Goal: Contribute content: Contribute content

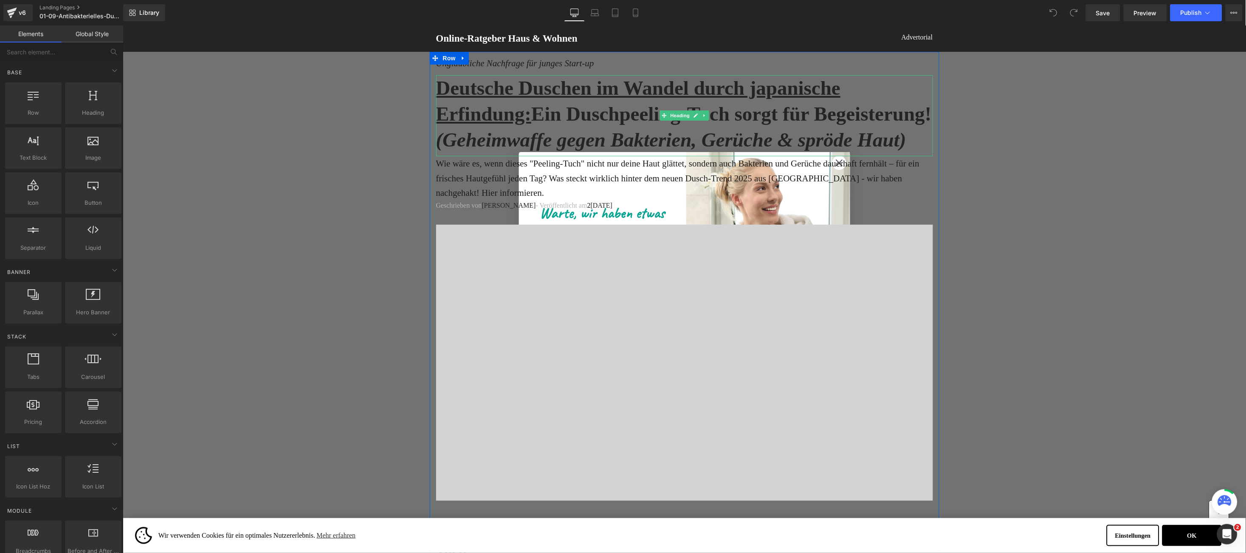
click at [832, 152] on h1 "Deutsche Duschen im Wandel durch japanische Erfindung: Ein Duschpeeling-Tuch so…" at bounding box center [684, 114] width 497 height 78
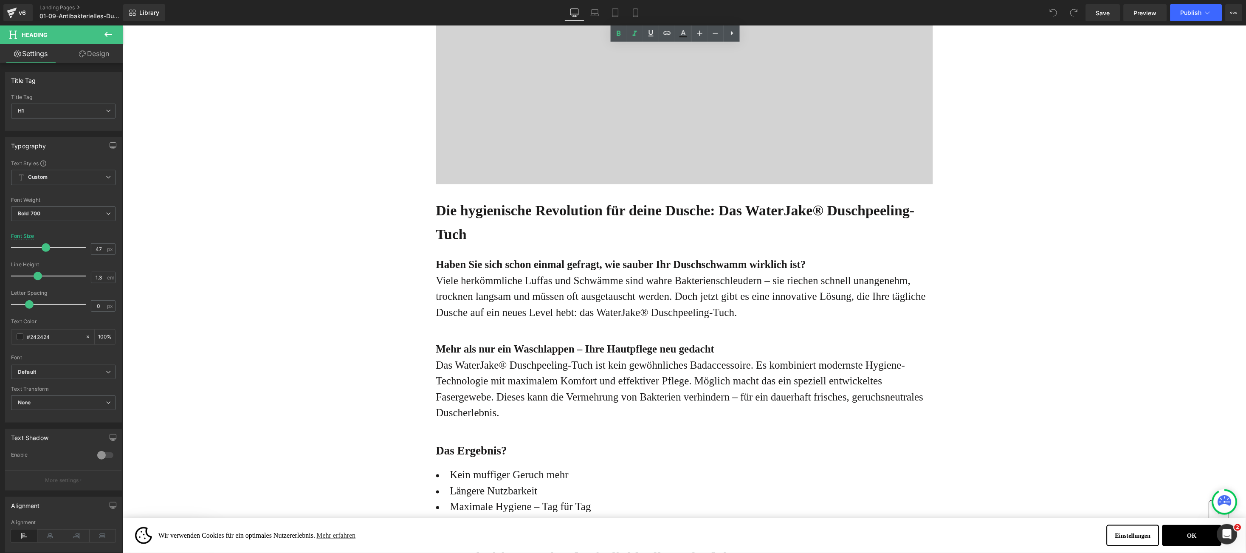
scroll to position [382, 0]
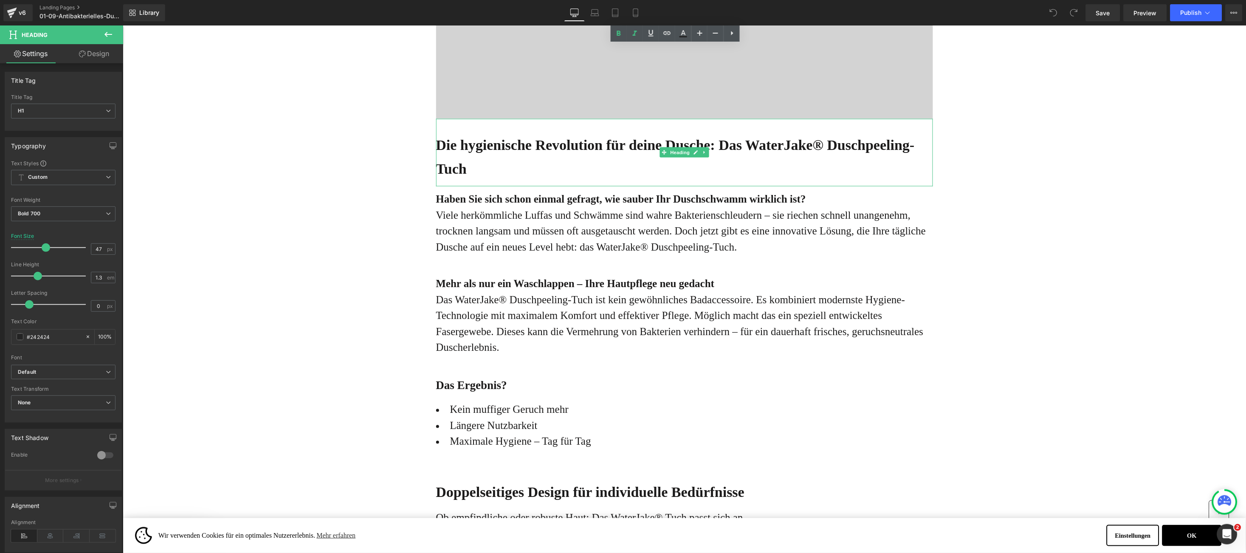
click at [856, 167] on b "Die hygienische Revolution für deine Dusche: Das WaterJake® Duschpeeling-Tuch" at bounding box center [675, 156] width 479 height 39
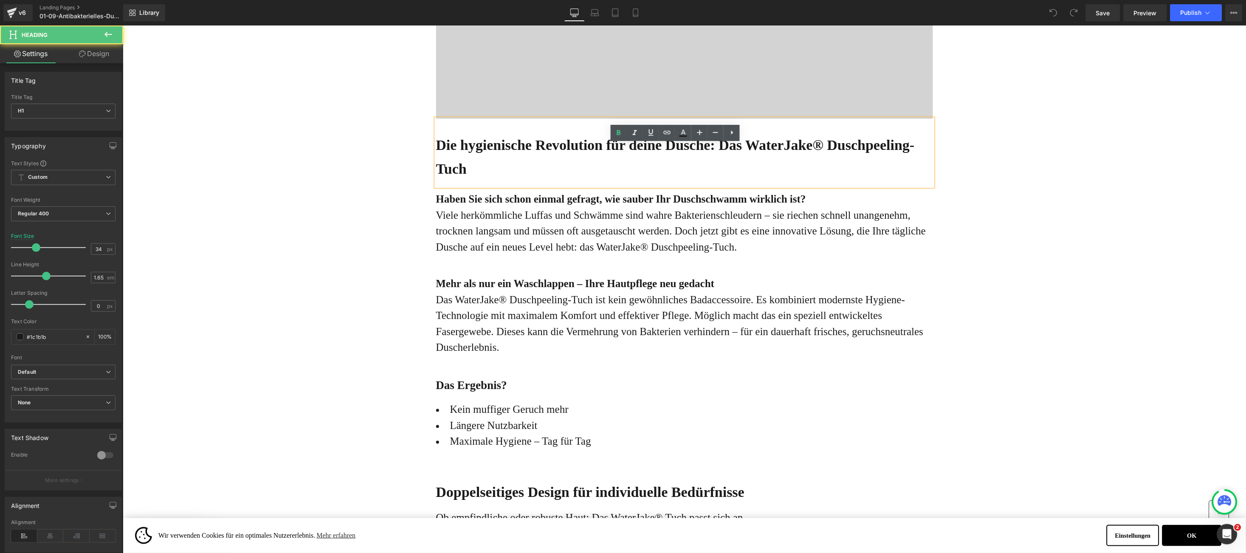
click at [857, 167] on b "Die hygienische Revolution für deine Dusche: Das WaterJake® Duschpeeling-Tuch" at bounding box center [675, 156] width 479 height 39
copy b "Duschpeeling"
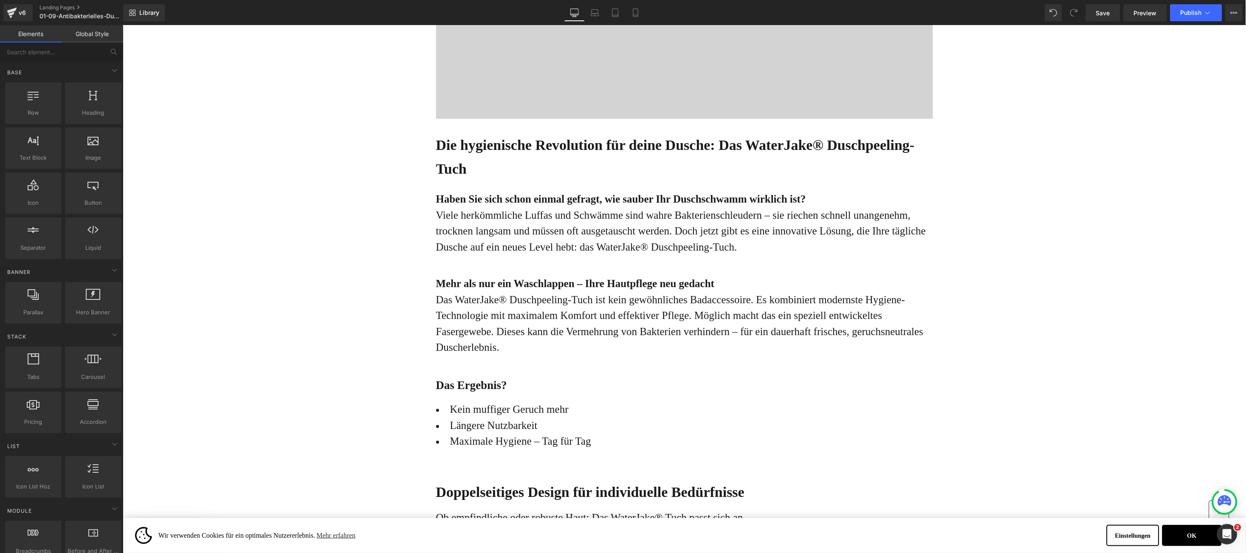
drag, startPoint x: 695, startPoint y: 28, endPoint x: 340, endPoint y: 123, distance: 367.2
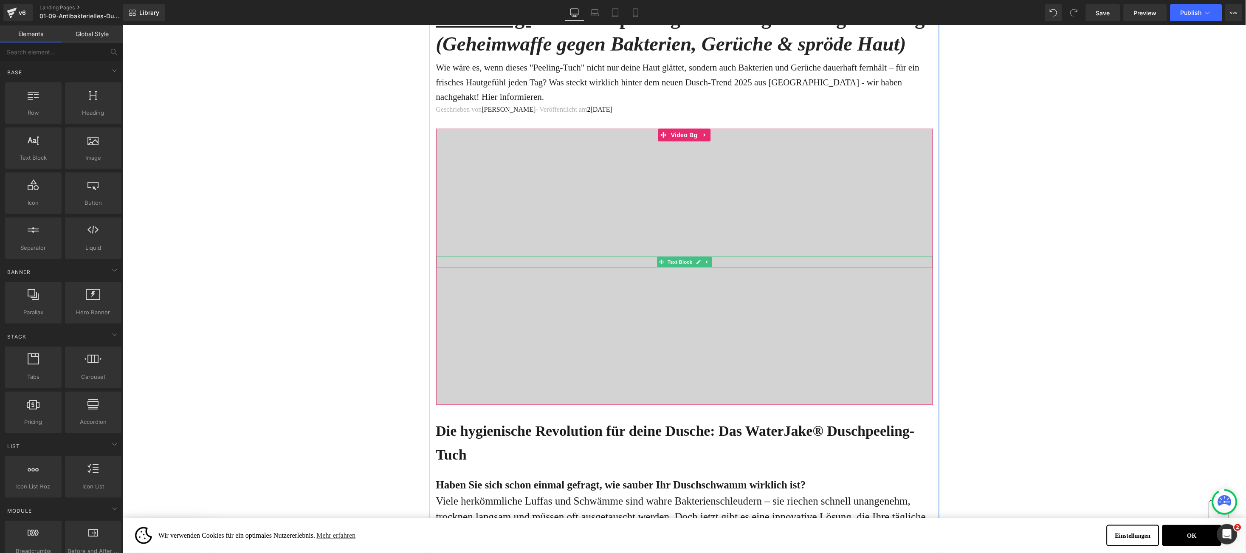
scroll to position [0, 0]
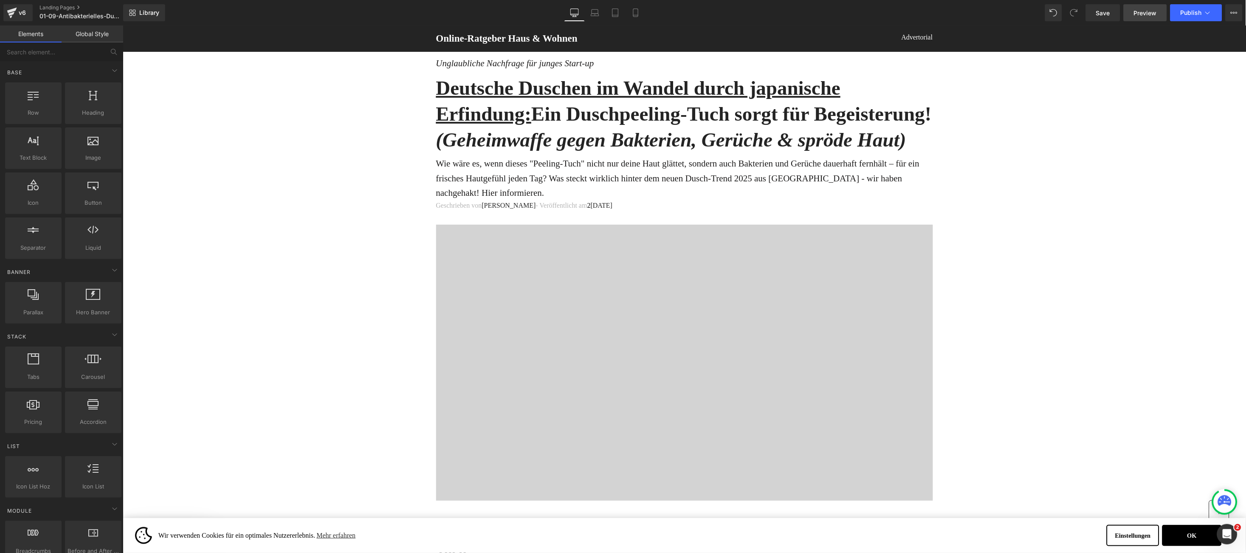
click at [1139, 9] on span "Preview" at bounding box center [1145, 12] width 23 height 9
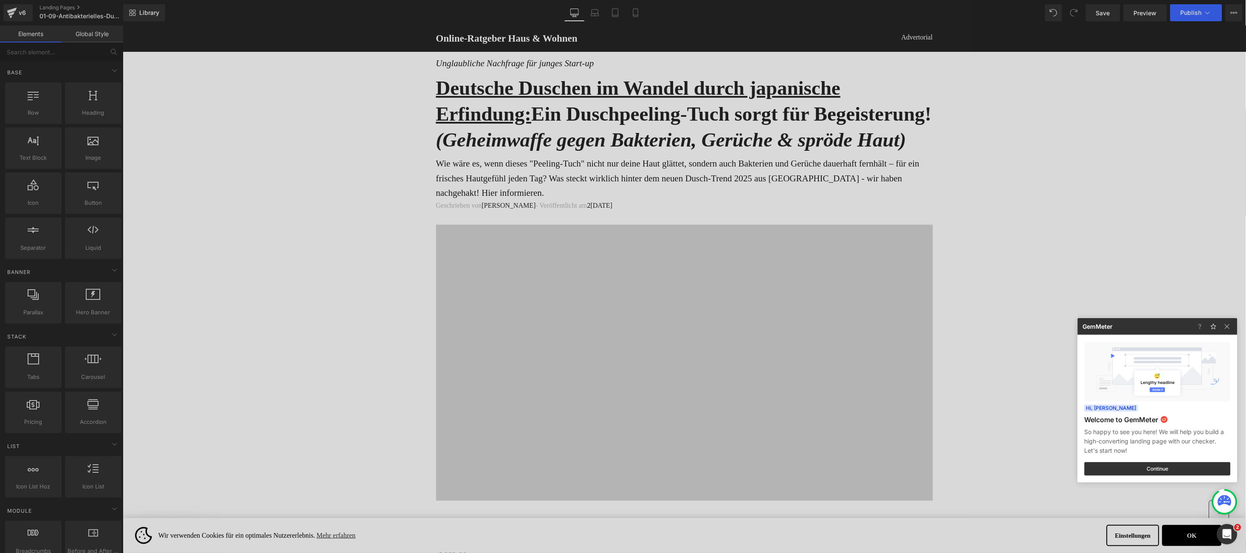
click at [1024, 121] on div at bounding box center [623, 276] width 1246 height 553
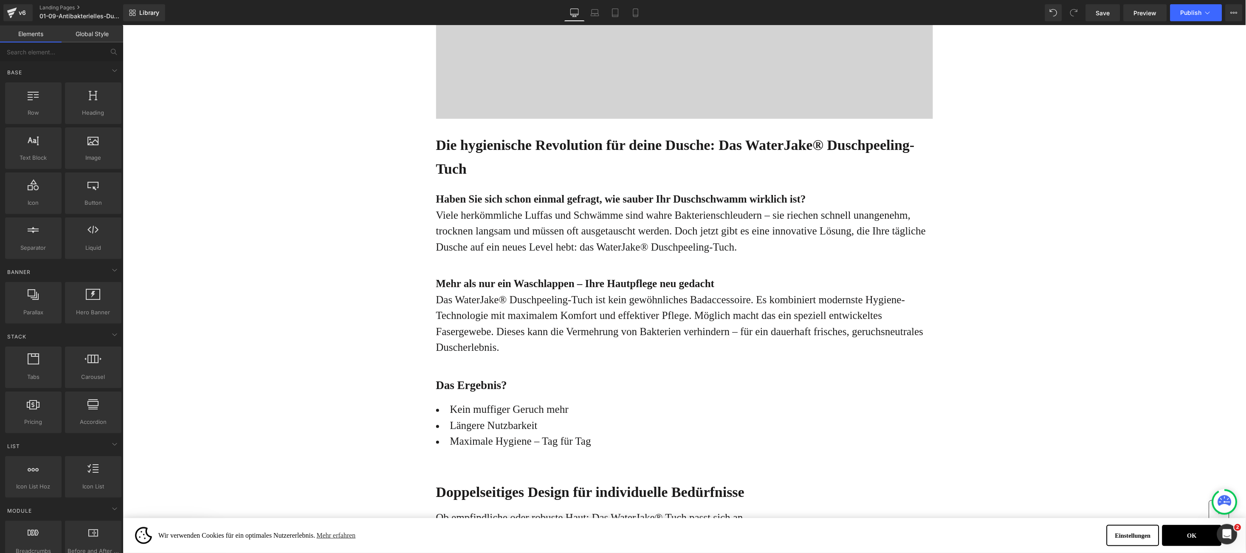
scroll to position [127, 0]
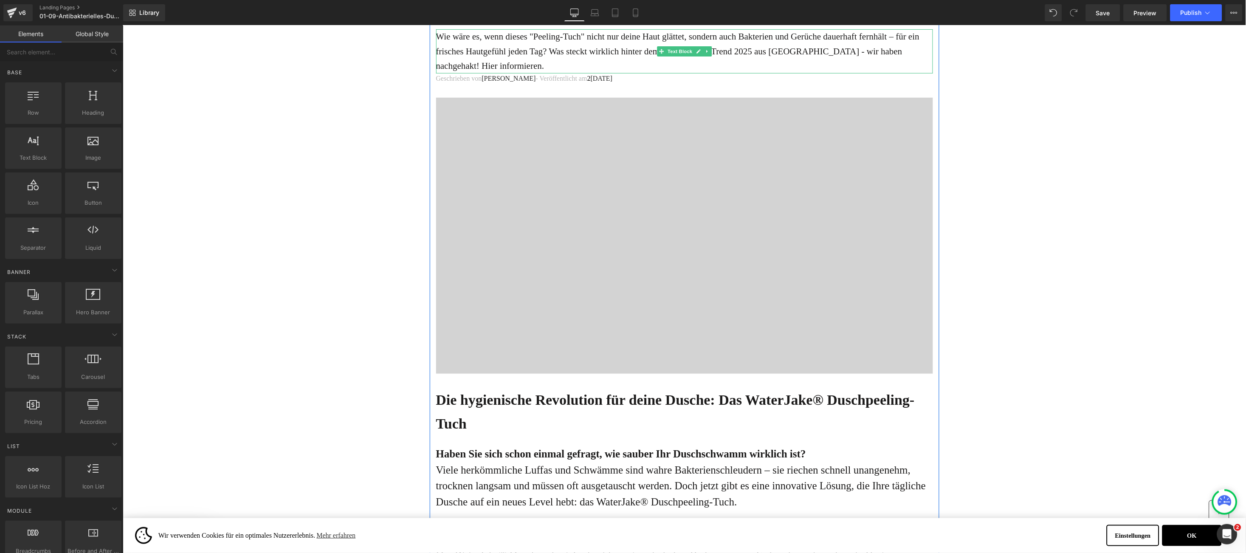
drag, startPoint x: 436, startPoint y: 64, endPoint x: 446, endPoint y: 65, distance: 10.2
click at [436, 64] on p "Wie wäre es, wenn dieses "Peeling-Tuch" nicht nur deine Haut glättet, sondern a…" at bounding box center [684, 51] width 497 height 44
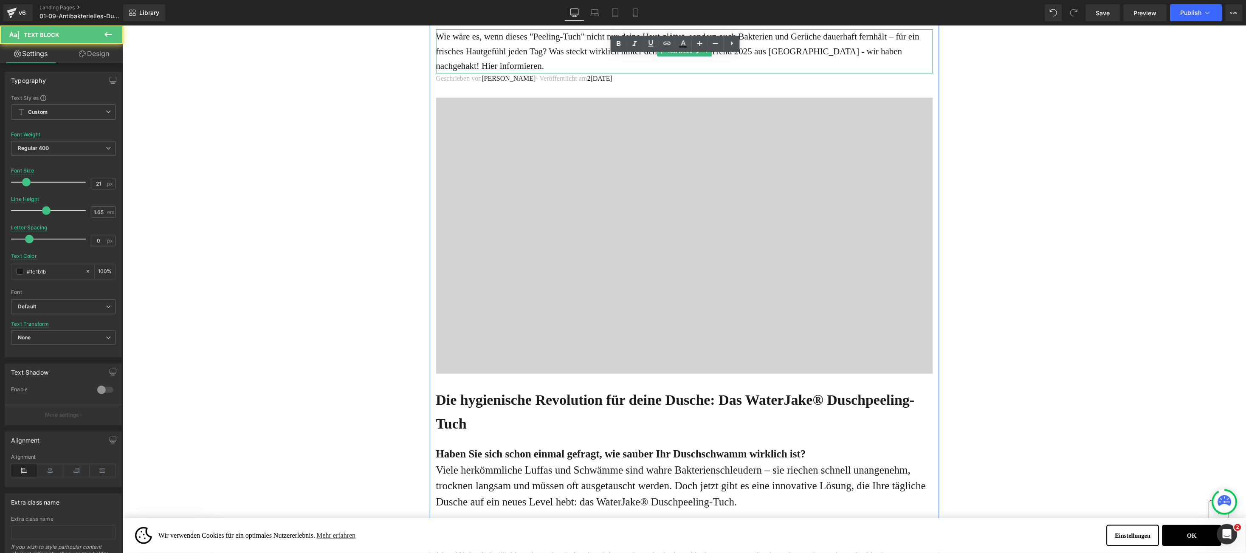
click at [436, 59] on p "Wie wäre es, wenn dieses "Peeling-Tuch" nicht nur deine Haut glättet, sondern a…" at bounding box center [684, 51] width 497 height 44
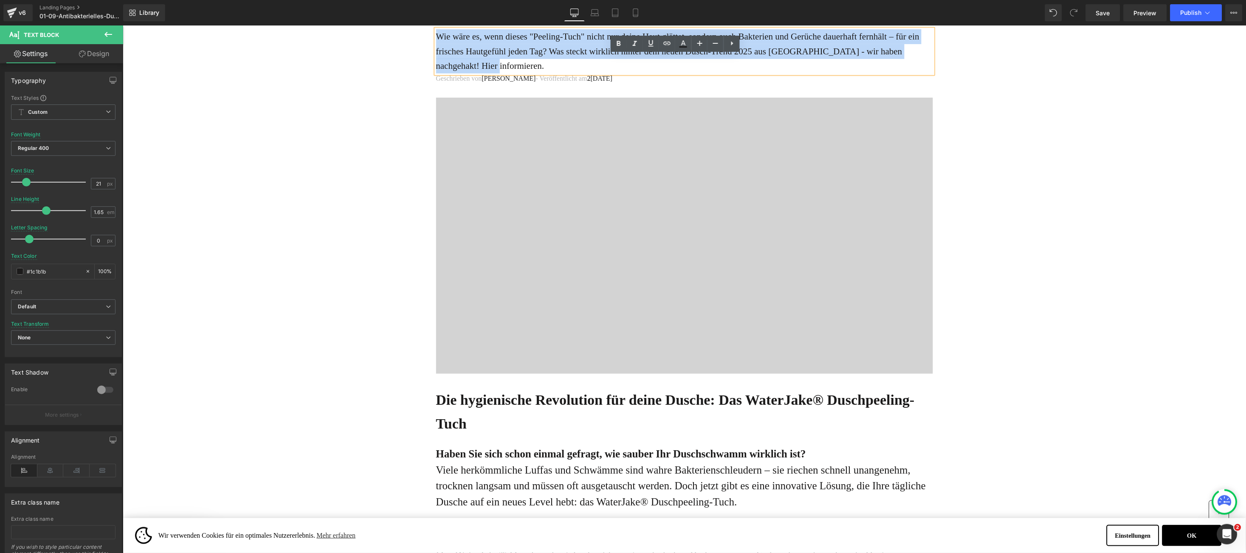
drag, startPoint x: 446, startPoint y: 65, endPoint x: 485, endPoint y: 86, distance: 44.5
click at [485, 73] on p "Wie wäre es, wenn dieses "Peeling-Tuch" nicht nur deine Haut glättet, sondern a…" at bounding box center [684, 51] width 497 height 44
click at [486, 73] on p "Wie wäre es, wenn dieses "Peeling-Tuch" nicht nur deine Haut glättet, sondern a…" at bounding box center [684, 51] width 497 height 44
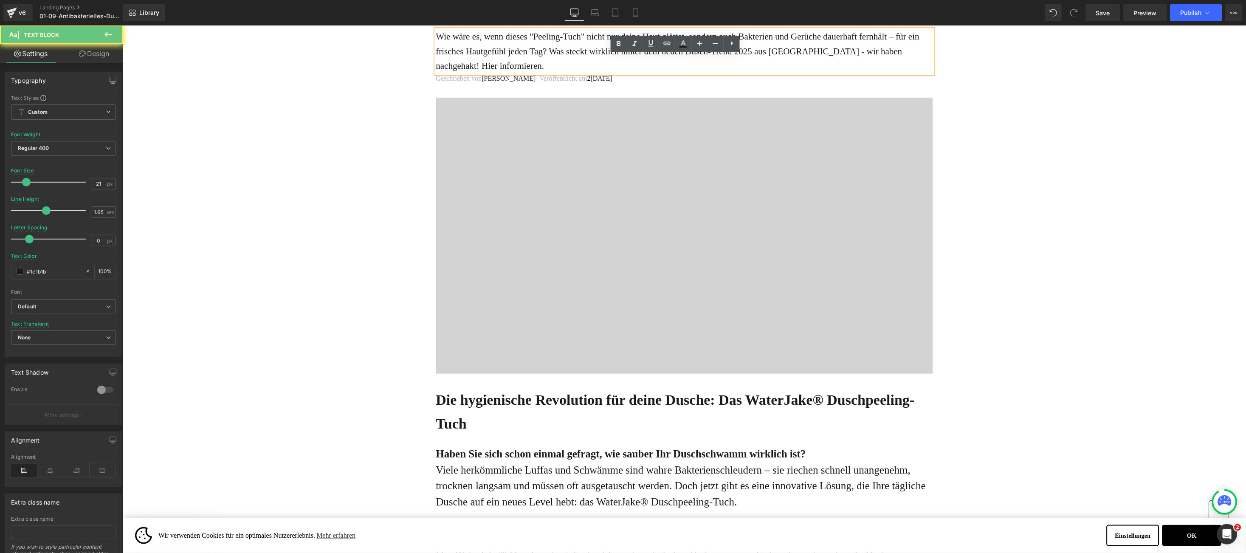
click at [436, 58] on p "Wie wäre es, wenn dieses "Peeling-Tuch" nicht nur deine Haut glättet, sondern a…" at bounding box center [684, 51] width 497 height 44
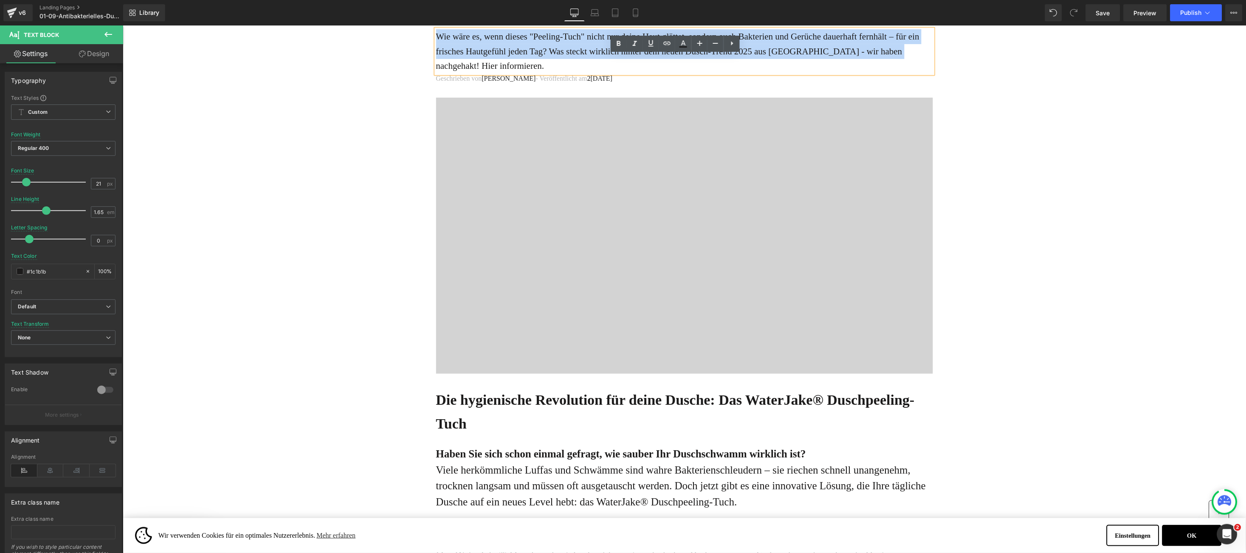
drag, startPoint x: 434, startPoint y: 58, endPoint x: 867, endPoint y: 73, distance: 433.4
click at [867, 73] on p "Wie wäre es, wenn dieses "Peeling-Tuch" nicht nur deine Haut glättet, sondern a…" at bounding box center [684, 51] width 497 height 44
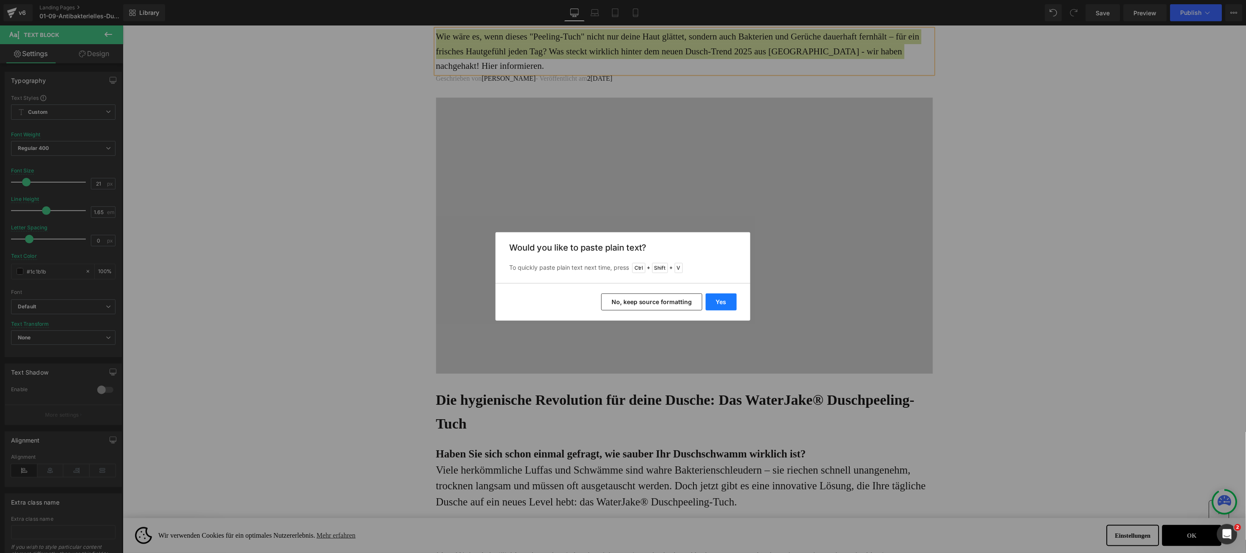
click at [728, 296] on button "Yes" at bounding box center [721, 301] width 31 height 17
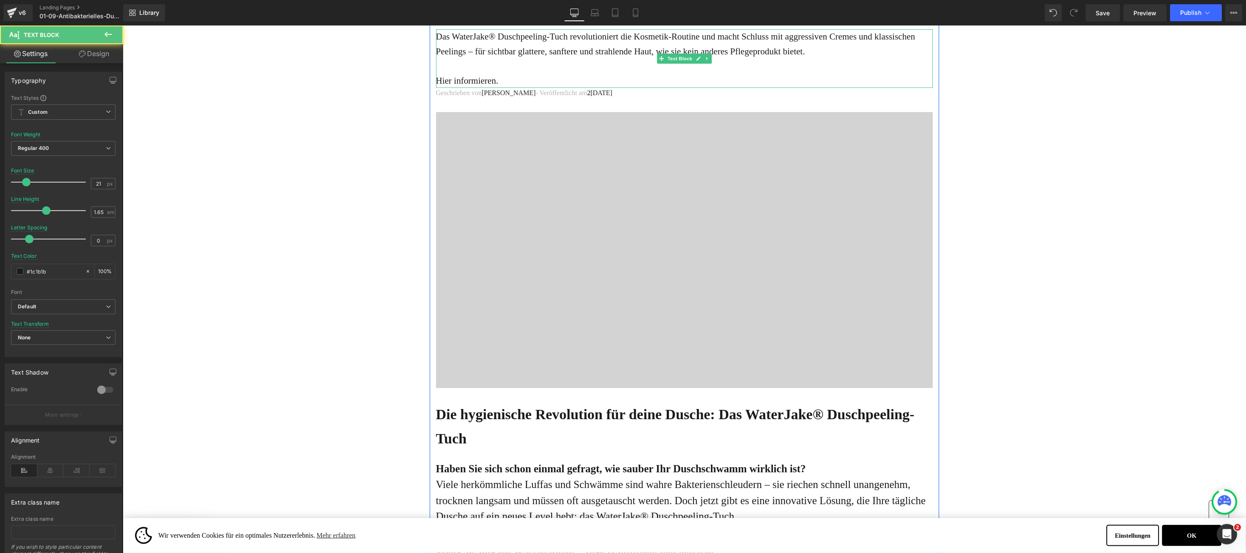
click at [436, 88] on p "Hier informieren." at bounding box center [684, 80] width 497 height 15
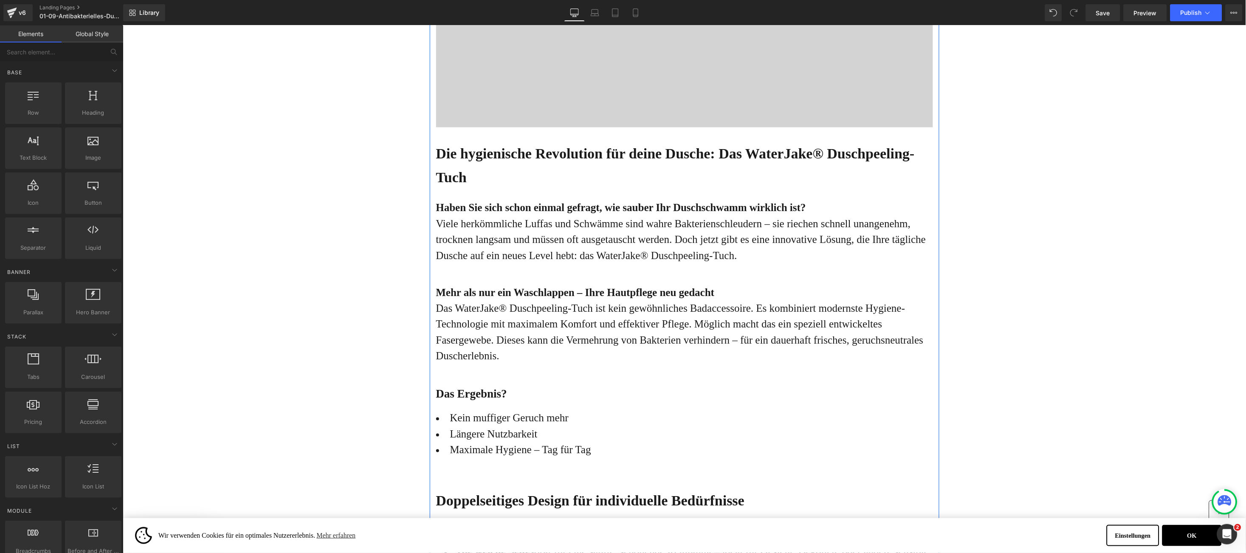
scroll to position [360, 0]
click at [442, 183] on b "Die hygienische Revolution für deine Dusche: Das WaterJake® Duschpeeling-Tuch" at bounding box center [675, 163] width 479 height 39
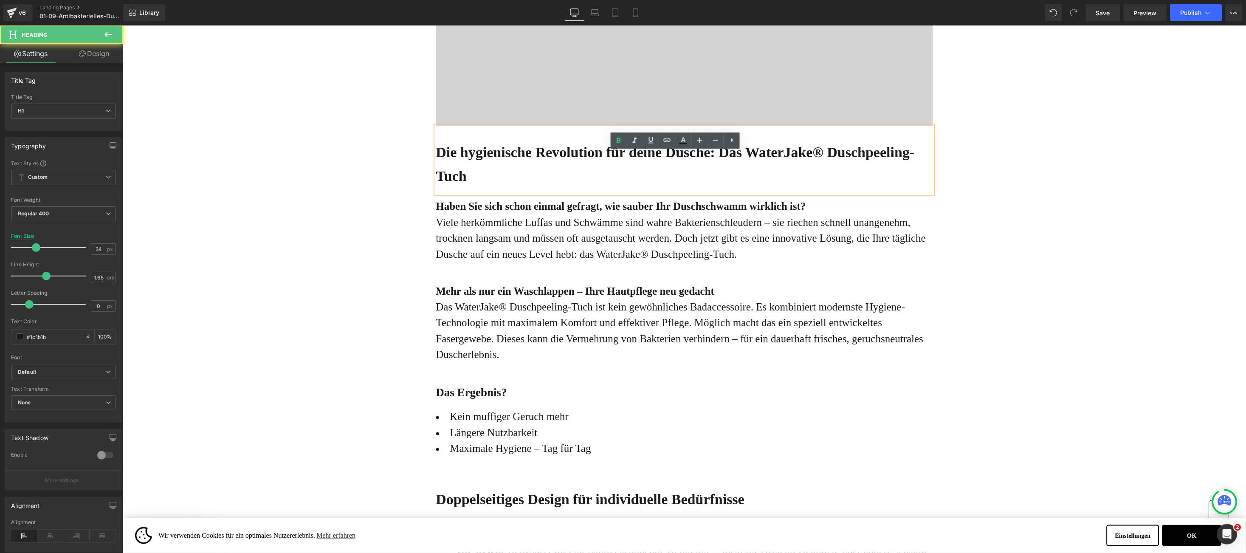
click at [436, 178] on b "Die hygienische Revolution für deine Dusche: Das WaterJake® Duschpeeling-Tuch" at bounding box center [675, 163] width 479 height 39
drag, startPoint x: 434, startPoint y: 178, endPoint x: 471, endPoint y: 198, distance: 41.4
click at [471, 188] on h1 "Die hygienische Revolution für deine Dusche: Das WaterJake® Duschpeeling-Tuch" at bounding box center [684, 164] width 497 height 48
paste div
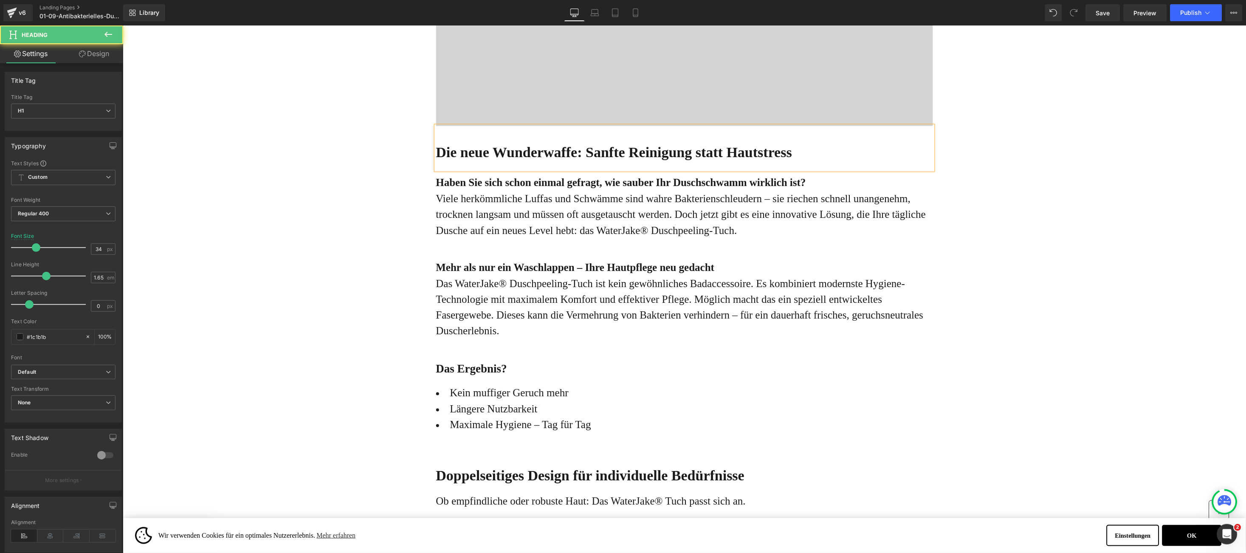
click at [436, 160] on b "Die neue Wunderwaffe: Sanfte Reinigung statt Hautstress" at bounding box center [614, 152] width 356 height 16
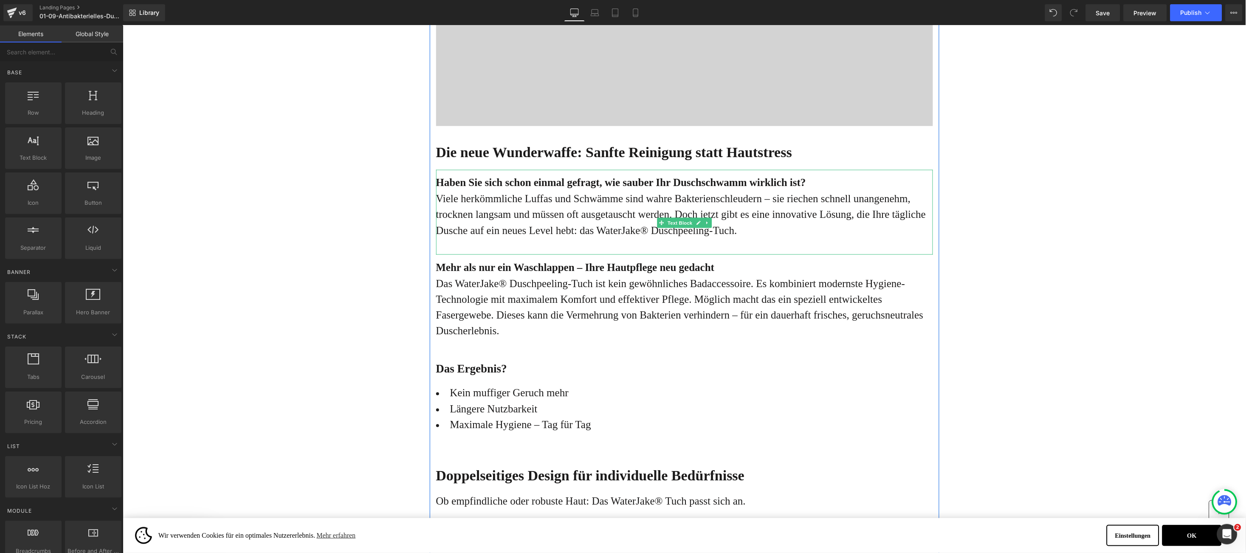
click at [621, 254] on div "Haben Sie sich schon einmal gefragt, wie sauber Ihr Duschschwamm wirklich ist? …" at bounding box center [684, 211] width 497 height 85
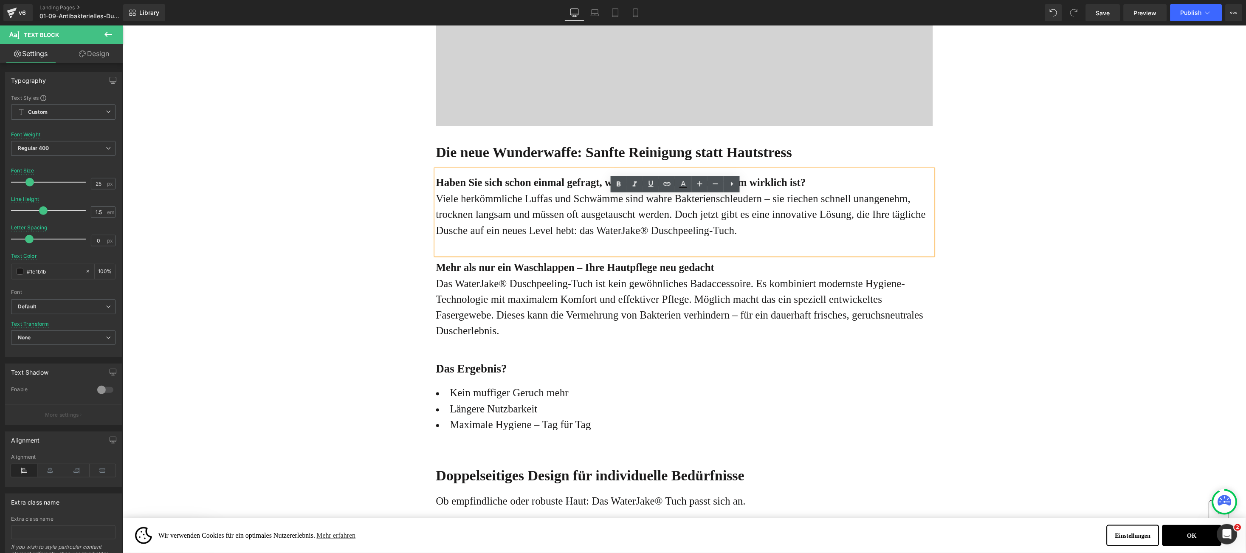
click at [442, 188] on strong "Haben Sie sich schon einmal gefragt, wie sauber Ihr Duschschwamm wirklich ist?" at bounding box center [621, 181] width 370 height 11
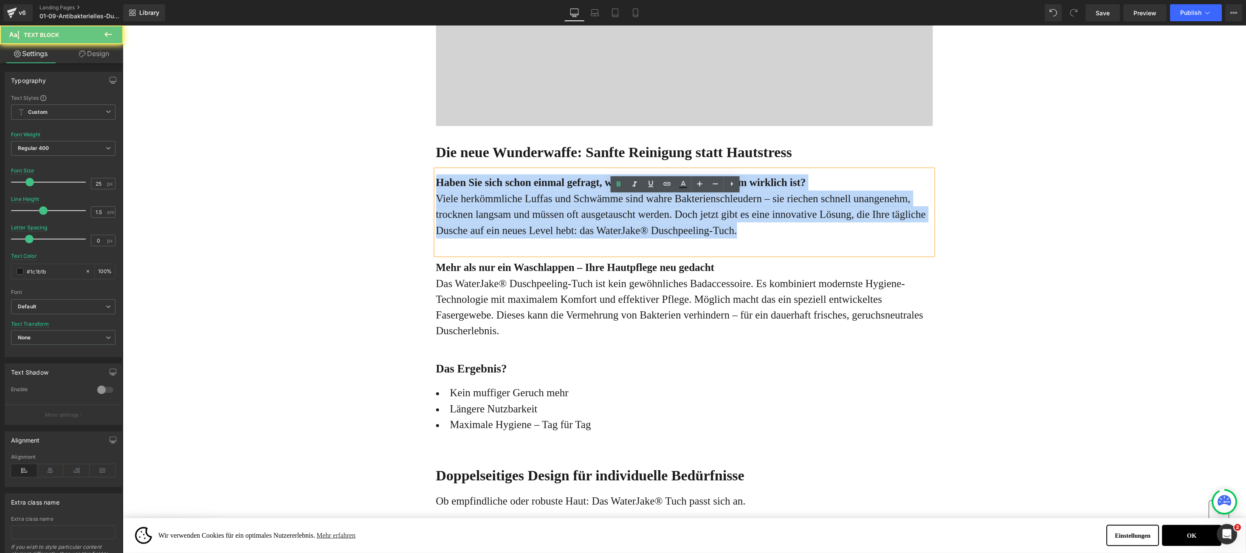
drag, startPoint x: 443, startPoint y: 208, endPoint x: 761, endPoint y: 276, distance: 324.7
click at [761, 254] on div "Haben Sie sich schon einmal gefragt, wie sauber Ihr Duschschwamm wirklich ist? …" at bounding box center [684, 211] width 497 height 85
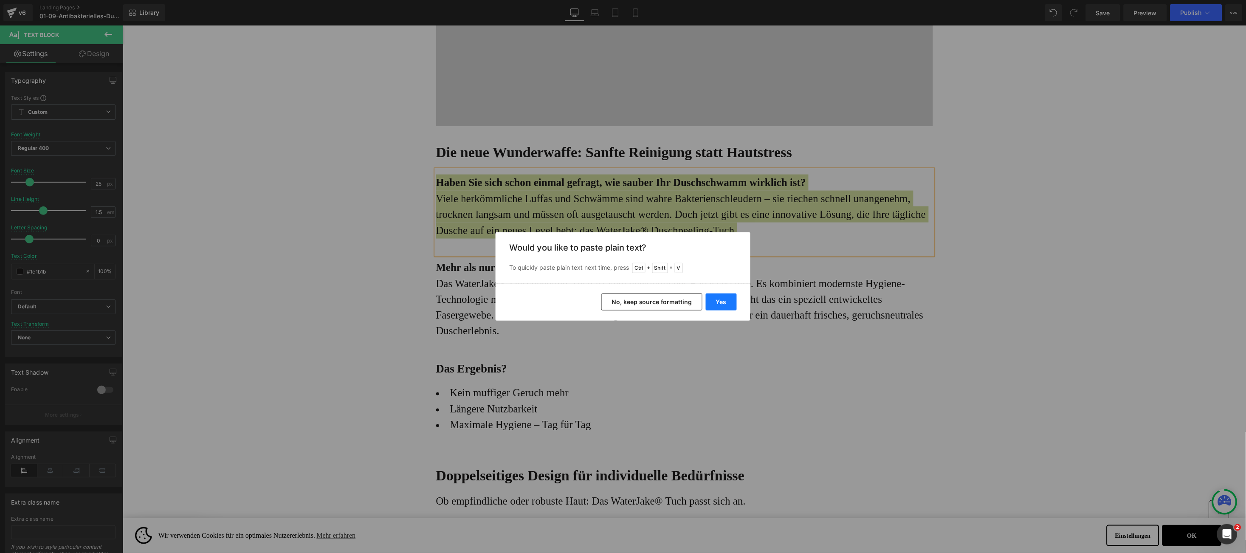
click at [720, 300] on button "Yes" at bounding box center [721, 301] width 31 height 17
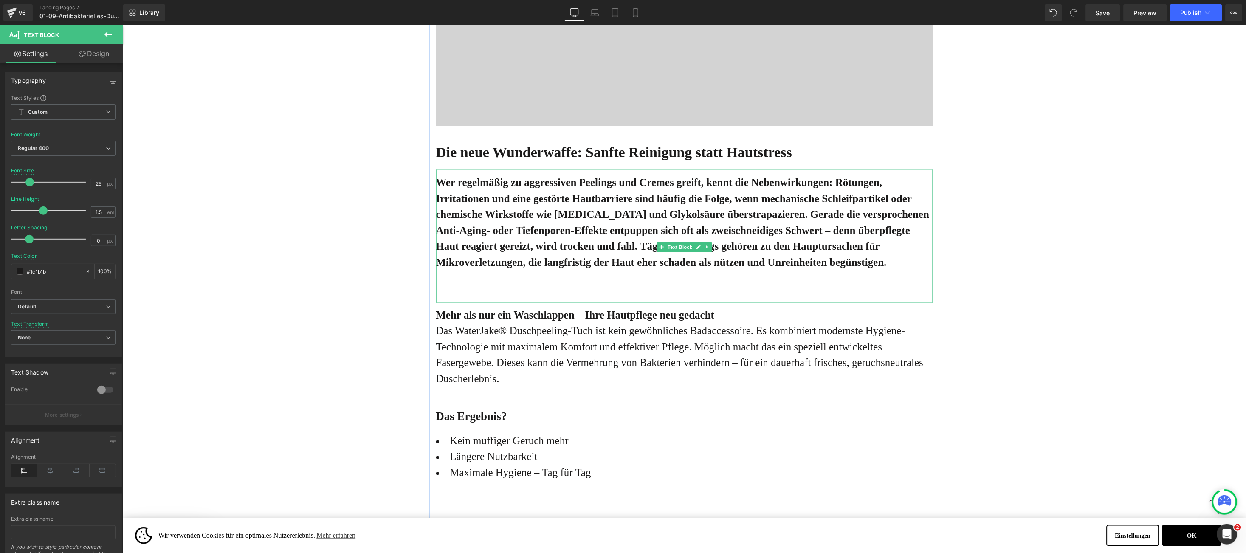
click at [436, 212] on div at bounding box center [437, 235] width 2 height 133
click at [436, 212] on b "Wer regelmäßig zu aggressiven Peelings und Cremes greift, kennt die Nebenwirkun…" at bounding box center [682, 221] width 493 height 91
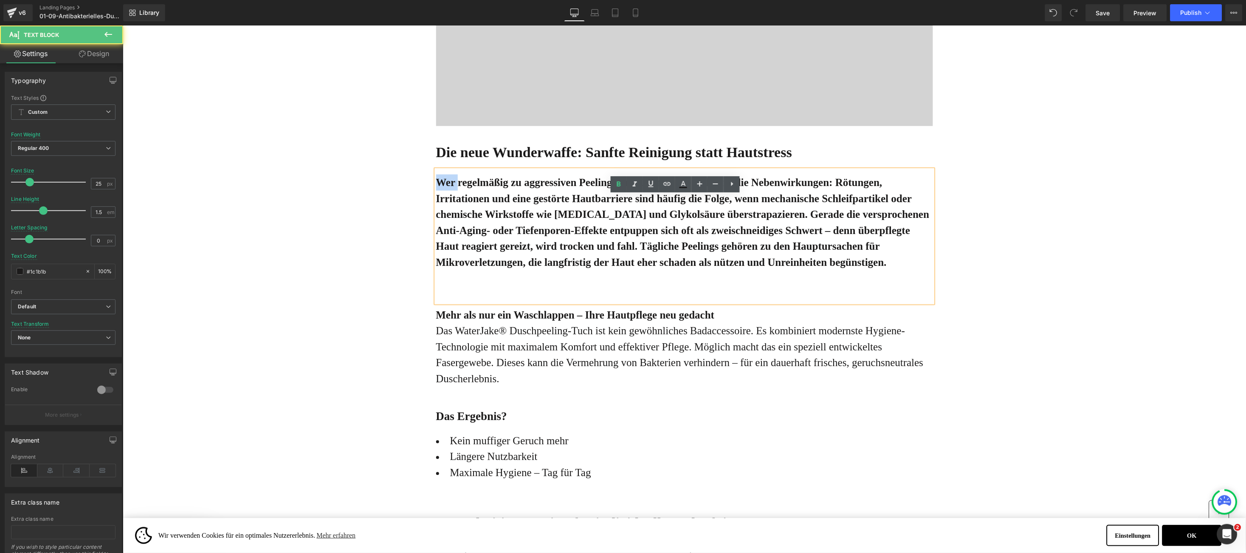
click at [436, 211] on b "Wer regelmäßig zu aggressiven Peelings und Cremes greift, kennt die Nebenwirkun…" at bounding box center [682, 221] width 493 height 91
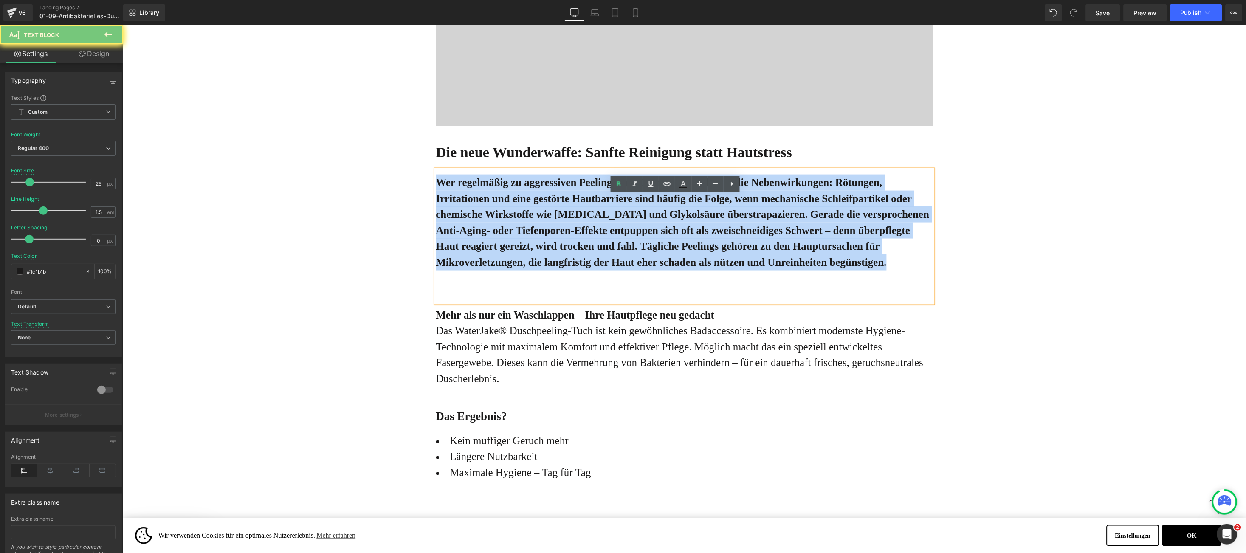
click at [436, 211] on b "Wer regelmäßig zu aggressiven Peelings und Cremes greift, kennt die Nebenwirkun…" at bounding box center [682, 221] width 493 height 91
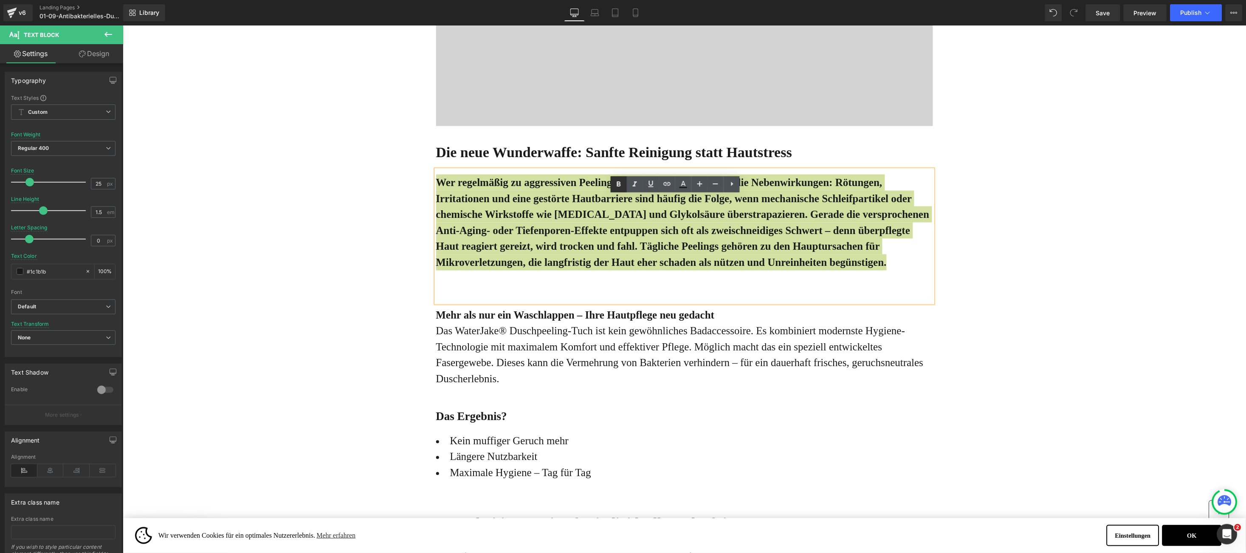
click at [613, 185] on link at bounding box center [619, 184] width 16 height 16
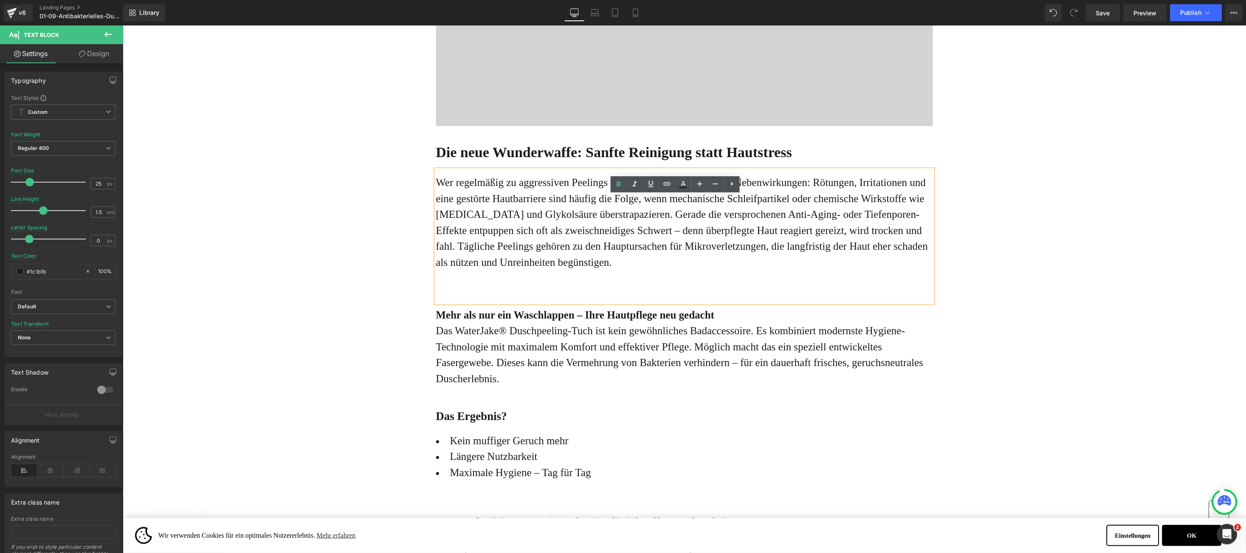
click at [622, 270] on p "Wer regelmäßig zu aggressiven Peelings und Cremes greift, kennt die Nebenwirkun…" at bounding box center [684, 222] width 497 height 96
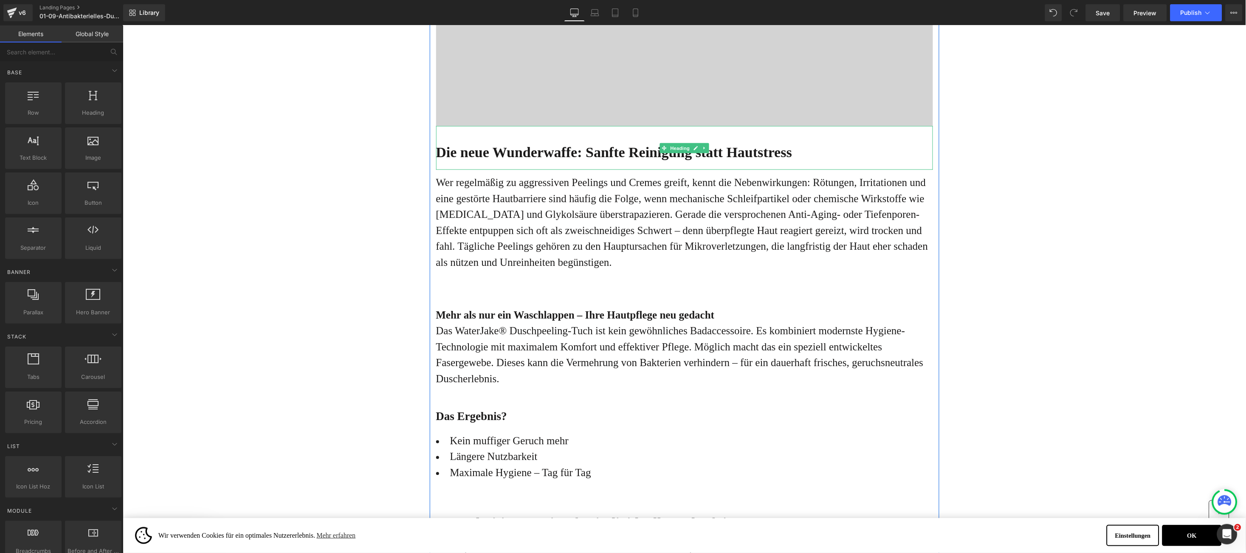
click at [702, 150] on icon at bounding box center [704, 147] width 5 height 5
click at [697, 150] on icon at bounding box center [699, 147] width 5 height 5
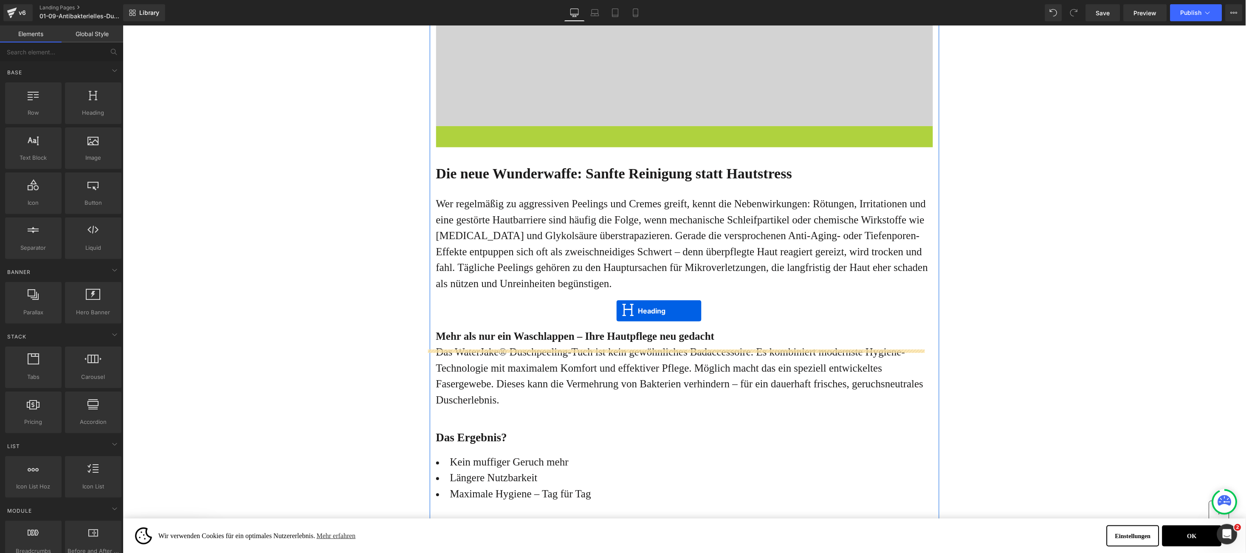
drag, startPoint x: 640, startPoint y: 172, endPoint x: 616, endPoint y: 312, distance: 141.9
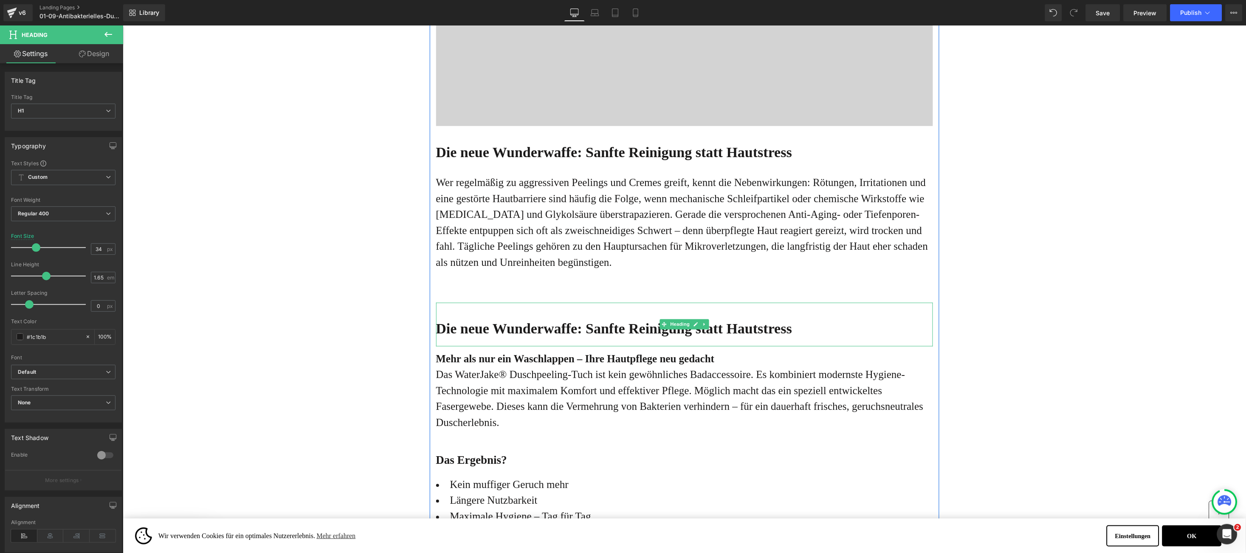
click at [437, 336] on b "Die neue Wunderwaffe: Sanfte Reinigung statt Hautstress" at bounding box center [614, 329] width 356 height 16
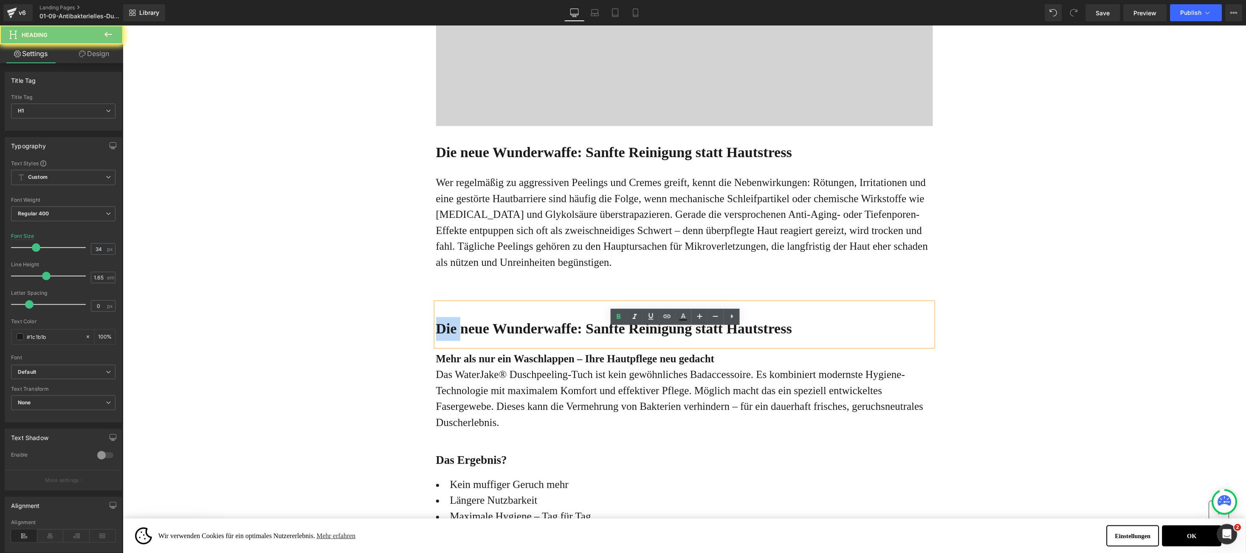
click at [437, 336] on b "Die neue Wunderwaffe: Sanfte Reinigung statt Hautstress" at bounding box center [614, 329] width 356 height 16
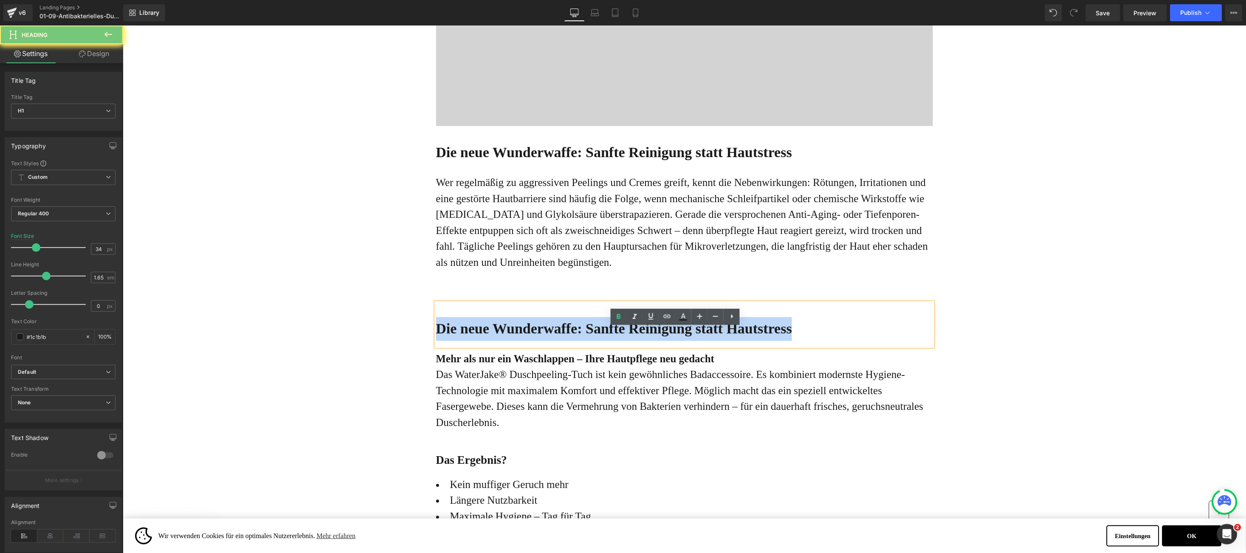
paste div
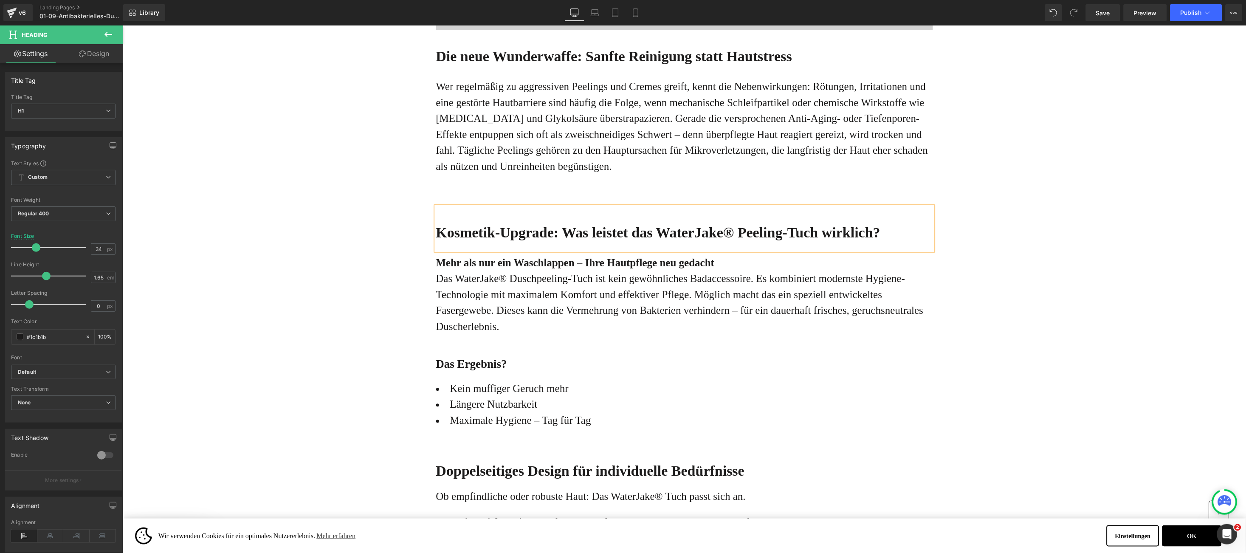
scroll to position [487, 0]
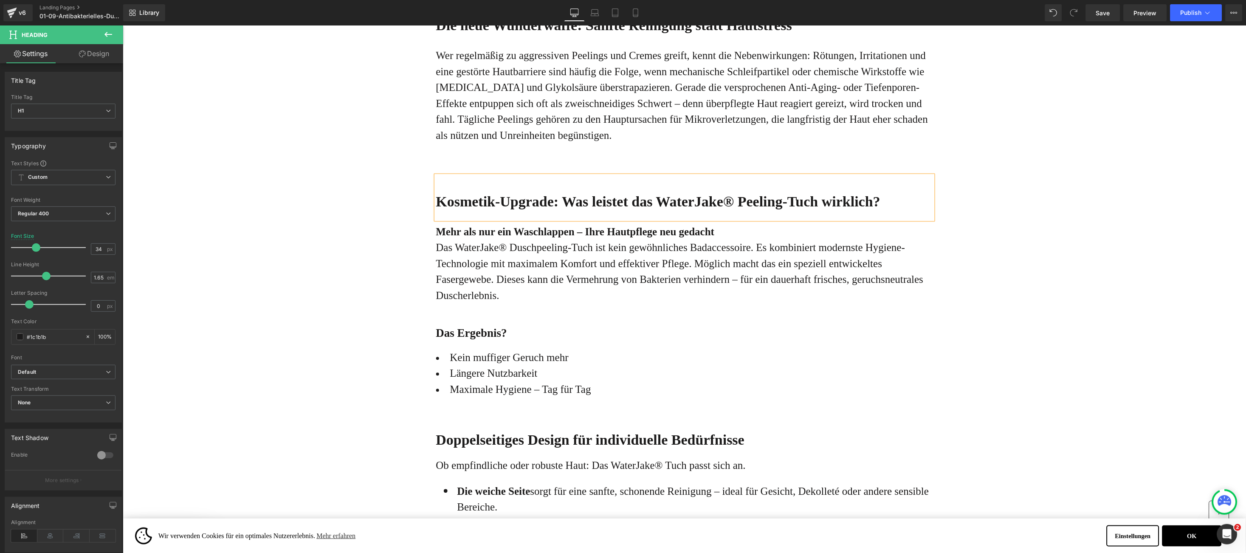
click at [451, 303] on p "Das WaterJake® Duschpeeling-Tuch ist kein gewöhnliches Badaccessoire. Es kombin…" at bounding box center [684, 271] width 497 height 64
click at [451, 282] on p "Das WaterJake® Duschpeeling-Tuch ist kein gewöhnliches Badaccessoire. Es kombin…" at bounding box center [684, 271] width 497 height 64
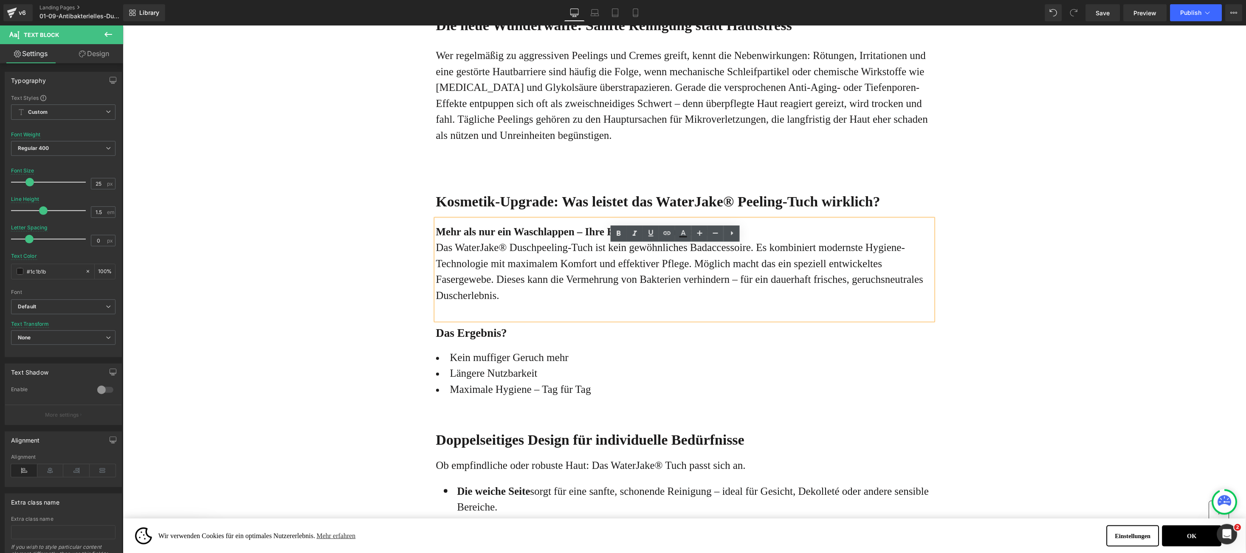
click at [441, 237] on b "Mehr als nur ein Waschlappen – Ihre Hautpflege neu gedacht" at bounding box center [575, 231] width 279 height 11
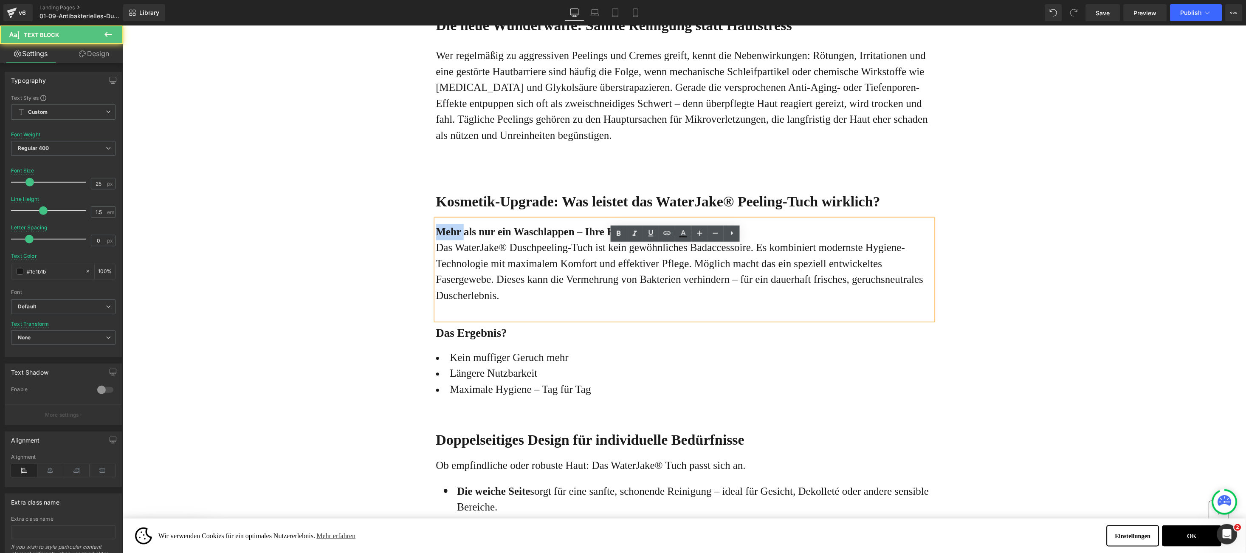
click at [441, 237] on b "Mehr als nur ein Waschlappen – Ihre Hautpflege neu gedacht" at bounding box center [575, 231] width 279 height 11
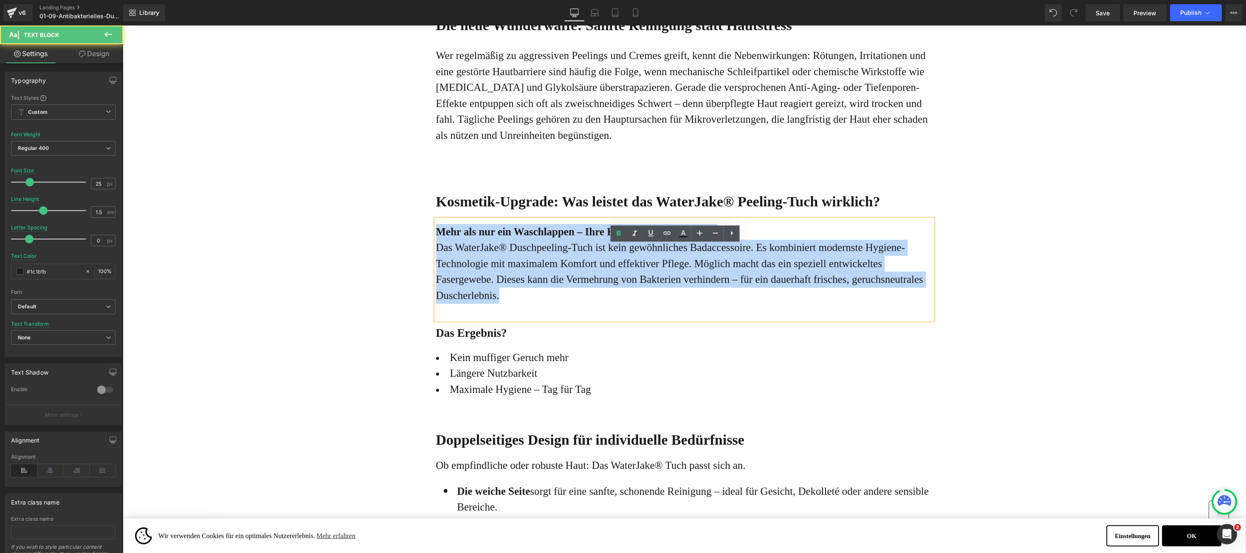
drag, startPoint x: 441, startPoint y: 259, endPoint x: 501, endPoint y: 327, distance: 90.6
click at [501, 320] on div "Mehr als nur ein Waschlappen – Ihre Hautpflege neu gedacht Das WaterJake® Dusch…" at bounding box center [684, 269] width 497 height 101
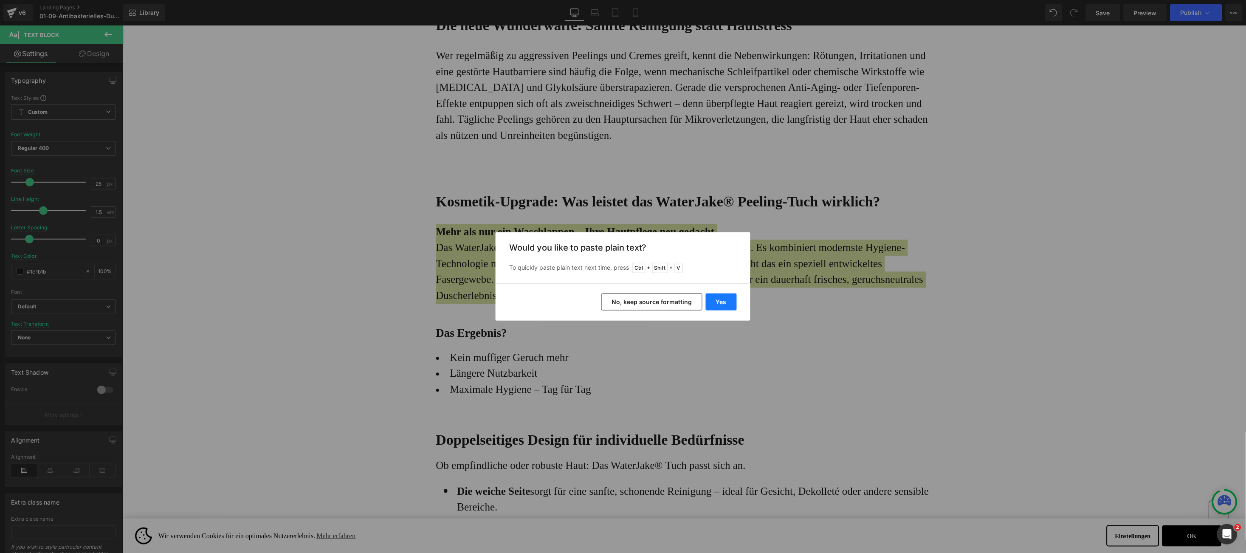
click at [727, 298] on button "Yes" at bounding box center [721, 301] width 31 height 17
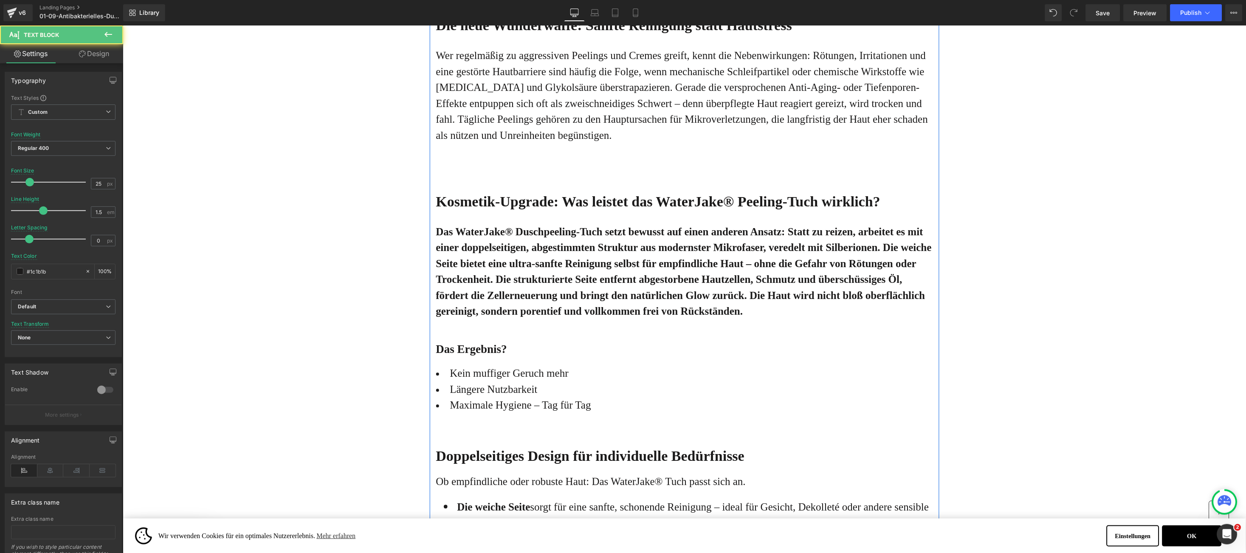
click at [436, 254] on b "Das WaterJake® Duschpeeling-Tuch setzt bewusst auf einen anderen Ansatz: Statt …" at bounding box center [684, 271] width 496 height 91
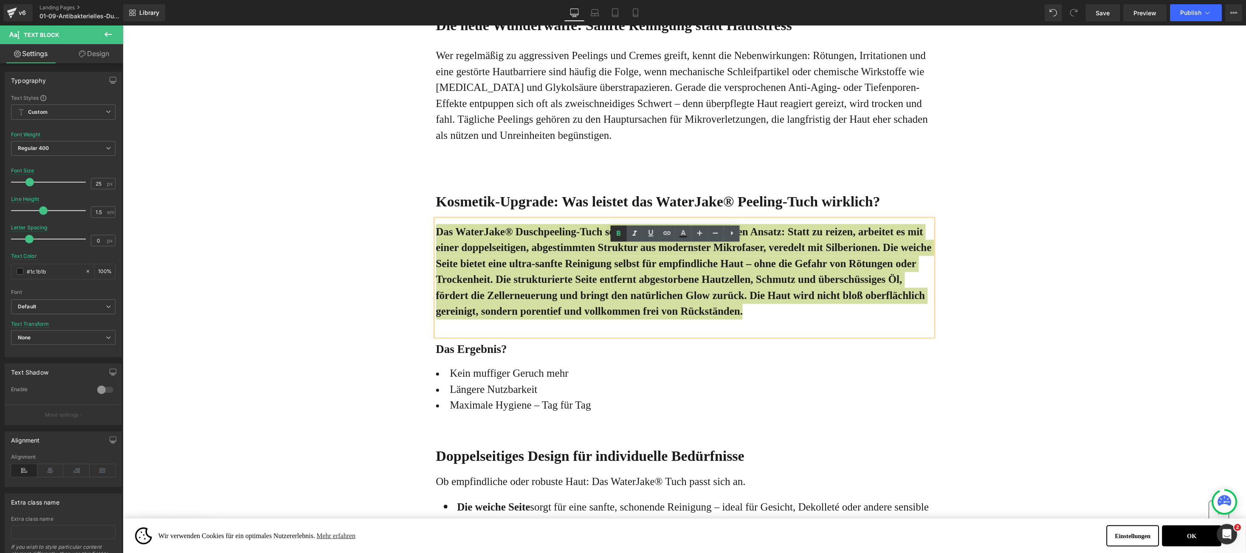
click at [618, 233] on icon at bounding box center [619, 233] width 4 height 5
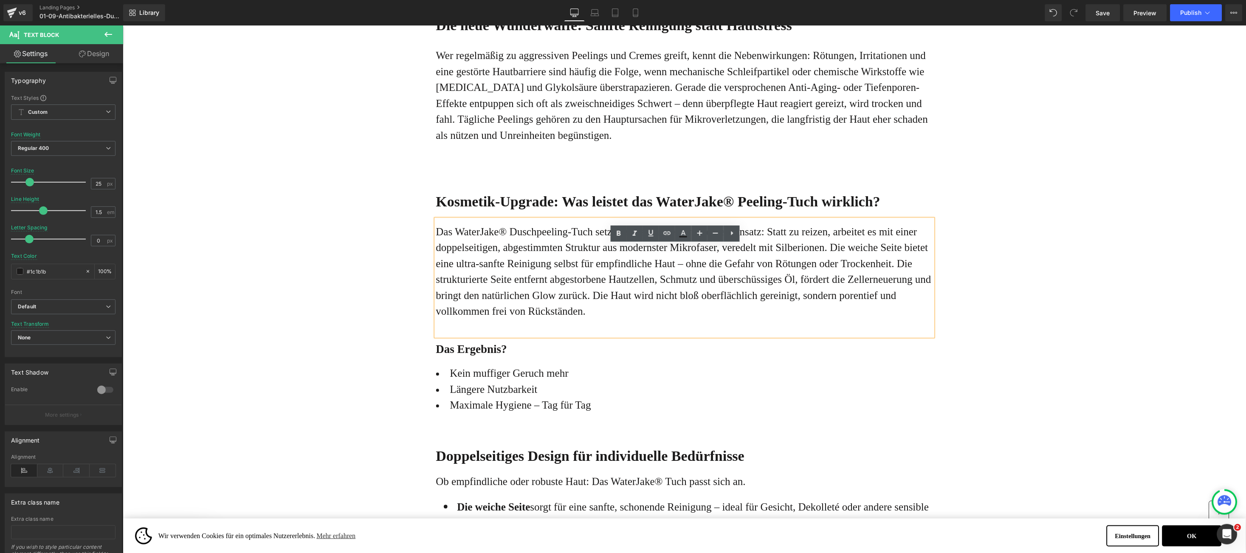
click at [649, 319] on p "Das WaterJake® Duschpeeling-Tuch setzt bewusst auf einen anderen Ansatz: Statt …" at bounding box center [684, 272] width 497 height 96
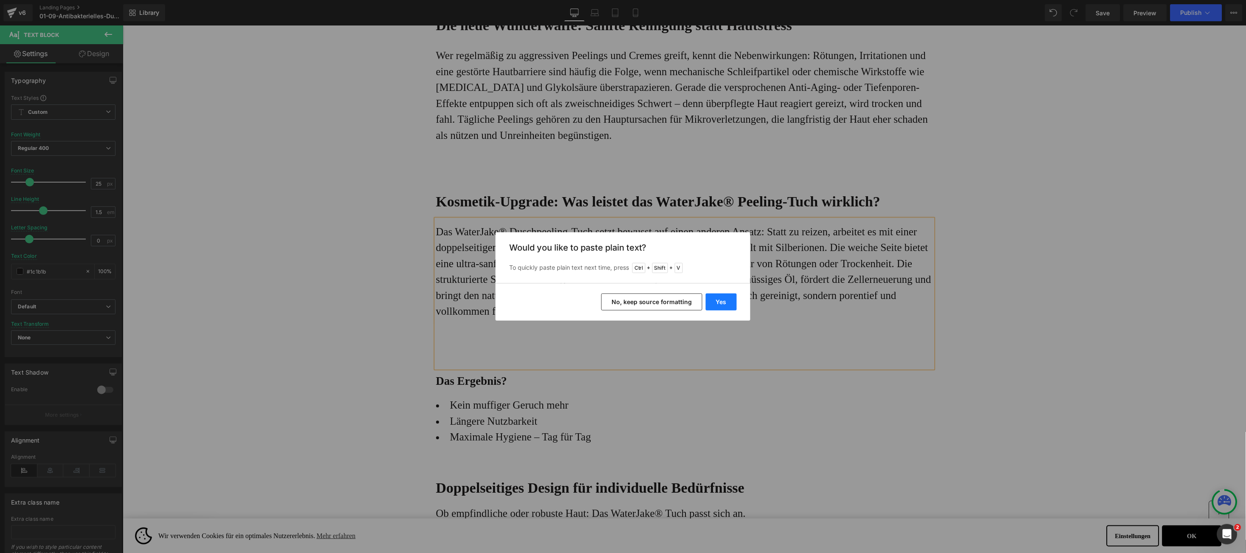
drag, startPoint x: 710, startPoint y: 301, endPoint x: 588, endPoint y: 275, distance: 124.5
click at [710, 301] on button "Yes" at bounding box center [721, 301] width 31 height 17
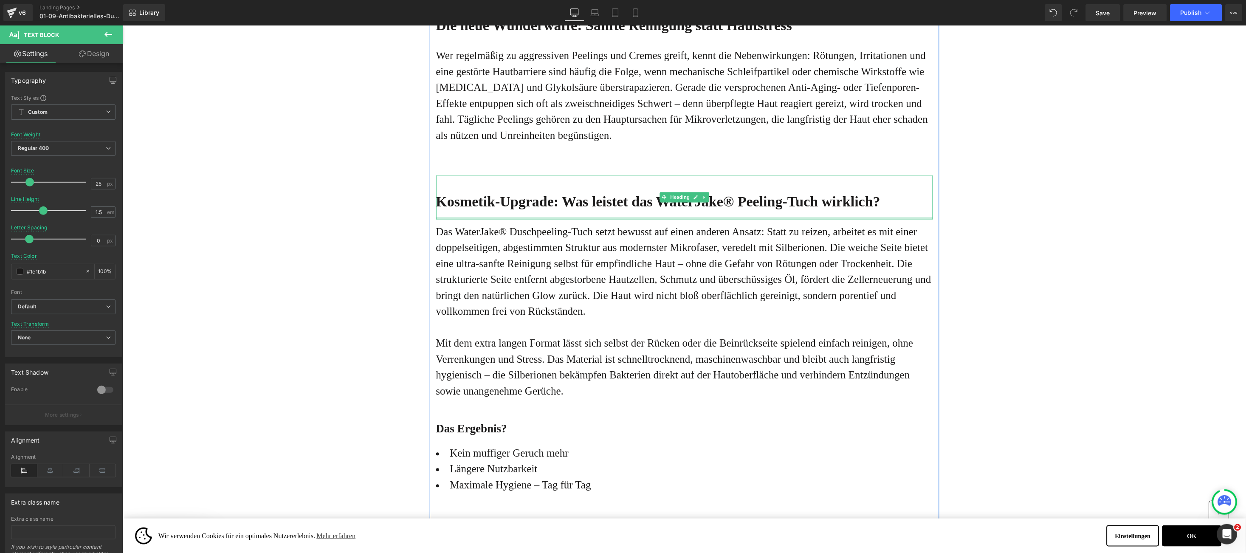
click at [527, 219] on div "Kosmetik-Upgrade: Was leistet das WaterJake® Peeling-Tuch wirklich?" at bounding box center [684, 197] width 497 height 44
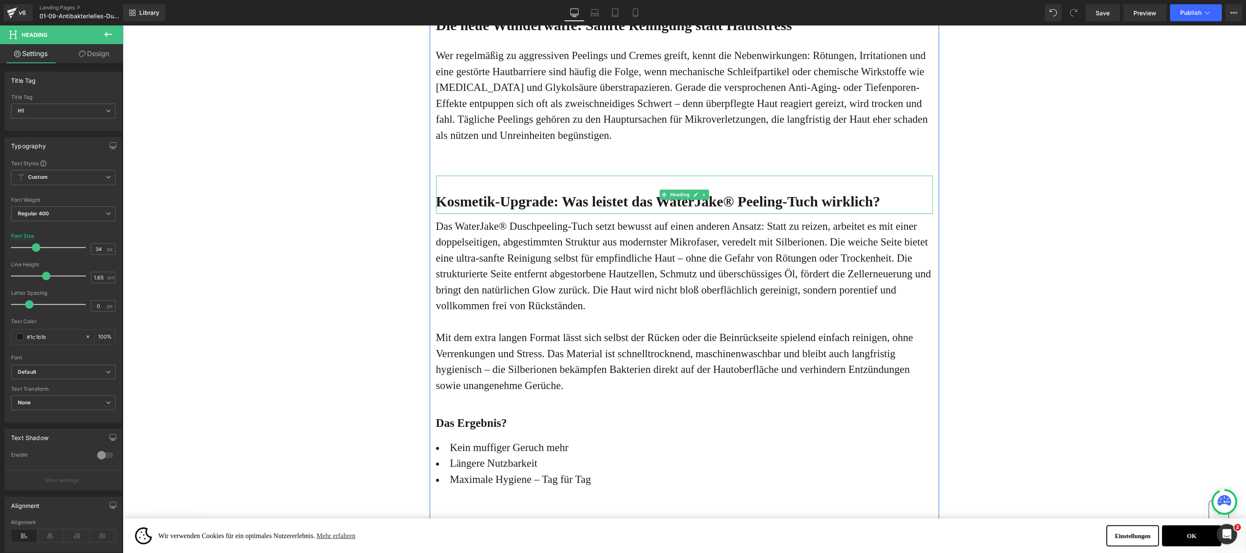
drag, startPoint x: 572, startPoint y: 243, endPoint x: 575, endPoint y: 238, distance: 6.4
click at [575, 214] on div at bounding box center [684, 213] width 497 height 0
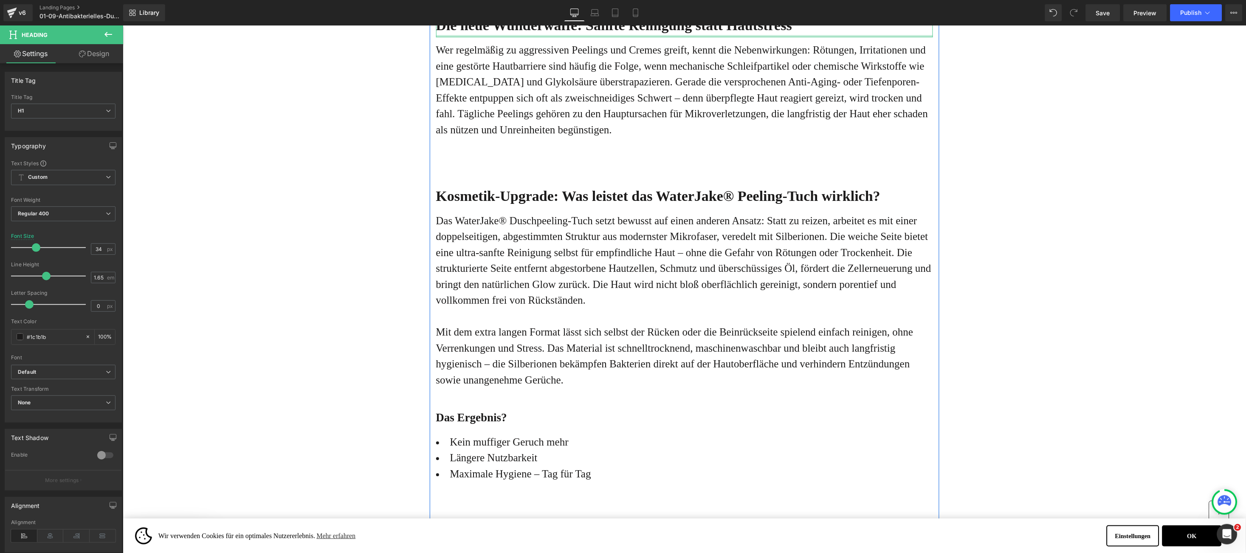
click at [616, 37] on div "Die neue Wunderwaffe: Sanfte Reinigung statt Hautstress Heading" at bounding box center [684, 18] width 497 height 38
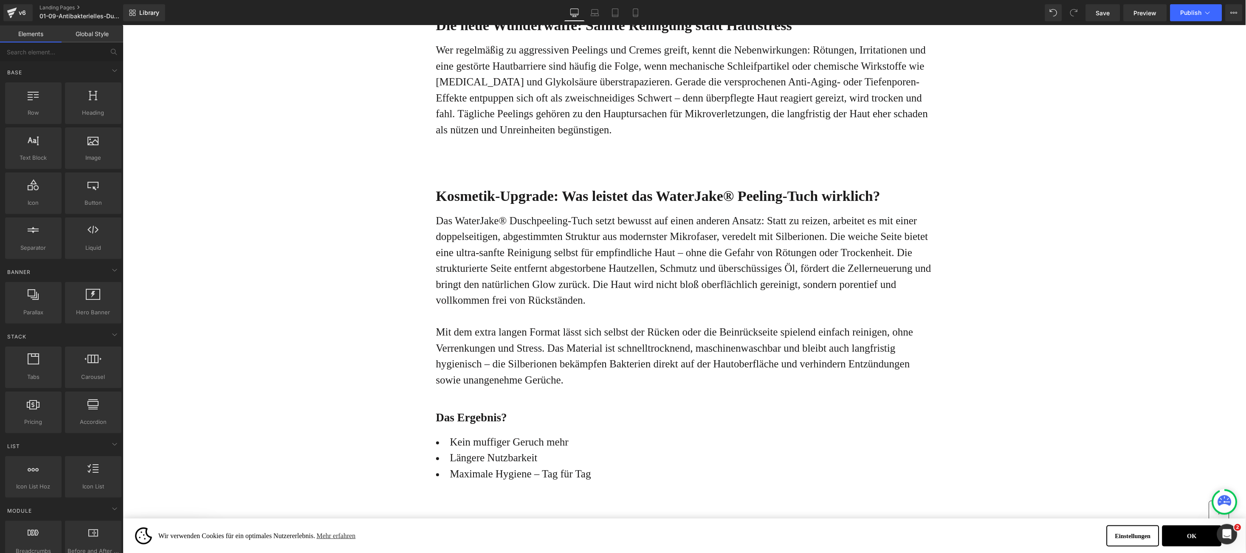
scroll to position [614, 0]
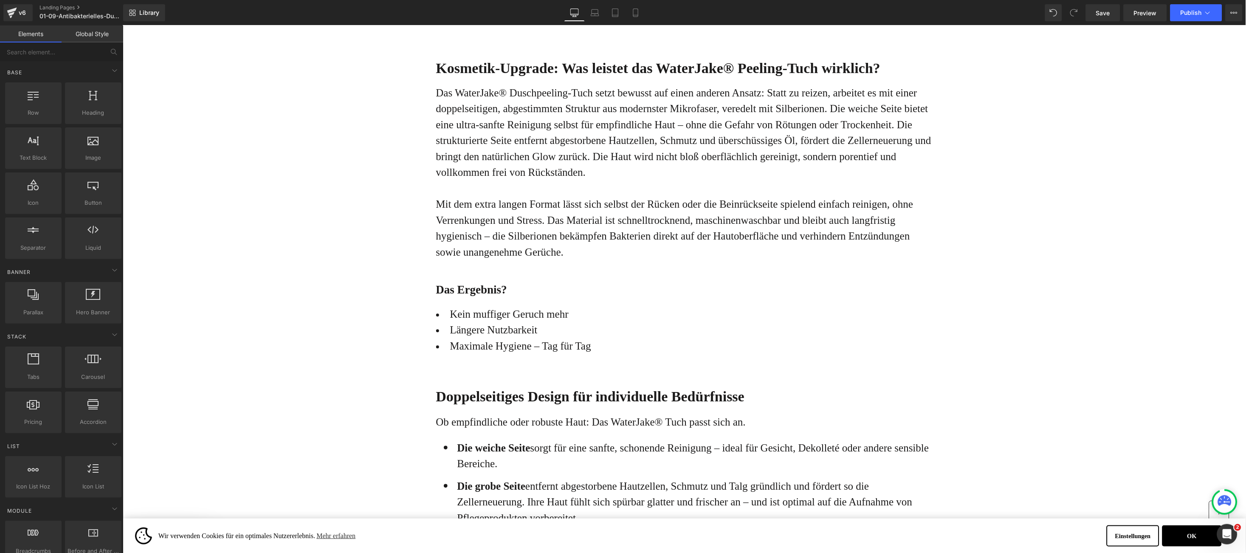
click at [702, 298] on link at bounding box center [706, 293] width 9 height 10
click at [707, 298] on link at bounding box center [711, 293] width 9 height 10
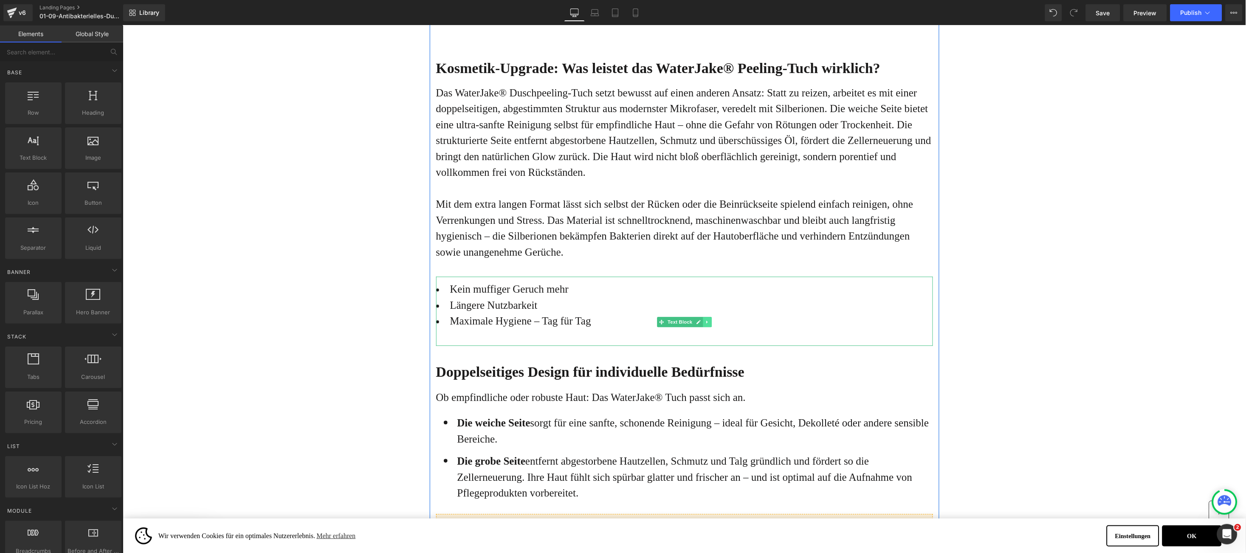
click at [704, 324] on icon at bounding box center [706, 321] width 5 height 5
click at [707, 327] on link at bounding box center [711, 322] width 9 height 10
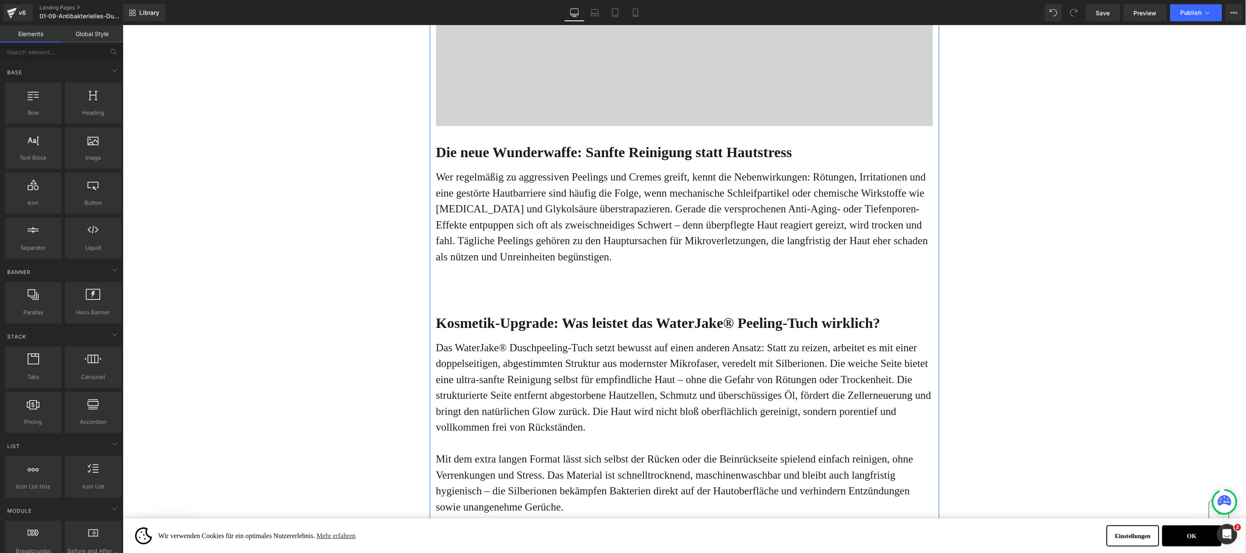
scroll to position [487, 0]
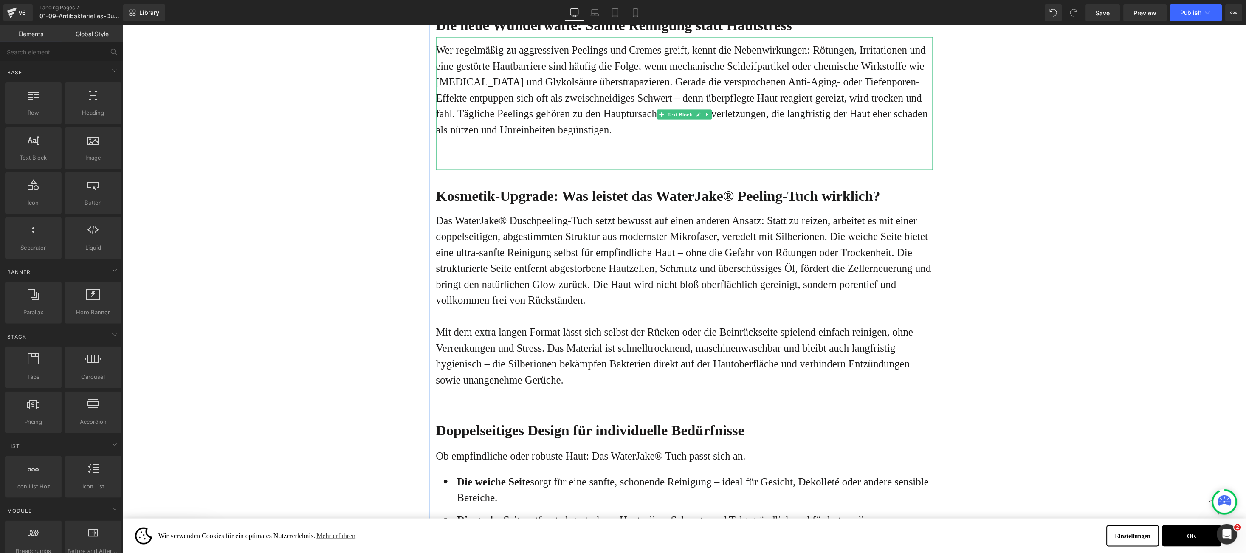
click at [607, 170] on div "Wer regelmäßig zu aggressiven Peelings und Cremes greift, kennt die Nebenwirkun…" at bounding box center [684, 103] width 497 height 133
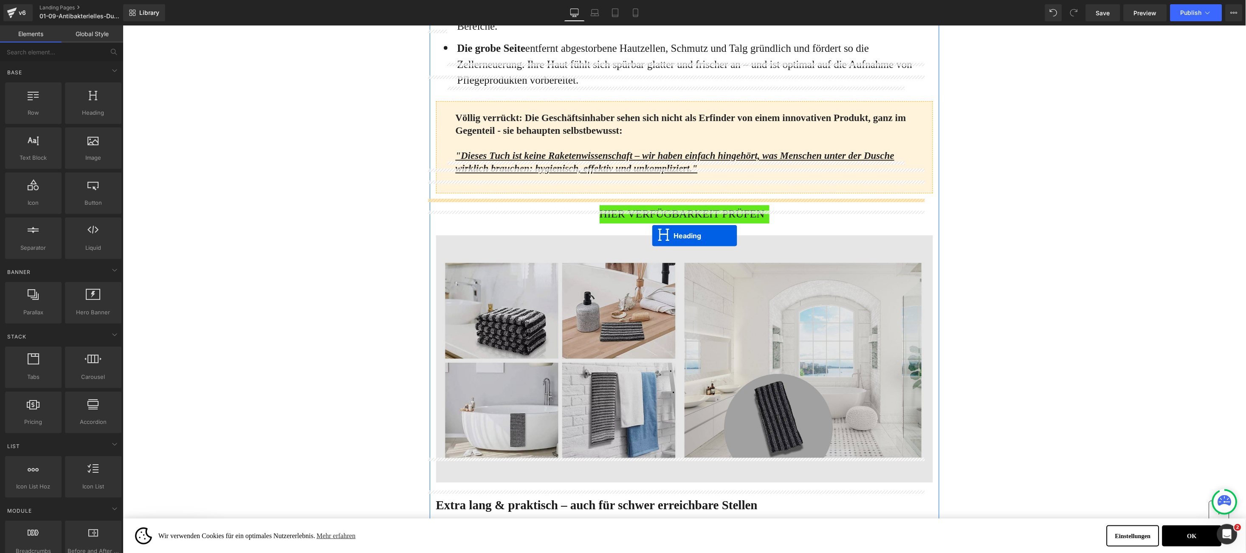
scroll to position [1124, 0]
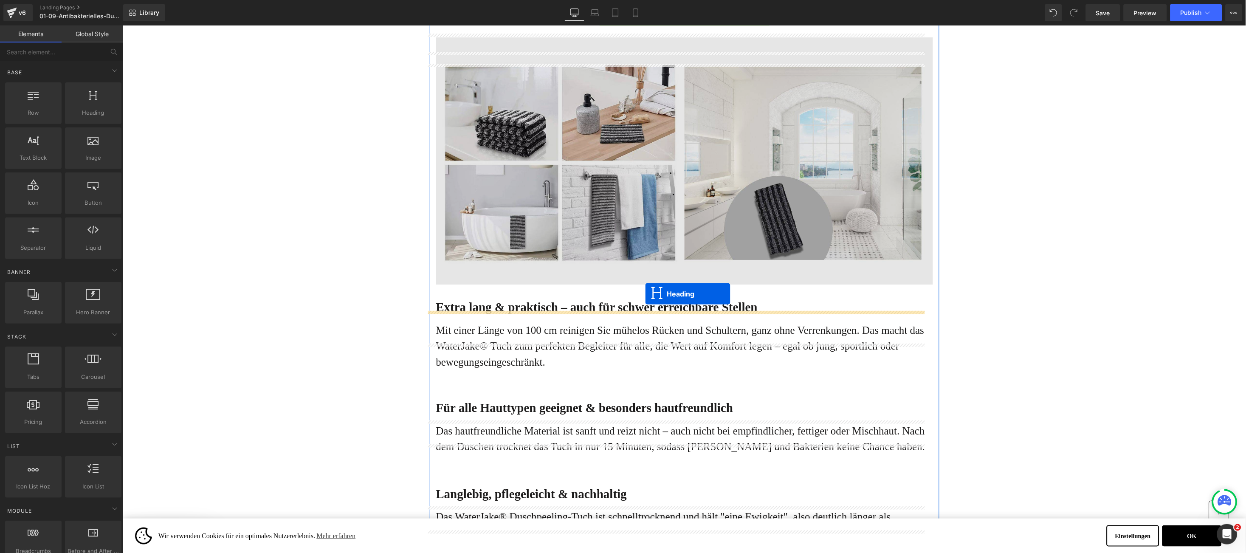
drag, startPoint x: 653, startPoint y: 305, endPoint x: 645, endPoint y: 294, distance: 13.7
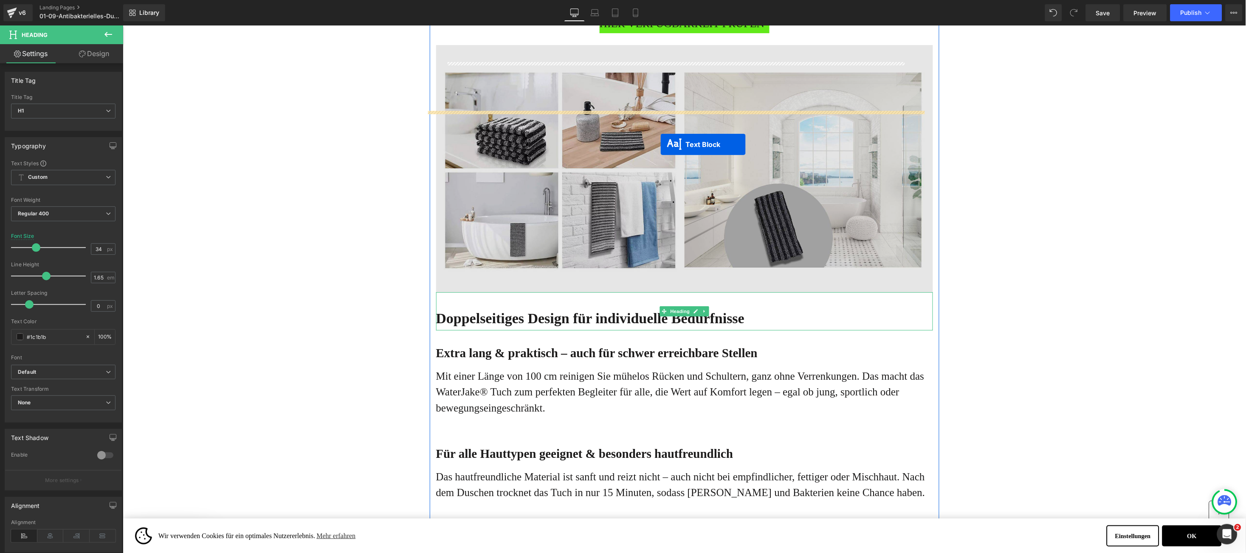
scroll to position [1357, 0]
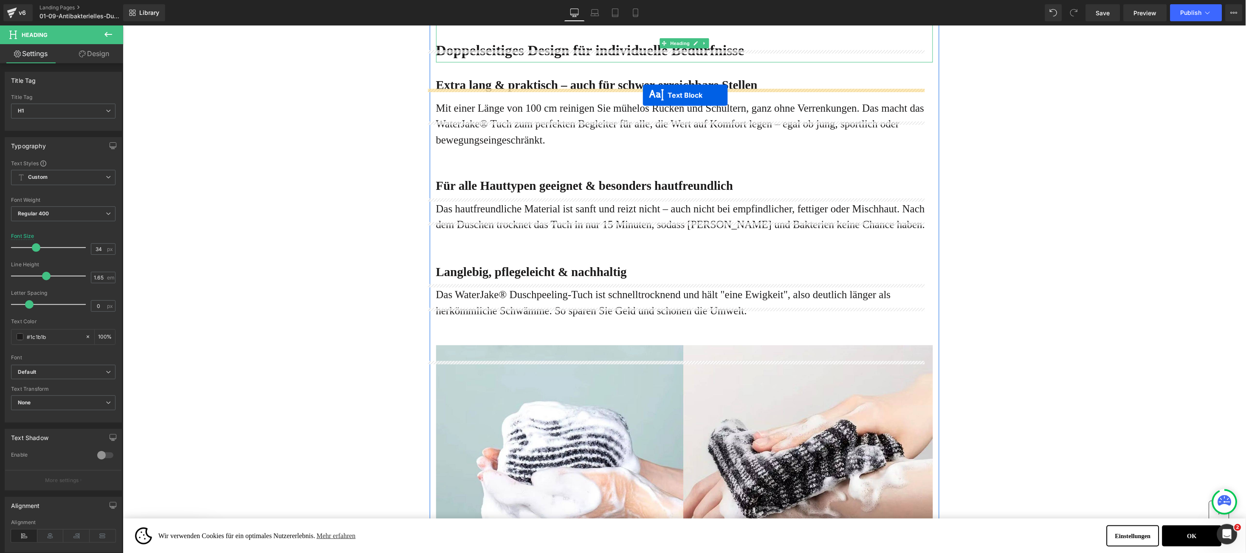
drag, startPoint x: 653, startPoint y: 198, endPoint x: 642, endPoint y: 95, distance: 103.8
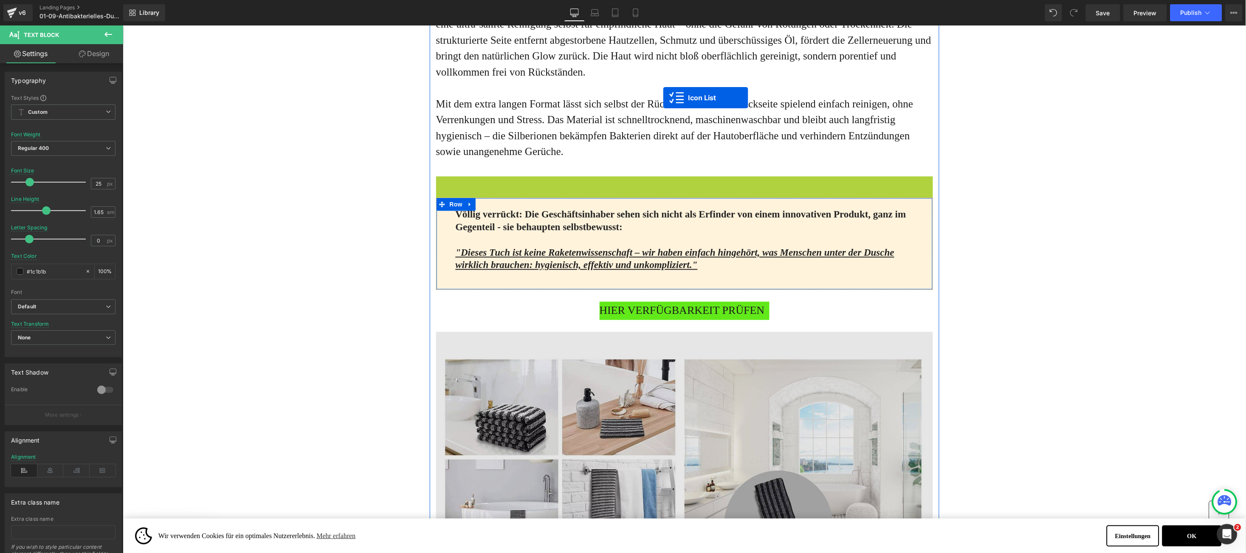
scroll to position [1082, 0]
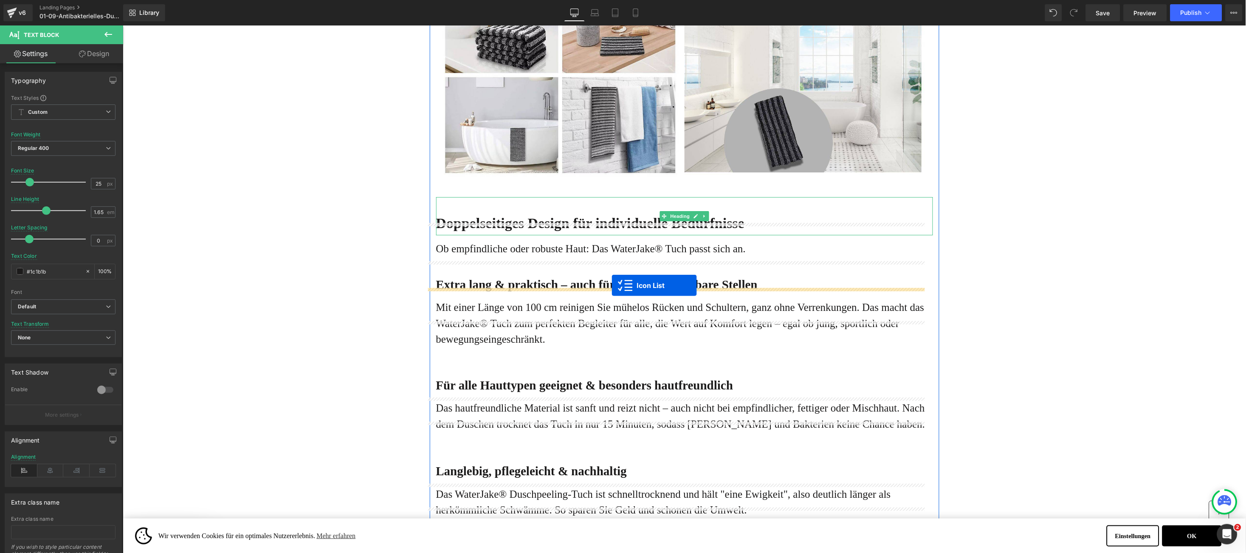
drag, startPoint x: 653, startPoint y: 206, endPoint x: 611, endPoint y: 285, distance: 89.7
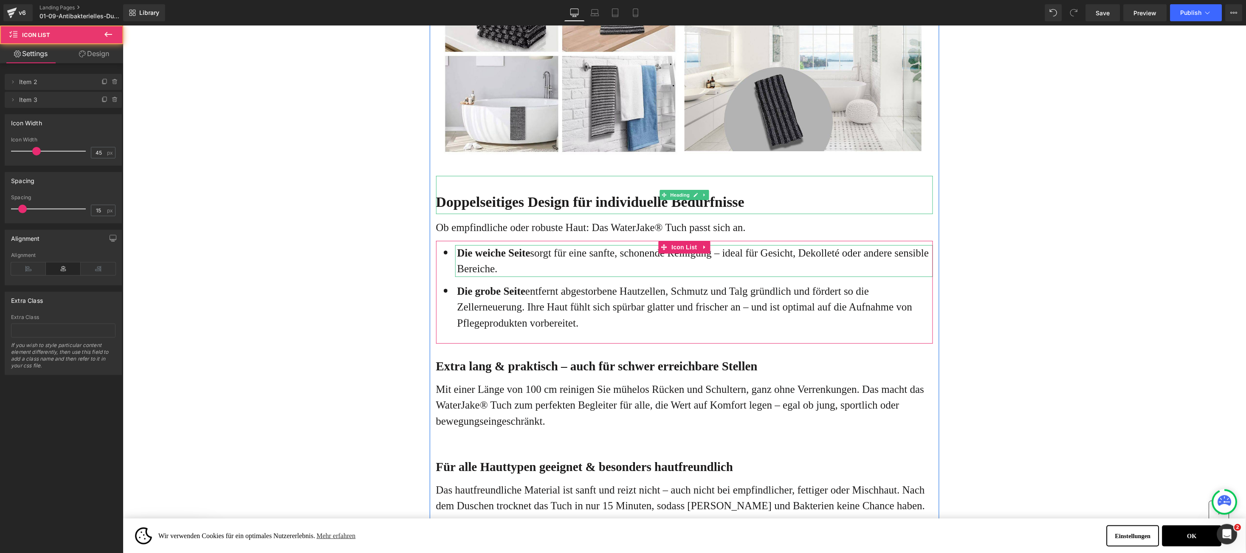
scroll to position [1060, 0]
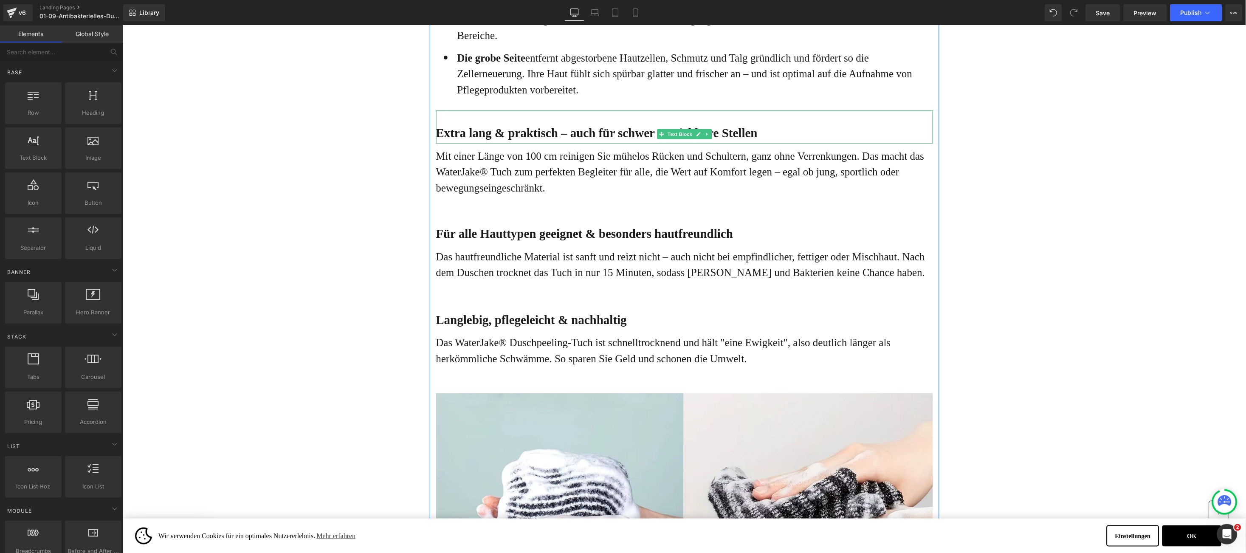
scroll to position [1188, 0]
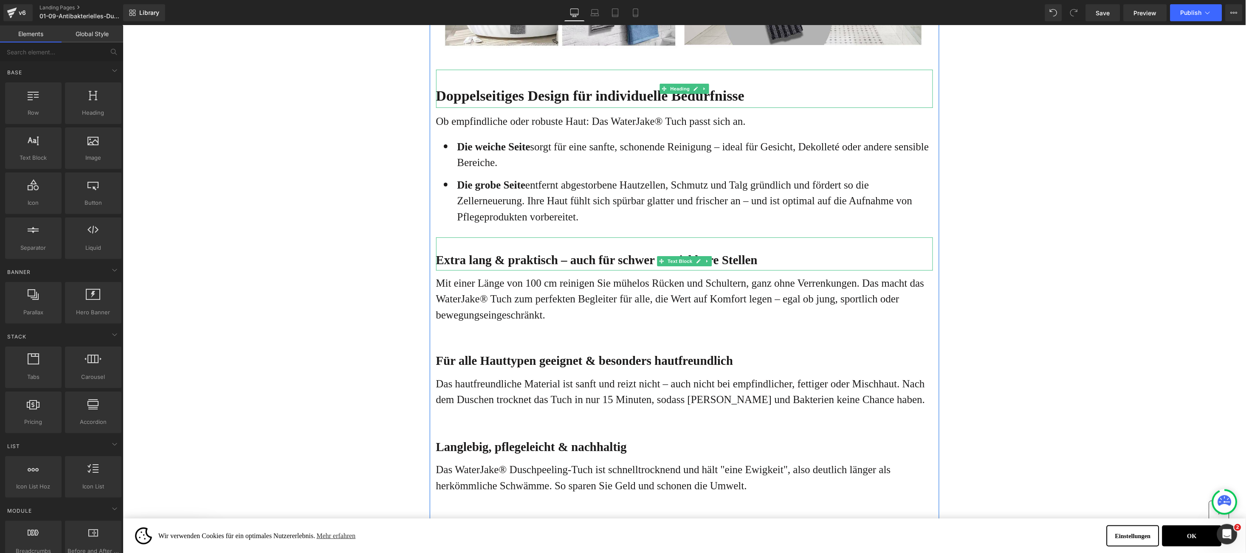
drag, startPoint x: 437, startPoint y: 278, endPoint x: 435, endPoint y: 287, distance: 9.9
click at [437, 266] on b "Extra lang & praktisch – auch für schwer erreichbare Stellen" at bounding box center [596, 260] width 321 height 14
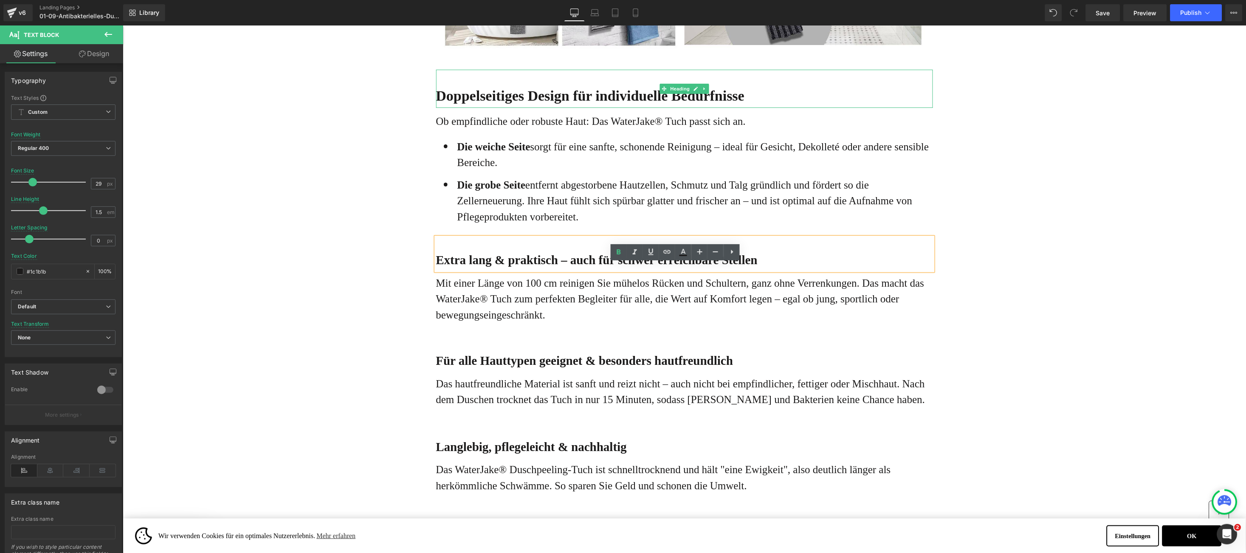
click at [436, 266] on b "Extra lang & praktisch – auch für schwer erreichbare Stellen" at bounding box center [596, 260] width 321 height 14
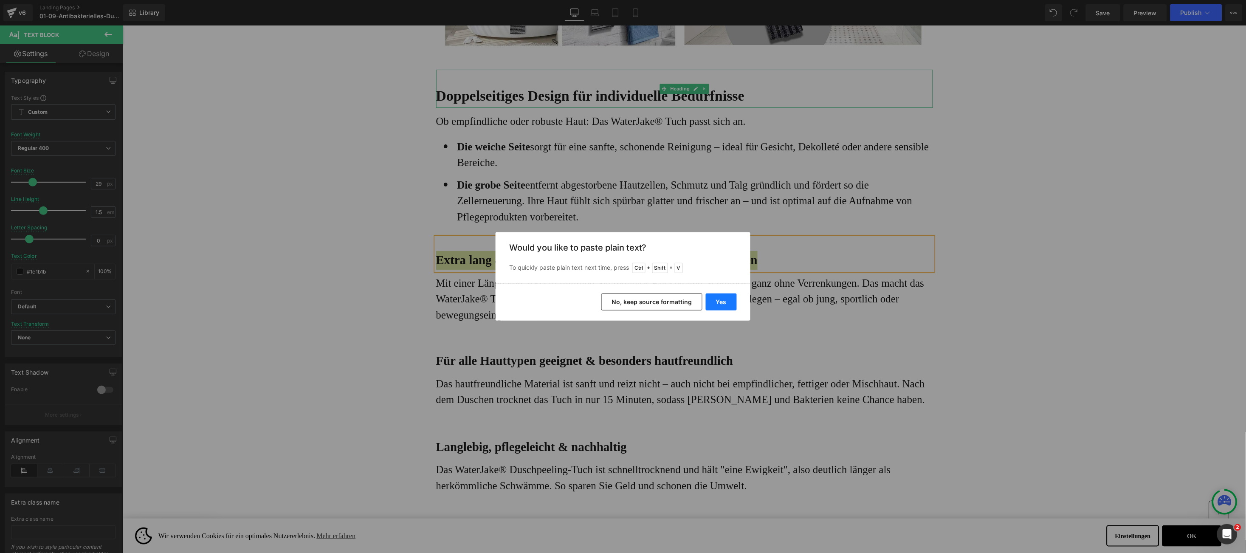
click at [723, 300] on button "Yes" at bounding box center [721, 301] width 31 height 17
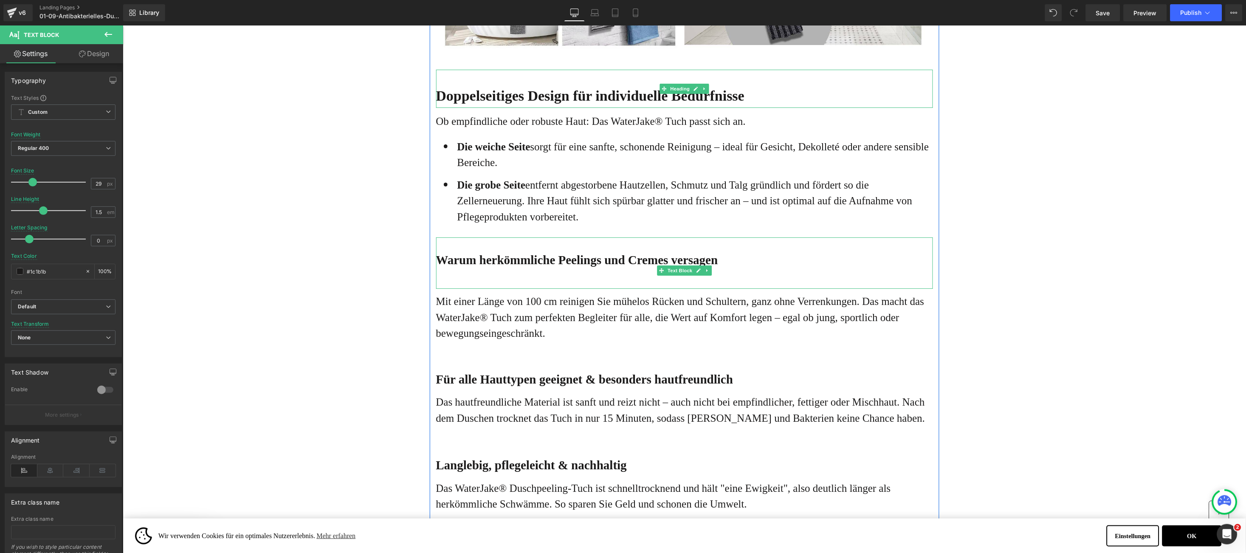
click at [716, 288] on p at bounding box center [684, 278] width 497 height 19
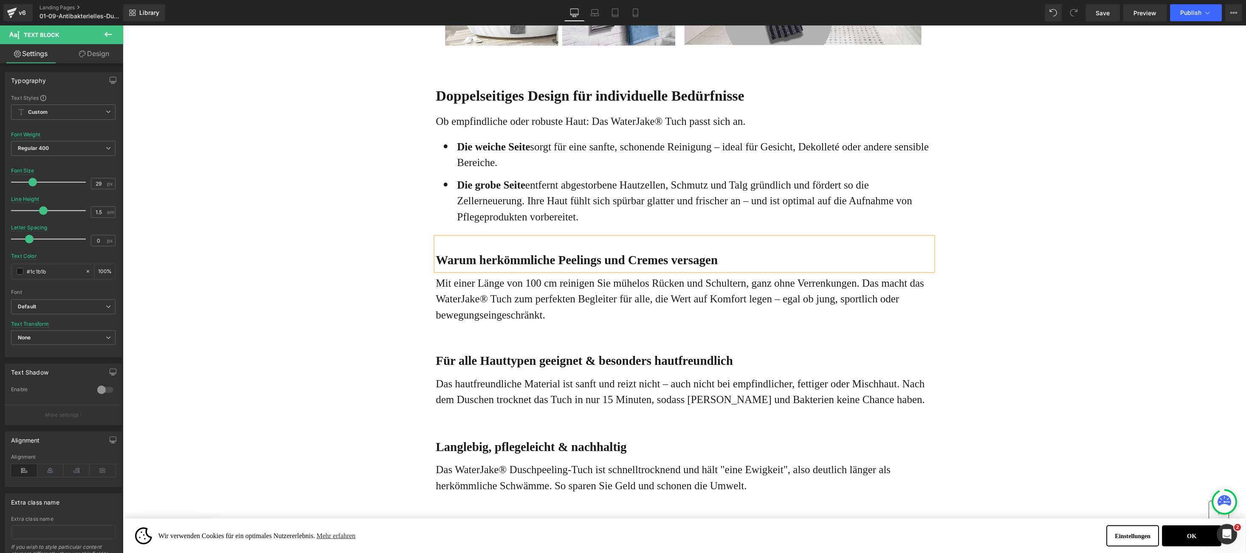
drag, startPoint x: 455, startPoint y: 310, endPoint x: 433, endPoint y: 310, distance: 22.1
click at [455, 310] on p "Mit einer Länge von 100 cm reinigen Sie mühelos Rücken und Schultern, ganz ohne…" at bounding box center [684, 299] width 497 height 48
click at [436, 310] on p "Mit einer Länge von 100 cm reinigen Sie mühelos Rücken und Schultern, ganz ohne…" at bounding box center [684, 299] width 497 height 48
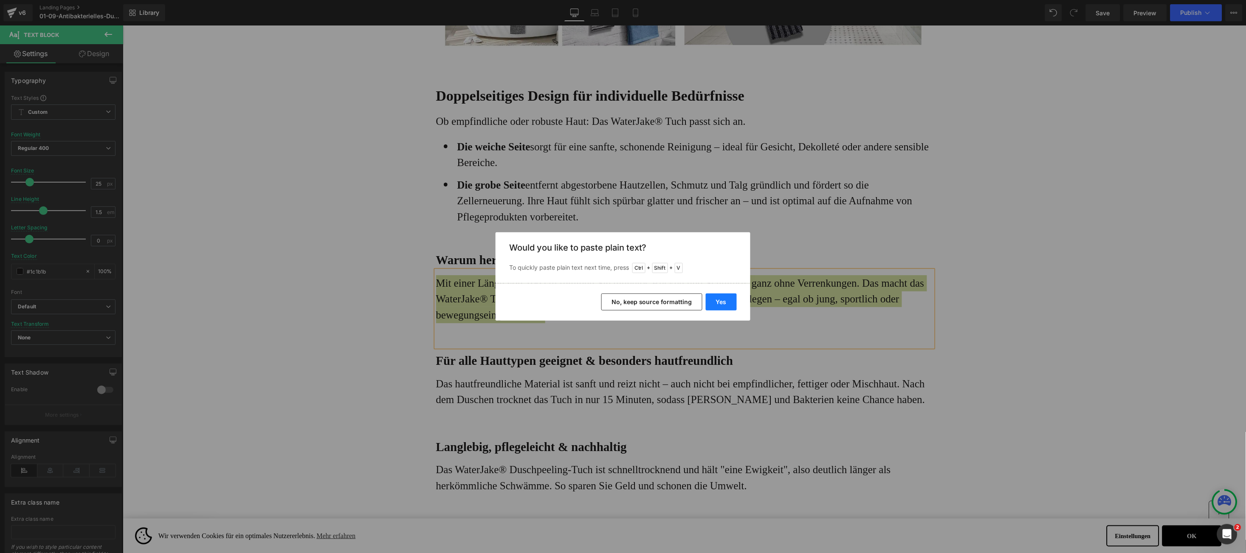
click at [724, 301] on button "Yes" at bounding box center [721, 301] width 31 height 17
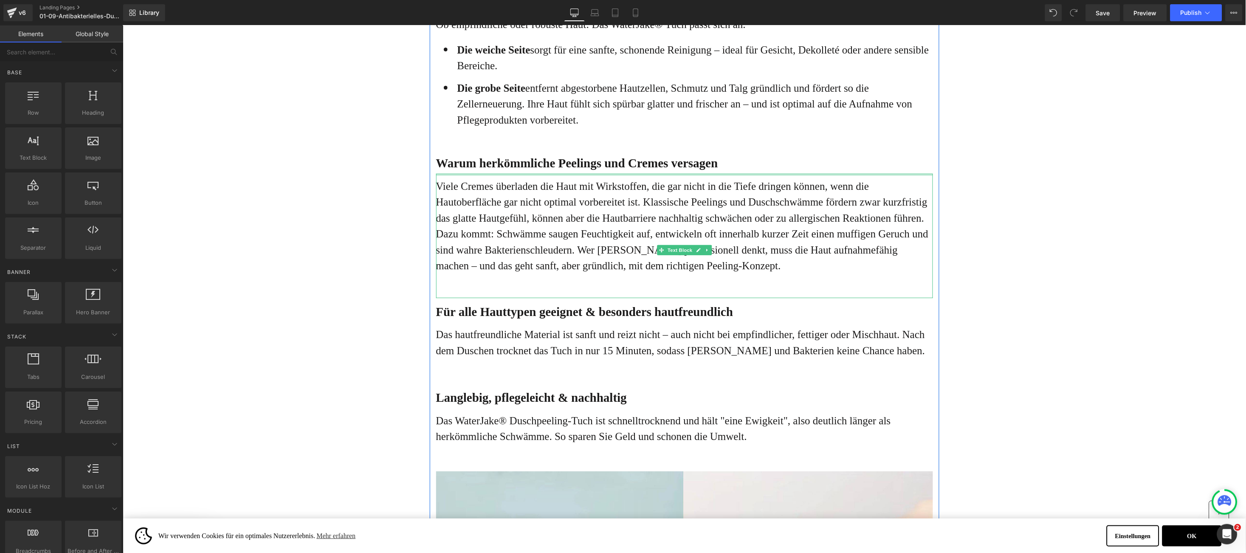
scroll to position [1315, 0]
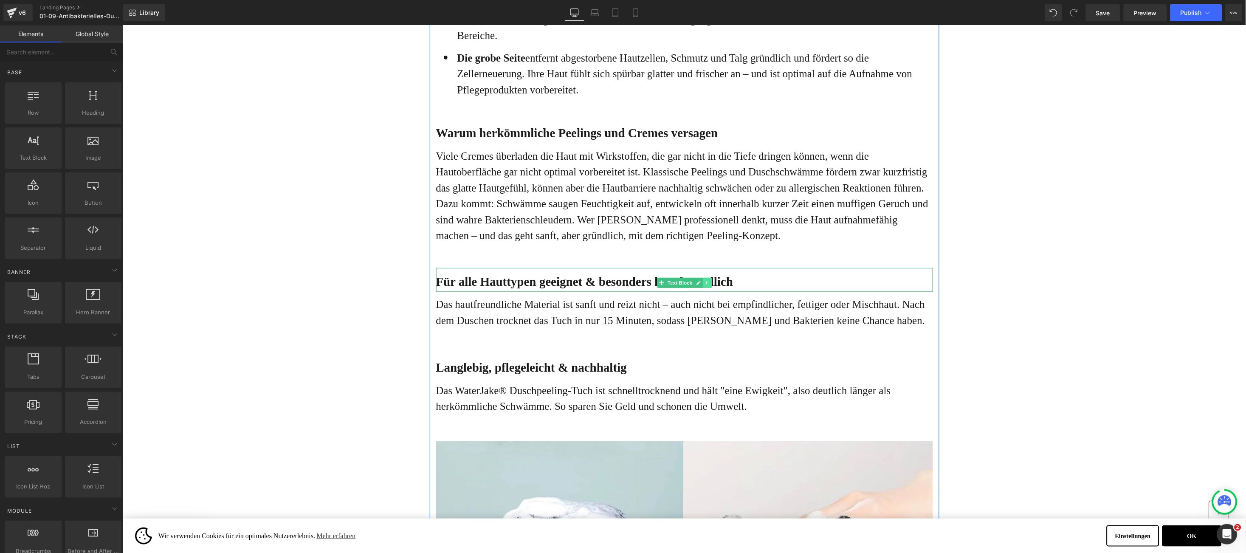
click at [704, 285] on icon at bounding box center [706, 282] width 5 height 5
click at [709, 285] on icon at bounding box center [711, 282] width 5 height 5
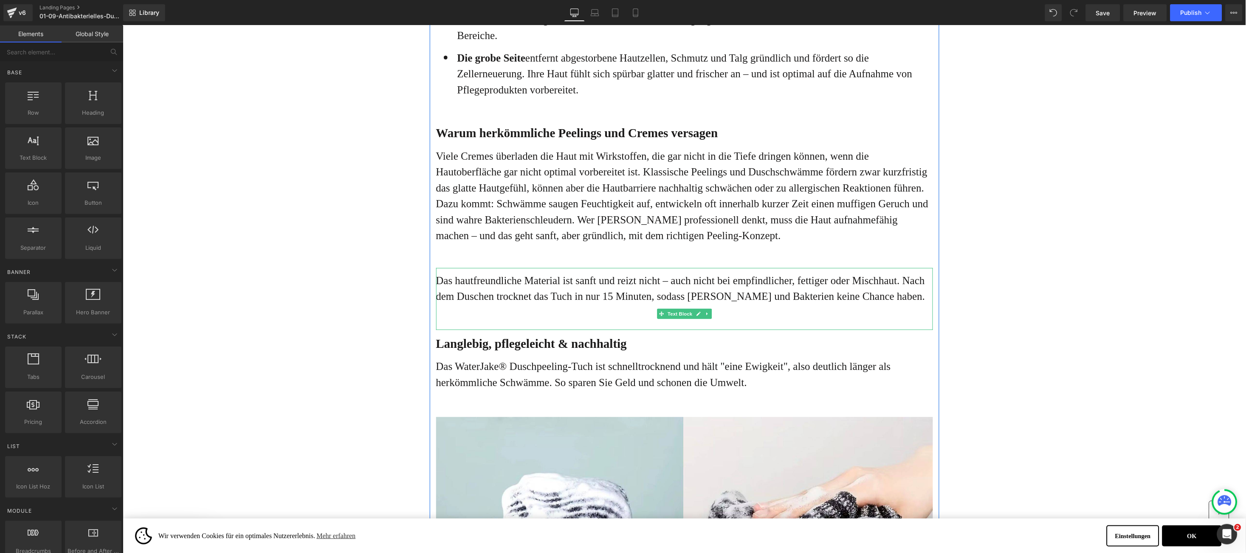
click at [702, 318] on link at bounding box center [706, 313] width 9 height 10
click at [707, 318] on link at bounding box center [711, 313] width 9 height 10
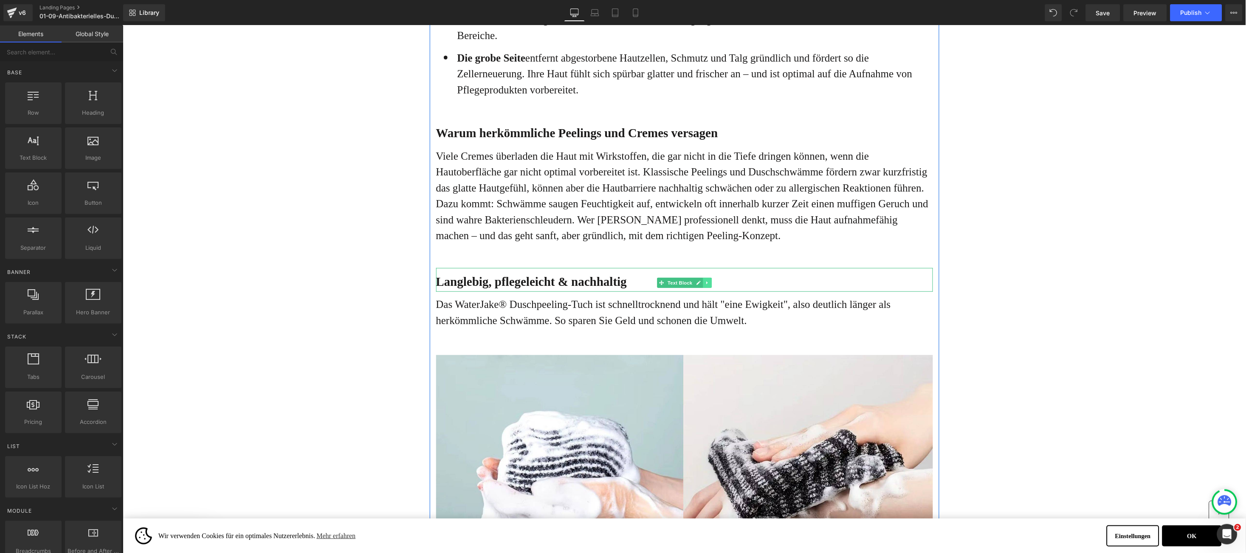
click at [704, 285] on icon at bounding box center [706, 282] width 5 height 5
click at [709, 285] on icon at bounding box center [711, 282] width 5 height 5
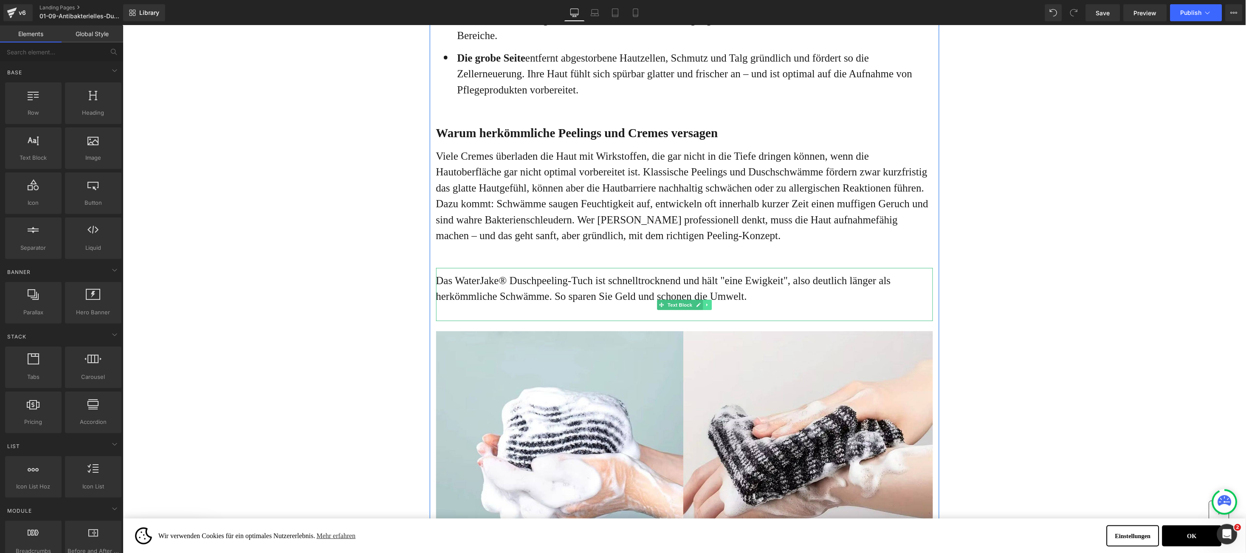
click at [702, 310] on link at bounding box center [706, 304] width 9 height 10
click at [709, 307] on icon at bounding box center [711, 304] width 5 height 5
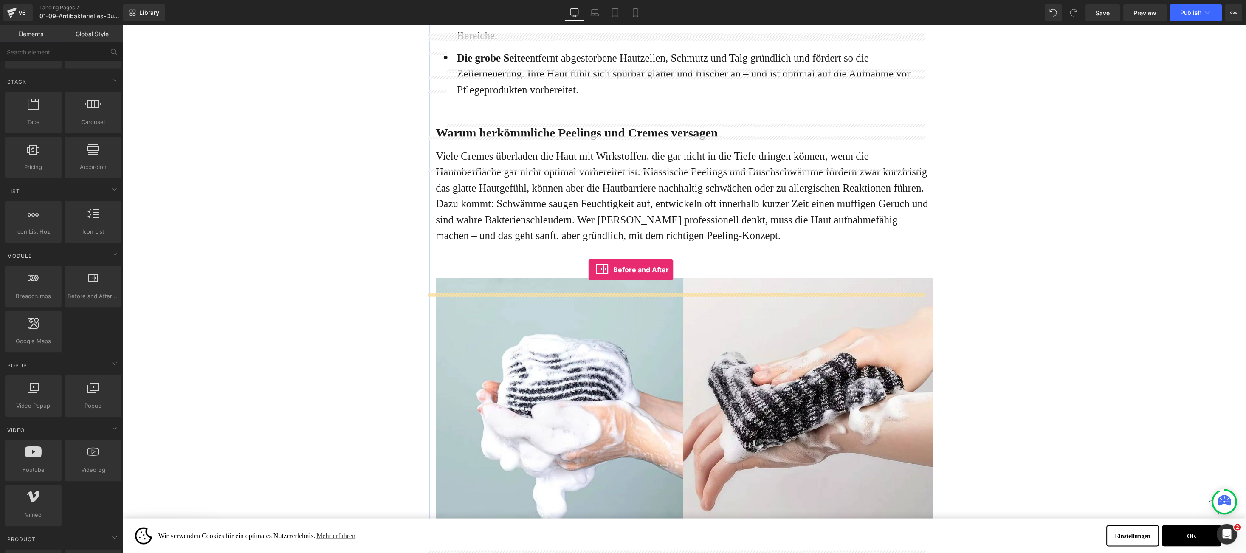
drag, startPoint x: 210, startPoint y: 324, endPoint x: 588, endPoint y: 269, distance: 381.9
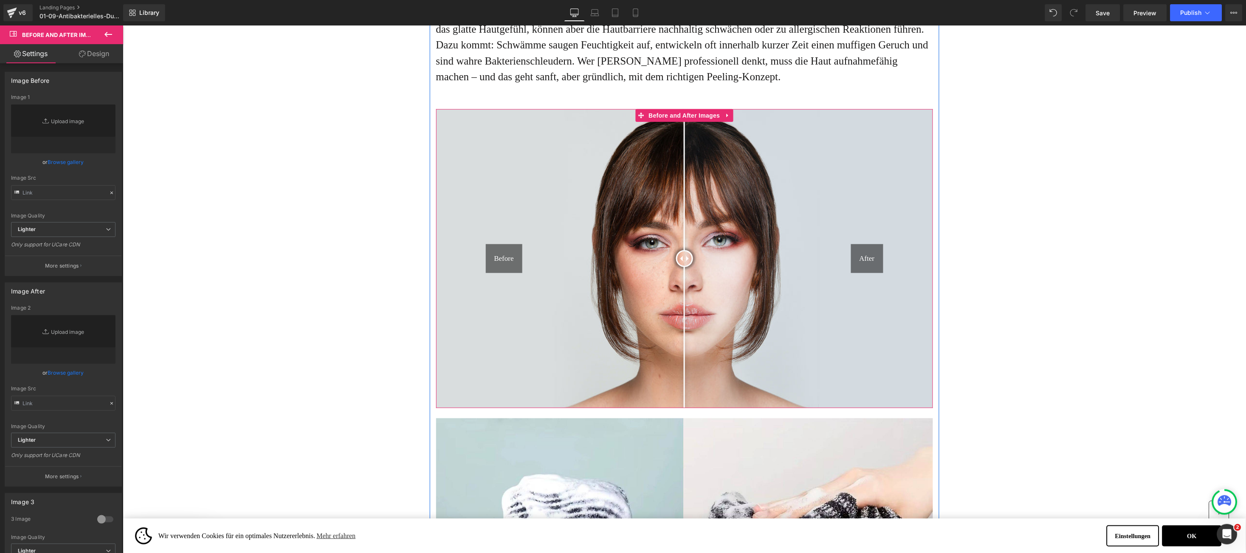
scroll to position [1443, 0]
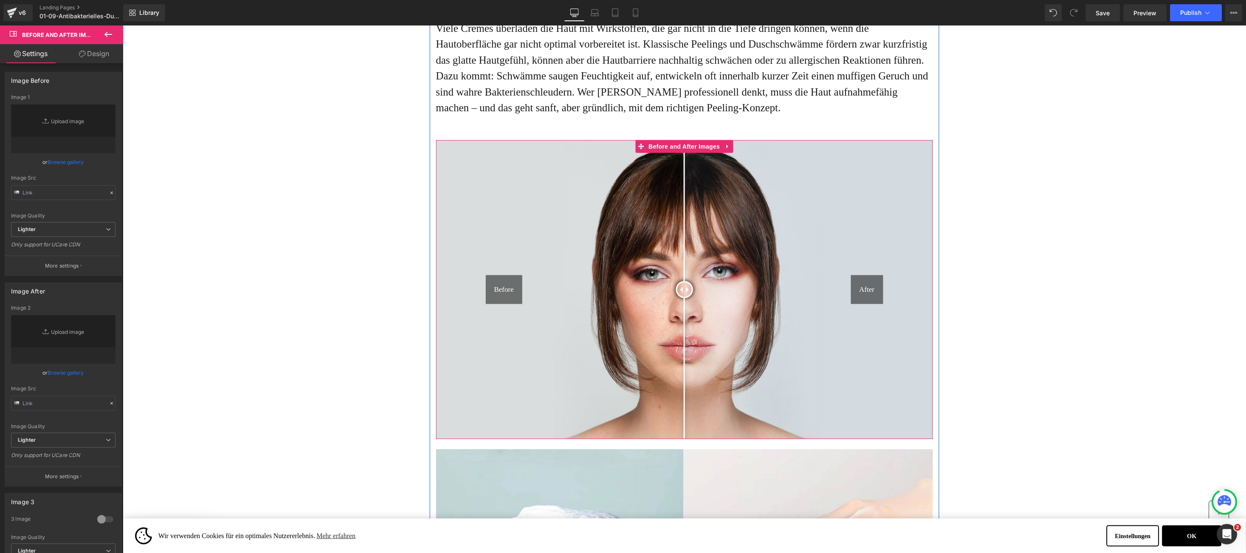
type input "[URL][DOMAIN_NAME]"
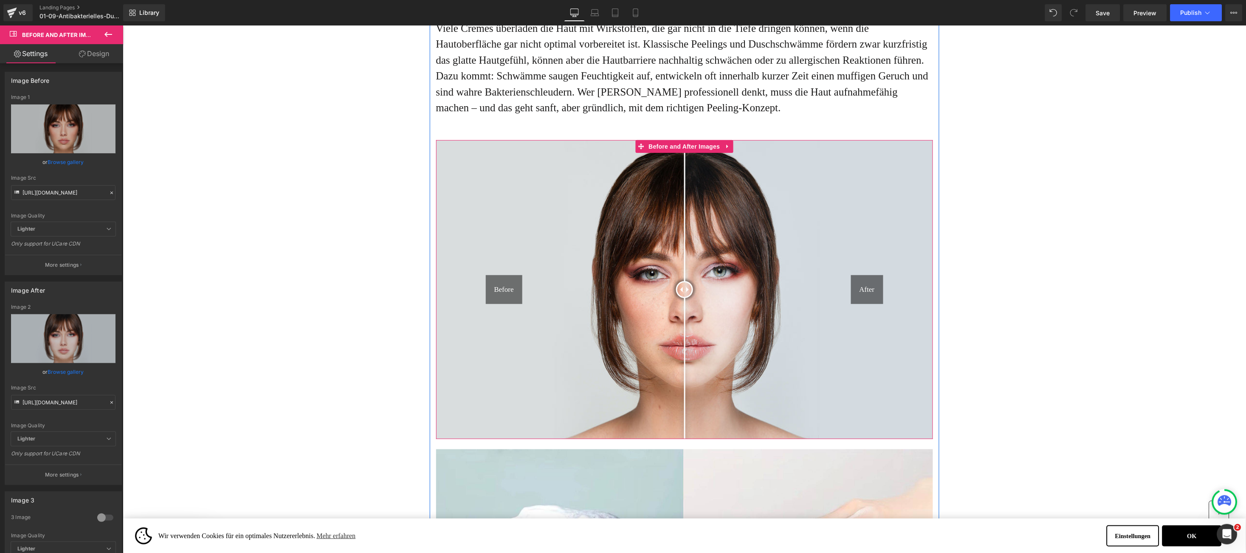
drag, startPoint x: 675, startPoint y: 309, endPoint x: 675, endPoint y: 322, distance: 13.2
click at [676, 298] on div at bounding box center [684, 289] width 17 height 17
drag, startPoint x: 673, startPoint y: 306, endPoint x: 675, endPoint y: 338, distance: 31.9
click at [676, 298] on div at bounding box center [684, 289] width 17 height 17
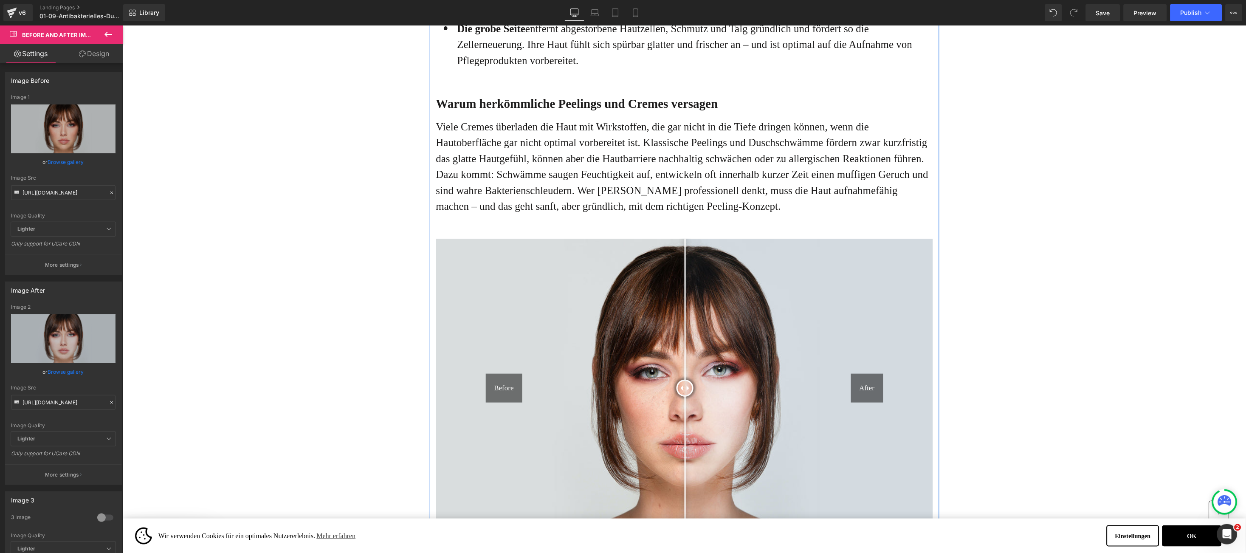
scroll to position [1315, 0]
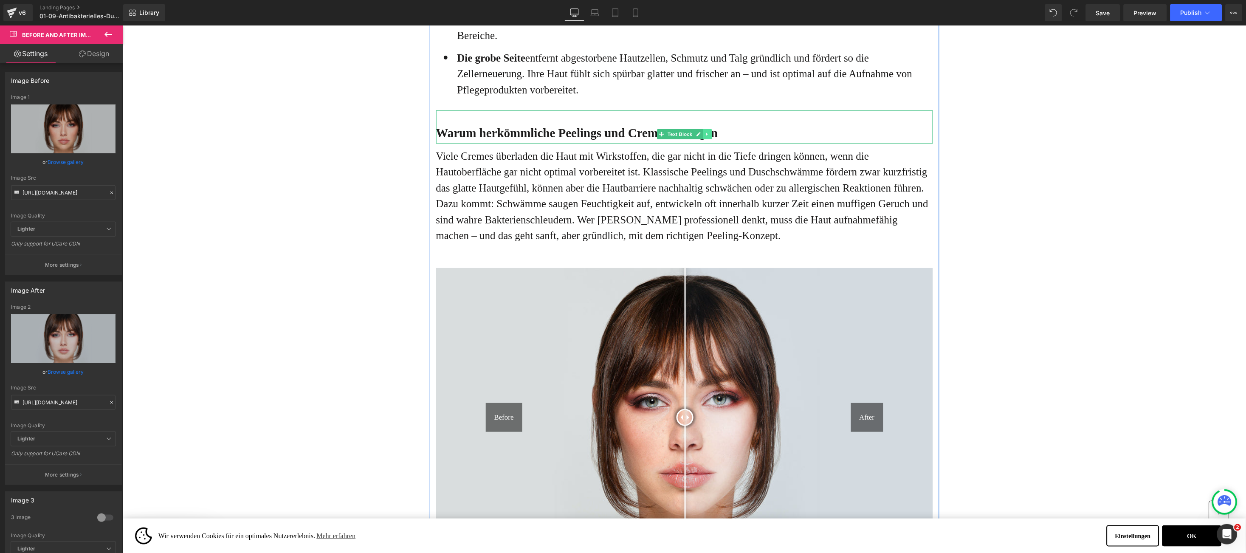
click at [704, 136] on icon at bounding box center [706, 133] width 5 height 5
click at [700, 136] on icon at bounding box center [702, 133] width 5 height 5
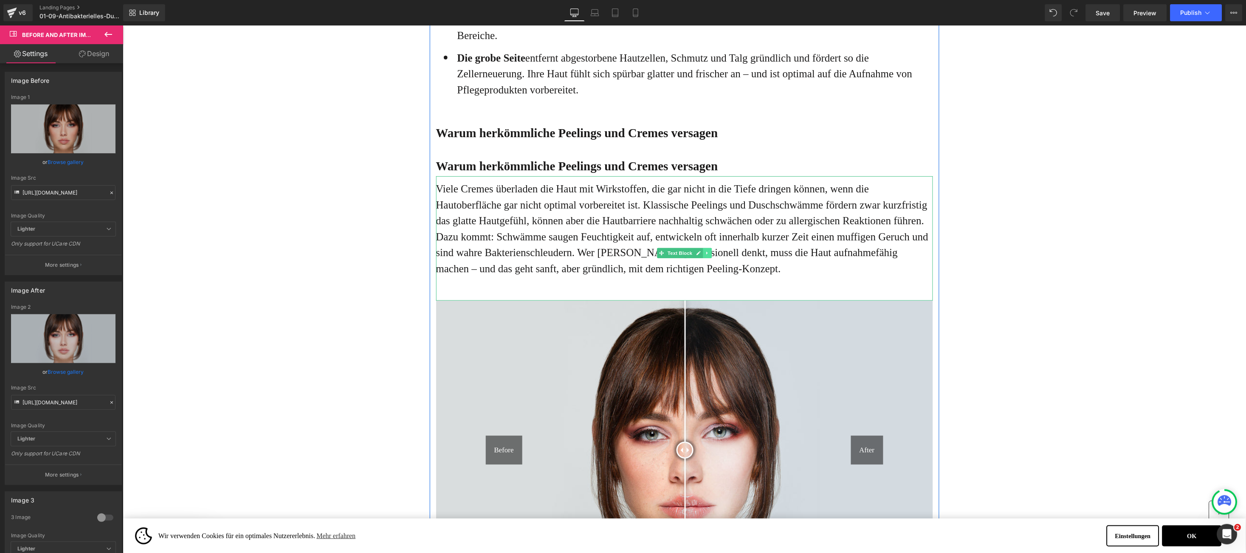
click at [704, 255] on icon at bounding box center [706, 252] width 5 height 5
click at [700, 255] on icon at bounding box center [702, 252] width 5 height 5
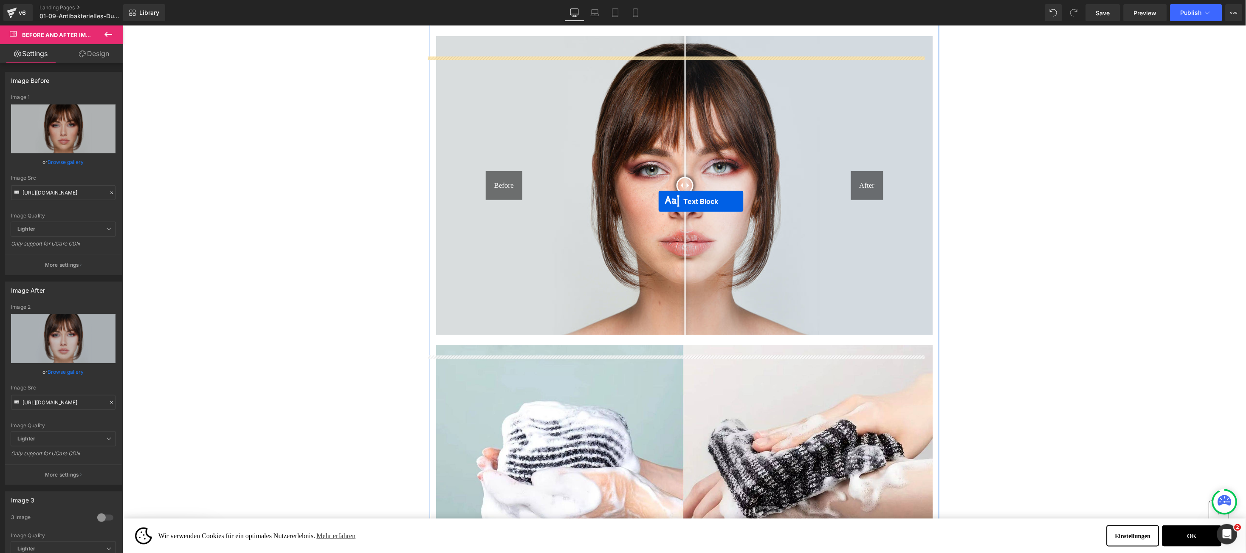
scroll to position [1697, 0]
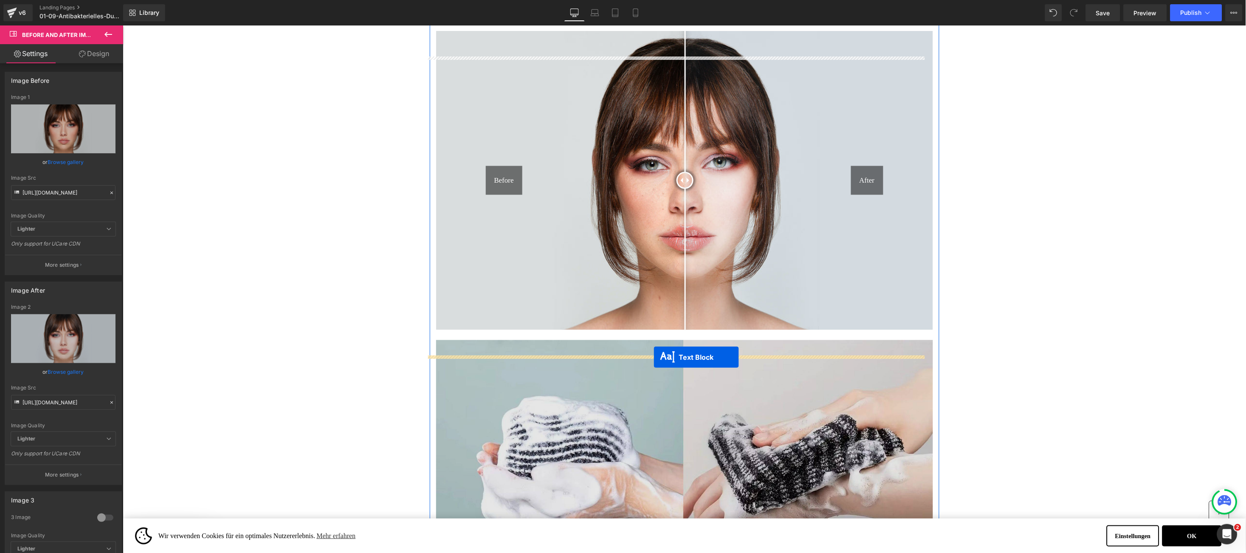
drag, startPoint x: 654, startPoint y: 193, endPoint x: 653, endPoint y: 357, distance: 163.9
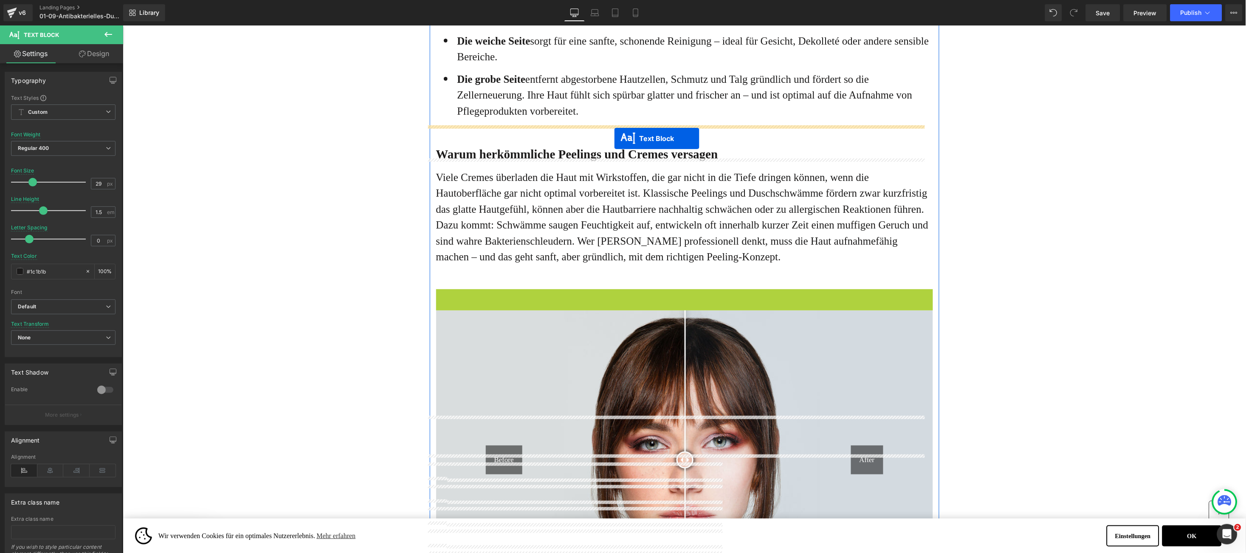
scroll to position [1803, 0]
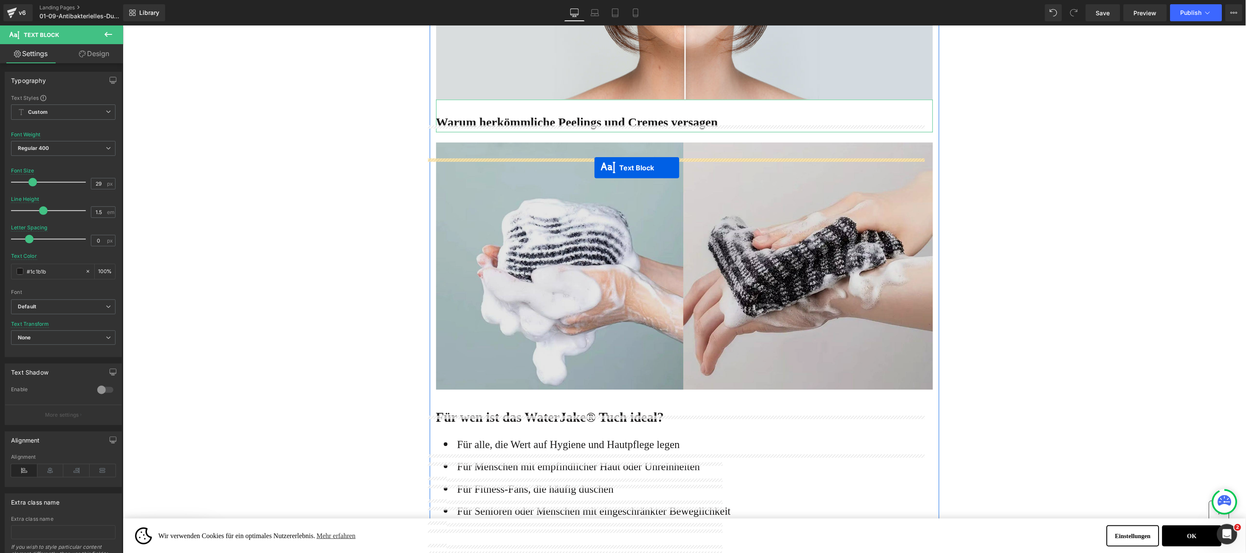
drag, startPoint x: 649, startPoint y: 396, endPoint x: 890, endPoint y: 30, distance: 438.0
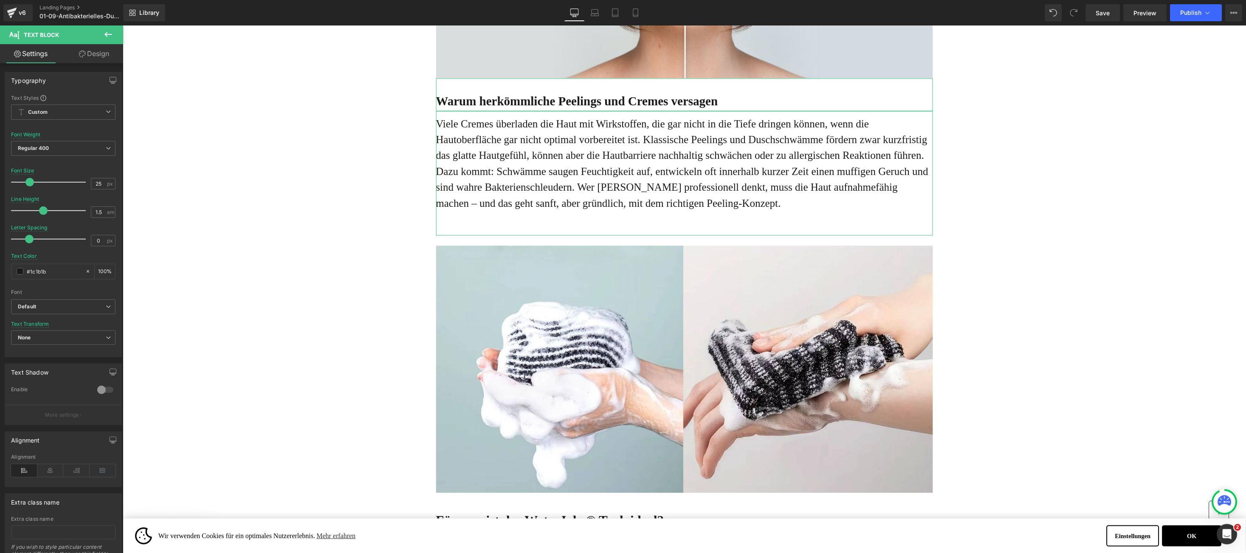
scroll to position [1782, 0]
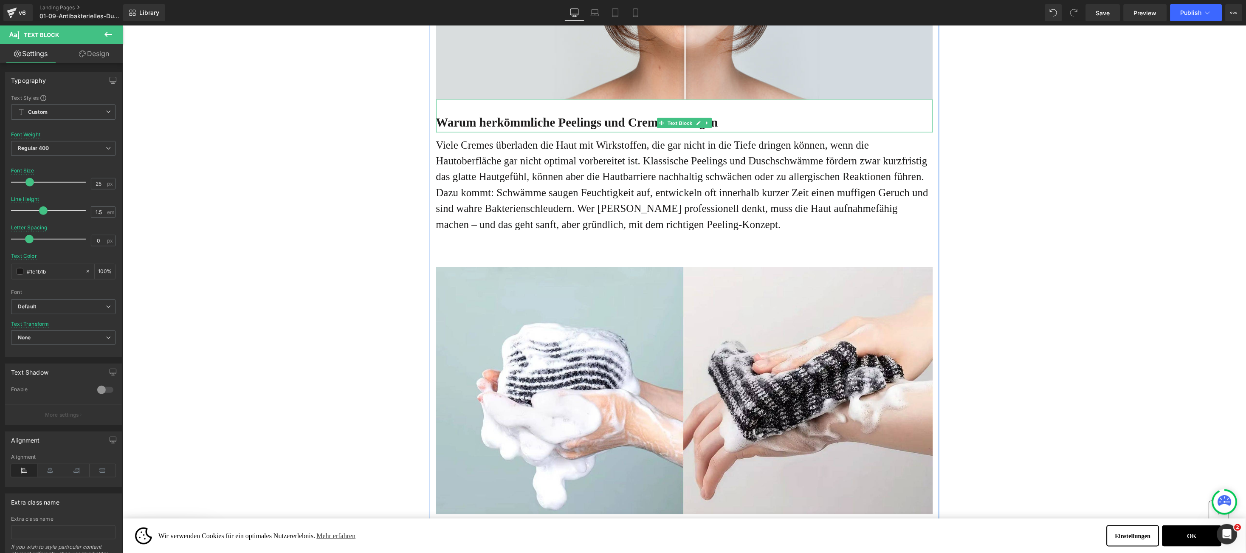
drag, startPoint x: 442, startPoint y: 153, endPoint x: 450, endPoint y: 148, distance: 10.1
click at [440, 129] on b "Warum herkömmliche Peelings und Cremes versagen" at bounding box center [577, 122] width 282 height 14
click at [451, 129] on b "Warum herkömmliche Peelings und Cremes versagen" at bounding box center [577, 122] width 282 height 14
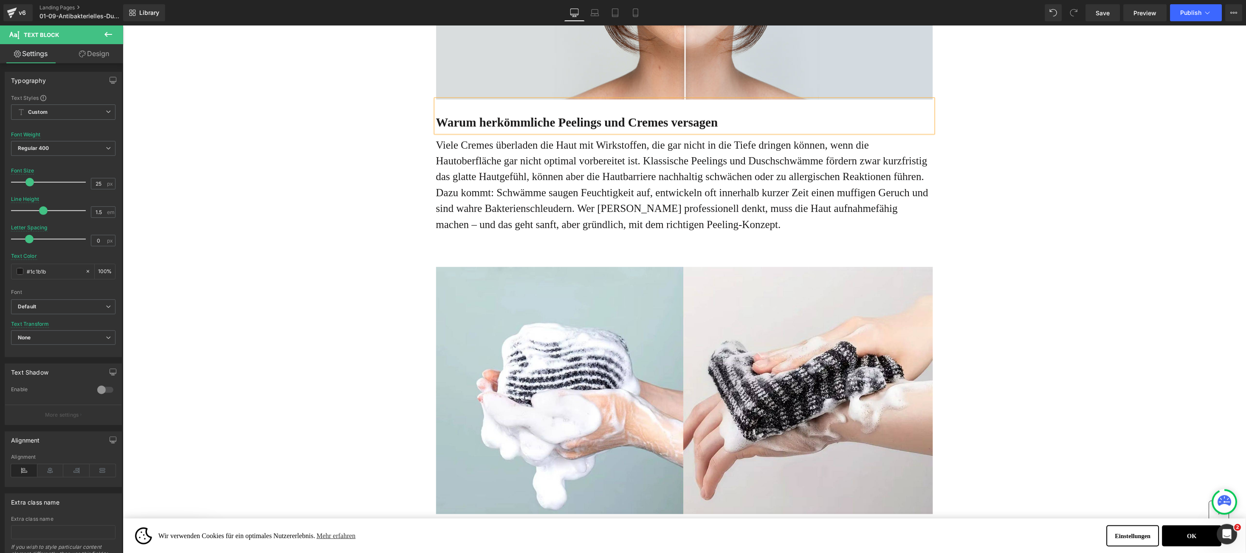
click at [451, 129] on b "Warum herkömmliche Peelings und Cremes versagen" at bounding box center [577, 122] width 282 height 14
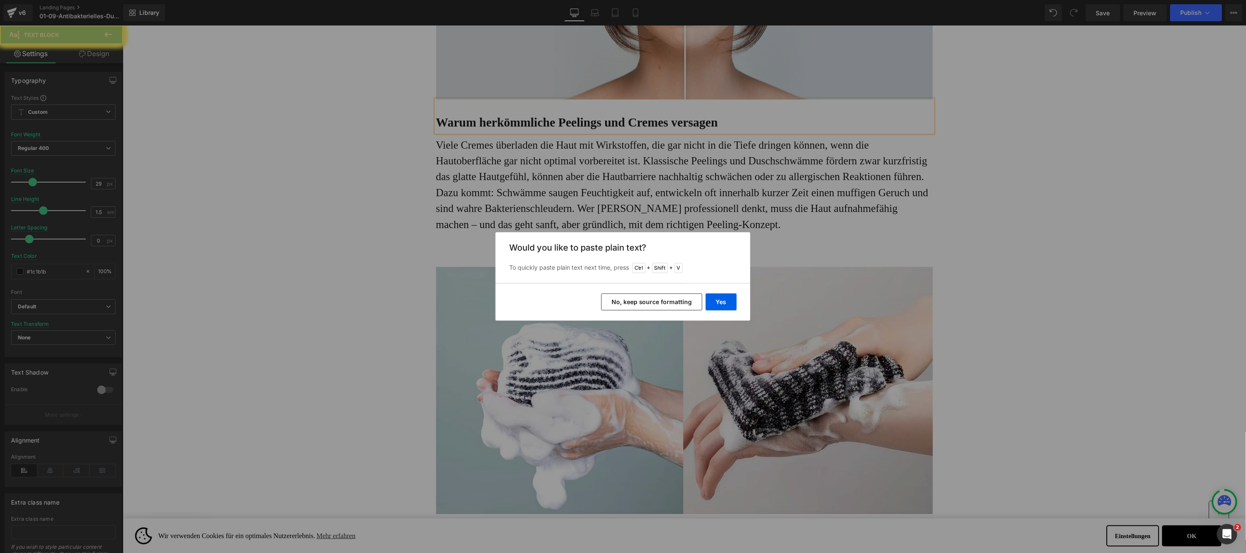
click at [721, 298] on button "Yes" at bounding box center [721, 301] width 31 height 17
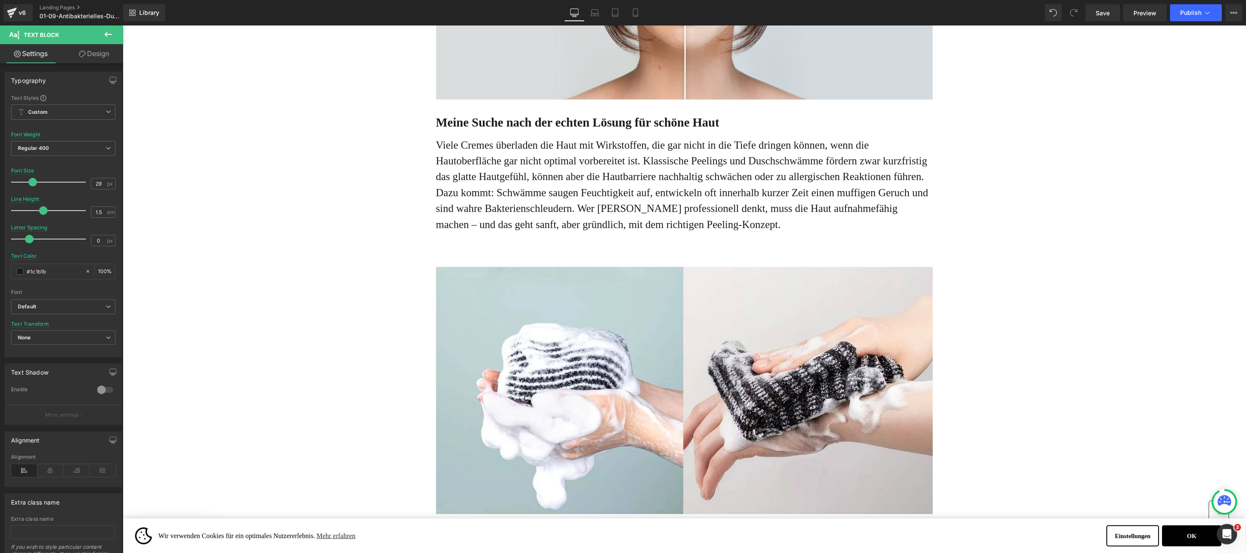
click at [477, 231] on p "Viele Cremes überladen die Haut mit Wirkstoffen, die gar nicht in die Tiefe dri…" at bounding box center [684, 185] width 497 height 96
click at [439, 169] on p "Viele Cremes überladen die Haut mit Wirkstoffen, die gar nicht in die Tiefe dri…" at bounding box center [684, 185] width 497 height 96
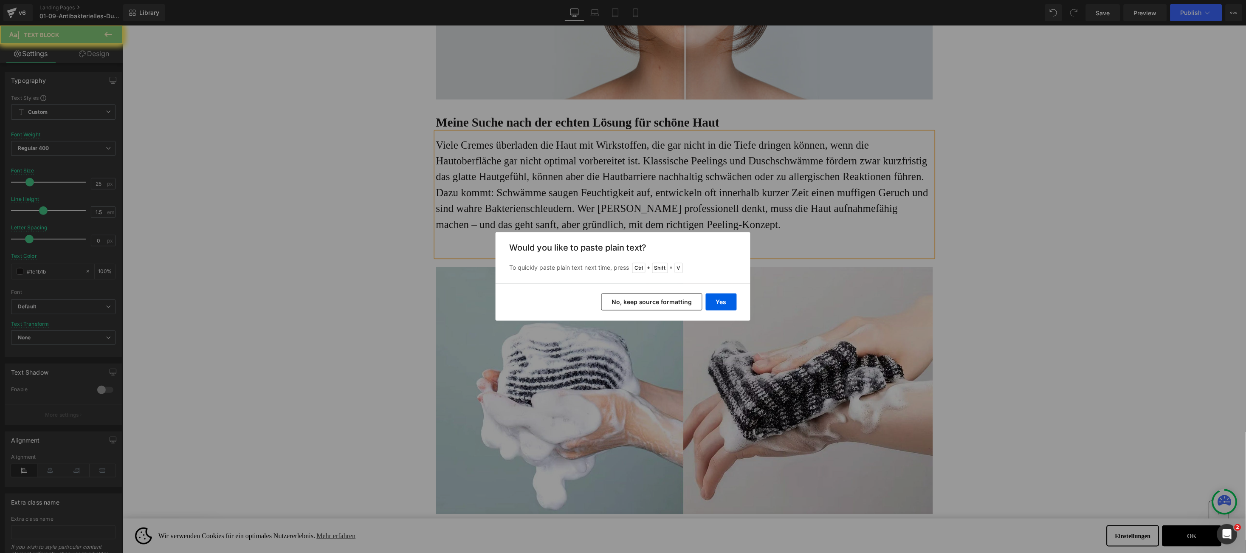
click at [714, 298] on button "Yes" at bounding box center [721, 301] width 31 height 17
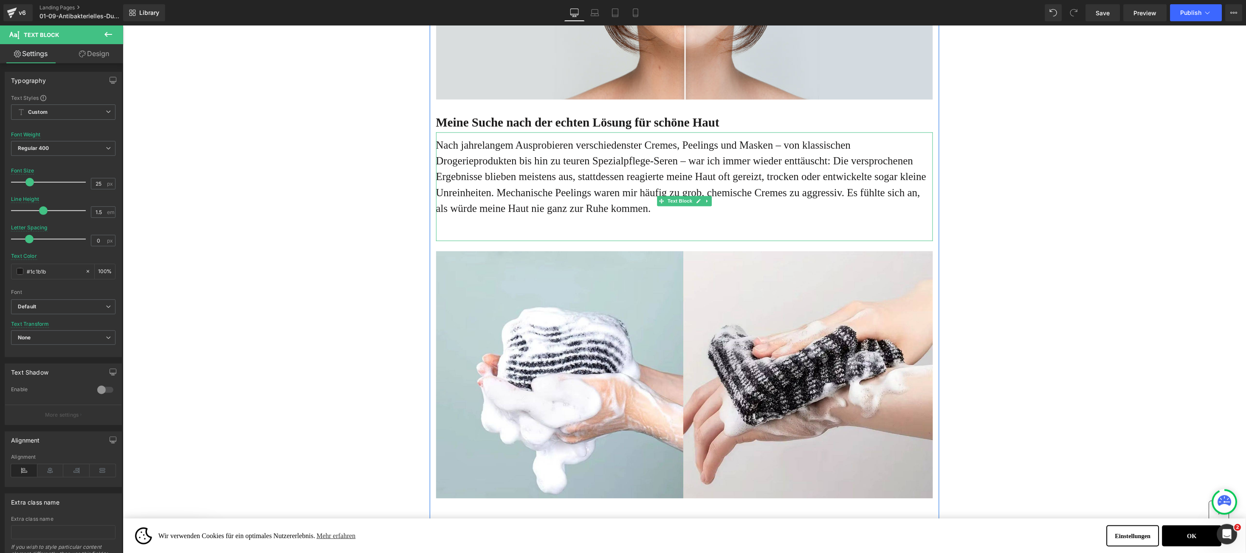
click at [676, 217] on p "Nach jahrelangem Ausprobieren verschiedenster Cremes, Peelings und Masken – von…" at bounding box center [684, 177] width 497 height 80
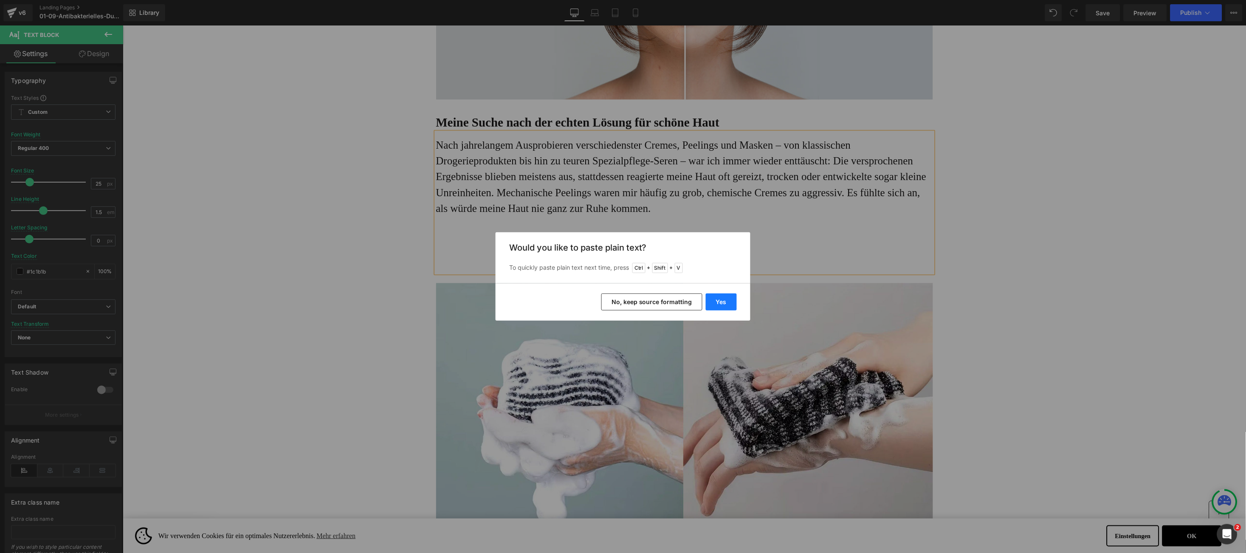
drag, startPoint x: 720, startPoint y: 303, endPoint x: 616, endPoint y: 287, distance: 105.2
click at [720, 303] on button "Yes" at bounding box center [721, 301] width 31 height 17
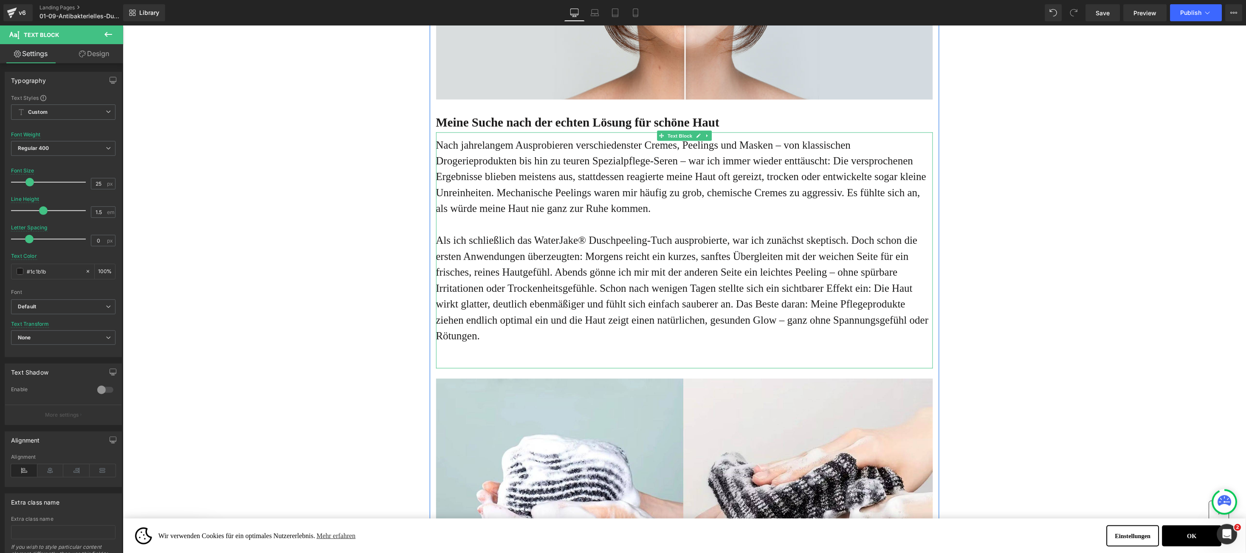
click at [499, 368] on div "Nach jahrelangem Ausprobieren verschiedenster Cremes, Peelings und Masken – von…" at bounding box center [684, 250] width 497 height 236
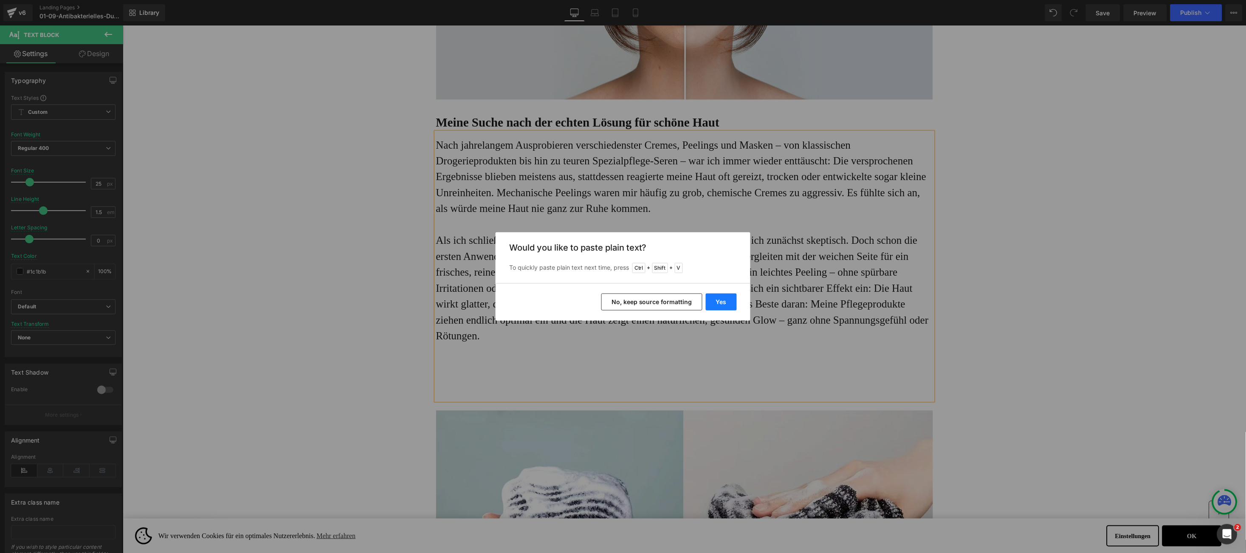
click at [725, 307] on button "Yes" at bounding box center [721, 301] width 31 height 17
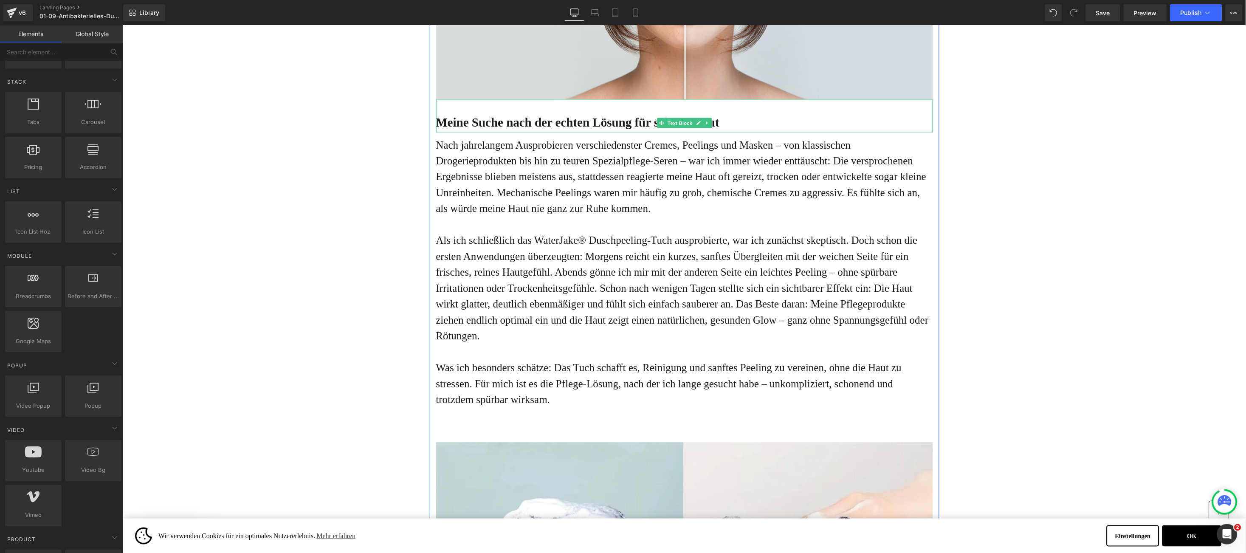
drag, startPoint x: 461, startPoint y: 151, endPoint x: 437, endPoint y: 147, distance: 24.1
click at [461, 129] on b "Meine Suche nach der echten Lösung für schöne Haut" at bounding box center [578, 122] width 284 height 14
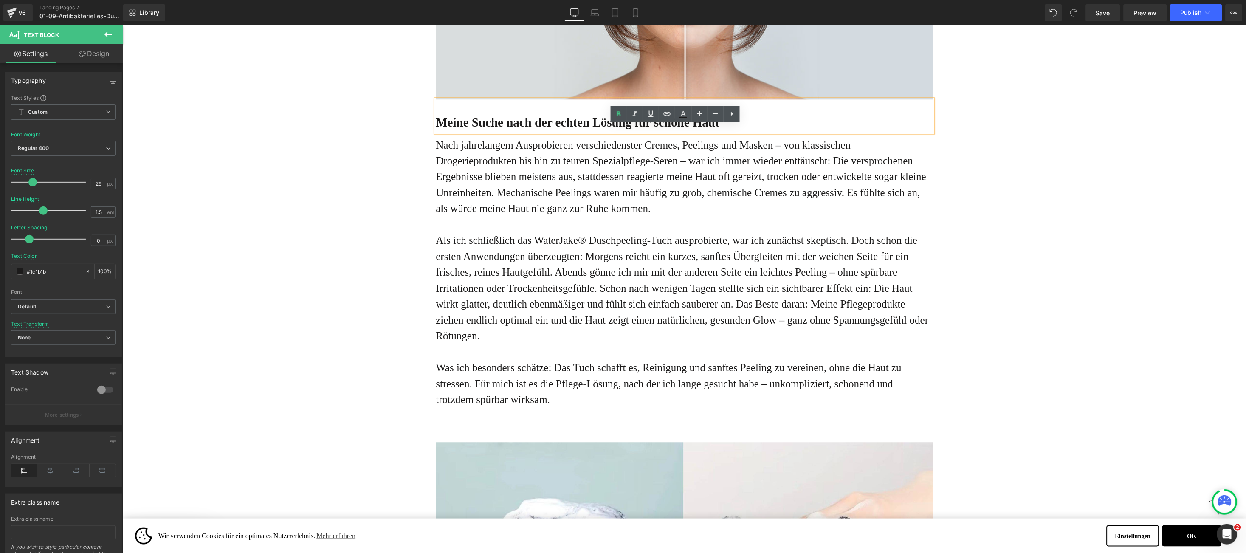
click at [437, 129] on b "Meine Suche nach der echten Lösung für schöne Haut" at bounding box center [578, 122] width 284 height 14
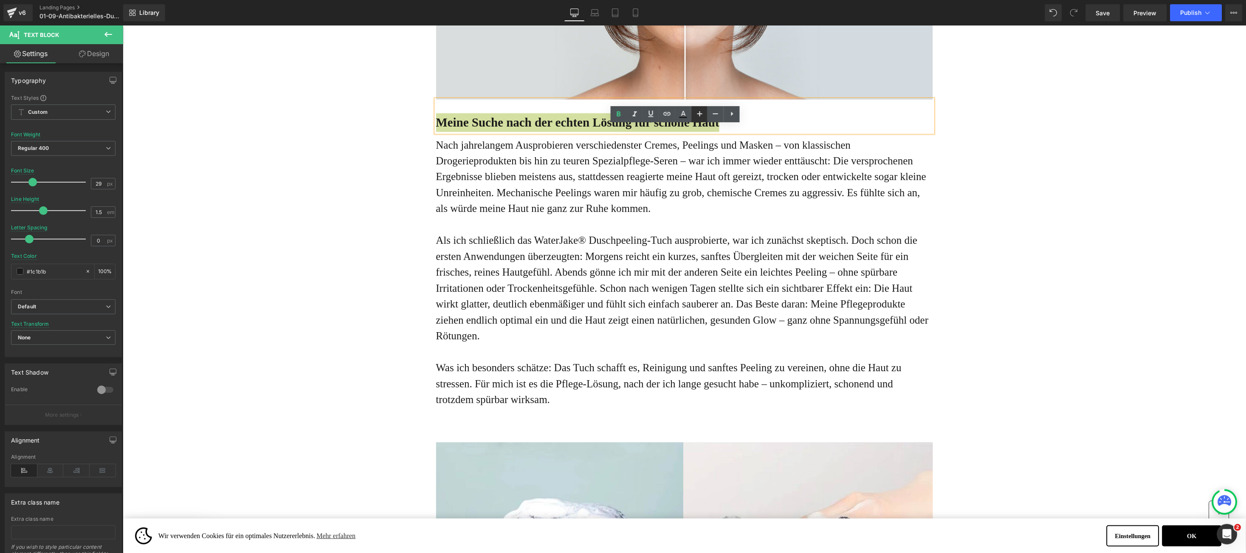
click at [696, 109] on icon at bounding box center [700, 114] width 10 height 10
type input "31"
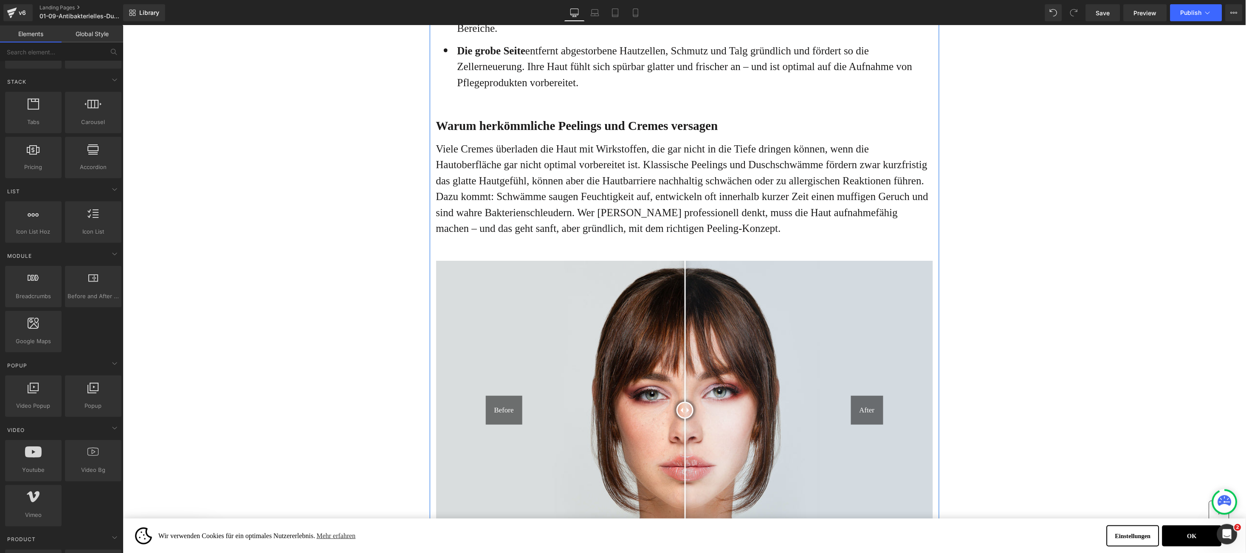
scroll to position [1272, 0]
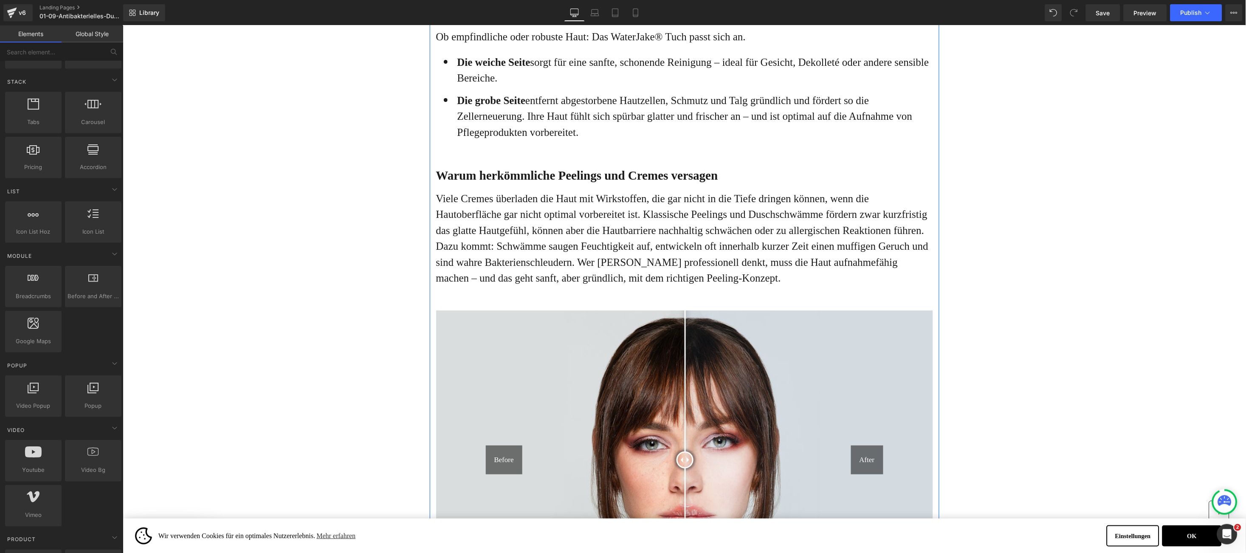
click at [457, 182] on b "Warum herkömmliche Peelings und Cremes versagen" at bounding box center [577, 175] width 282 height 14
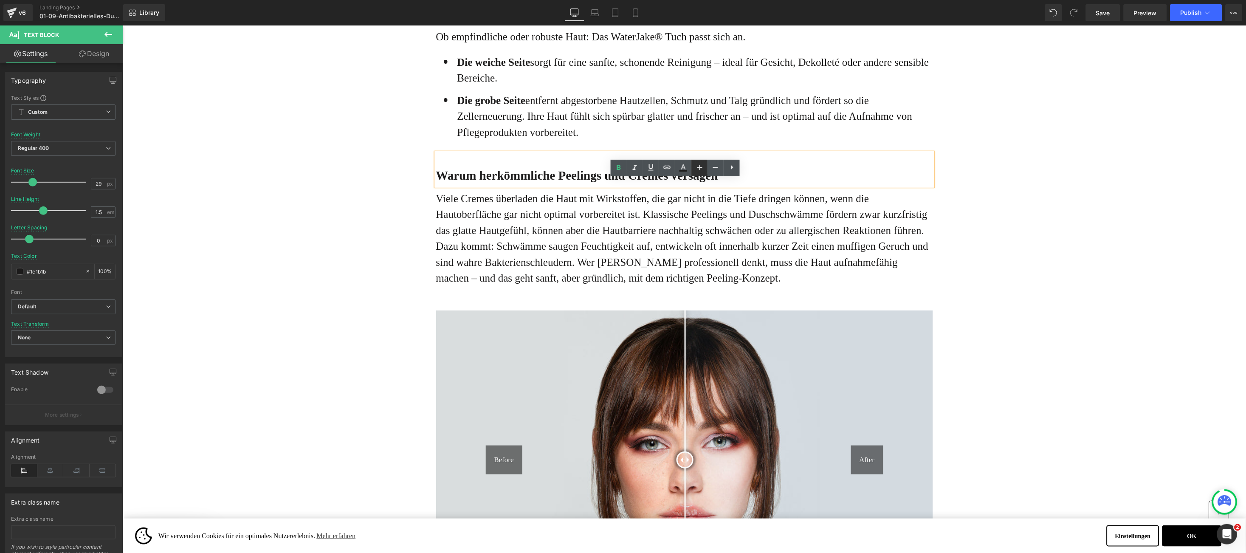
drag, startPoint x: 694, startPoint y: 164, endPoint x: 518, endPoint y: 172, distance: 176.4
click at [695, 164] on icon at bounding box center [700, 167] width 10 height 10
type input "31"
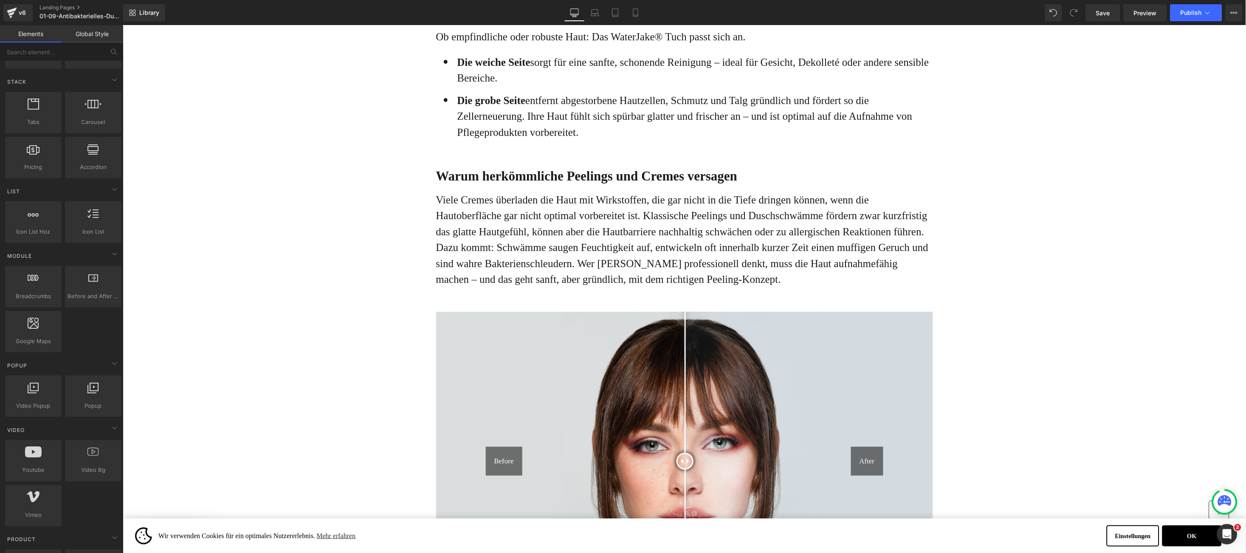
scroll to position [1017, 0]
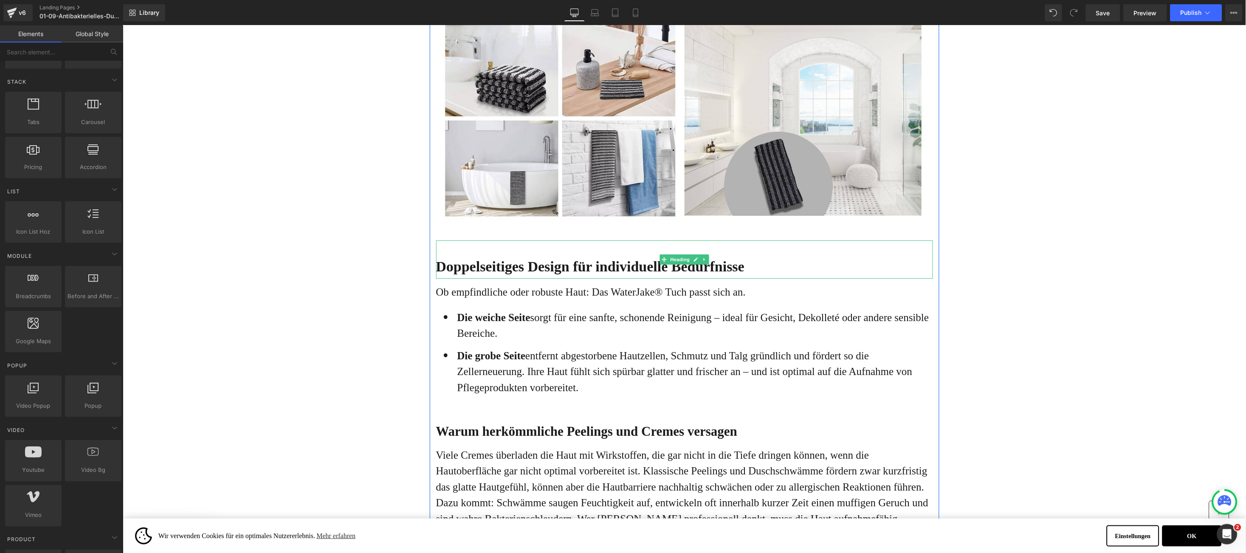
click at [471, 278] on h1 "Doppelseitiges Design für individuelle Bedürfnisse" at bounding box center [684, 266] width 497 height 24
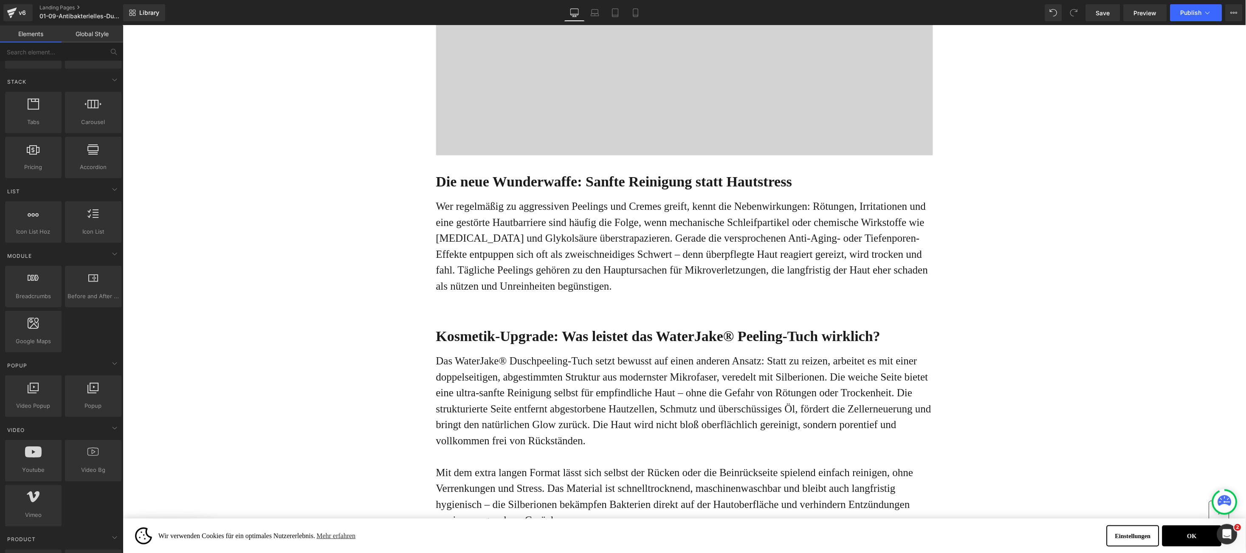
scroll to position [380, 0]
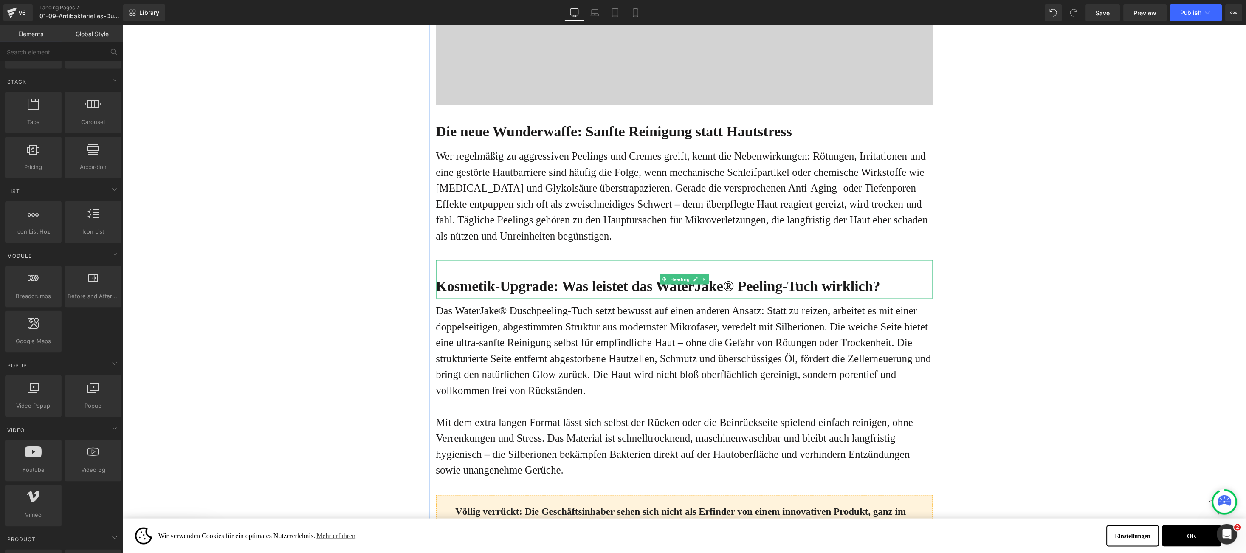
click at [446, 294] on b "Kosmetik-Upgrade: Was leistet das WaterJake® Peeling-Tuch wirklich?" at bounding box center [658, 286] width 445 height 16
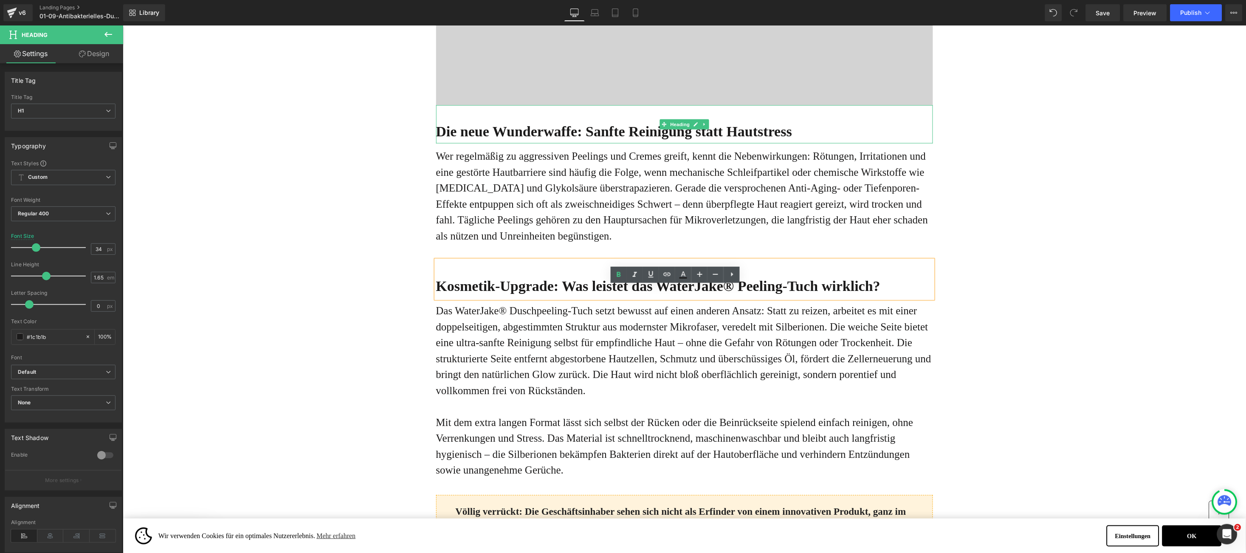
drag, startPoint x: 454, startPoint y: 155, endPoint x: 377, endPoint y: 348, distance: 208.1
click at [454, 139] on b "Die neue Wunderwaffe: Sanfte Reinigung statt Hautstress" at bounding box center [614, 131] width 356 height 16
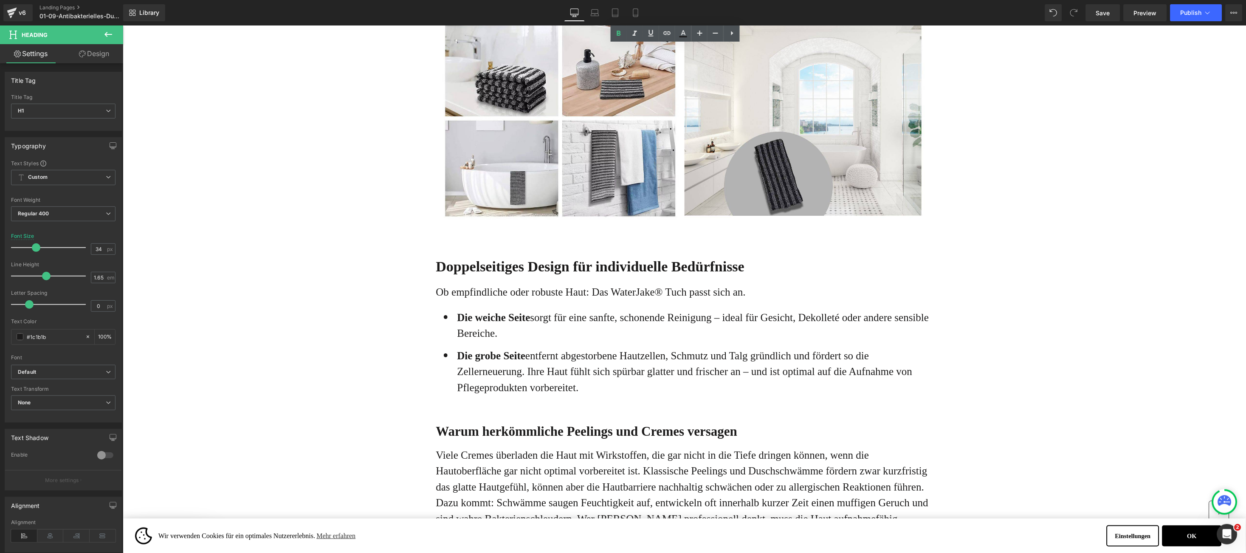
scroll to position [1272, 0]
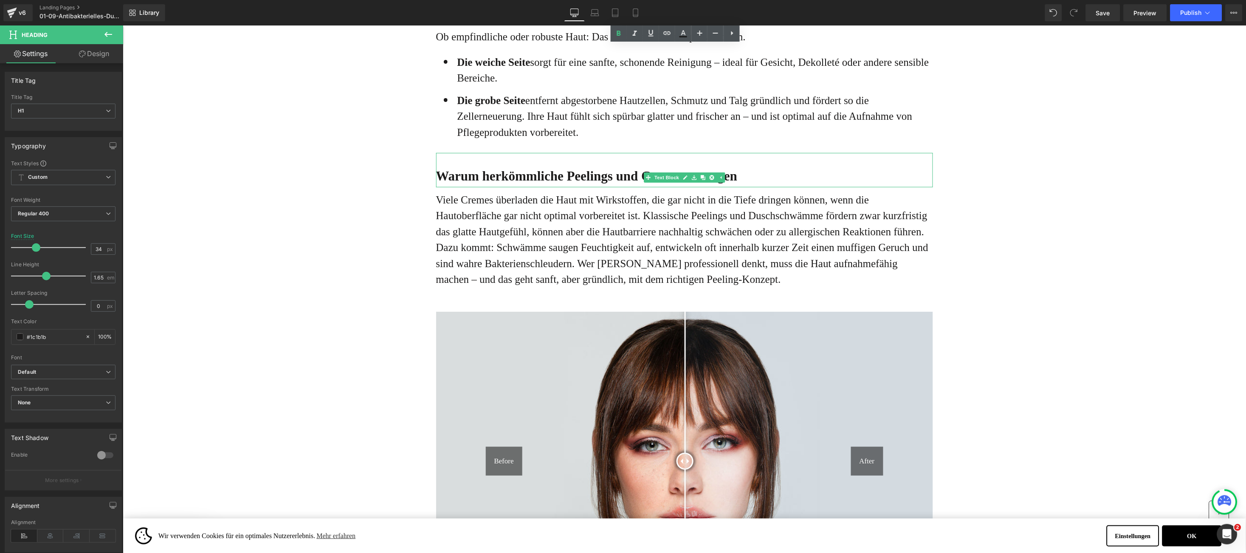
click at [459, 183] on b "Warum herkömmliche Peelings und Cremes versagen" at bounding box center [586, 175] width 301 height 15
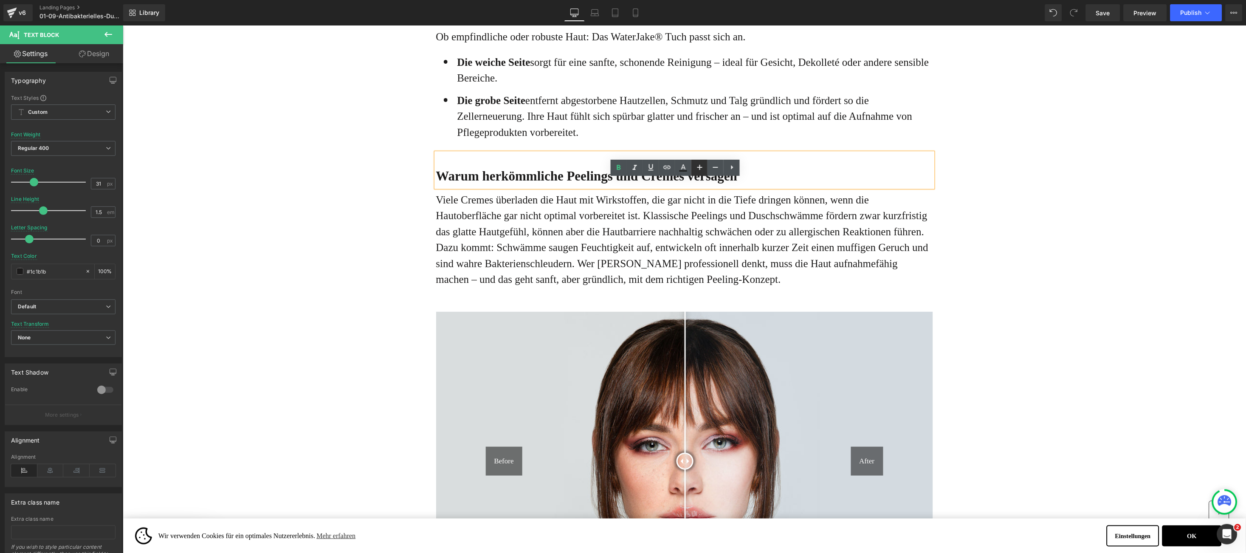
click at [697, 165] on icon at bounding box center [700, 167] width 10 height 10
type input "33"
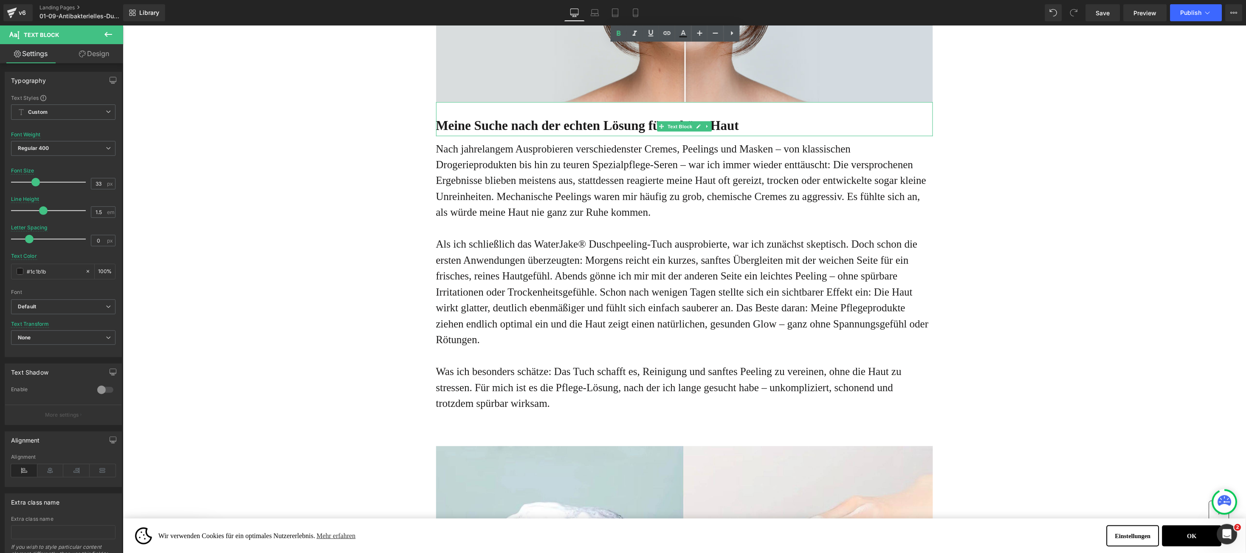
click at [457, 132] on b "Meine Suche nach der echten Lösung für schöne Haut" at bounding box center [587, 125] width 303 height 15
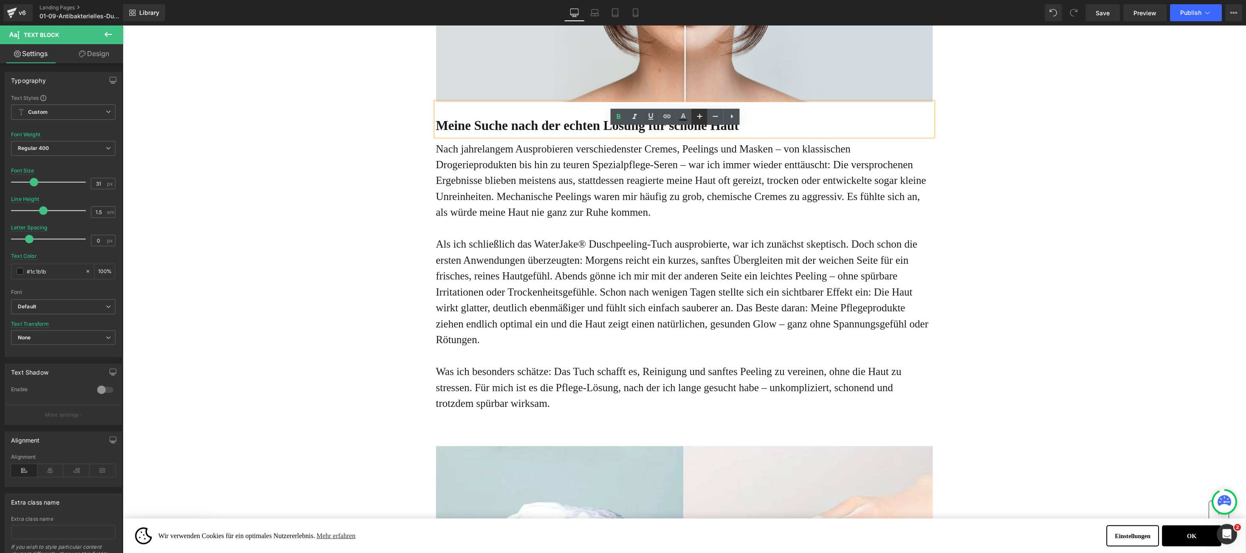
click at [693, 115] on link at bounding box center [699, 117] width 16 height 16
type input "33"
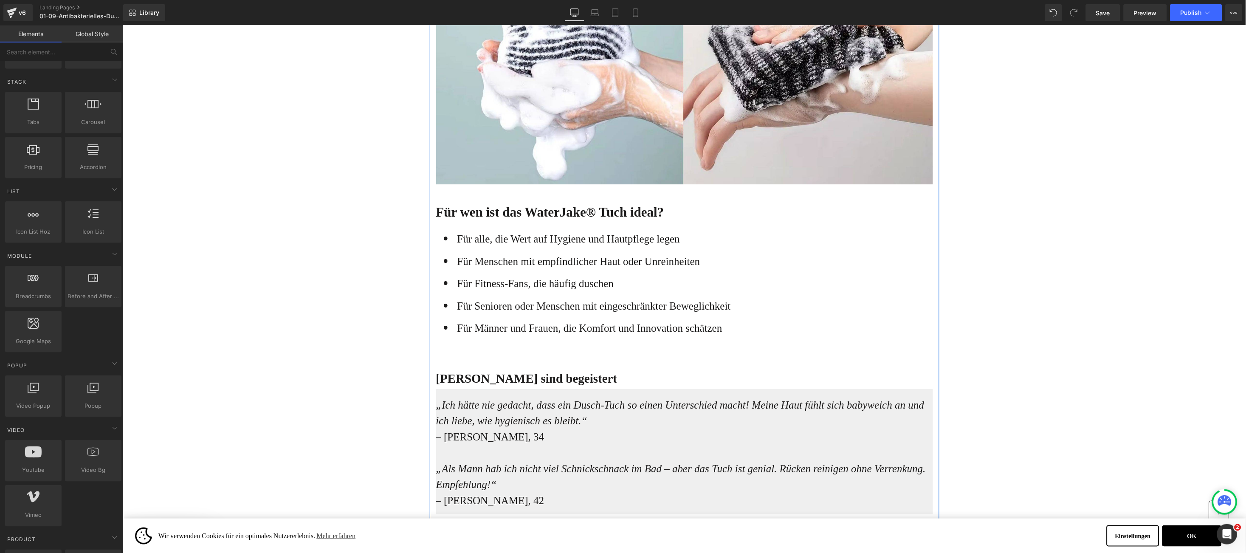
scroll to position [2291, 0]
drag, startPoint x: 406, startPoint y: 180, endPoint x: 425, endPoint y: 186, distance: 19.4
click at [405, 180] on div "Online-Ratgeber Haus & Wohnen Heading Advertorial Text Block Row Row Unglaublic…" at bounding box center [683, 272] width 1123 height 5077
click at [702, 219] on link at bounding box center [706, 214] width 9 height 10
click at [707, 219] on link at bounding box center [711, 214] width 9 height 10
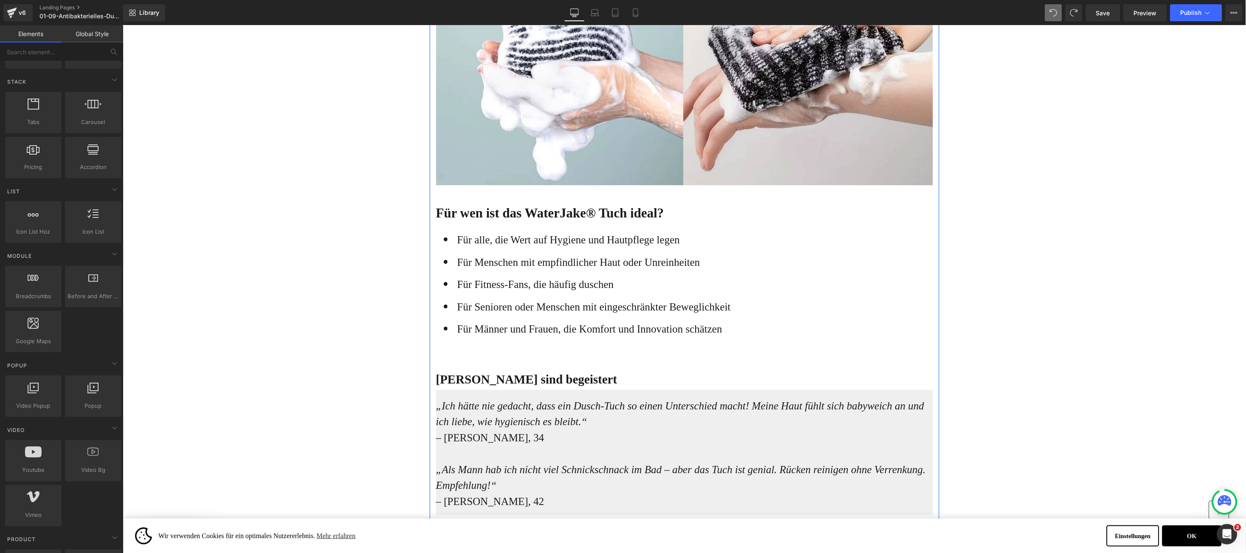
click at [542, 223] on p "Für wen ist das WaterJake® Tuch ideal?" at bounding box center [684, 213] width 497 height 20
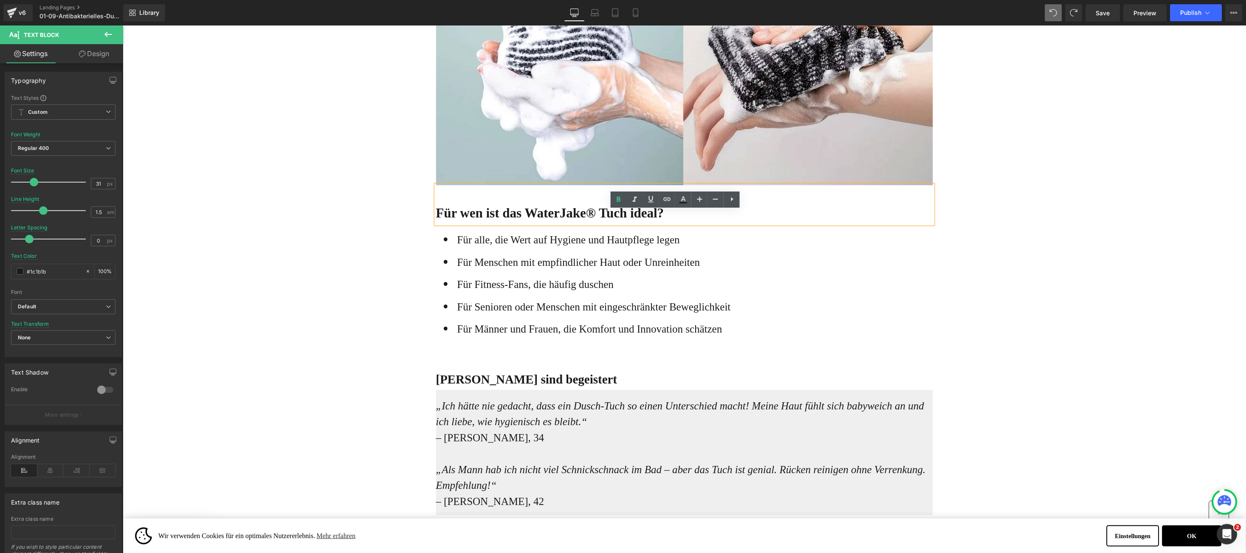
click at [440, 220] on b "Für wen ist das WaterJake® Tuch ideal?" at bounding box center [550, 212] width 228 height 15
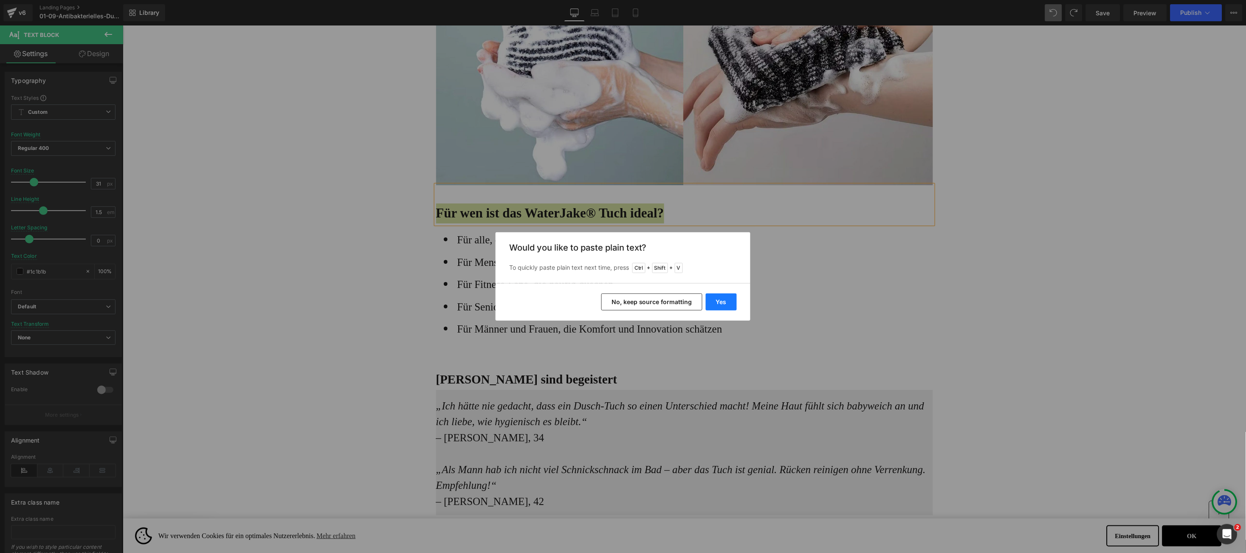
click at [718, 298] on button "Yes" at bounding box center [721, 301] width 31 height 17
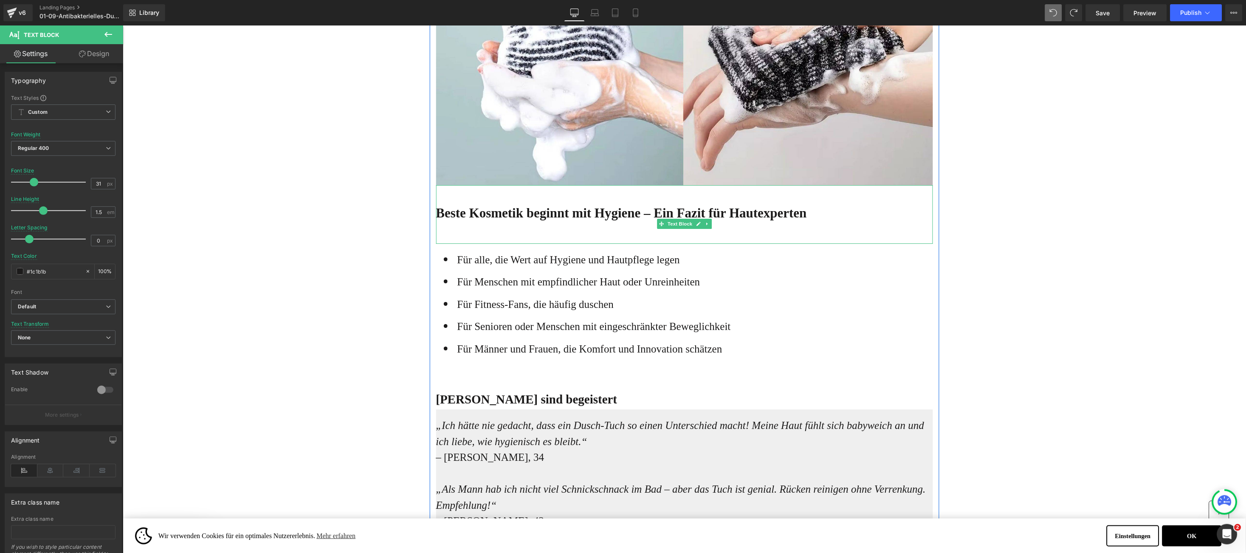
click at [449, 242] on p at bounding box center [684, 233] width 497 height 20
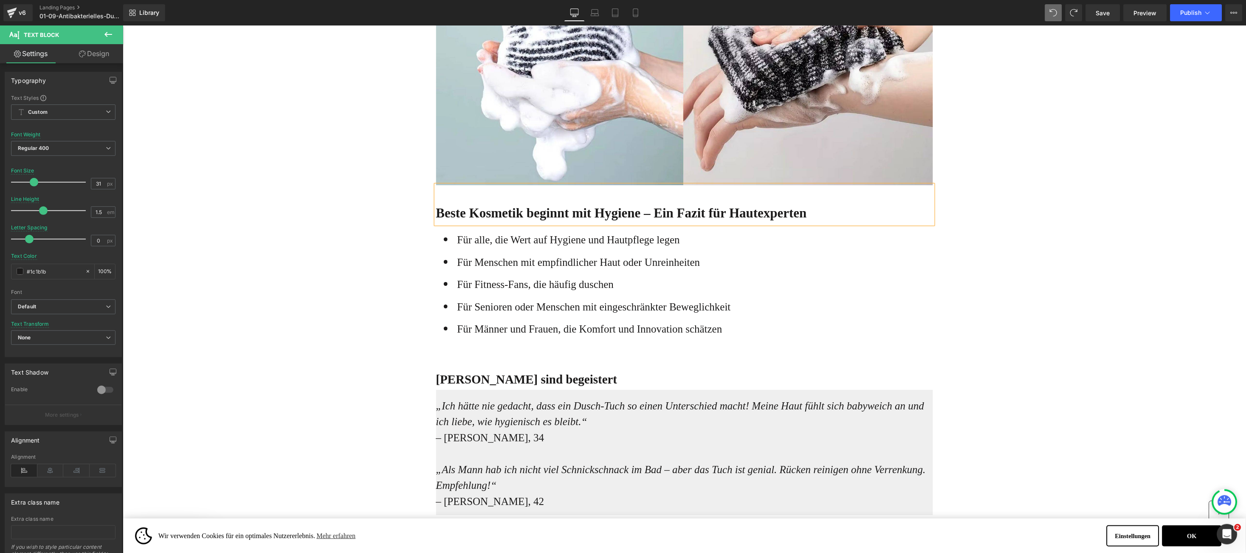
click at [442, 220] on b "Beste Kosmetik beginnt mit Hygiene – Ein Fazit für Hautexperten" at bounding box center [621, 212] width 371 height 15
click at [441, 220] on b "Beste Kosmetik beginnt mit Hygiene – Ein Fazit für Hautexperten" at bounding box center [621, 212] width 371 height 15
drag, startPoint x: 698, startPoint y: 198, endPoint x: 699, endPoint y: 207, distance: 9.0
click at [698, 198] on icon at bounding box center [700, 199] width 10 height 10
type input "33"
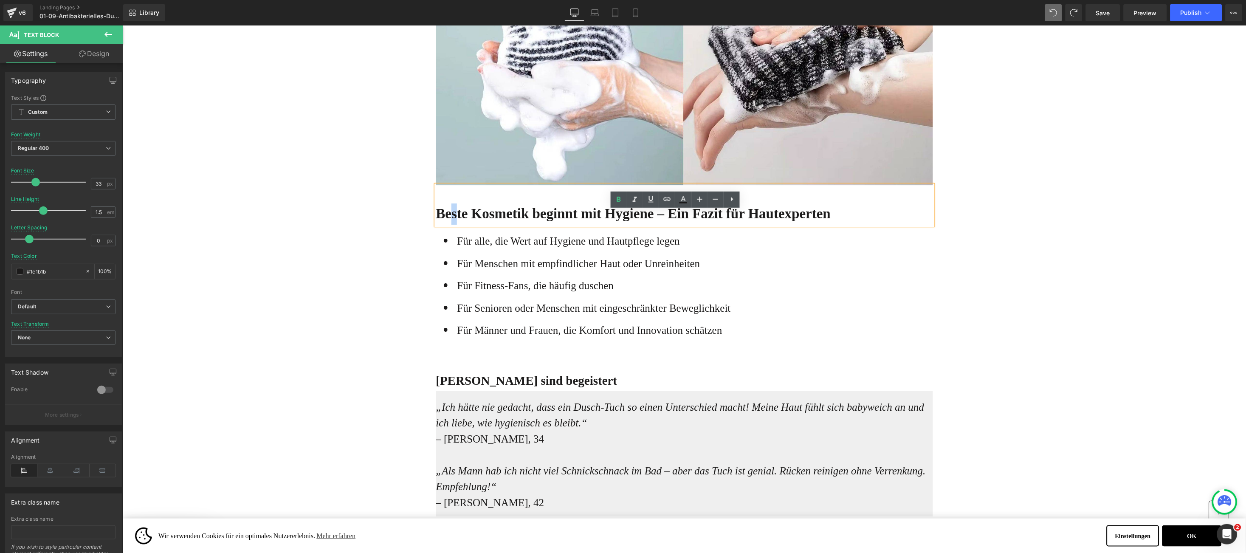
click at [402, 321] on div "Online-Ratgeber Haus & Wohnen Heading Advertorial Text Block Row Row Unglaublic…" at bounding box center [683, 273] width 1123 height 5078
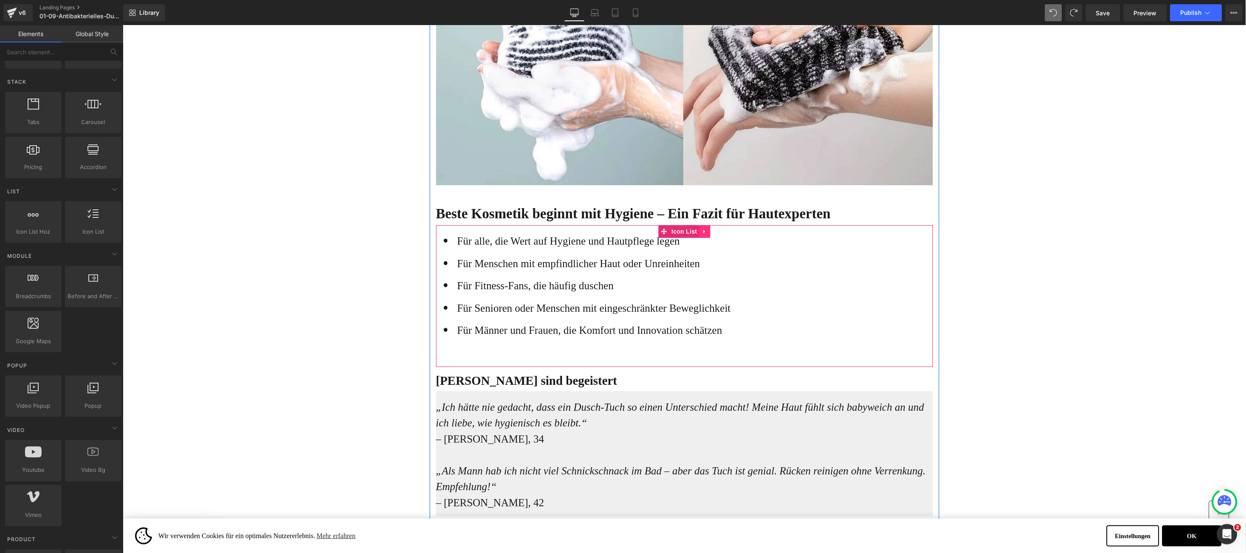
click at [702, 234] on icon at bounding box center [705, 231] width 6 height 6
click at [707, 234] on icon at bounding box center [710, 231] width 6 height 6
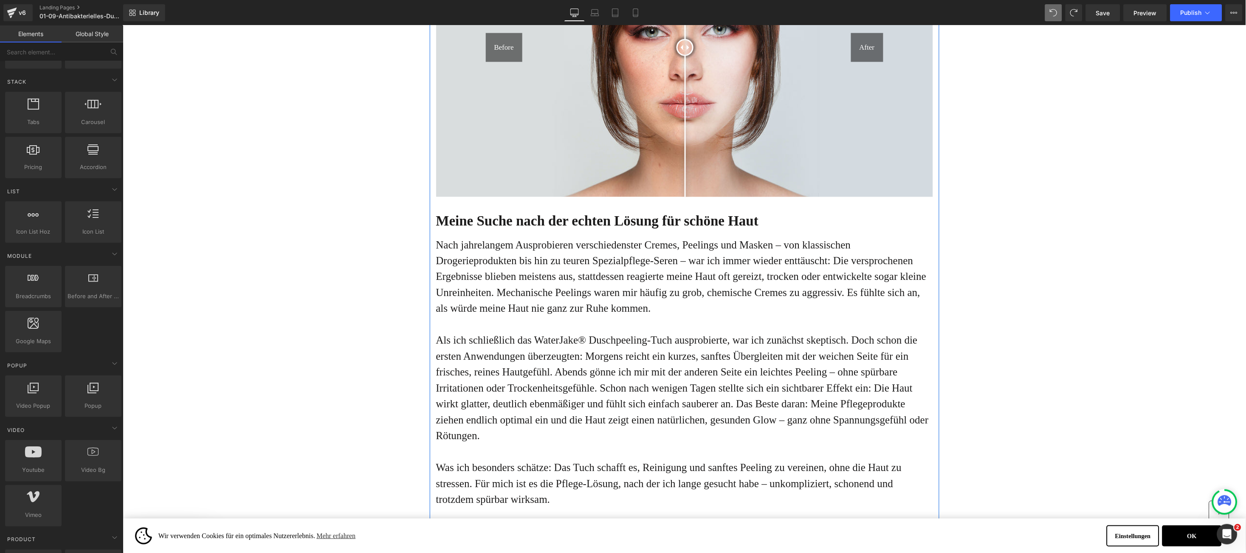
scroll to position [1655, 0]
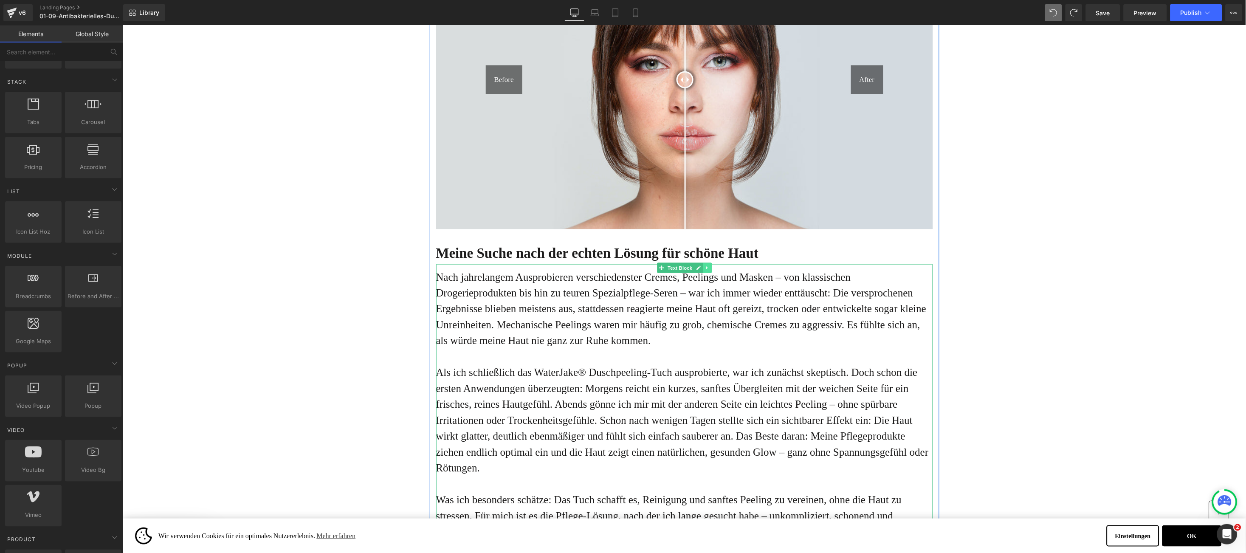
click at [702, 273] on link at bounding box center [706, 267] width 9 height 10
click at [698, 273] on link at bounding box center [702, 267] width 9 height 10
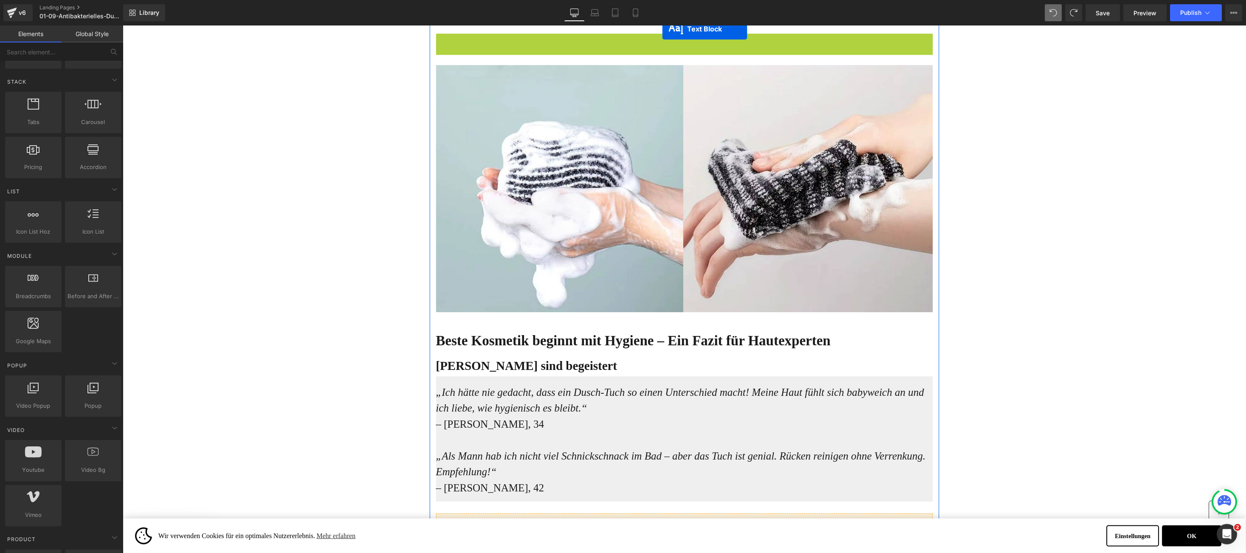
scroll to position [2440, 0]
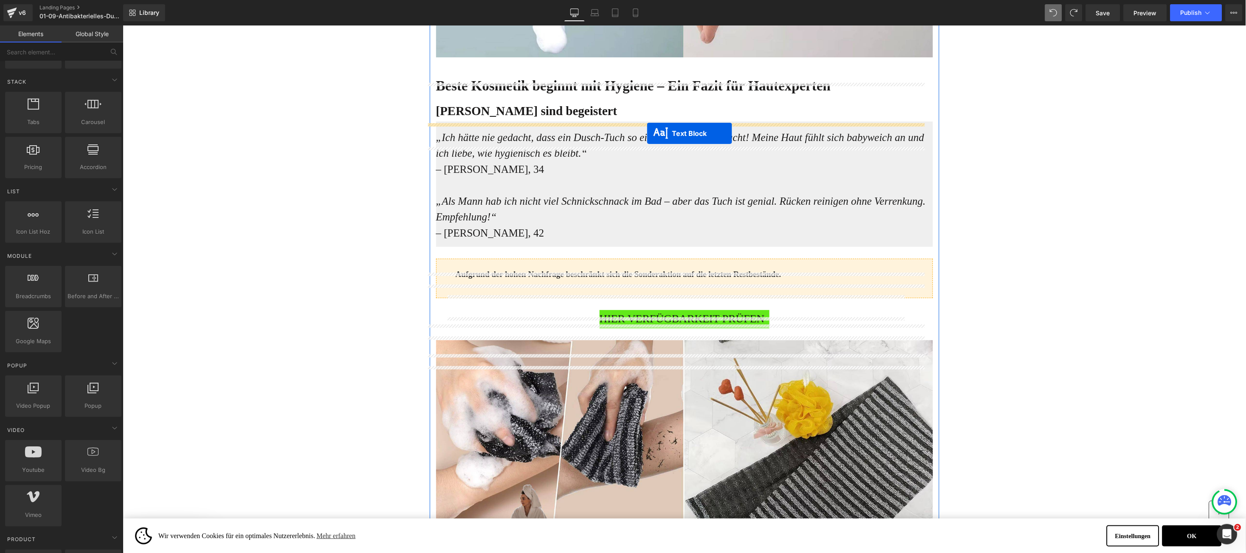
drag, startPoint x: 651, startPoint y: 60, endPoint x: 857, endPoint y: 25, distance: 208.9
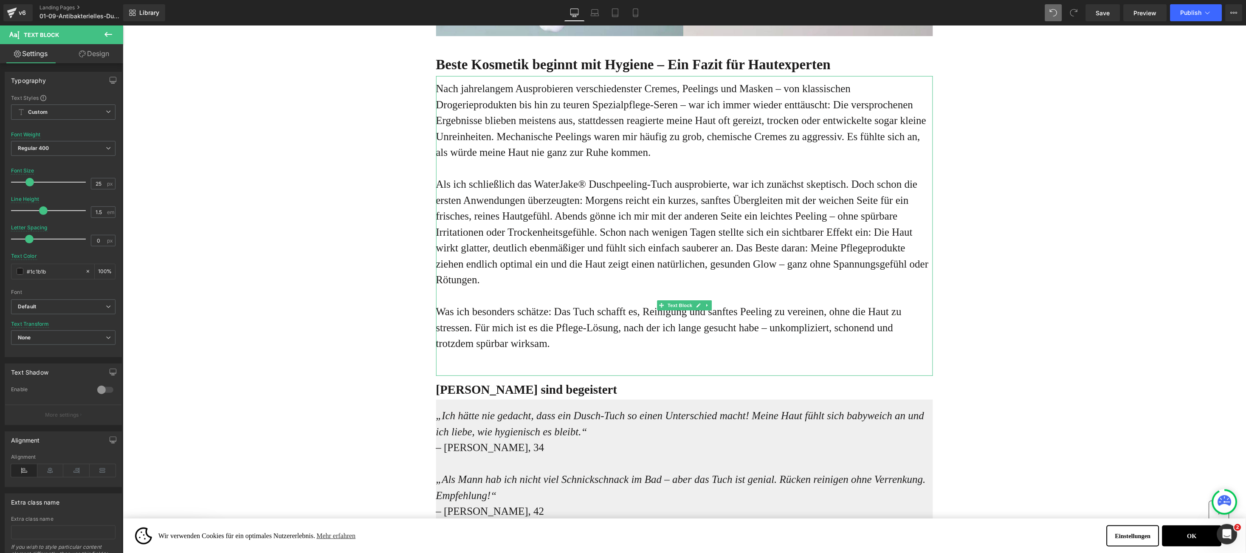
scroll to position [2419, 0]
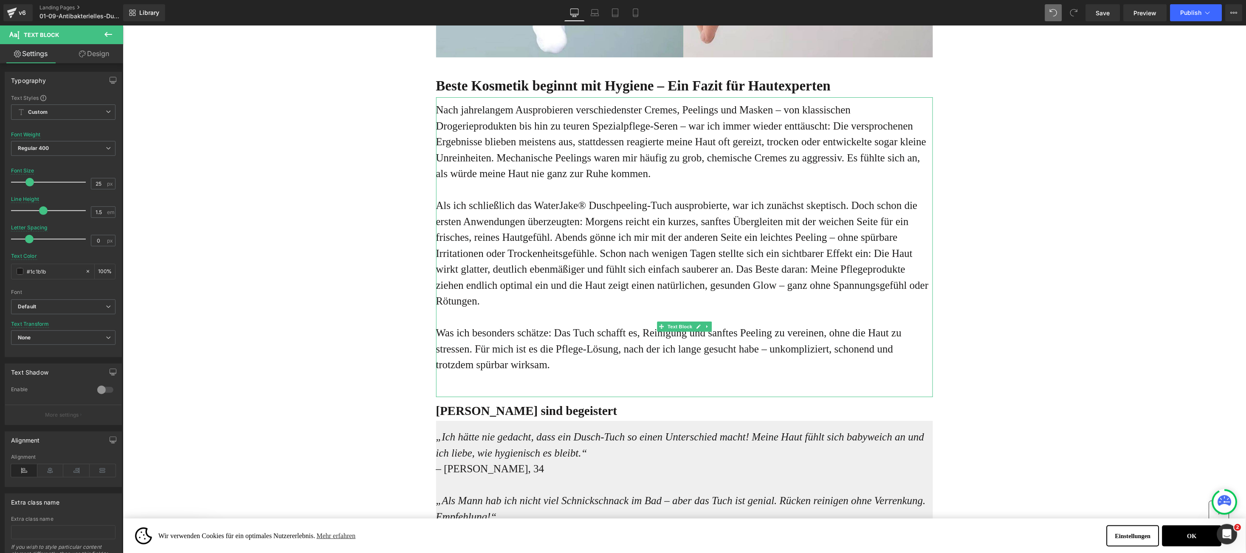
click at [554, 291] on p "Als ich schließlich das WaterJake® Duschpeeling-Tuch ausprobierte, war ich zunä…" at bounding box center [684, 253] width 497 height 112
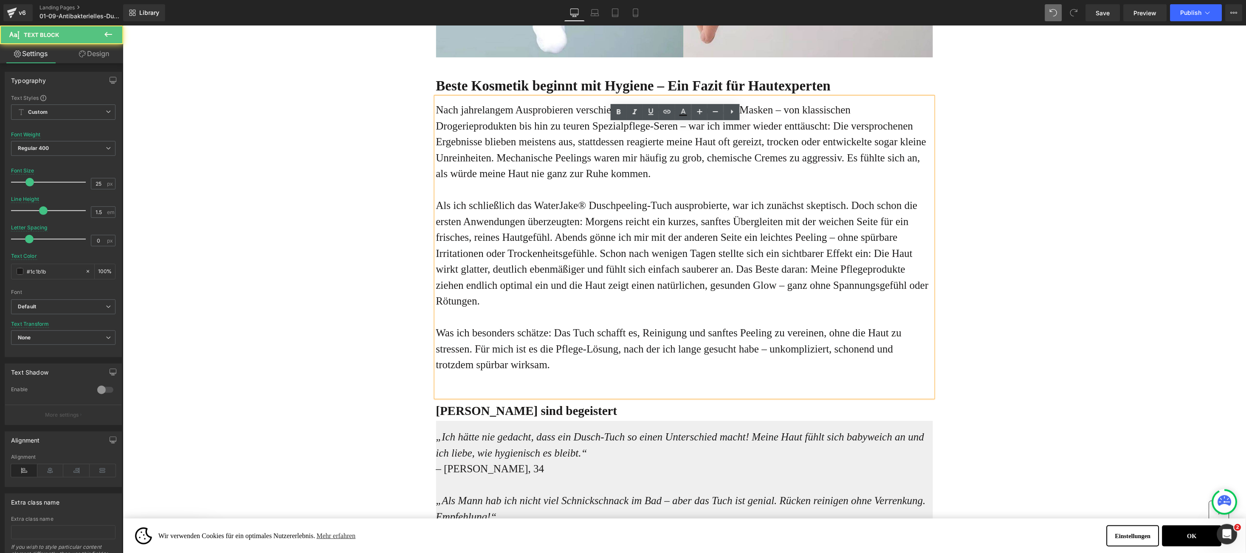
click at [439, 138] on p "Nach jahrelangem Ausprobieren verschiedenster Cremes, Peelings und Masken – von…" at bounding box center [684, 141] width 497 height 80
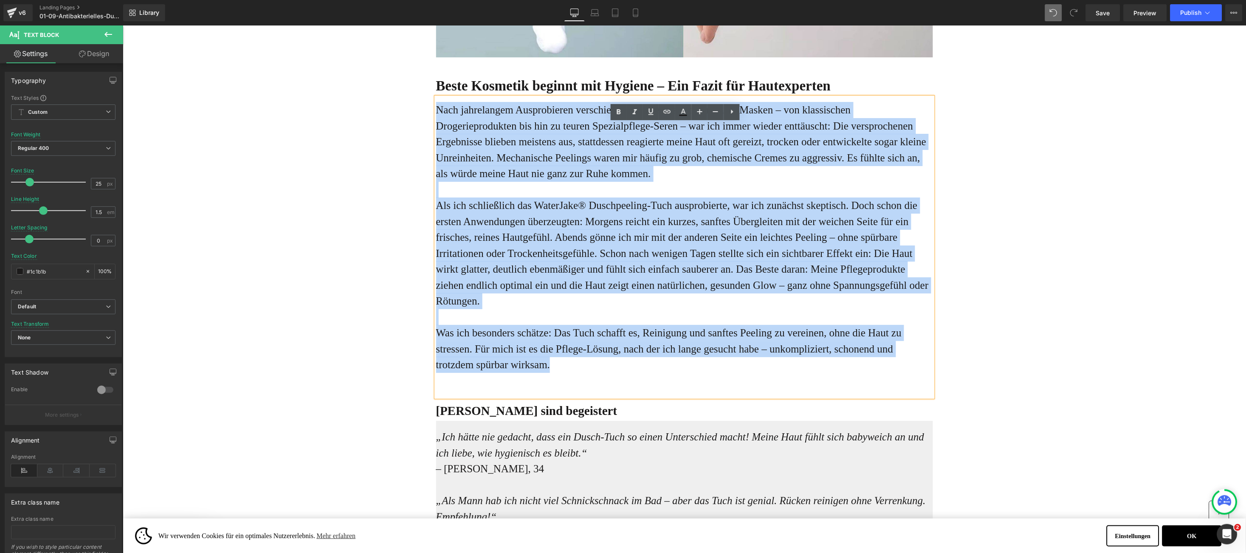
drag, startPoint x: 456, startPoint y: 150, endPoint x: 606, endPoint y: 398, distance: 289.8
click at [606, 397] on div "Nach jahrelangem Ausprobieren verschiedenster Cremes, Peelings und Masken – von…" at bounding box center [684, 247] width 497 height 300
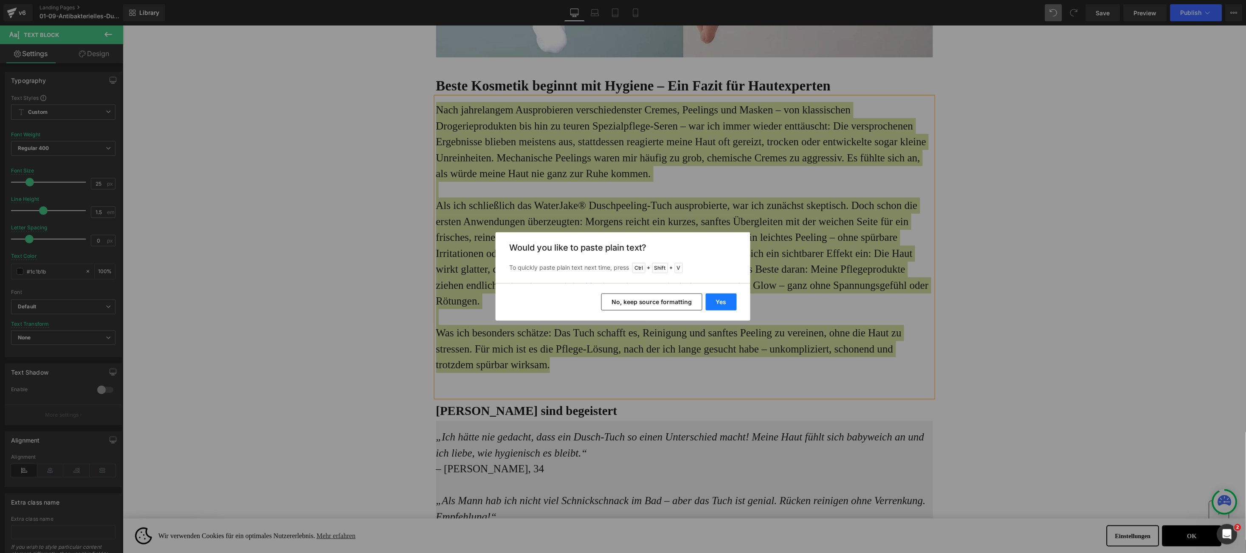
click at [714, 304] on button "Yes" at bounding box center [721, 301] width 31 height 17
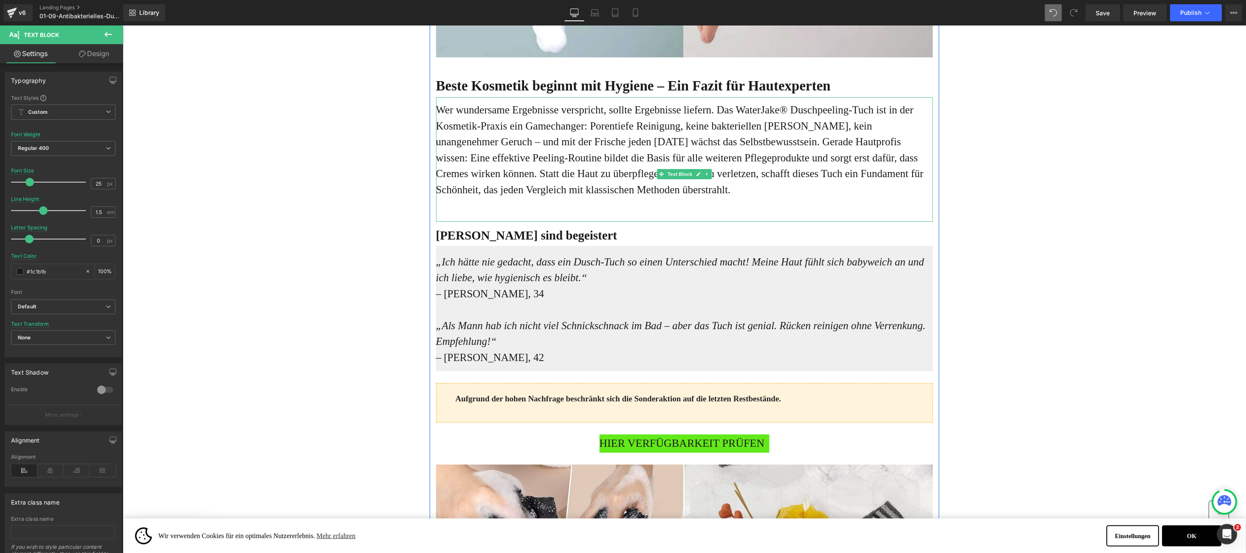
click at [532, 221] on div "Wer wundersame Ergebnisse verspricht, sollte Ergebnisse liefern. Das WaterJake®…" at bounding box center [684, 159] width 497 height 124
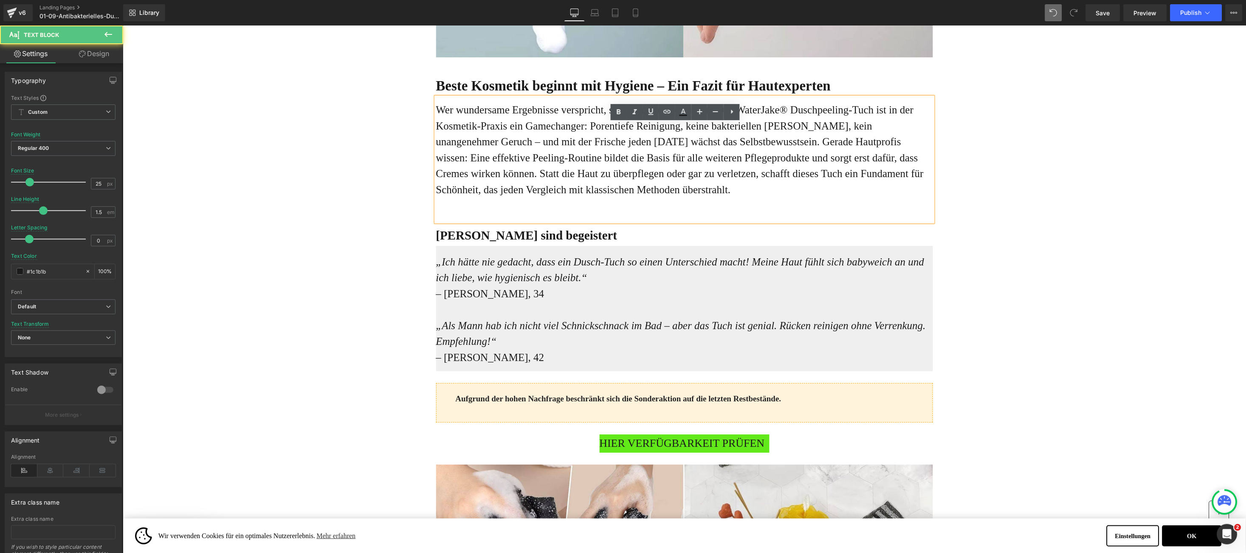
click at [523, 245] on p "[PERSON_NAME] sind begeistert" at bounding box center [684, 235] width 497 height 19
click at [525, 221] on div "Wer wundersame Ergebnisse verspricht, sollte Ergebnisse liefern. Das WaterJake®…" at bounding box center [684, 159] width 497 height 124
click at [535, 221] on div "Wer wundersame Ergebnisse verspricht, sollte Ergebnisse liefern. Das WaterJake®…" at bounding box center [684, 159] width 497 height 124
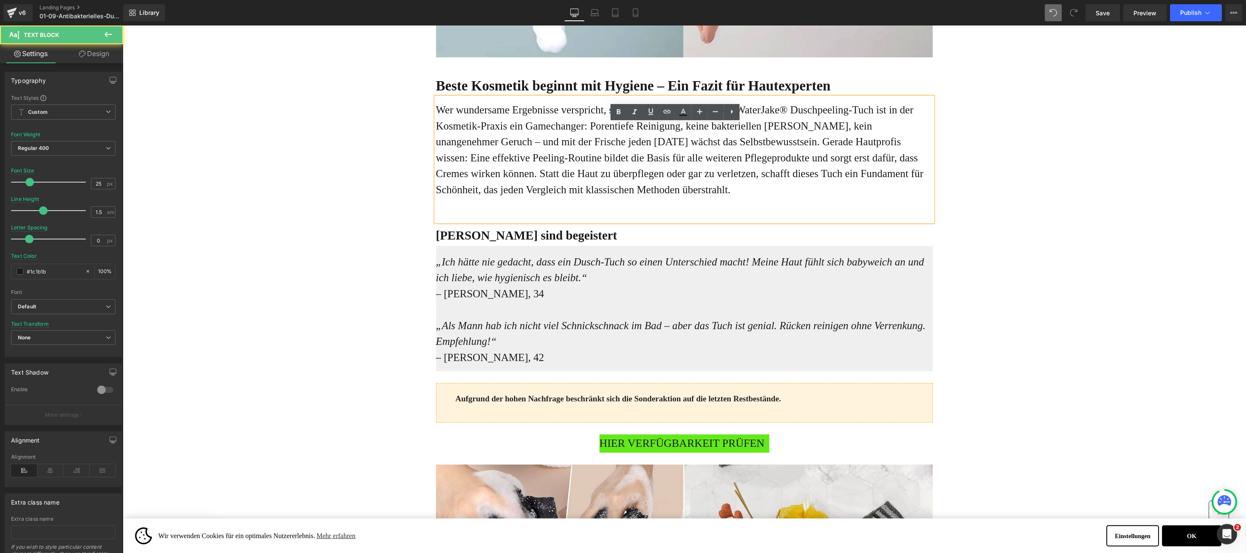
click at [611, 197] on p "Wer wundersame Ergebnisse verspricht, sollte Ergebnisse liefern. Das WaterJake®…" at bounding box center [684, 149] width 497 height 96
drag, startPoint x: 502, startPoint y: 227, endPoint x: 324, endPoint y: 214, distance: 178.8
click at [502, 221] on div "Wer wundersame Ergebnisse verspricht, sollte Ergebnisse liefern. Das WaterJake®…" at bounding box center [684, 159] width 497 height 124
click at [324, 214] on div "Online-Ratgeber Haus & Wohnen Heading Advertorial Text Block Row Row Unglaublic…" at bounding box center [683, 136] width 1123 height 5060
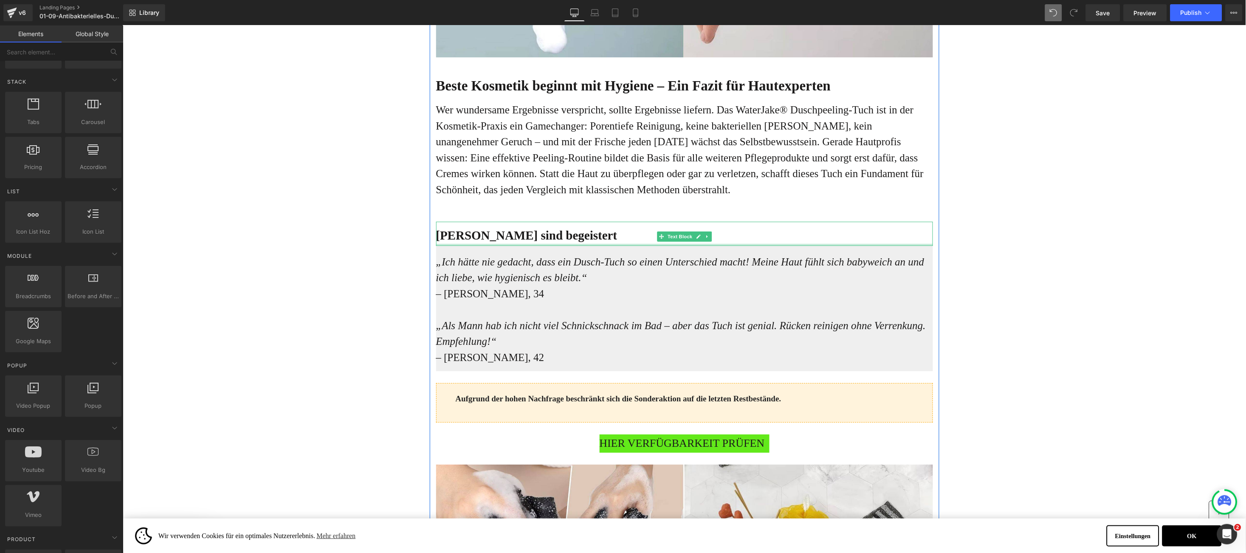
click at [446, 242] on b "[PERSON_NAME] sind begeistert" at bounding box center [526, 235] width 181 height 14
click at [450, 242] on b "[PERSON_NAME] sind begeistert" at bounding box center [526, 235] width 181 height 14
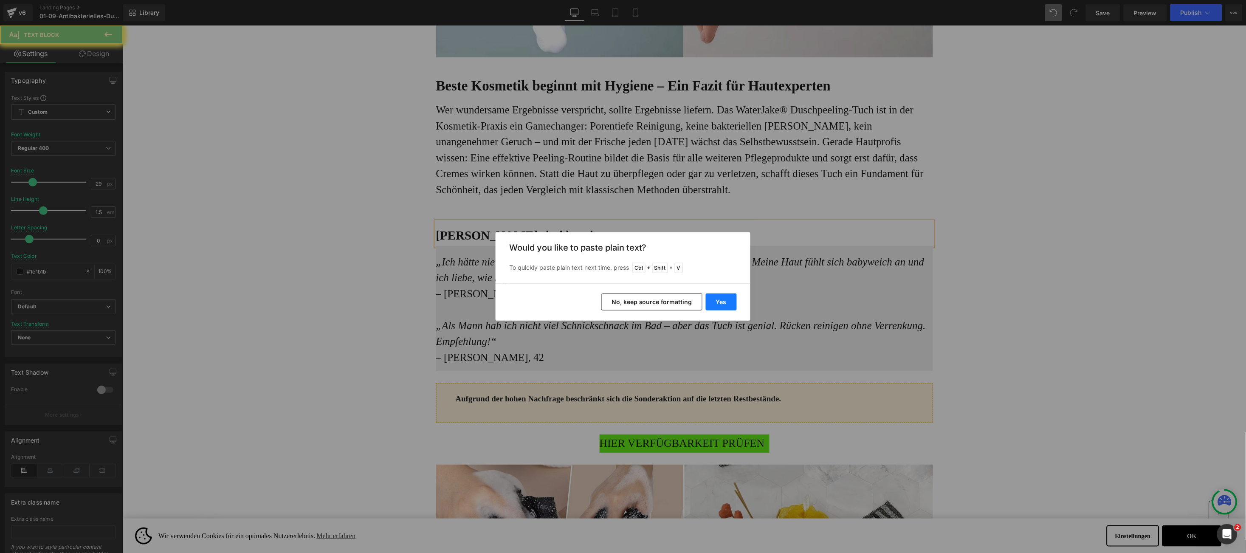
click at [713, 298] on button "Yes" at bounding box center [721, 301] width 31 height 17
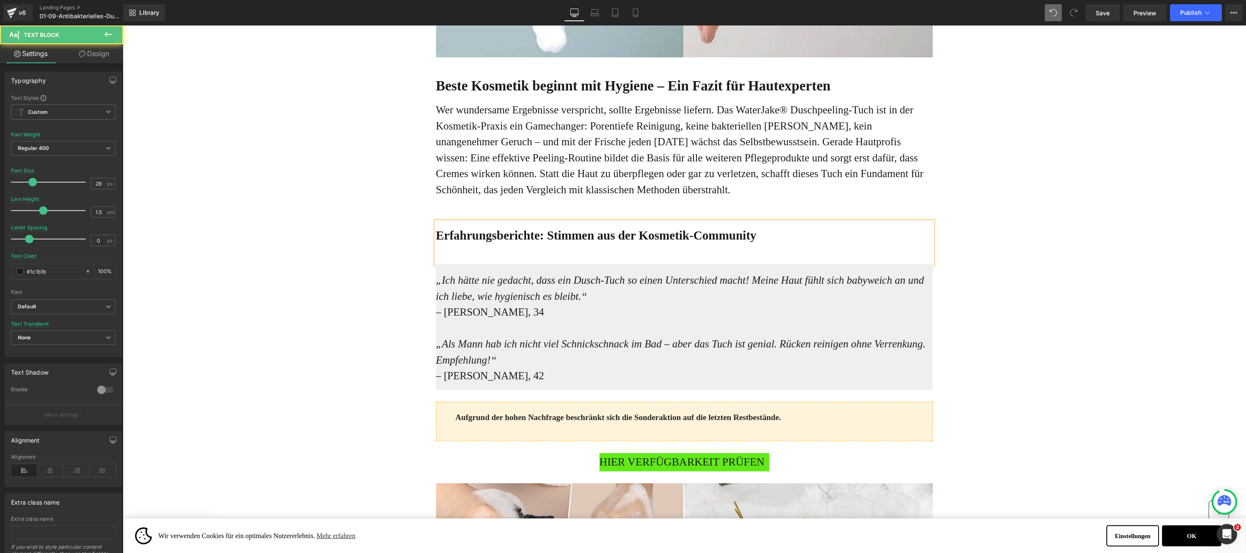
click at [656, 242] on b "Erfahrungsberichte: Stimmen aus der Kosmetik-Community" at bounding box center [596, 235] width 321 height 14
click at [603, 263] on p at bounding box center [684, 254] width 497 height 19
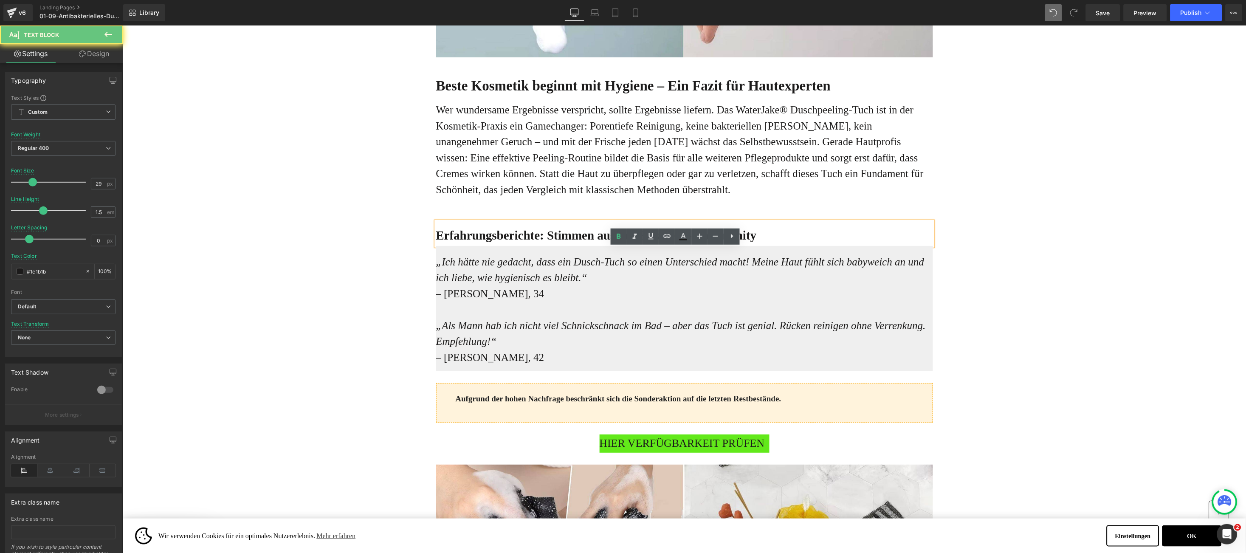
click at [445, 242] on b "Erfahrungsberichte: Stimmen aus der Kosmetik-Community" at bounding box center [596, 235] width 321 height 14
click at [695, 240] on icon at bounding box center [700, 236] width 10 height 10
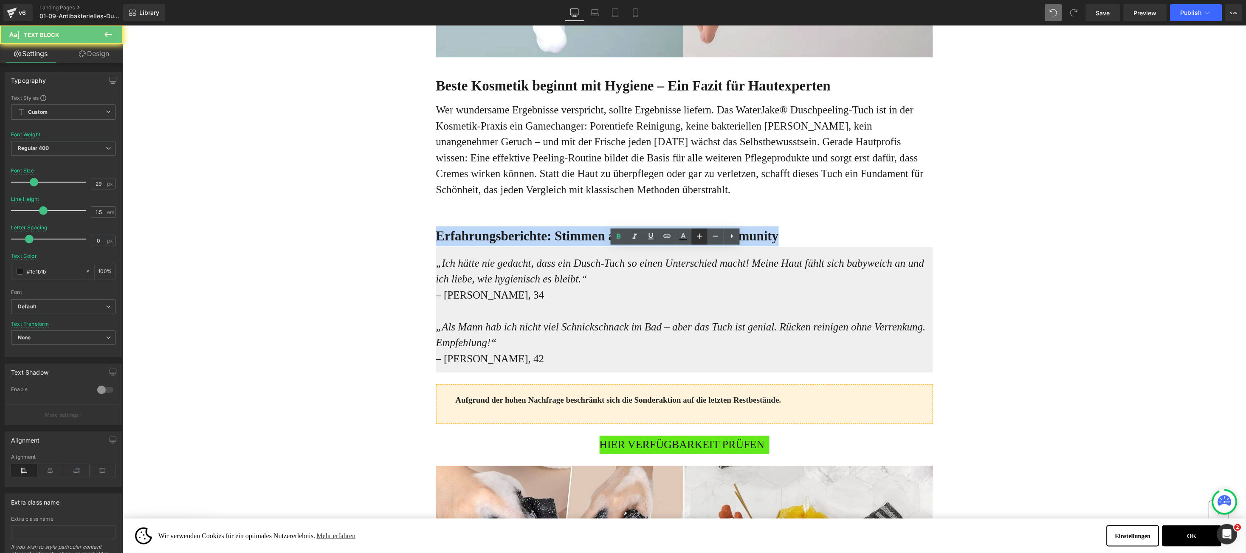
type input "31"
click at [367, 274] on div "Online-Ratgeber Haus & Wohnen Heading Advertorial Text Block Row Row Unglaublic…" at bounding box center [683, 137] width 1123 height 5062
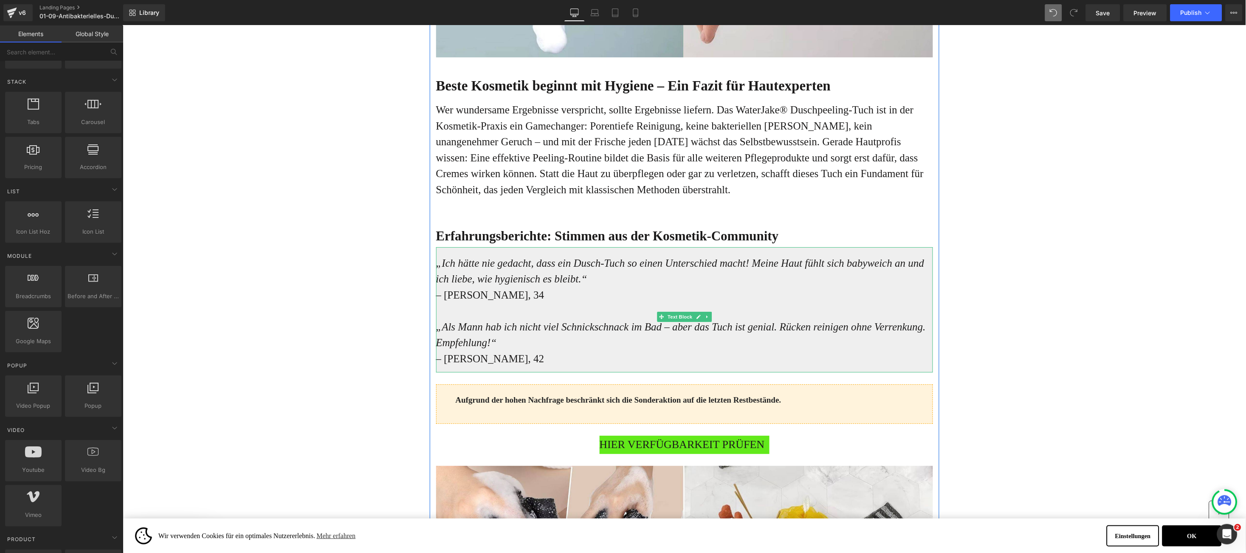
click at [436, 285] on icon "„Ich hätte nie gedacht, dass ein Dusch-Tuch so einen Unterschied macht! Meine H…" at bounding box center [680, 271] width 488 height 28
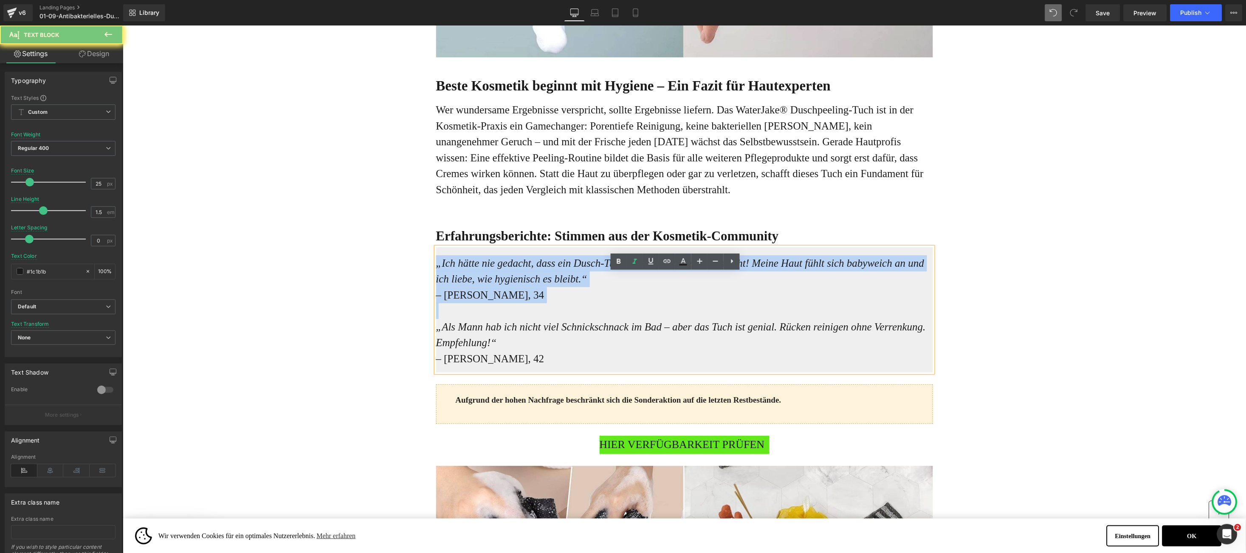
drag, startPoint x: 428, startPoint y: 287, endPoint x: 502, endPoint y: 315, distance: 78.7
click at [502, 315] on div "„Ich hätte nie gedacht, dass ein Dusch-Tuch so einen Unterschied macht! Meine H…" at bounding box center [684, 310] width 497 height 126
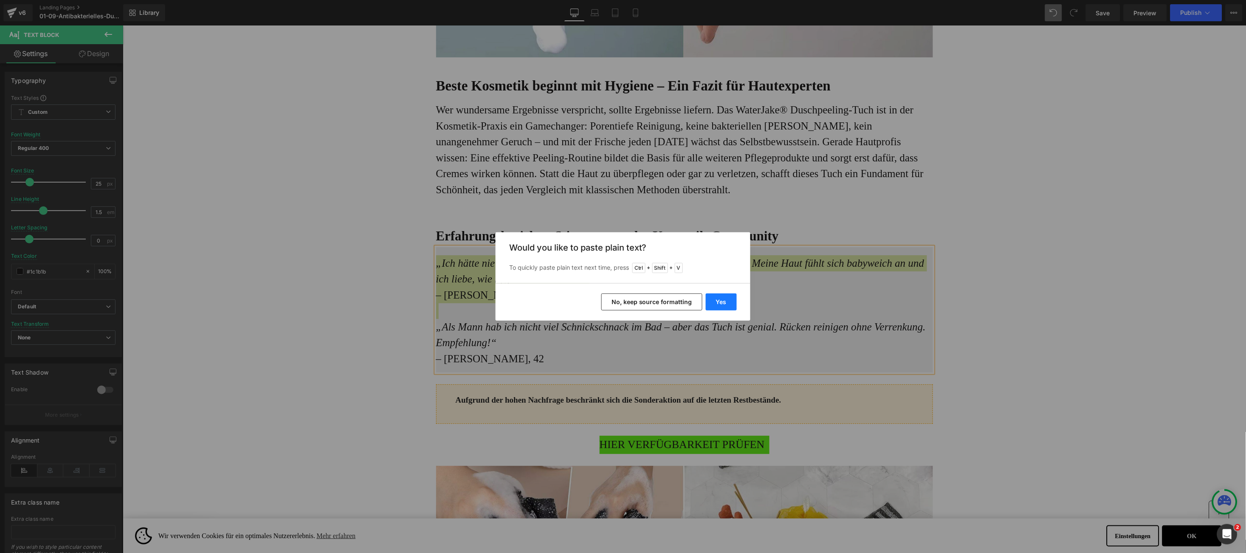
click at [722, 304] on button "Yes" at bounding box center [721, 301] width 31 height 17
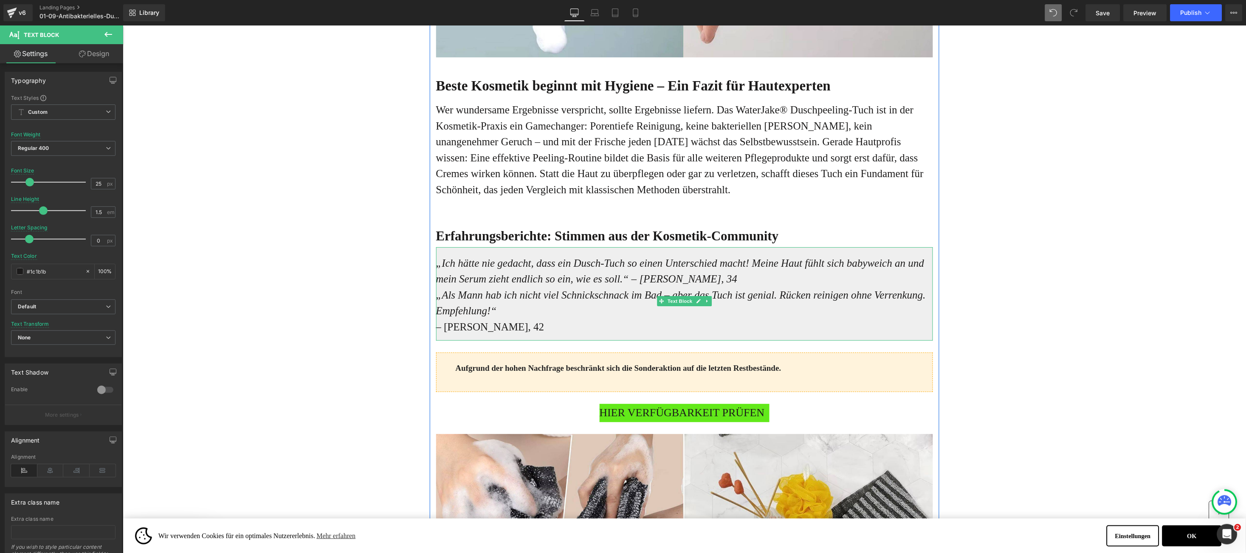
click at [728, 287] on p "„Ich hätte nie gedacht, dass ein Dusch-Tuch so einen Unterschied macht! Meine H…" at bounding box center [684, 271] width 497 height 32
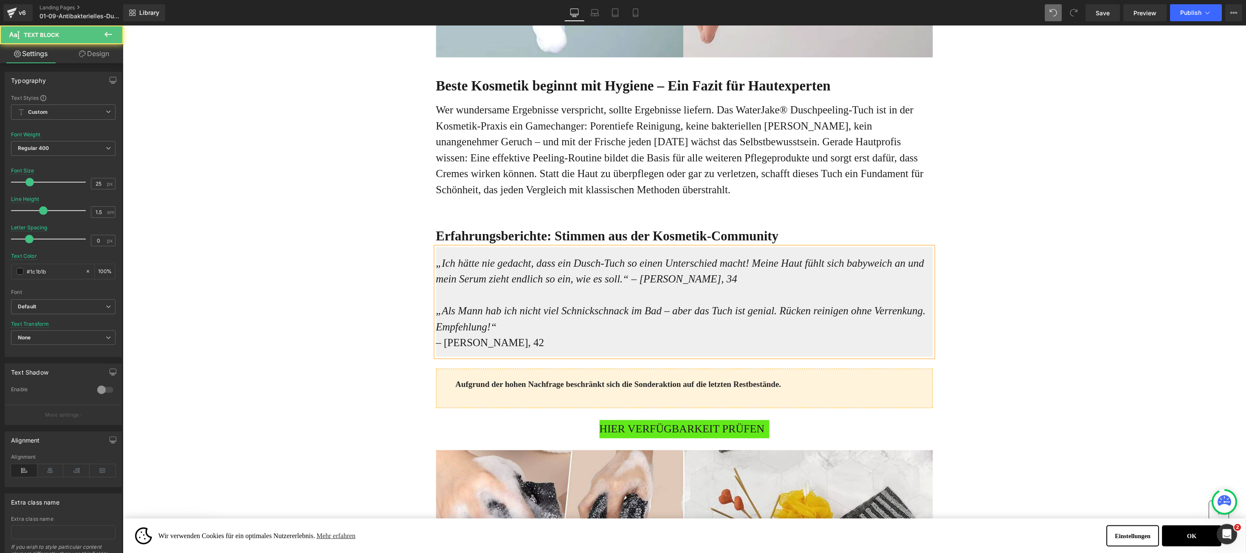
click at [436, 332] on icon "„Als Mann hab ich nicht viel Schnickschnack im Bad – aber das Tuch ist genial. …" at bounding box center [681, 318] width 490 height 28
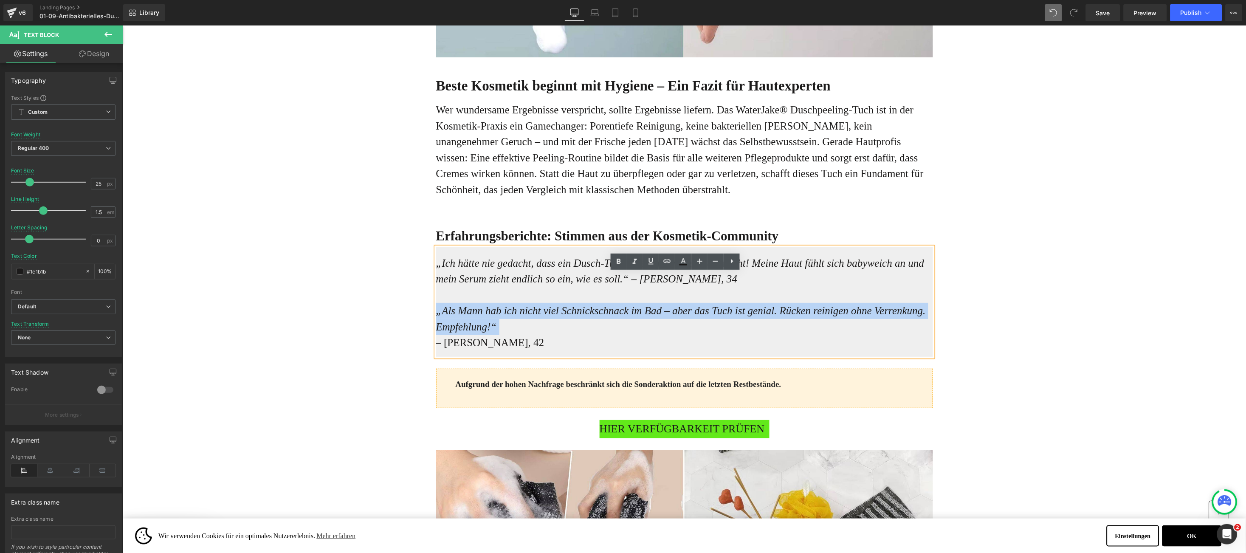
click at [436, 332] on icon "„Als Mann hab ich nicht viel Schnickschnack im Bad – aber das Tuch ist genial. …" at bounding box center [681, 318] width 490 height 28
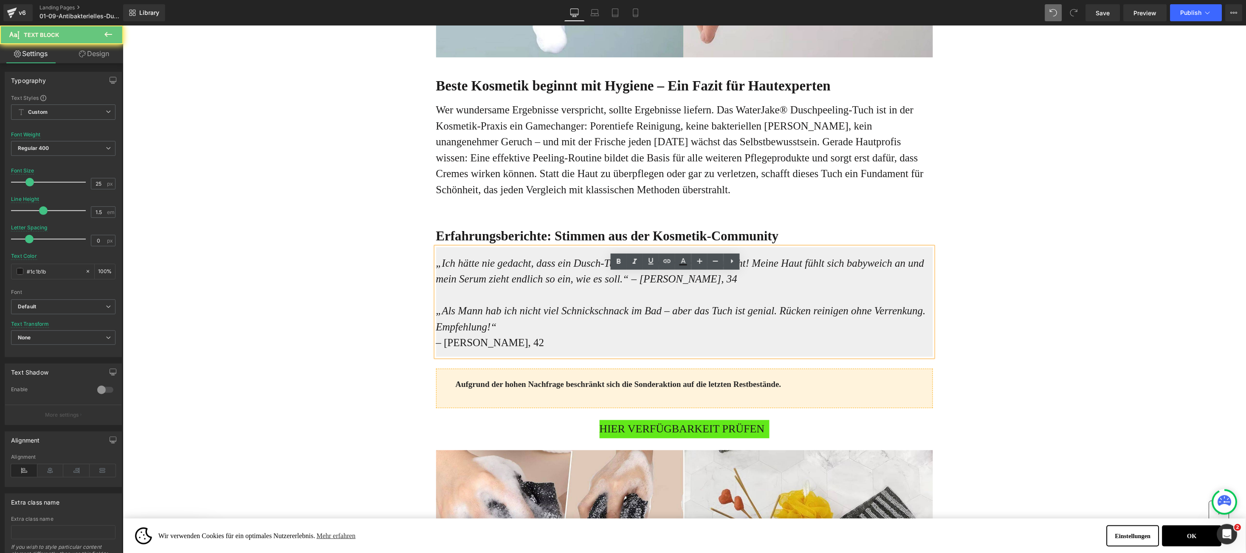
click at [436, 332] on icon "„Als Mann hab ich nicht viel Schnickschnack im Bad – aber das Tuch ist genial. …" at bounding box center [681, 318] width 490 height 28
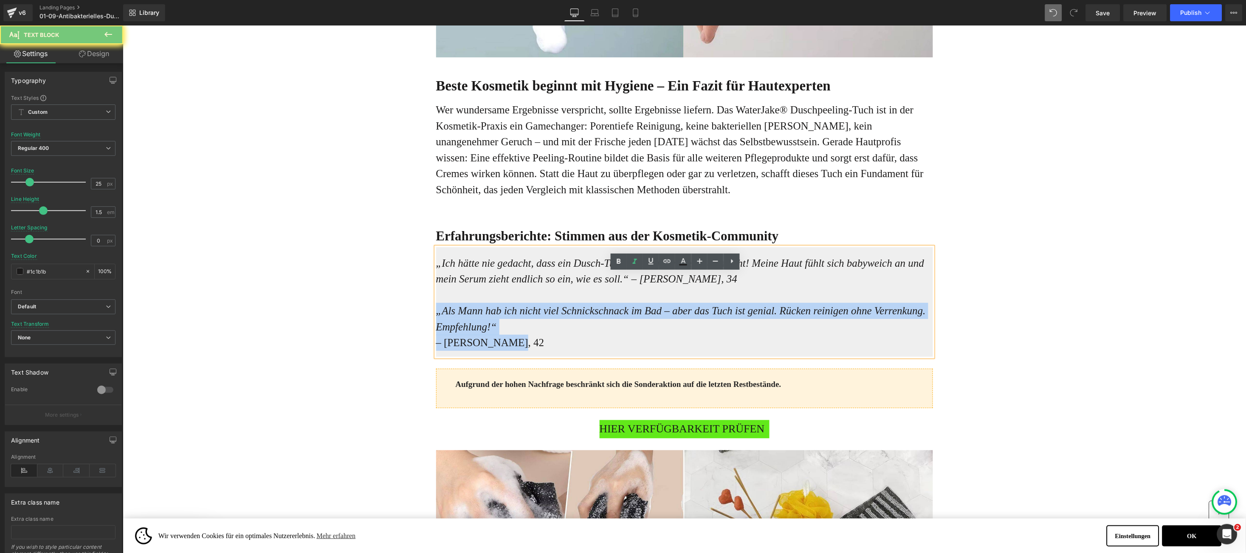
drag, startPoint x: 427, startPoint y: 336, endPoint x: 508, endPoint y: 363, distance: 85.5
click at [508, 356] on div "„Ich hätte nie gedacht, dass ein Dusch-Tuch so einen Unterschied macht! Meine H…" at bounding box center [684, 302] width 497 height 110
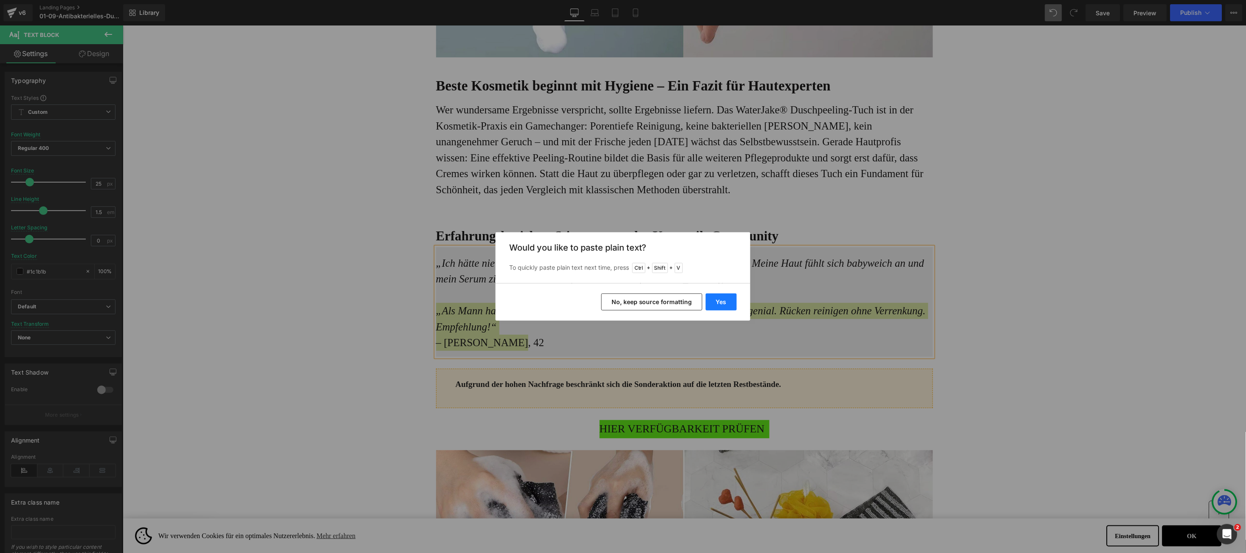
click at [729, 299] on button "Yes" at bounding box center [721, 301] width 31 height 17
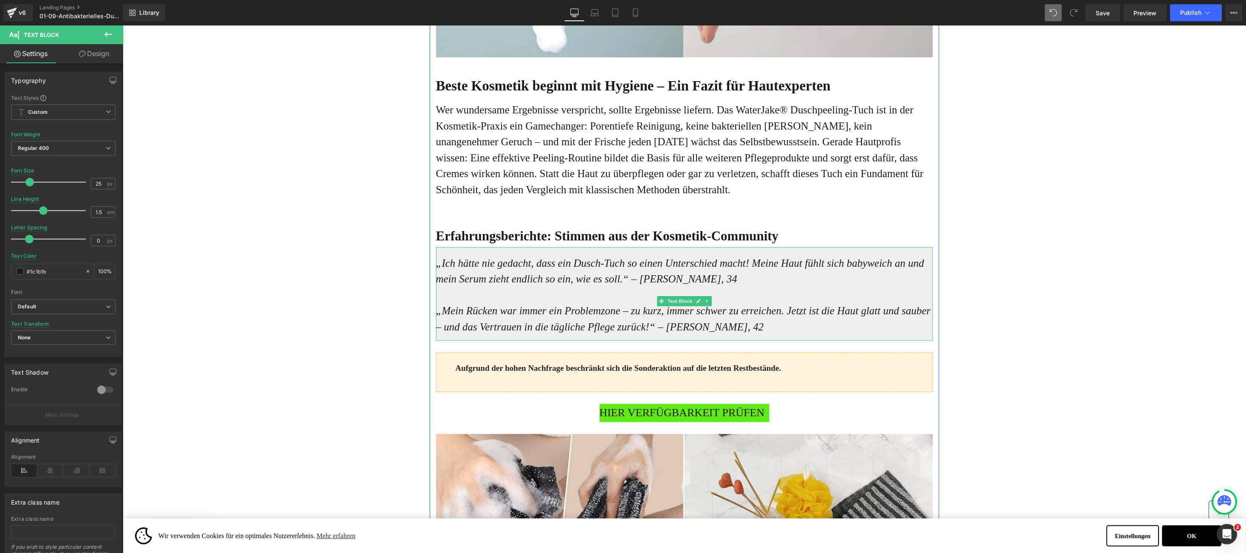
click at [473, 303] on p at bounding box center [684, 295] width 497 height 16
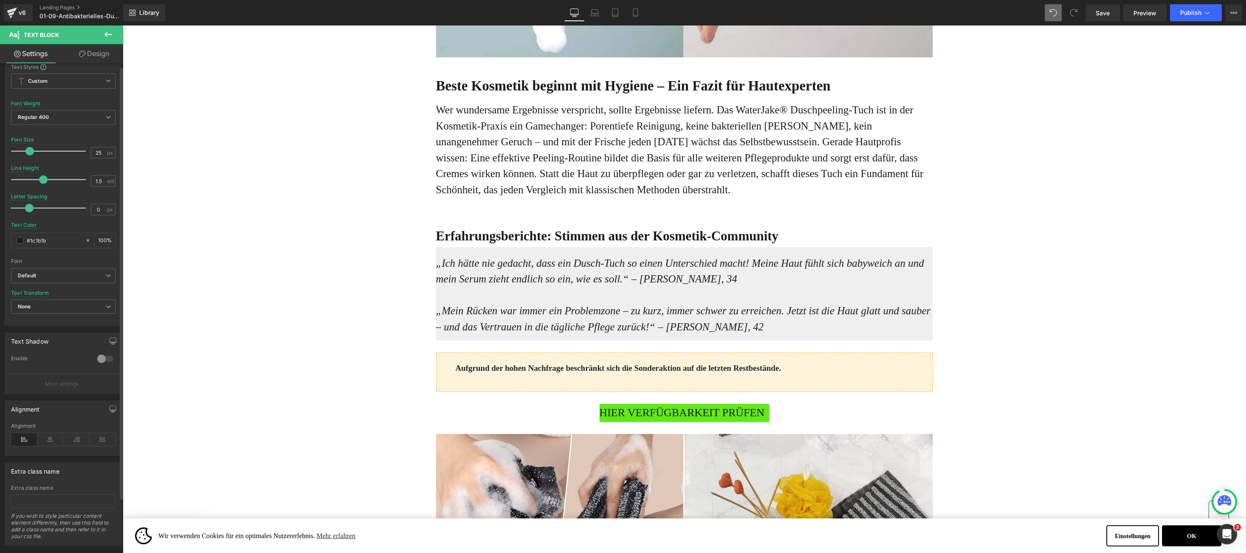
scroll to position [0, 0]
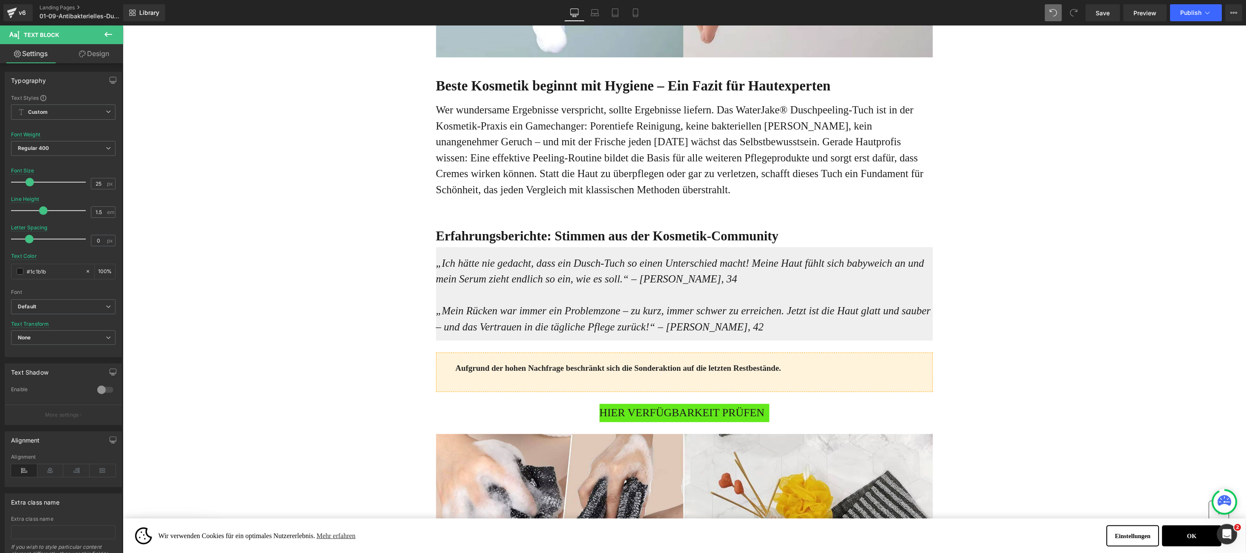
click at [361, 286] on div "Online-Ratgeber Haus & Wohnen Heading Advertorial Text Block Row Row Unglaublic…" at bounding box center [683, 121] width 1123 height 5030
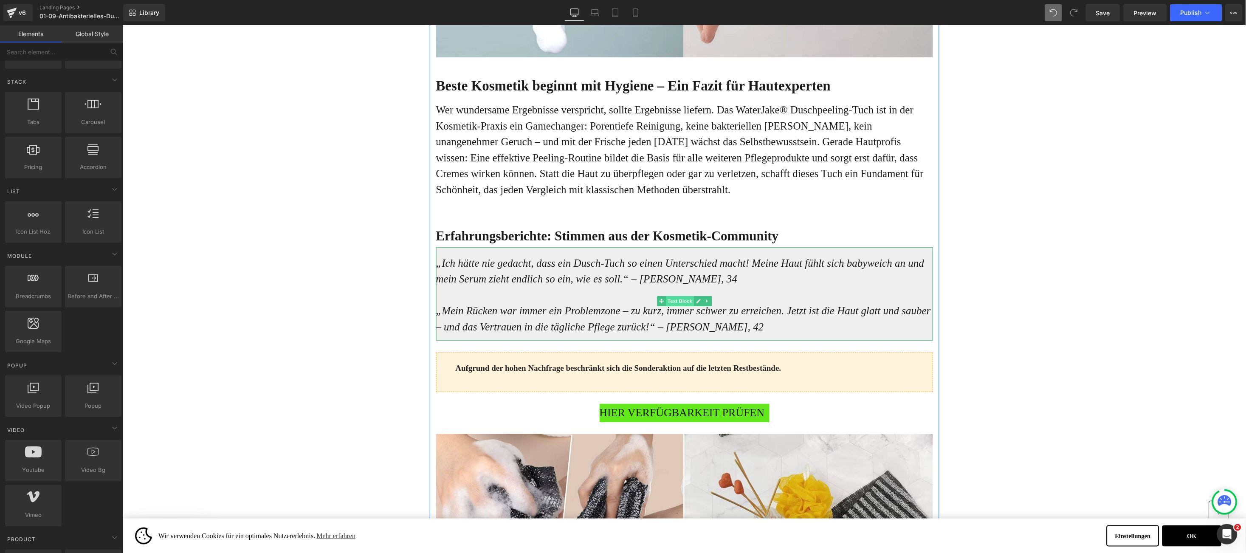
click at [676, 306] on span "Text Block" at bounding box center [679, 301] width 28 height 10
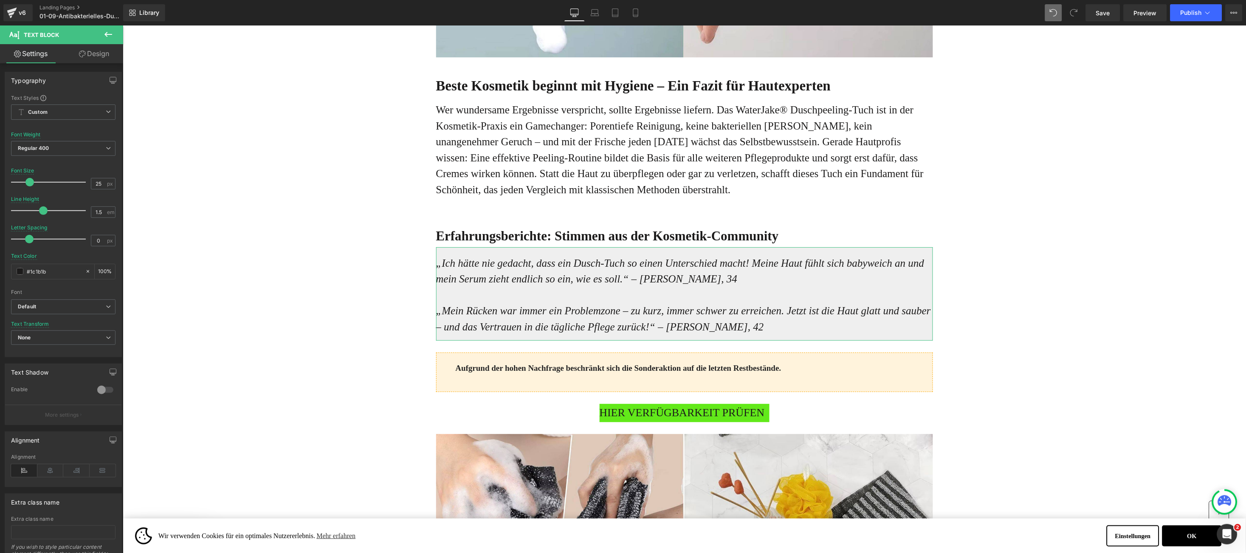
click at [112, 51] on link "Design" at bounding box center [94, 53] width 62 height 19
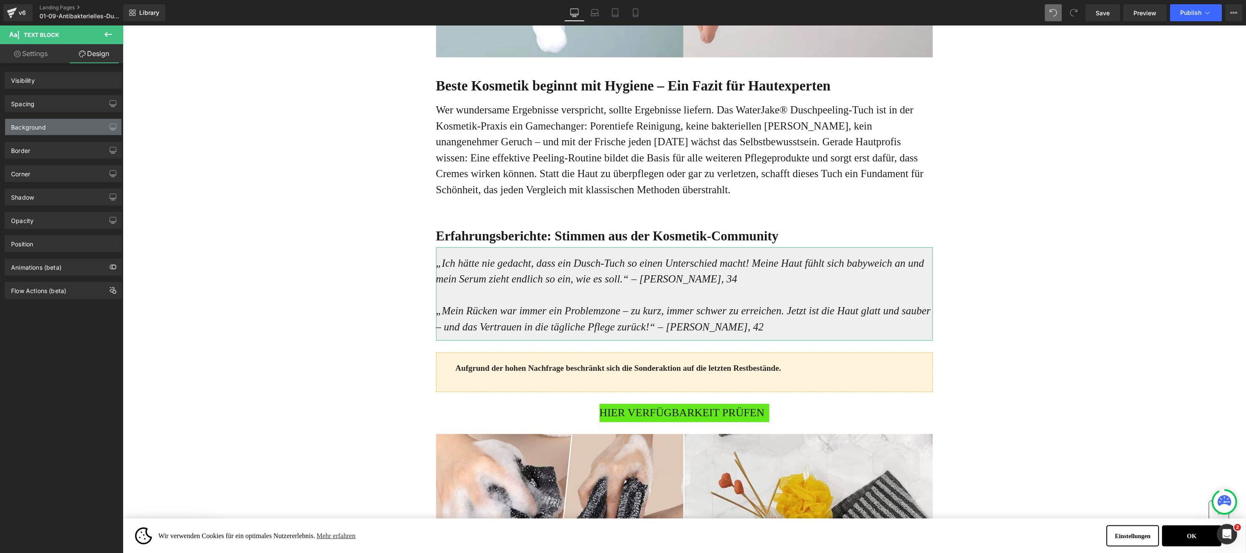
click at [70, 121] on div "Background" at bounding box center [63, 127] width 116 height 16
click at [69, 127] on div "Background" at bounding box center [63, 127] width 116 height 16
type input "#efefef"
type input "100"
click at [85, 130] on div "Background" at bounding box center [63, 127] width 116 height 16
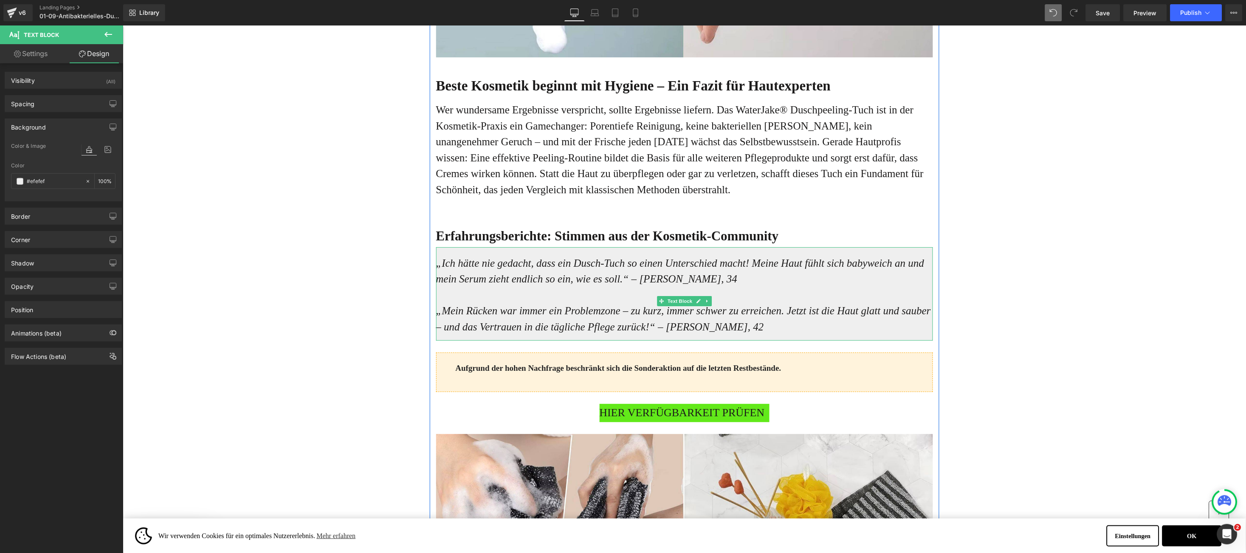
click at [436, 303] on p at bounding box center [684, 295] width 497 height 16
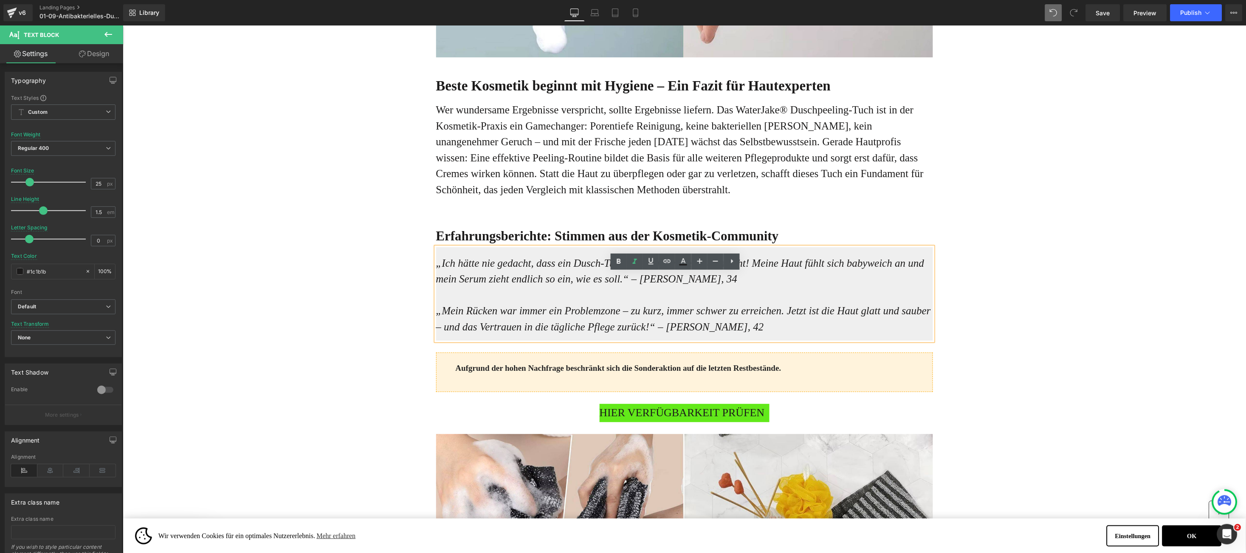
drag, startPoint x: 885, startPoint y: 227, endPoint x: 919, endPoint y: 296, distance: 76.3
click at [885, 221] on div "Wer wundersame Ergebnisse verspricht, sollte Ergebnisse liefern. Das WaterJake®…" at bounding box center [684, 159] width 497 height 124
click at [1008, 256] on div "Online-Ratgeber Haus & Wohnen Heading Advertorial Text Block Row Row Unglaublic…" at bounding box center [683, 121] width 1123 height 5030
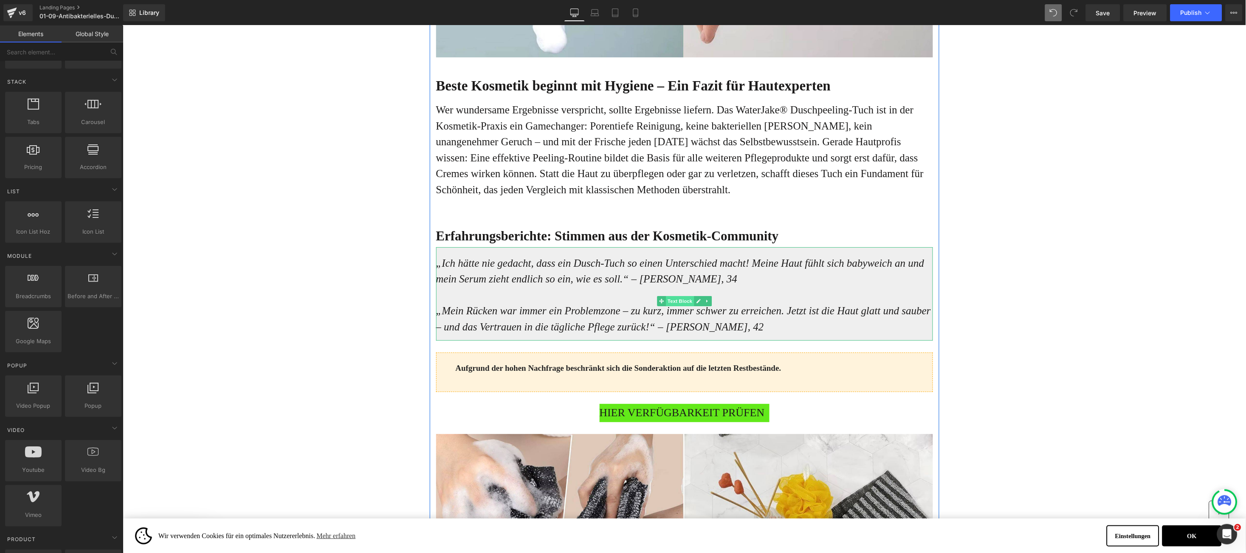
click at [665, 306] on span "Text Block" at bounding box center [679, 301] width 28 height 10
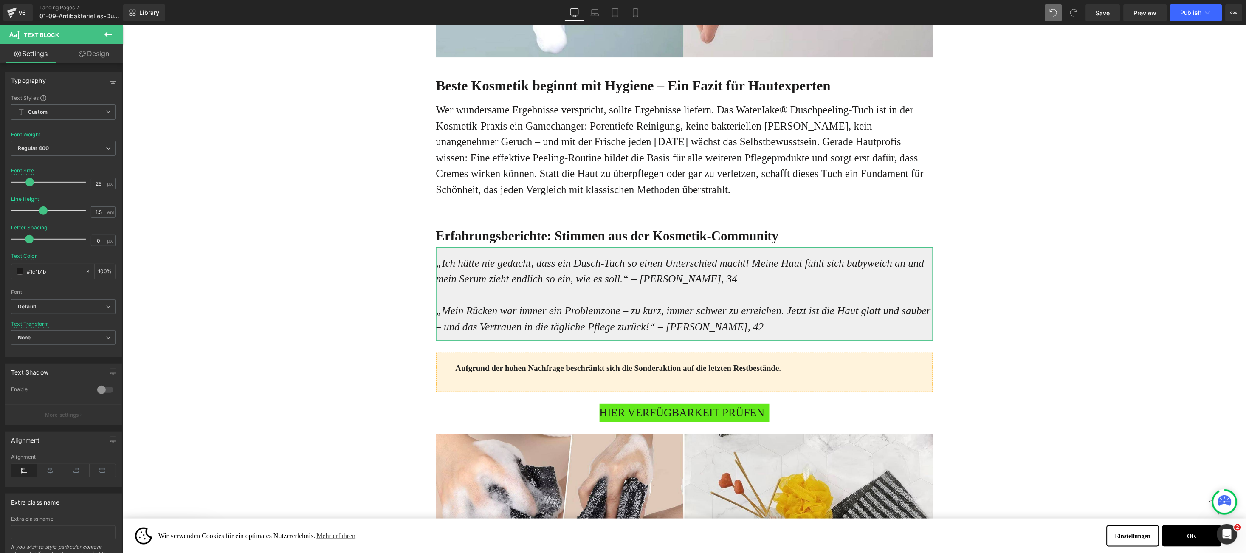
click at [98, 54] on link "Design" at bounding box center [94, 53] width 62 height 19
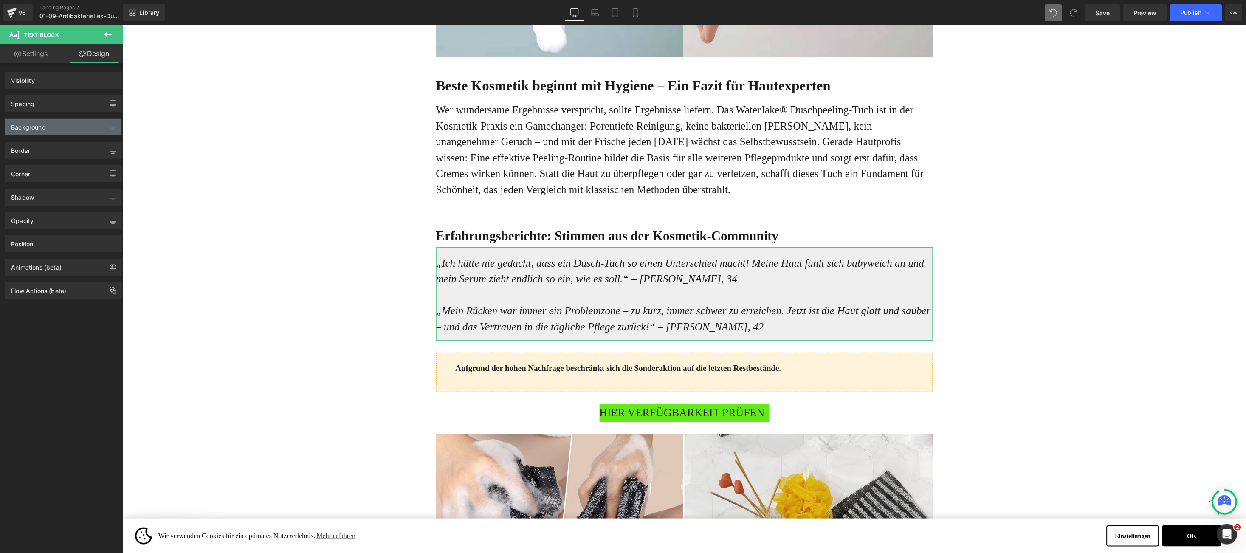
click at [37, 127] on div "Background" at bounding box center [28, 125] width 35 height 12
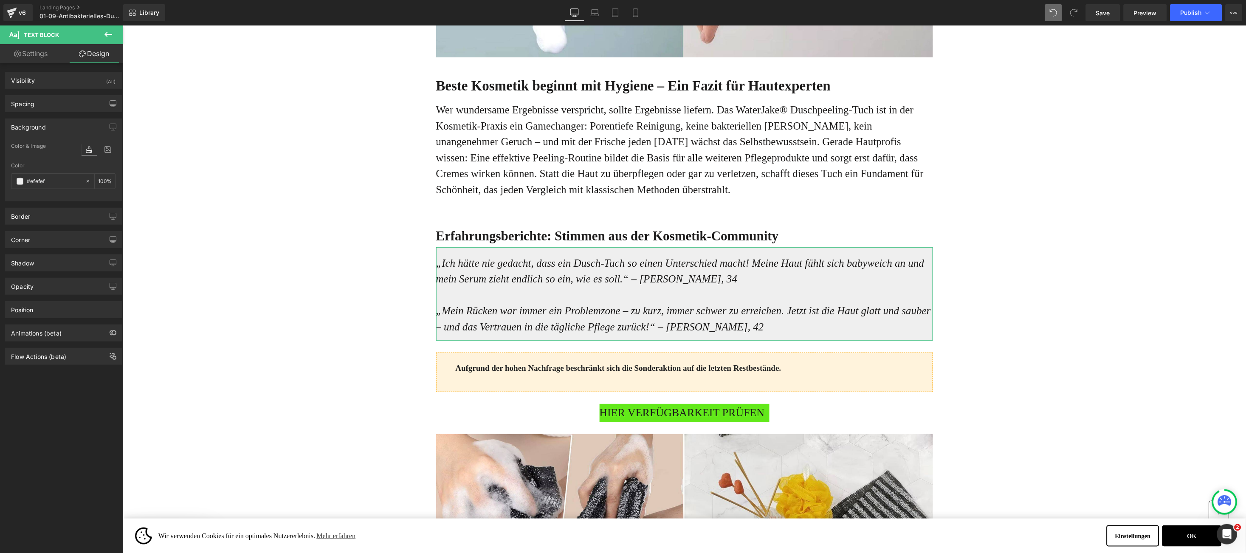
type input "#efefef"
type input "100"
click at [14, 188] on div "#efefef" at bounding box center [47, 181] width 73 height 15
click at [19, 184] on span at bounding box center [20, 181] width 7 height 7
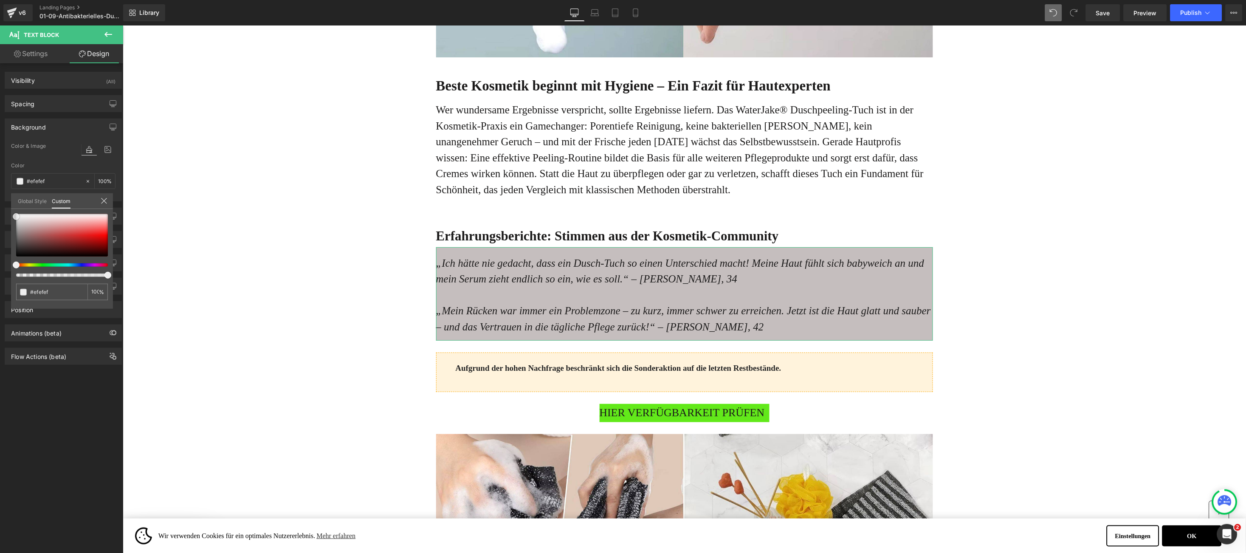
type input "#c5bebe"
type input "#bfbaba"
type input "#969696"
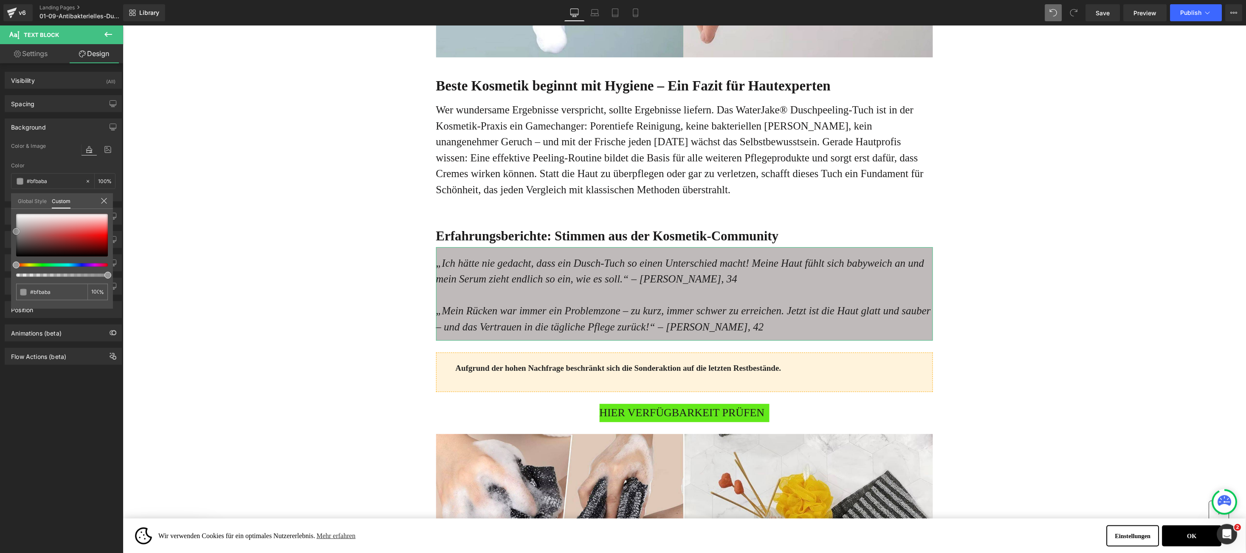
type input "#969696"
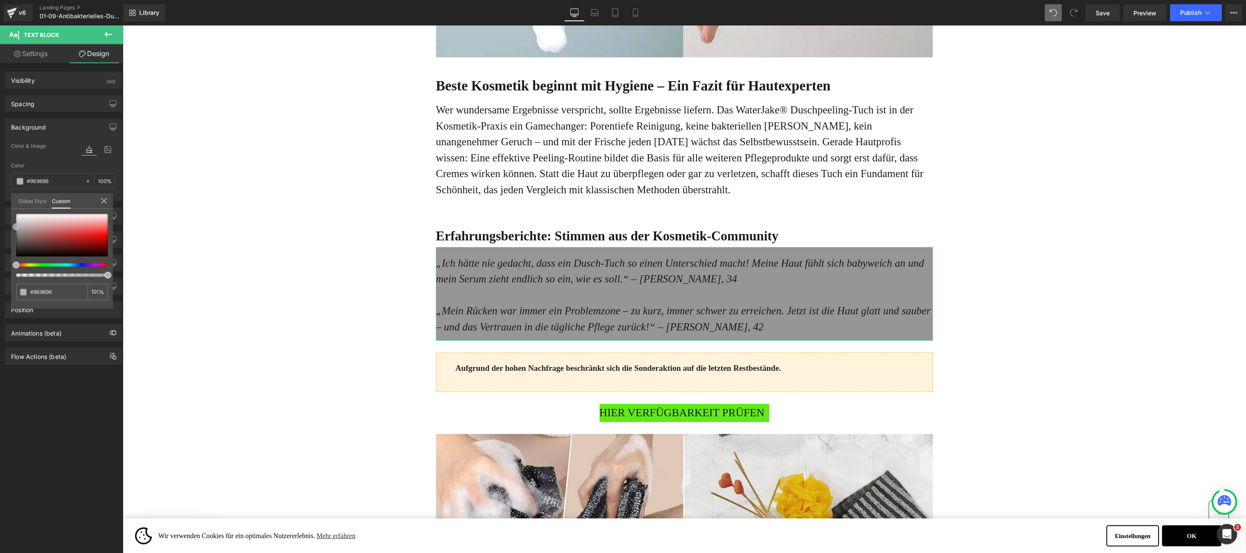
type input "#b2b2b2"
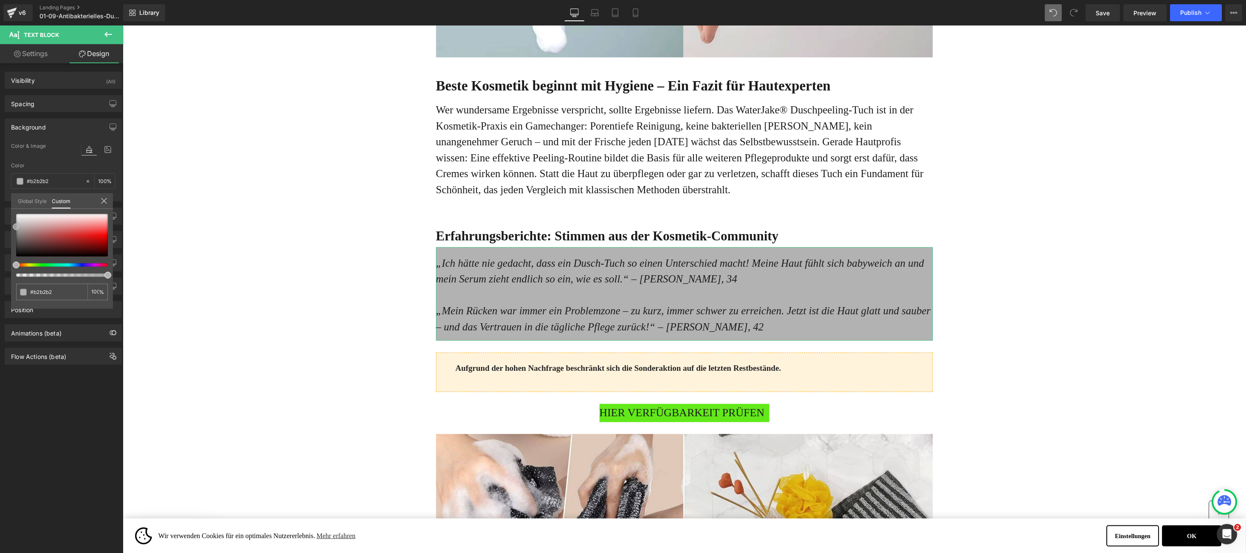
type input "#c6c6c6"
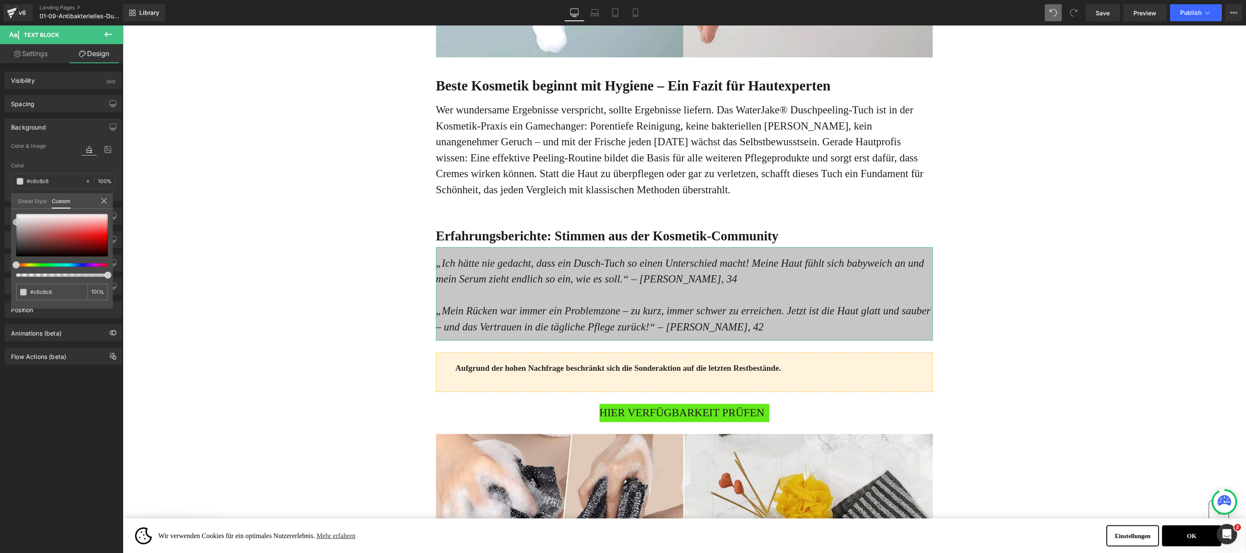
type input "#cecece"
type input "#efefef"
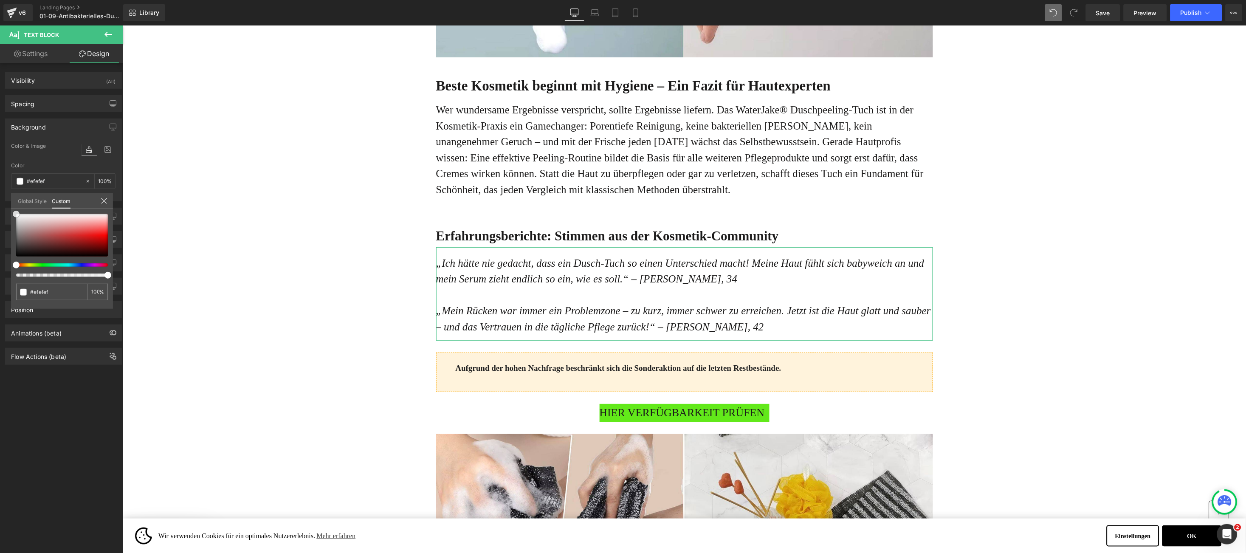
type input "#ffffff"
type input "#fcfcfc"
type input "#f4f4f4"
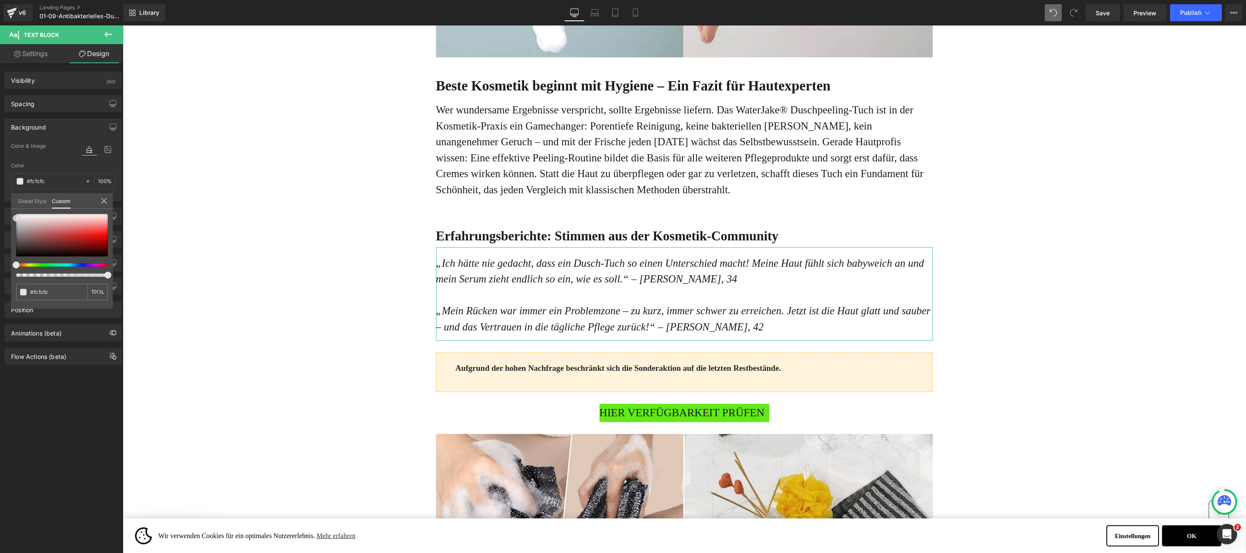
type input "#f4f4f4"
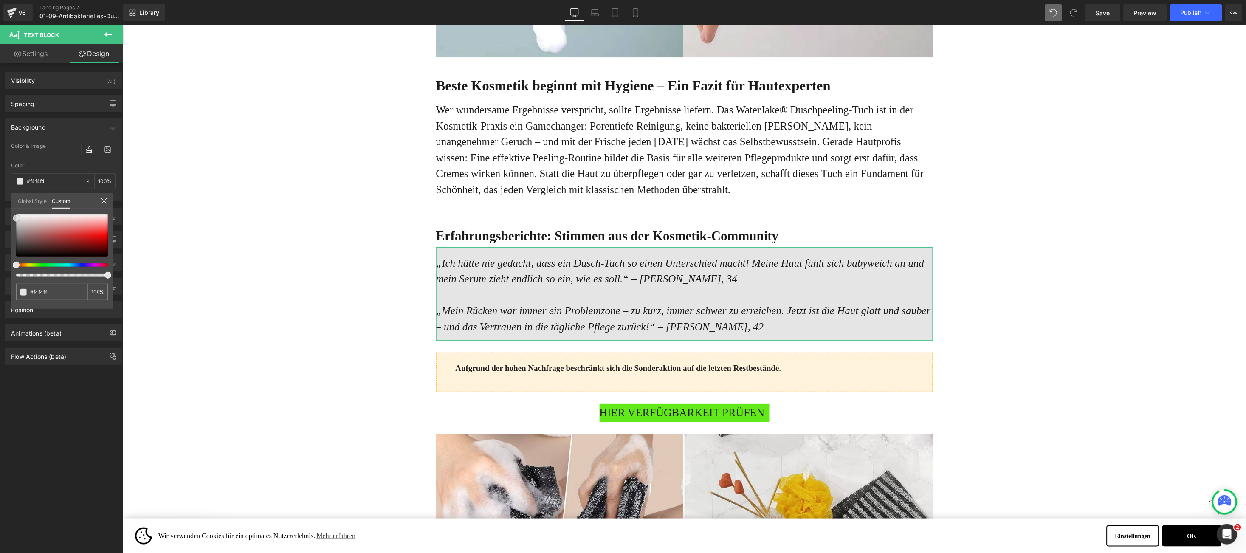
type input "#e5e5e5"
type input "#e0e0e0"
type input "#d8d8d8"
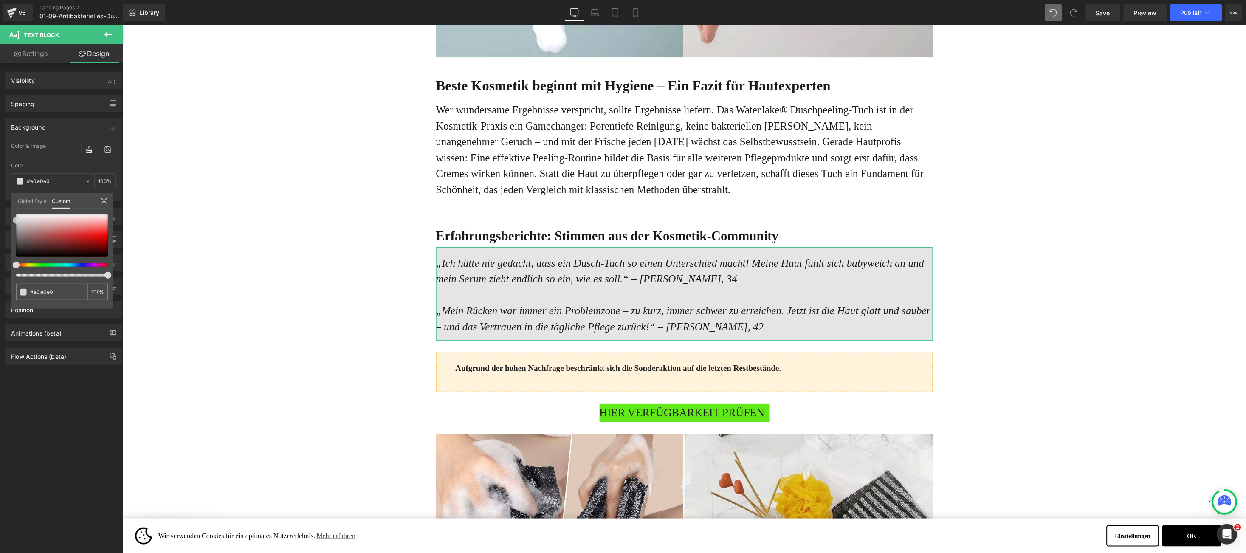
type input "#d8d8d8"
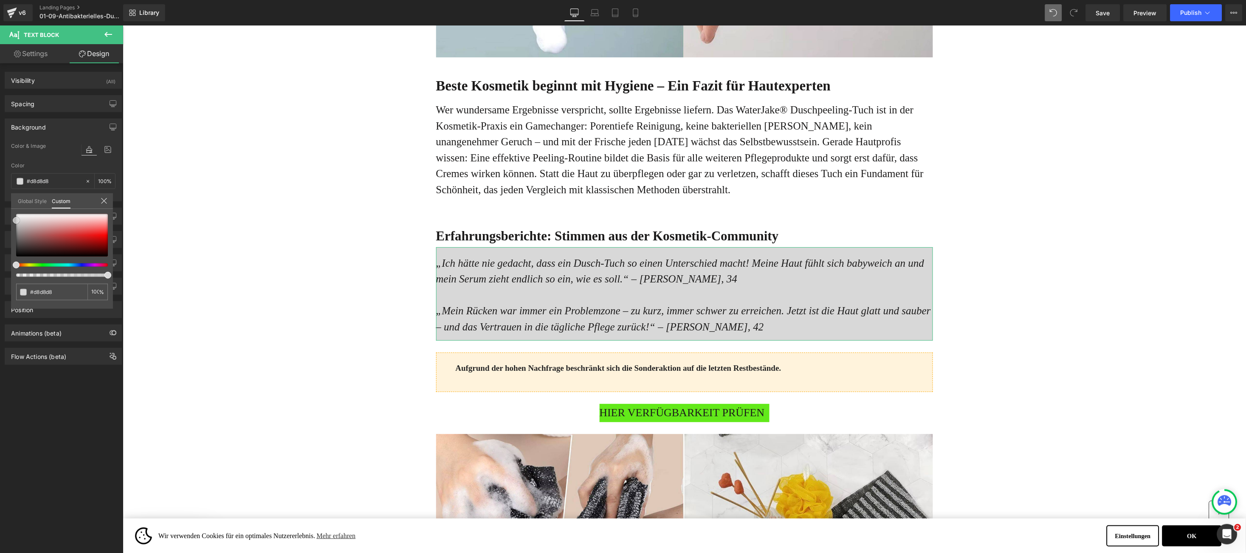
type input "#e8e8e8"
type input "#ededed"
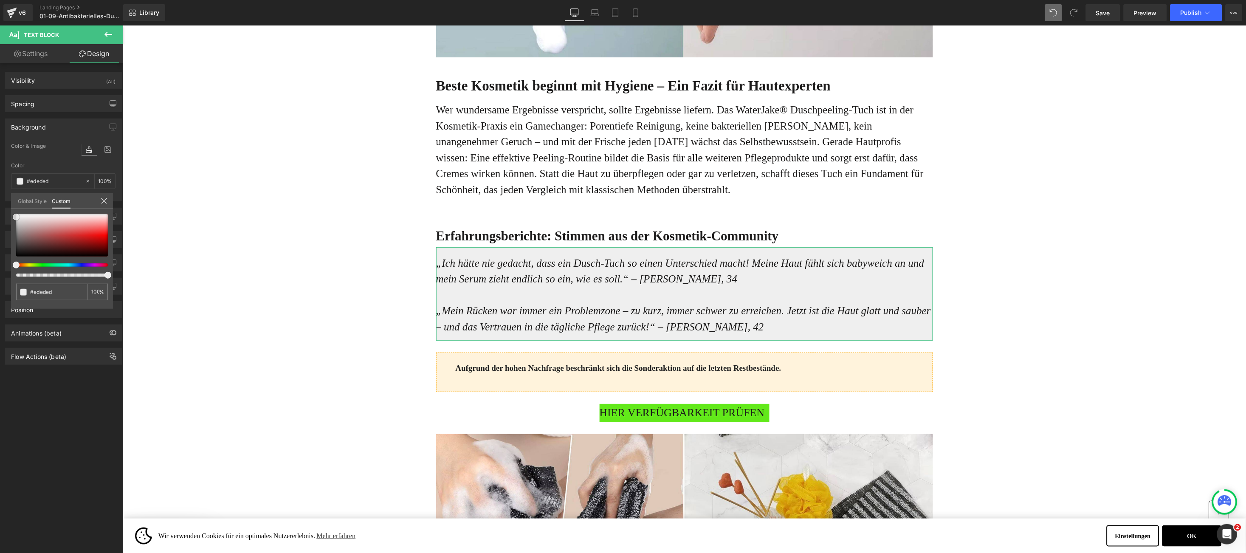
type input "#efefef"
type input "#fcfcfc"
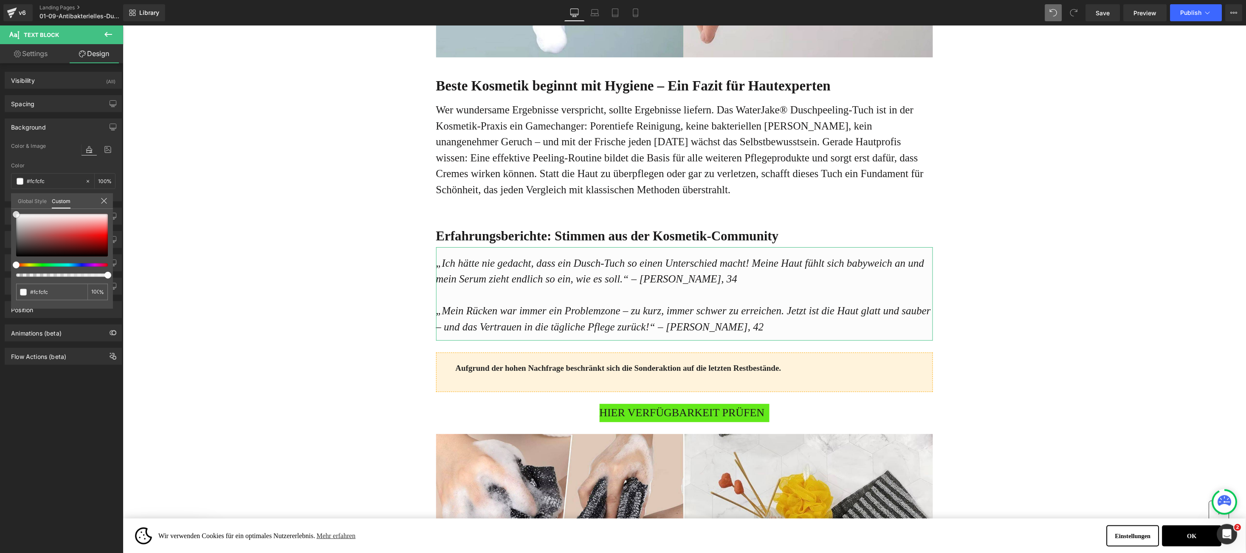
type input "#ffffff"
type input "#fcfcfc"
type input "#f7f7f7"
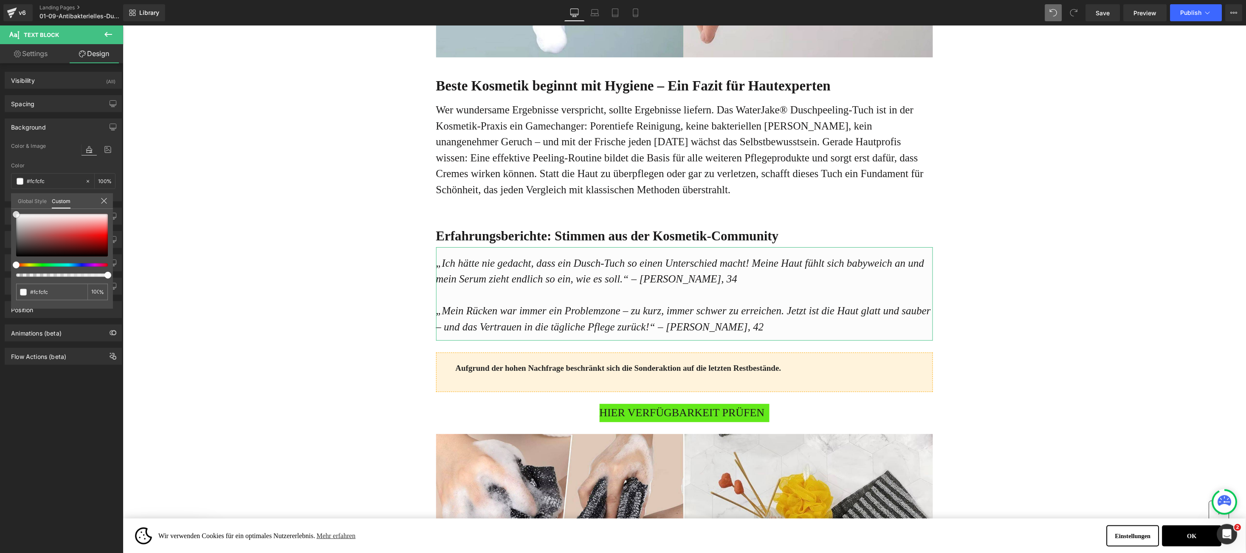
type input "#f7f7f7"
type input "#f4f4f4"
drag, startPoint x: 20, startPoint y: 224, endPoint x: 12, endPoint y: 217, distance: 11.1
click at [16, 217] on div at bounding box center [62, 235] width 92 height 42
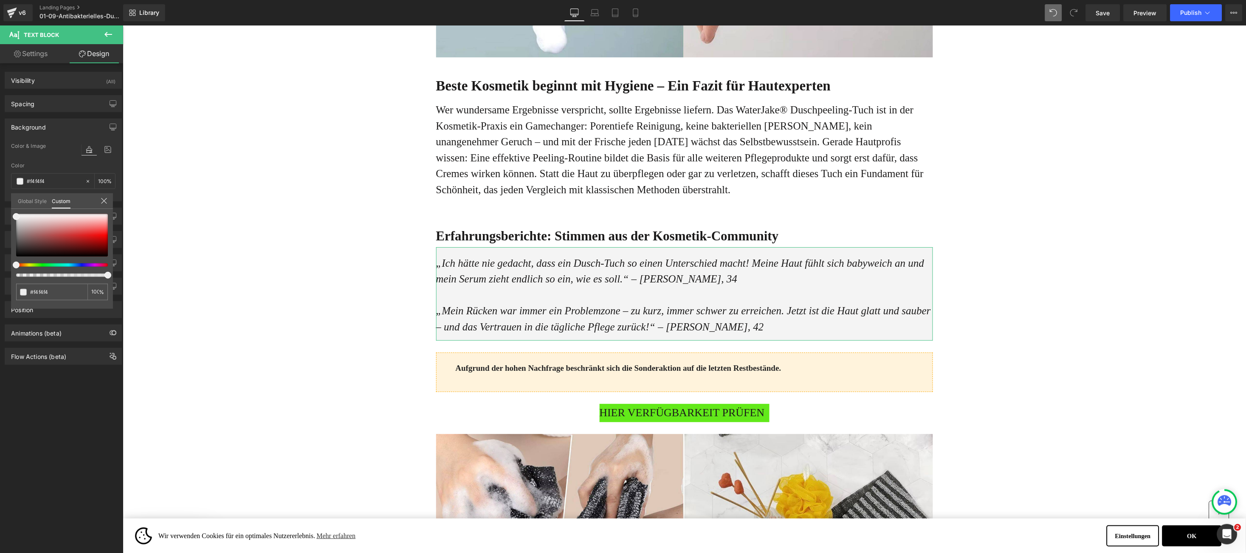
click at [243, 245] on div at bounding box center [683, 289] width 1123 height 528
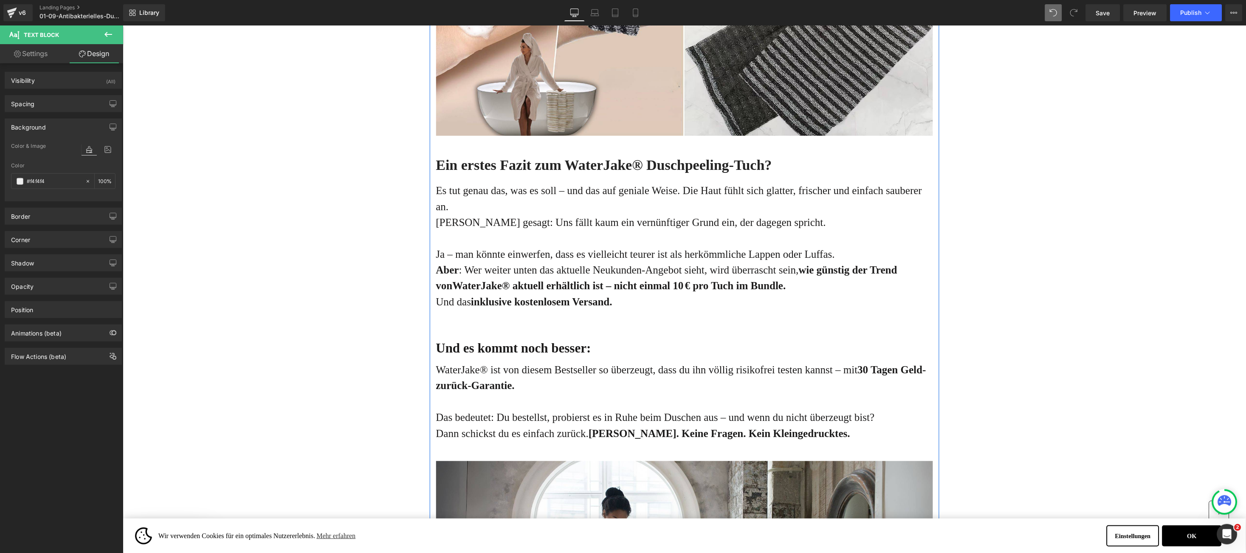
scroll to position [2928, 0]
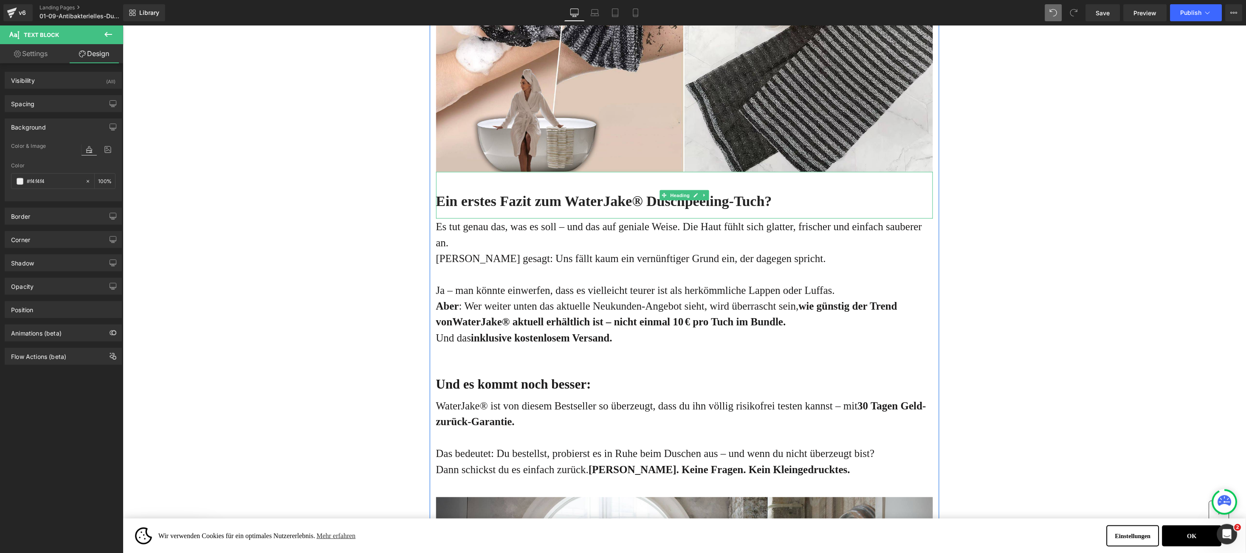
click at [439, 210] on h2 "Ein erstes Fazit zum WaterJake® Duschpeeling-Tuch?" at bounding box center [684, 201] width 497 height 19
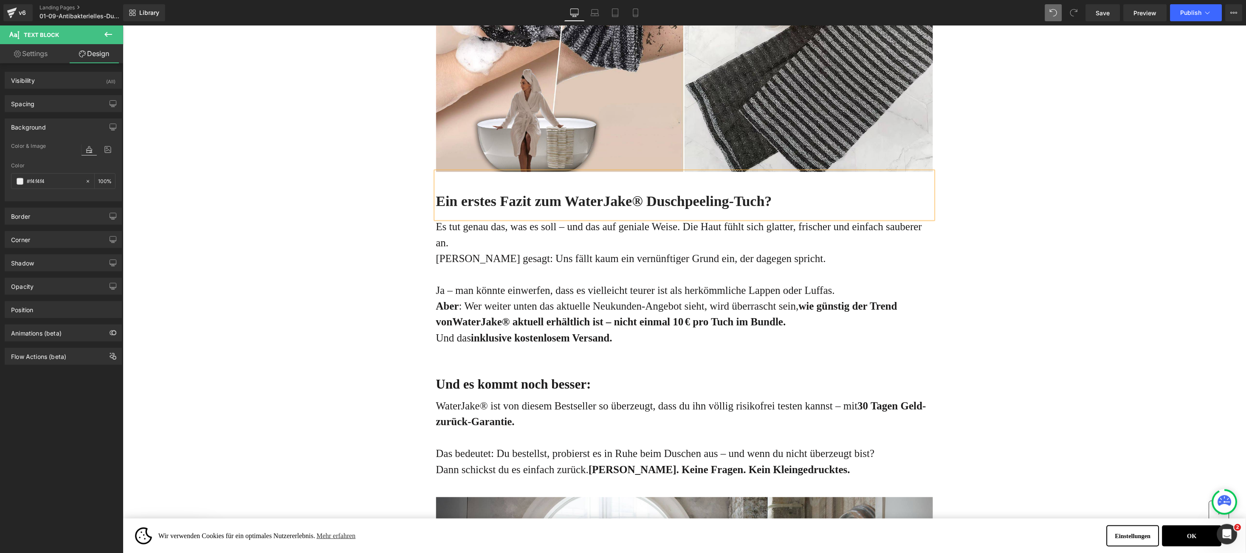
click at [439, 210] on h2 "Ein erstes Fazit zum WaterJake® Duschpeeling-Tuch?" at bounding box center [684, 201] width 497 height 19
click at [438, 210] on h2 "Ein erstes Fazit zum WaterJake® Duschpeeling-Tuch?" at bounding box center [684, 201] width 497 height 19
paste div
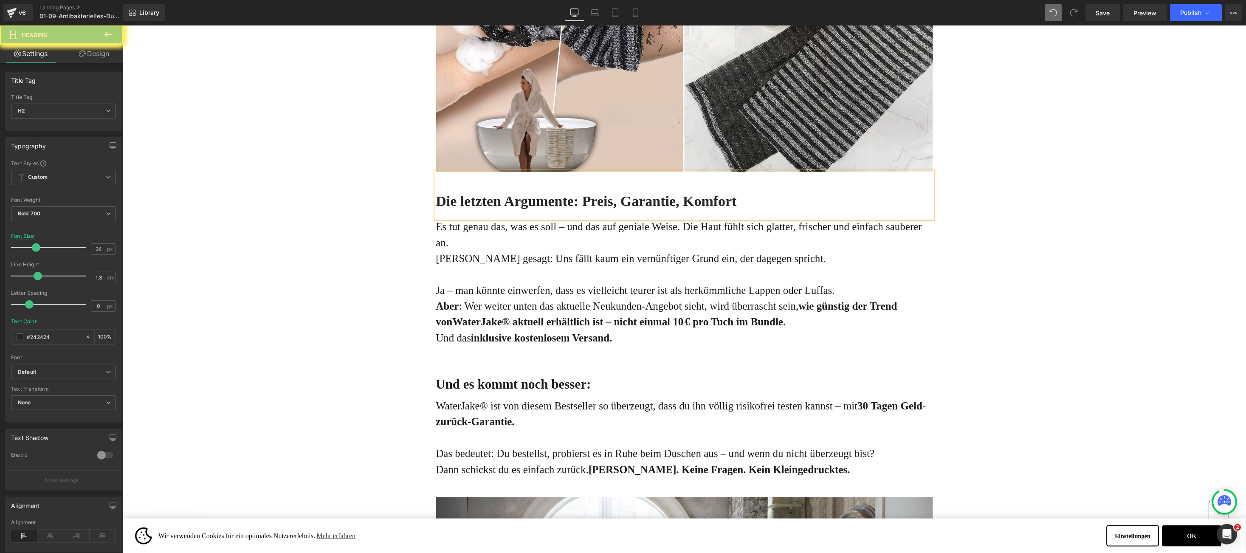
click at [446, 324] on p "Aber : Wer weiter unten das aktuelle Neukunden-Angebot sieht, wird überrascht s…" at bounding box center [684, 314] width 497 height 32
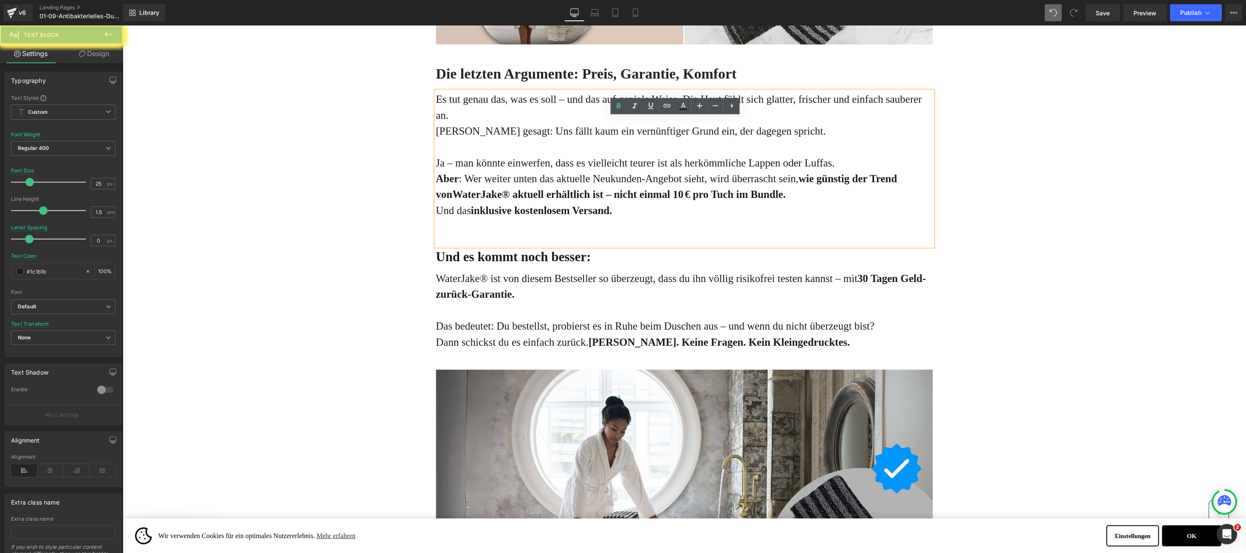
click at [436, 123] on p "Es tut genau das, was es soll – und das auf geniale Weise. Die Haut fühlt sich …" at bounding box center [684, 107] width 497 height 32
drag, startPoint x: 435, startPoint y: 127, endPoint x: 635, endPoint y: 249, distance: 234.7
click at [635, 246] on div "Es tut genau das, was es soll – und das auf geniale Weise. Die Haut fühlt sich …" at bounding box center [684, 168] width 497 height 155
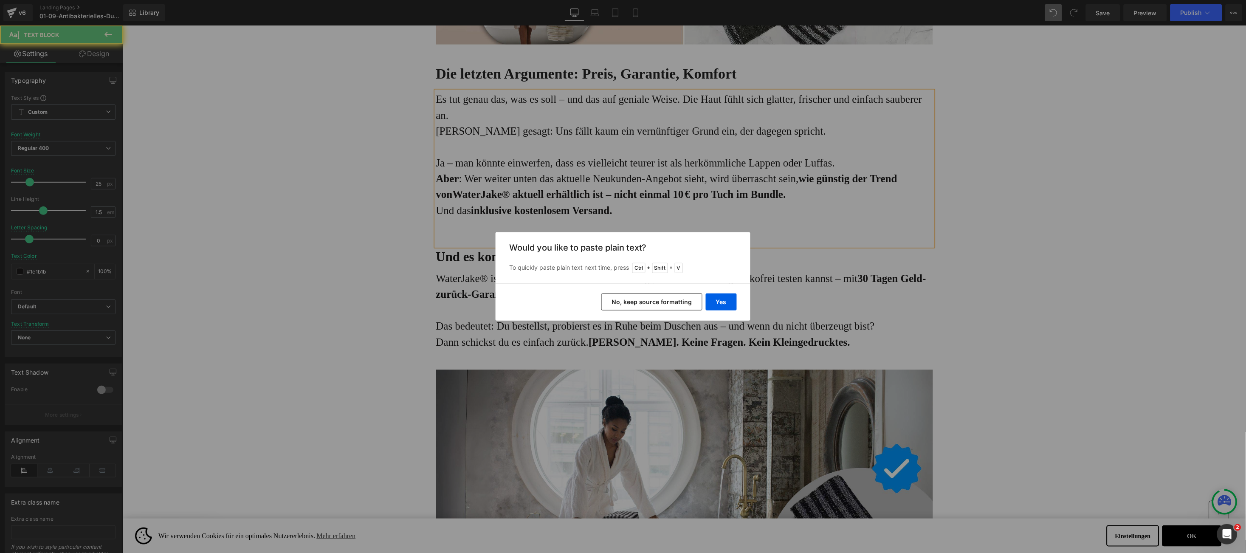
click at [714, 298] on button "Yes" at bounding box center [721, 301] width 31 height 17
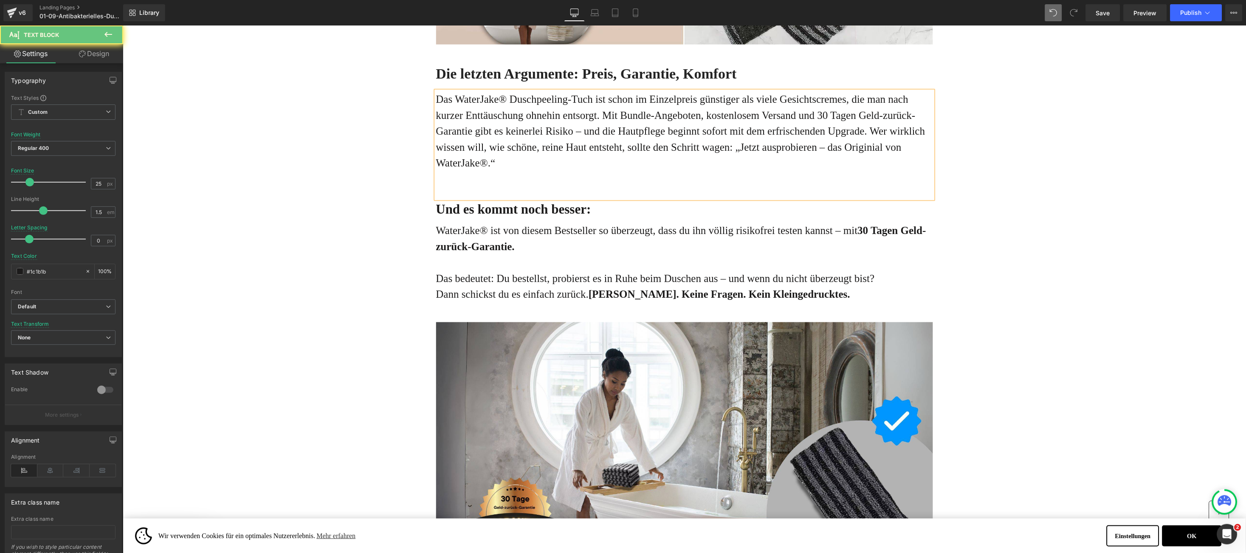
drag, startPoint x: 1098, startPoint y: 8, endPoint x: 220, endPoint y: 31, distance: 878.9
click at [1098, 8] on span "Save" at bounding box center [1103, 12] width 14 height 9
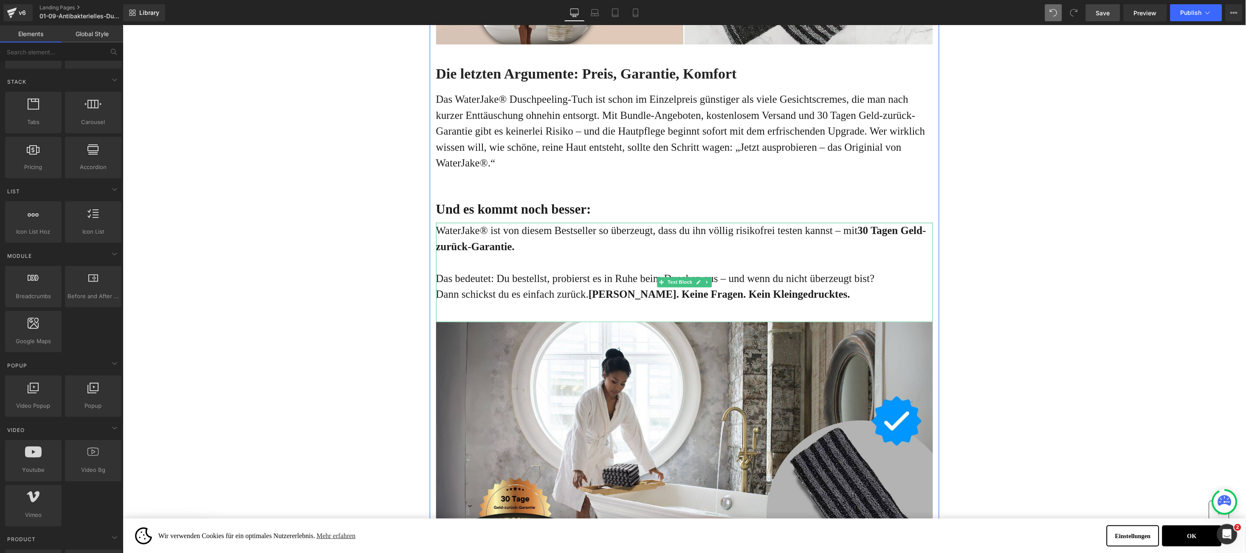
click at [702, 287] on link at bounding box center [706, 282] width 9 height 10
click at [709, 285] on icon at bounding box center [711, 281] width 5 height 5
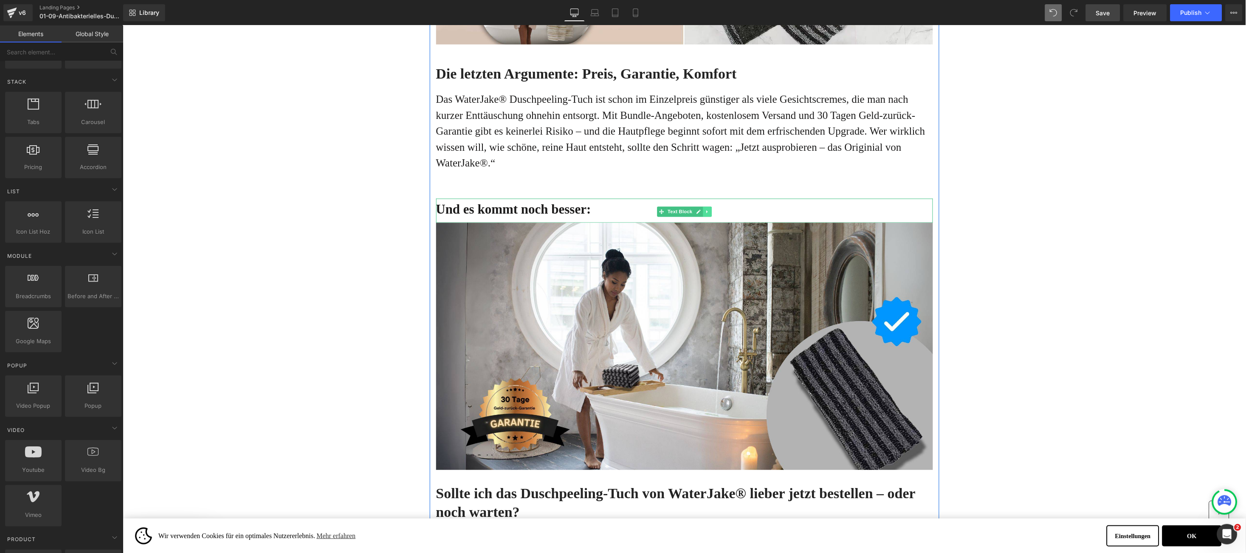
click at [702, 217] on link at bounding box center [706, 211] width 9 height 10
click at [709, 214] on icon at bounding box center [711, 211] width 5 height 5
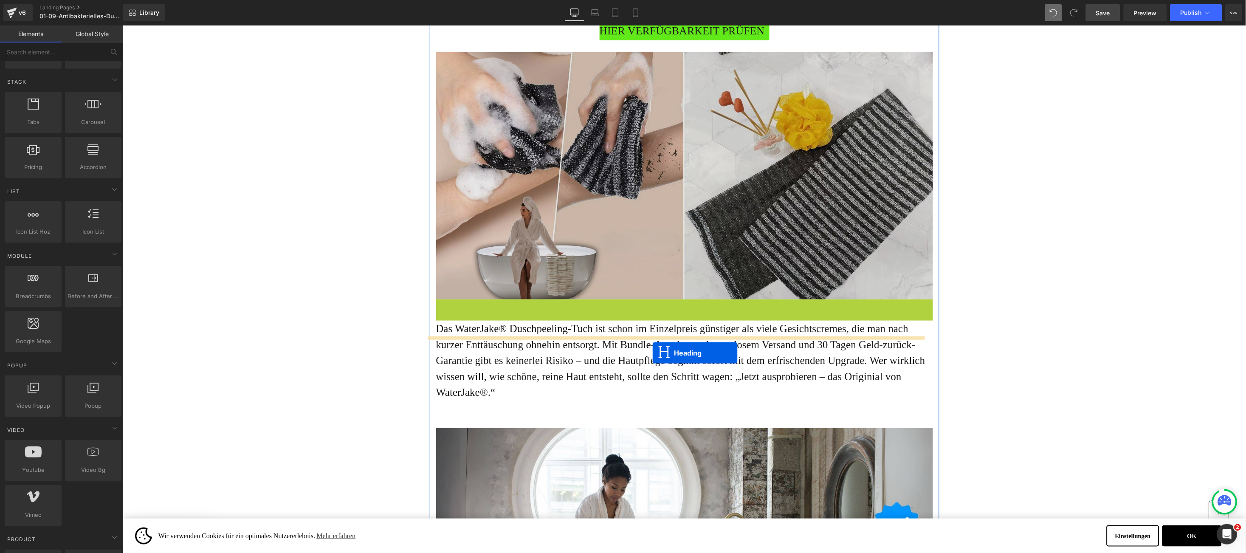
scroll to position [2674, 0]
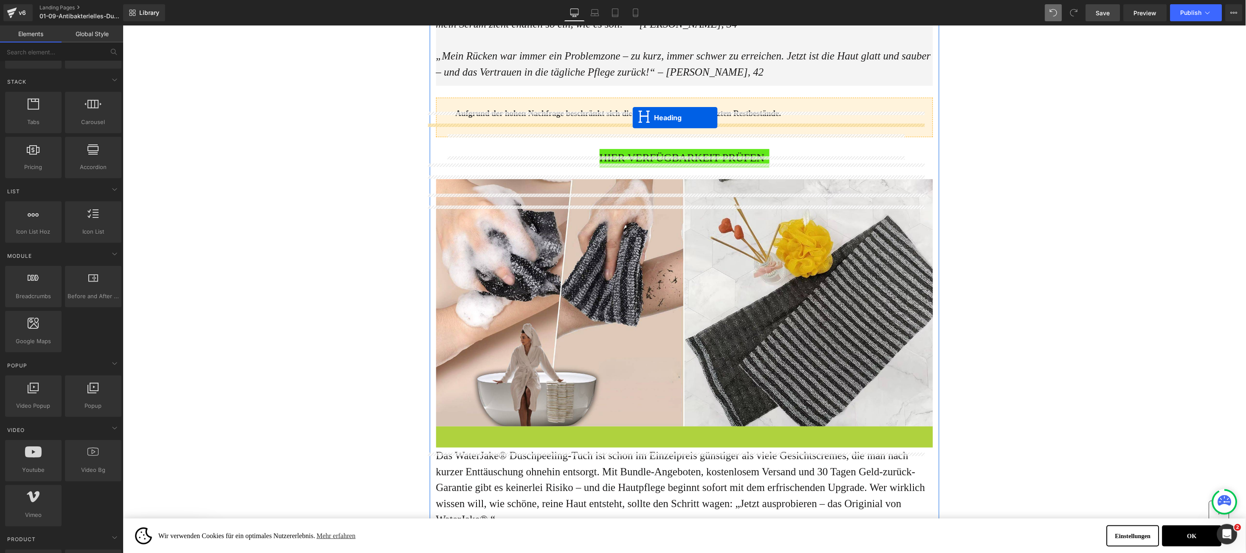
drag, startPoint x: 650, startPoint y: 352, endPoint x: 632, endPoint y: 118, distance: 235.1
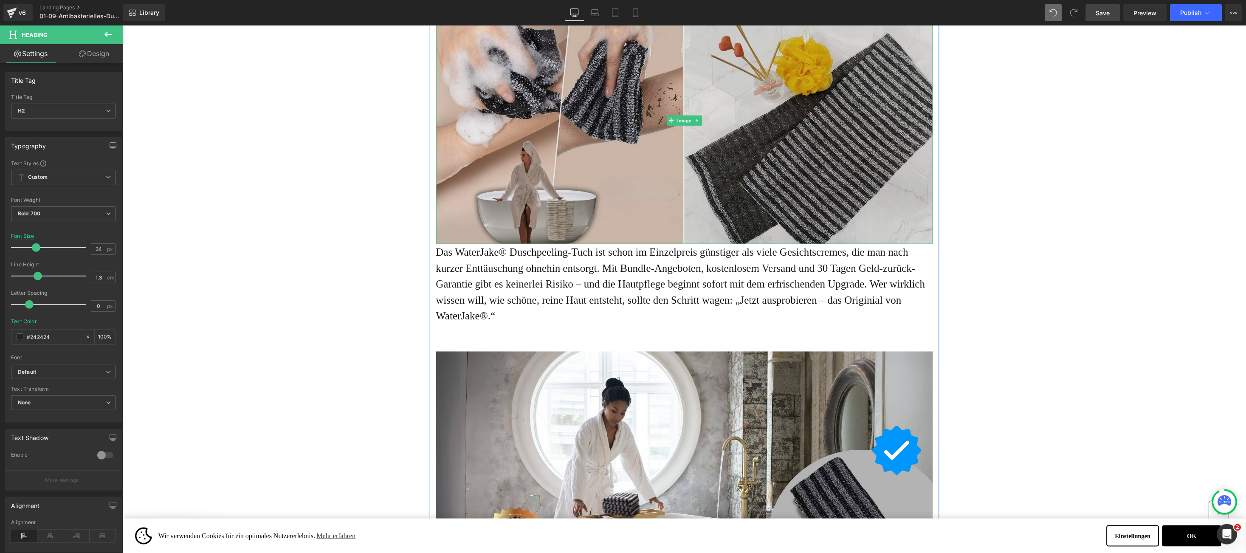
scroll to position [2928, 0]
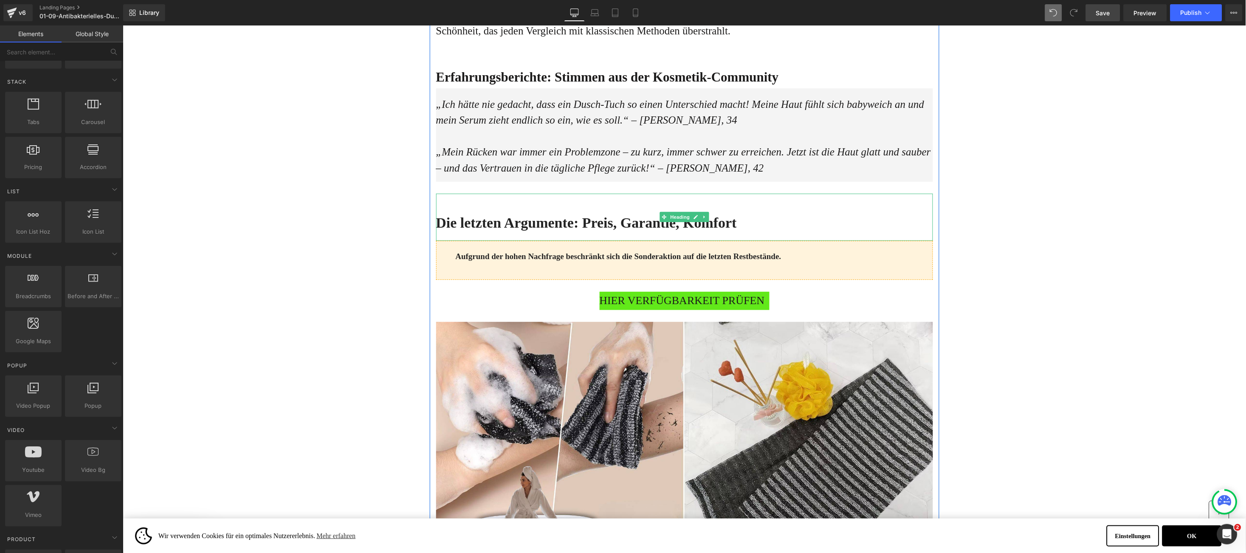
scroll to position [2546, 0]
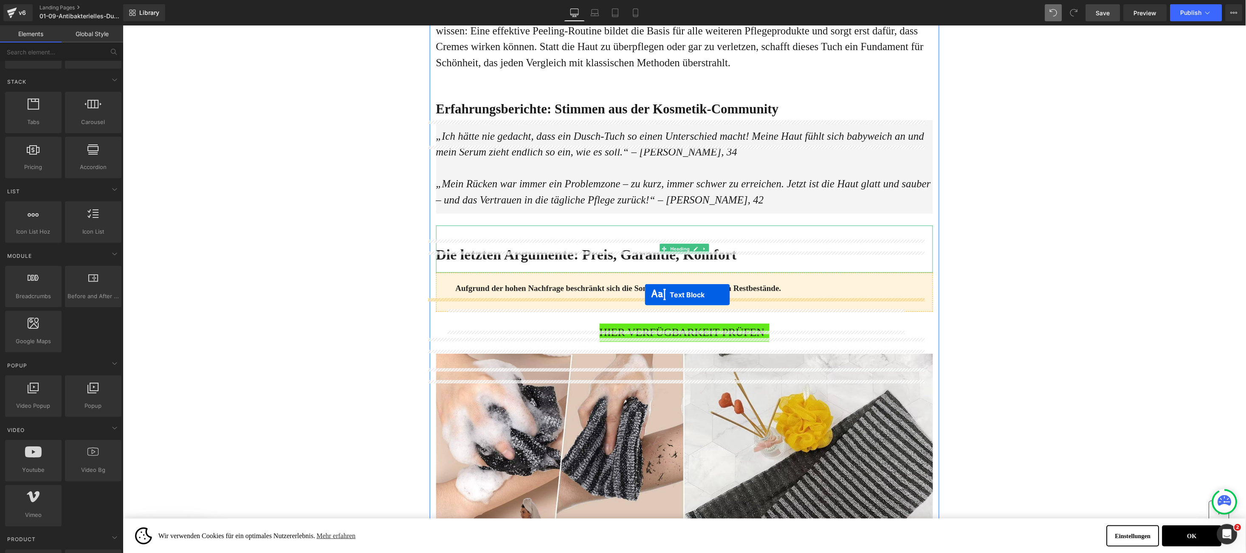
drag, startPoint x: 647, startPoint y: 315, endPoint x: 644, endPoint y: 294, distance: 21.0
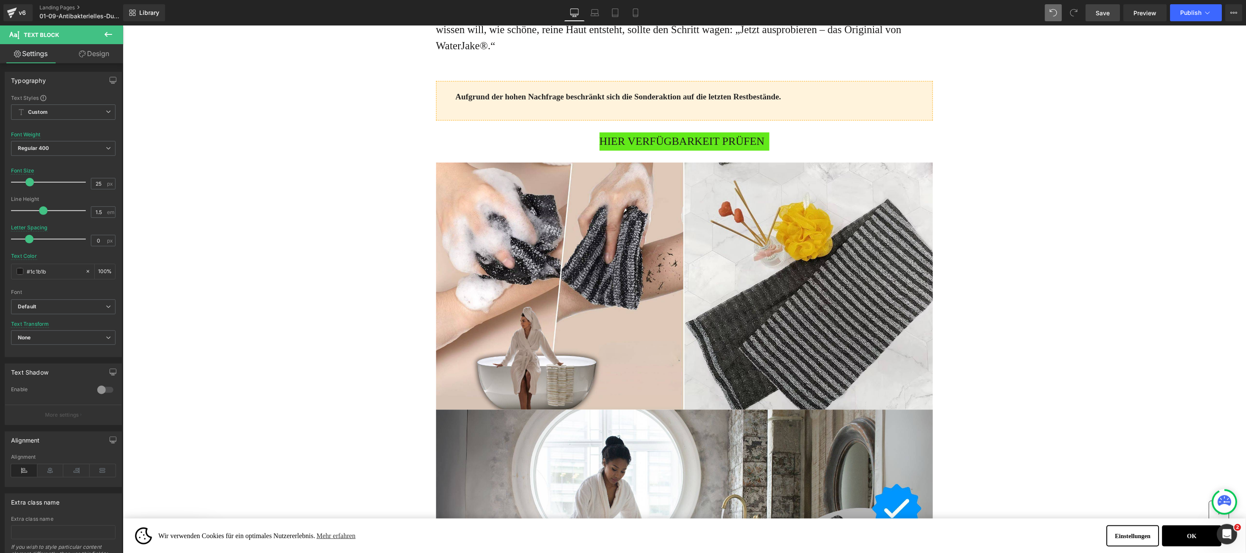
scroll to position [2802, 0]
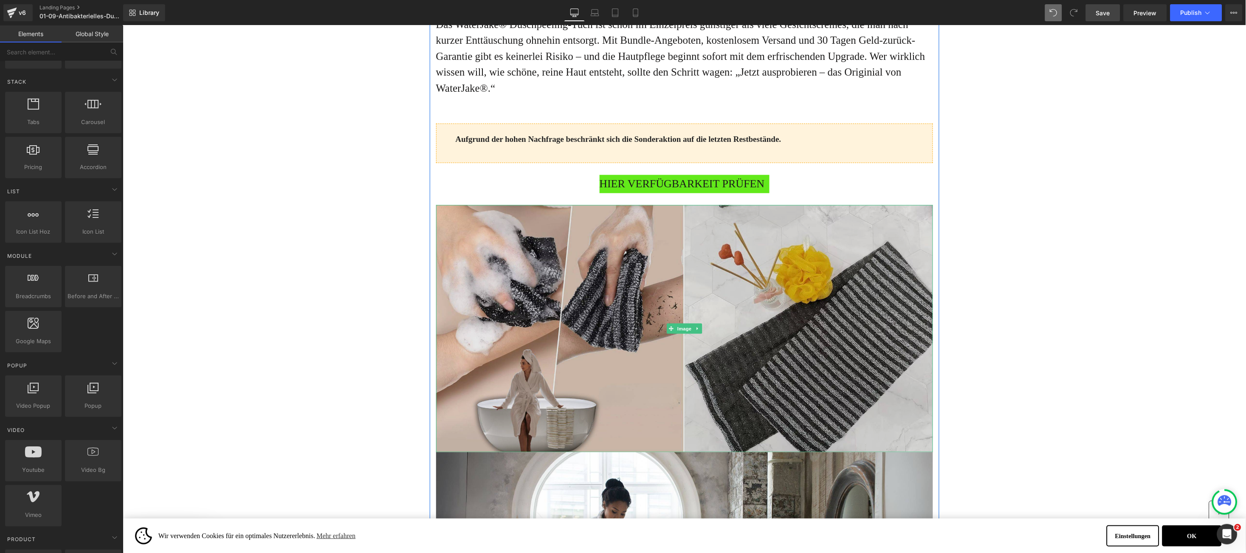
click at [480, 294] on img at bounding box center [684, 328] width 497 height 247
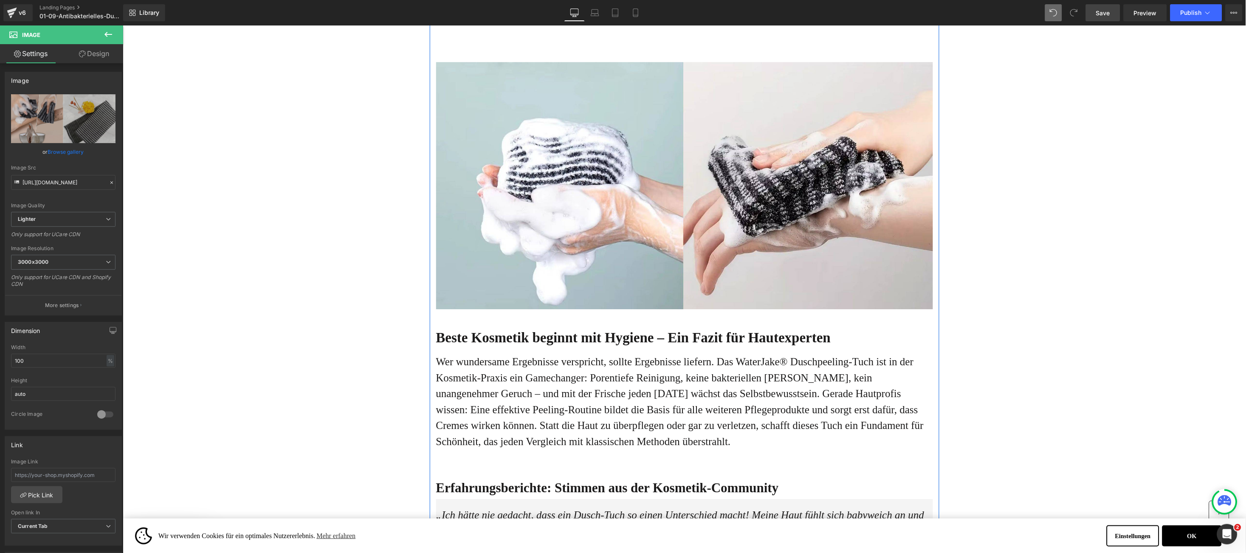
scroll to position [2166, 0]
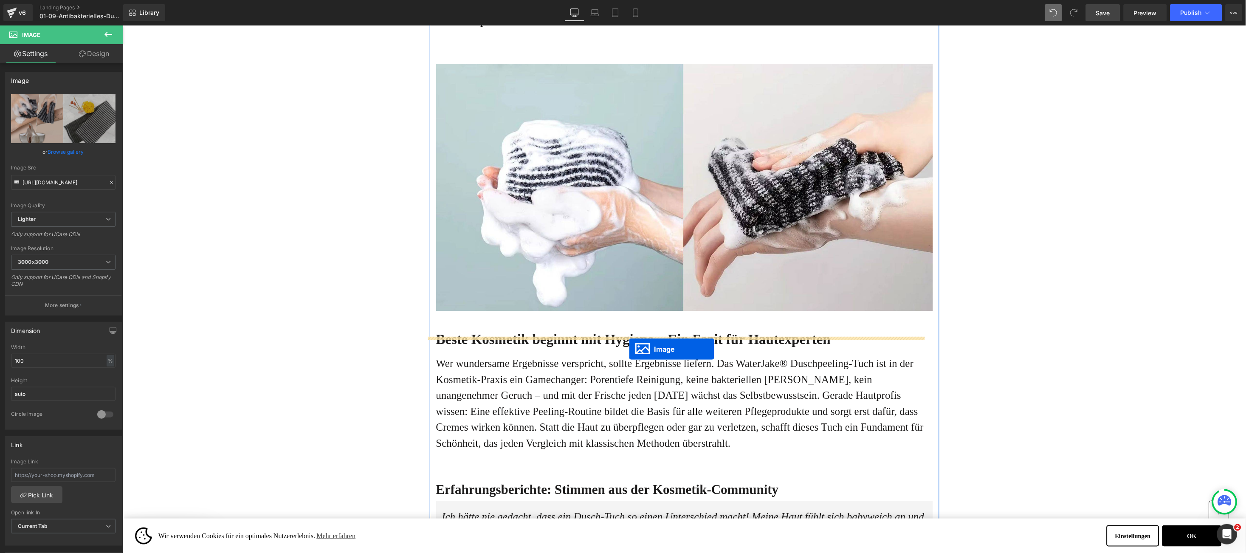
drag, startPoint x: 662, startPoint y: 348, endPoint x: 628, endPoint y: 348, distance: 33.1
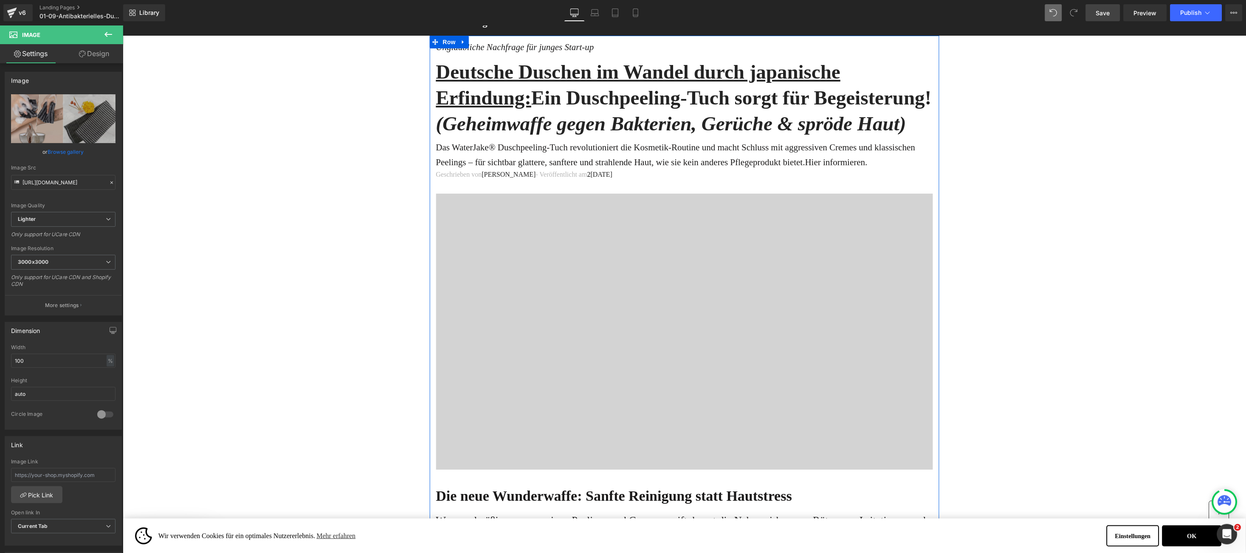
scroll to position [0, 0]
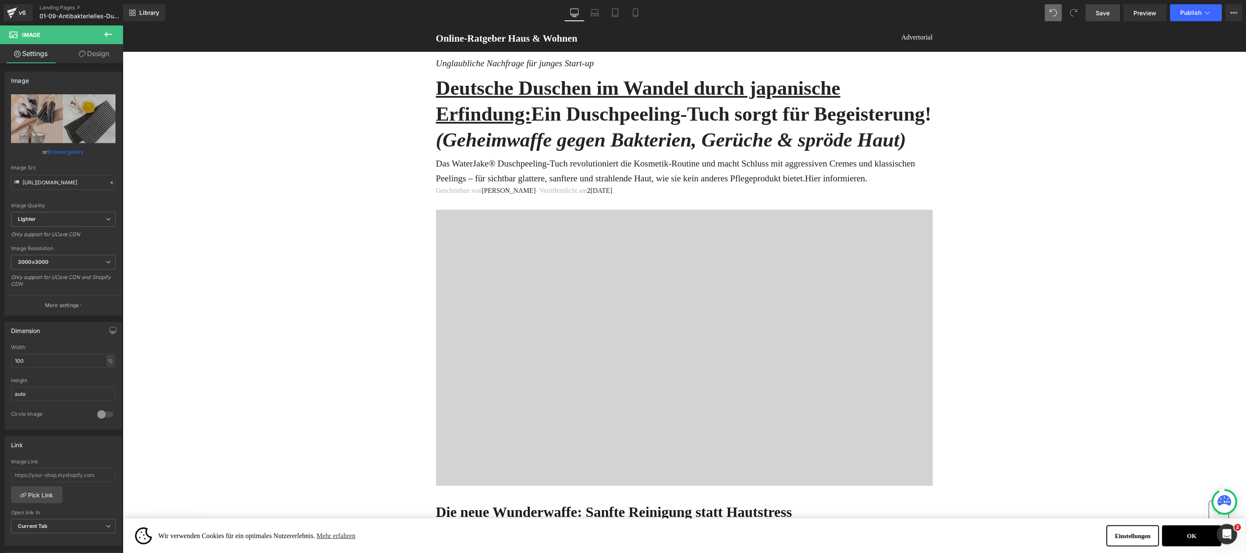
click at [1105, 14] on span "Save" at bounding box center [1103, 12] width 14 height 9
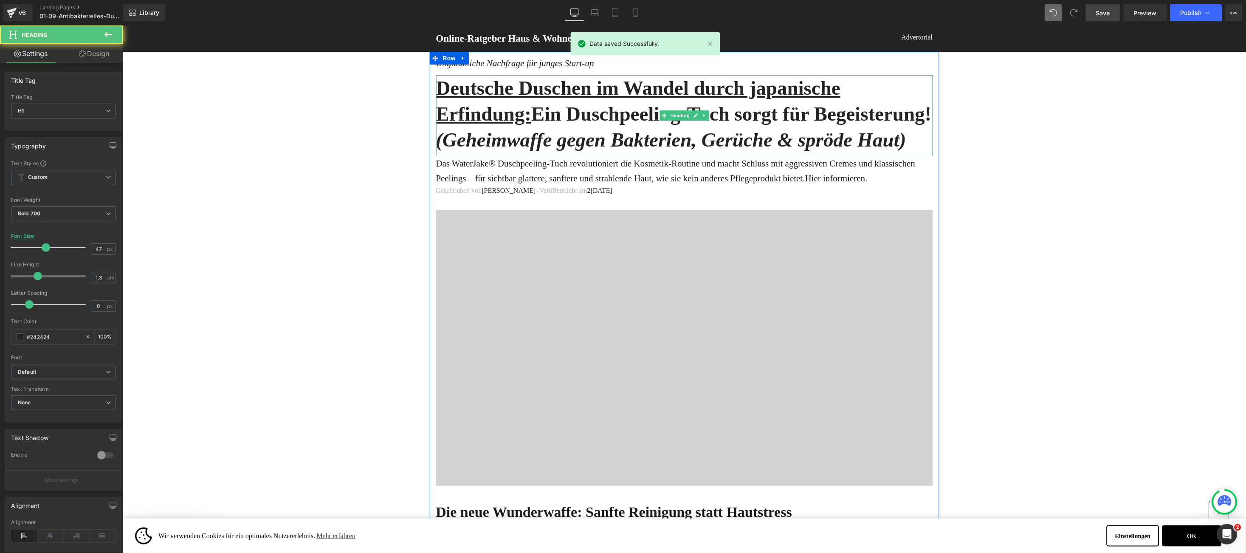
click at [440, 90] on u "Deutsche Duschen im Wandel durch japanische Erfindung:" at bounding box center [638, 100] width 405 height 48
drag, startPoint x: 440, startPoint y: 90, endPoint x: 562, endPoint y: 169, distance: 145.3
click at [562, 152] on h1 "Deutsche Duschen im Wandel durch japanische Erfindung: Ein Duschpeeling-Tuch so…" at bounding box center [684, 114] width 497 height 78
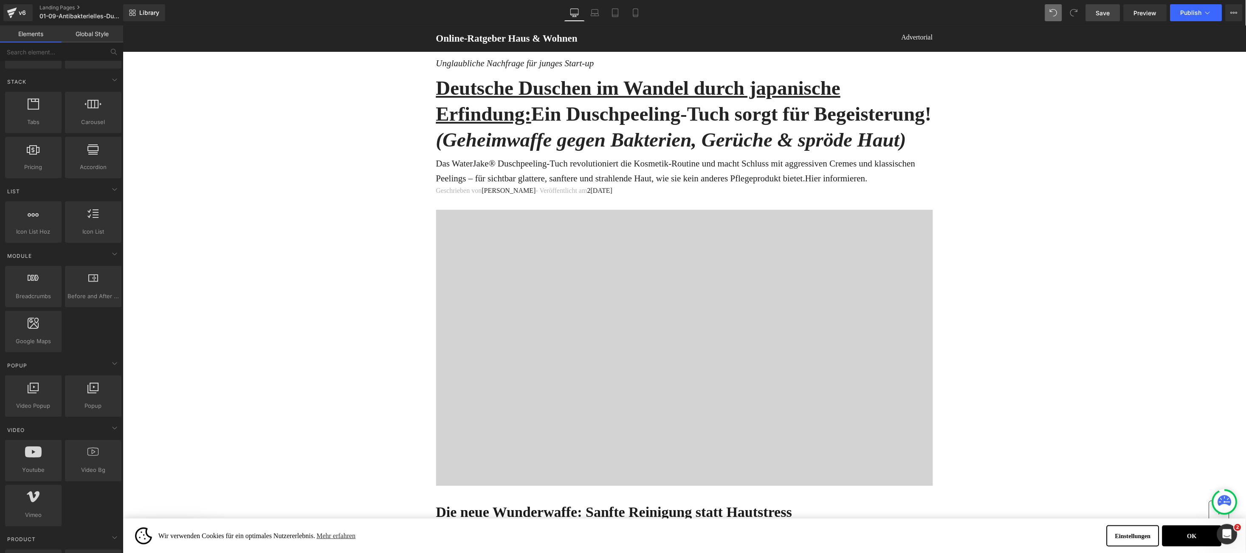
click at [493, 116] on u "Deutsche Duschen im Wandel durch japanische Erfindung:" at bounding box center [638, 100] width 405 height 48
click at [482, 85] on u "Deutsche Duschen im Wandel durch japanische Erfindung:" at bounding box center [638, 100] width 405 height 48
click at [450, 81] on u "Deutsche Duschen im Wandel durch japanische Erfindung:" at bounding box center [638, 100] width 405 height 48
drag, startPoint x: 449, startPoint y: 81, endPoint x: 563, endPoint y: 161, distance: 139.8
click at [563, 152] on h1 "Deutsche Duschen im Wandel durch japanische Erfindung: Ein Duschpeeling-Tuch so…" at bounding box center [684, 114] width 497 height 78
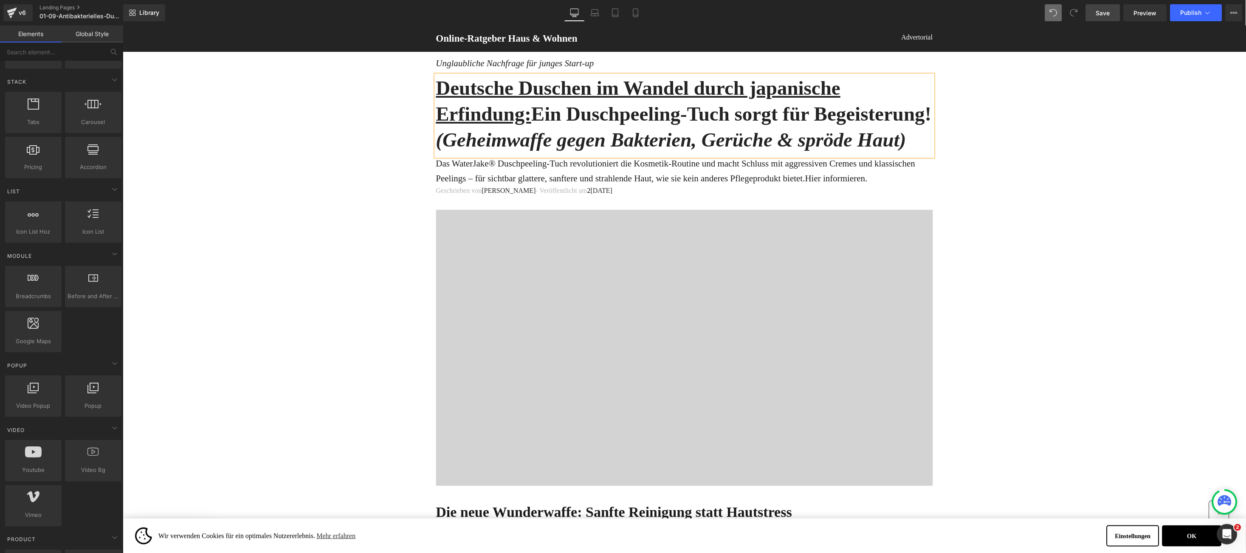
paste div
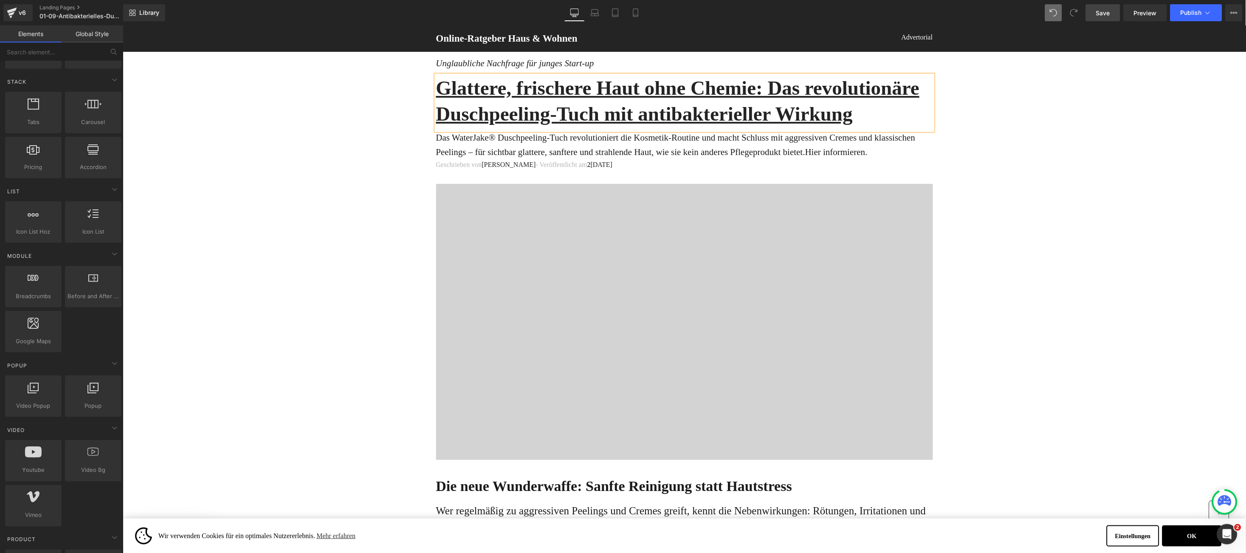
click at [752, 86] on u "Glattere, frischere Haut ohne Chemie: Das revolutionäre Duschpeeling-Tuch mit a…" at bounding box center [678, 100] width 484 height 48
click at [752, 85] on u "Glattere, frischere Haut ohne Chemie: Das revolutionäre Duschpeeling-Tuch mit a…" at bounding box center [678, 100] width 484 height 48
drag, startPoint x: 752, startPoint y: 85, endPoint x: 758, endPoint y: 90, distance: 7.2
click at [758, 90] on u "Glattere, frischere Haut ohne Chemie: Das revolutionäre Duschpeeling-Tuch mit a…" at bounding box center [678, 100] width 484 height 48
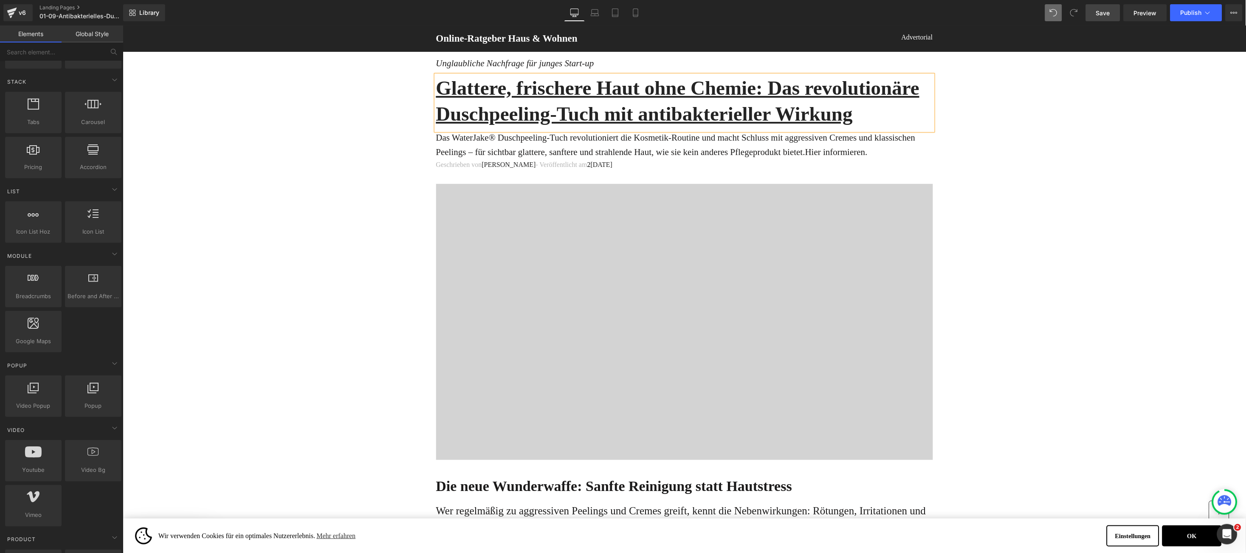
drag, startPoint x: 754, startPoint y: 89, endPoint x: 815, endPoint y: 96, distance: 62.0
click at [847, 105] on h1 "Glattere, frischere Haut ohne Chemie: Das revolutionäre Duschpeeling-Tuch mit a…" at bounding box center [684, 101] width 497 height 52
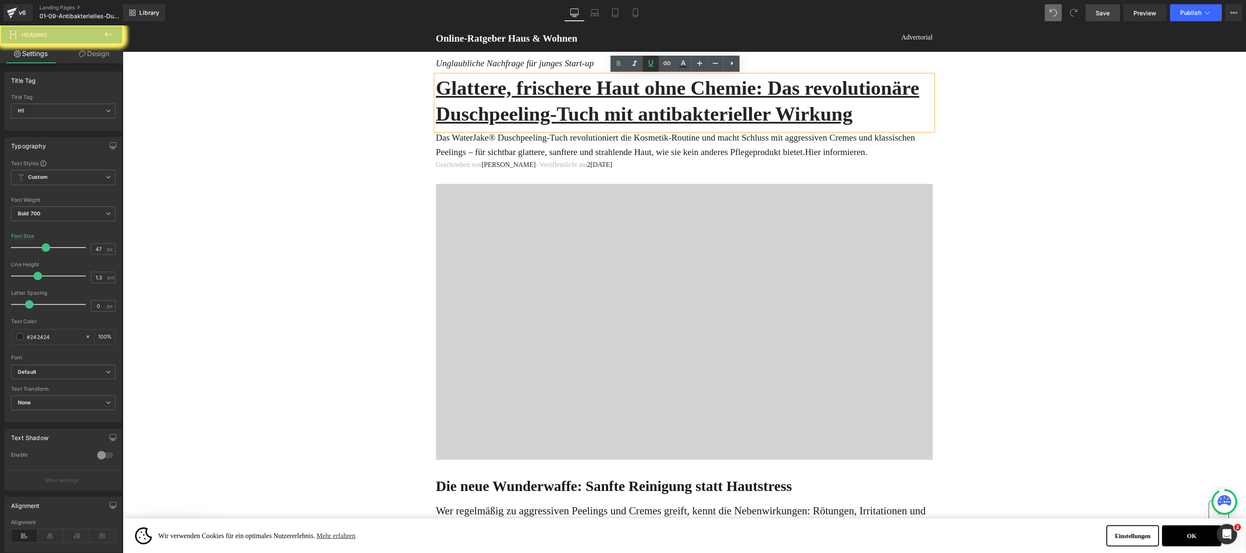
drag, startPoint x: 240, startPoint y: 140, endPoint x: 654, endPoint y: 60, distance: 420.7
click at [654, 60] on icon at bounding box center [651, 63] width 10 height 10
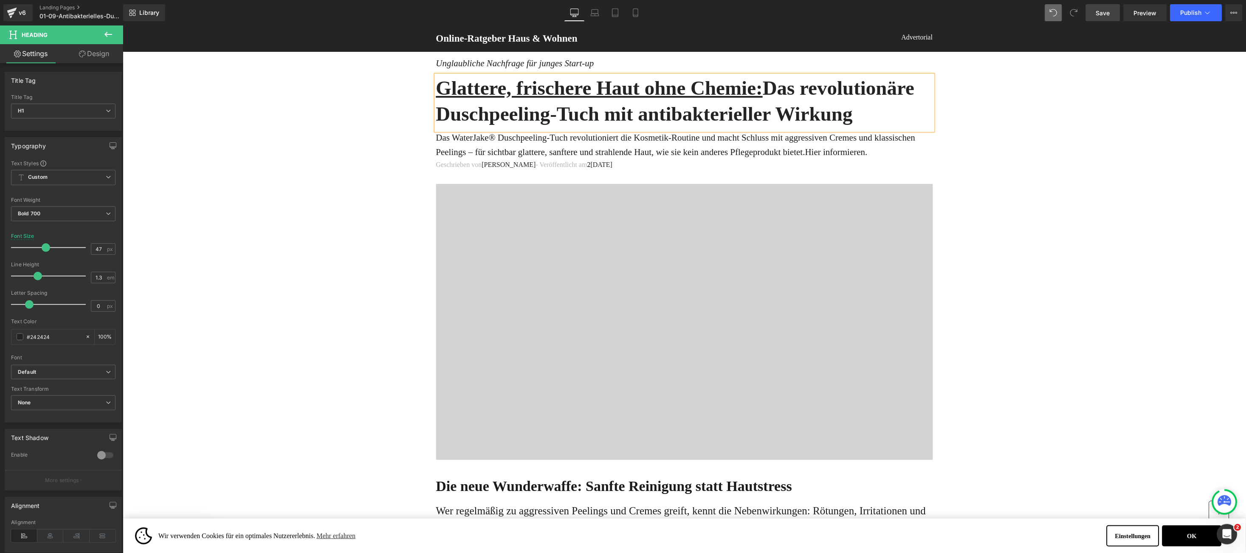
drag, startPoint x: 861, startPoint y: 119, endPoint x: 768, endPoint y: 86, distance: 98.2
click at [862, 118] on h1 "Glattere, frischere Haut ohne Chemie: Das revolutionäre Duschpeeling-Tuch mit a…" at bounding box center [684, 101] width 497 height 52
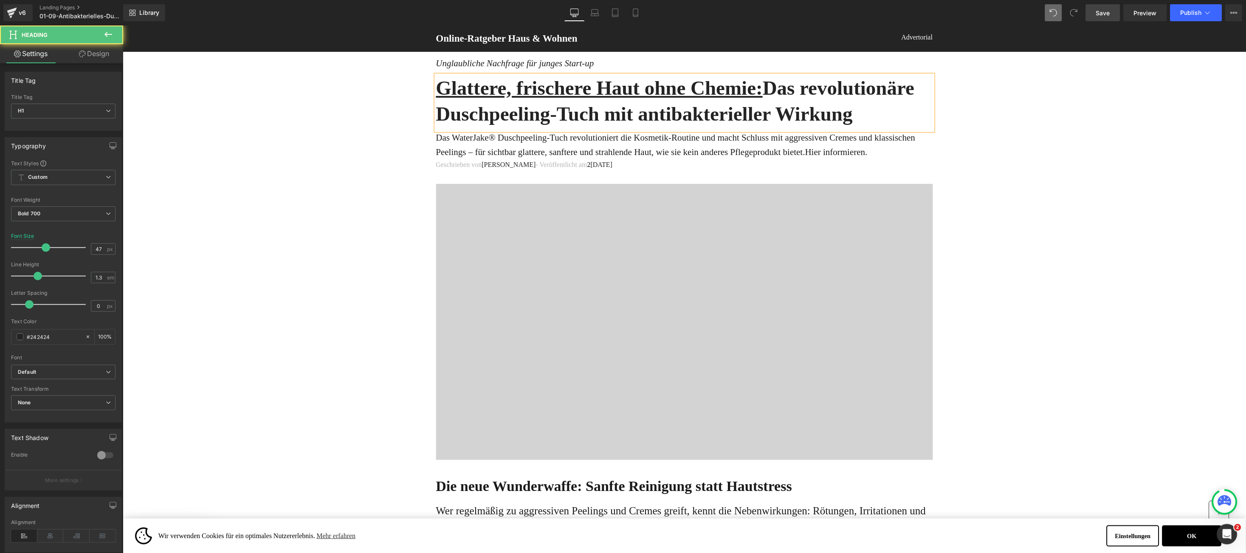
click at [1113, 15] on link "Save" at bounding box center [1103, 12] width 34 height 17
